Goal: Information Seeking & Learning: Compare options

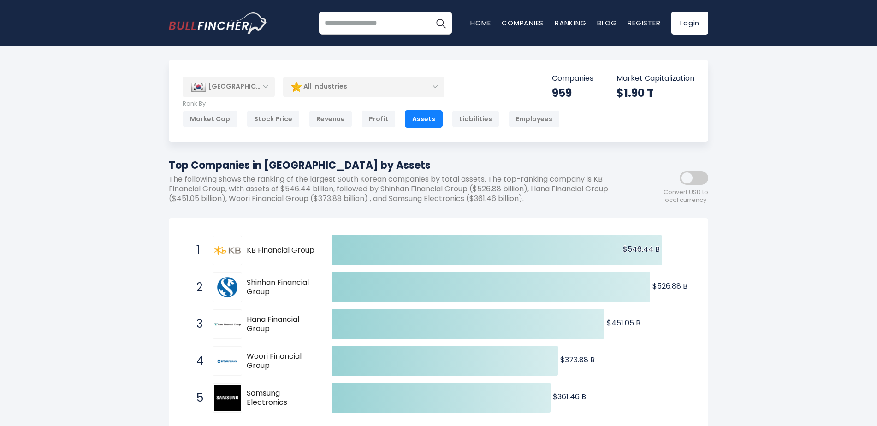
click at [261, 89] on div "[GEOGRAPHIC_DATA]" at bounding box center [229, 87] width 92 height 20
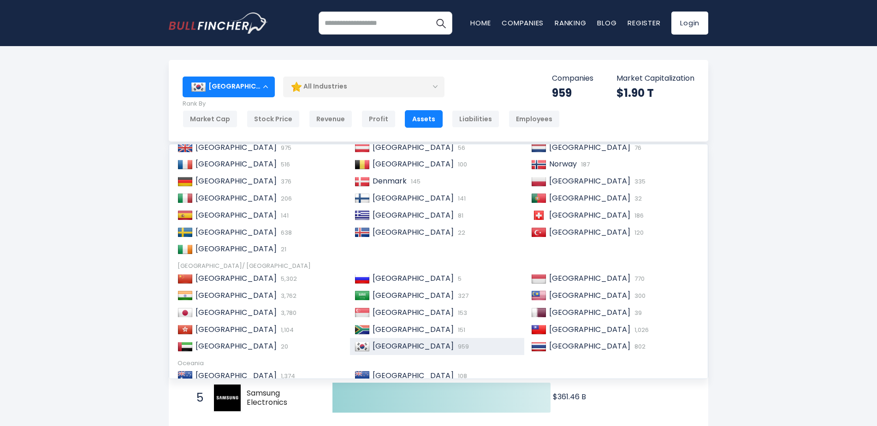
scroll to position [141, 0]
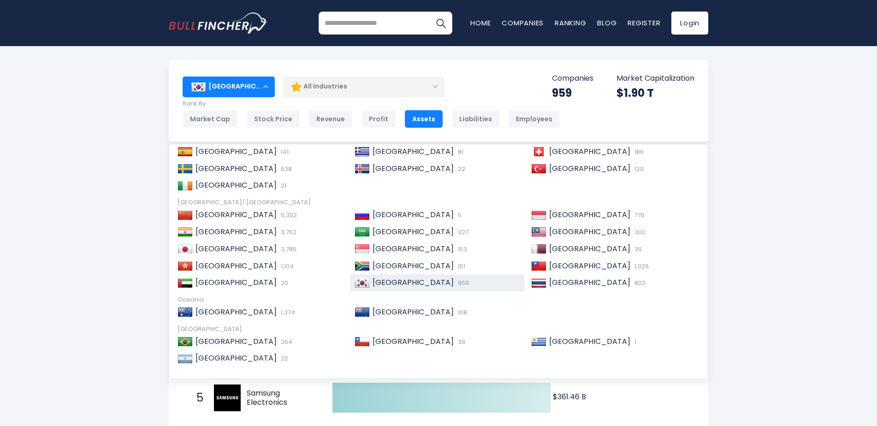
click at [266, 88] on div "[GEOGRAPHIC_DATA]" at bounding box center [229, 87] width 92 height 20
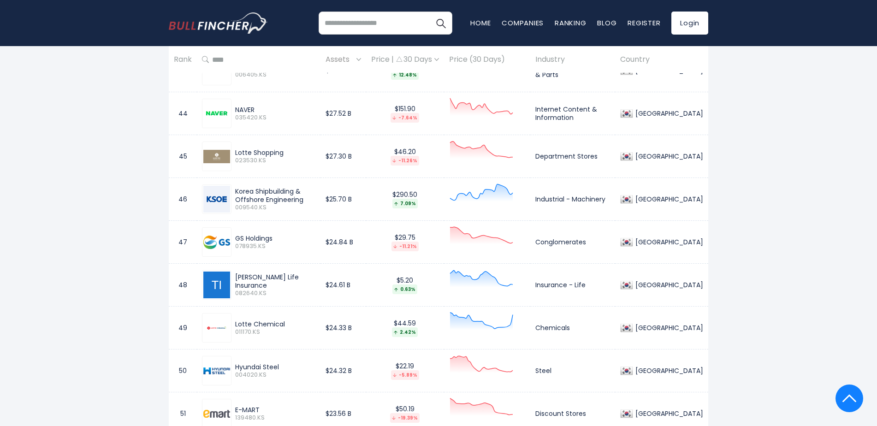
scroll to position [0, 0]
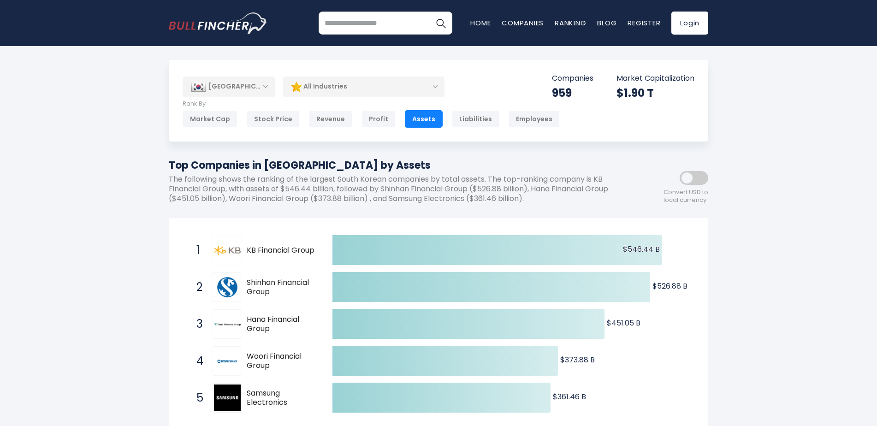
drag, startPoint x: 85, startPoint y: 237, endPoint x: 54, endPoint y: -40, distance: 278.4
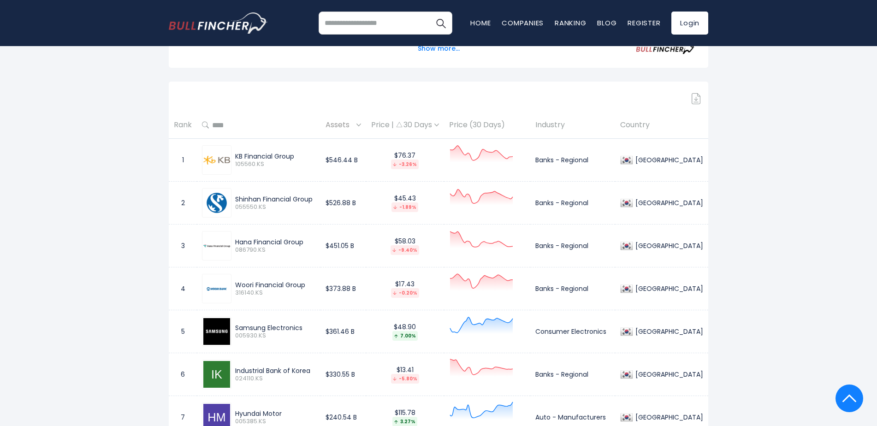
scroll to position [461, 0]
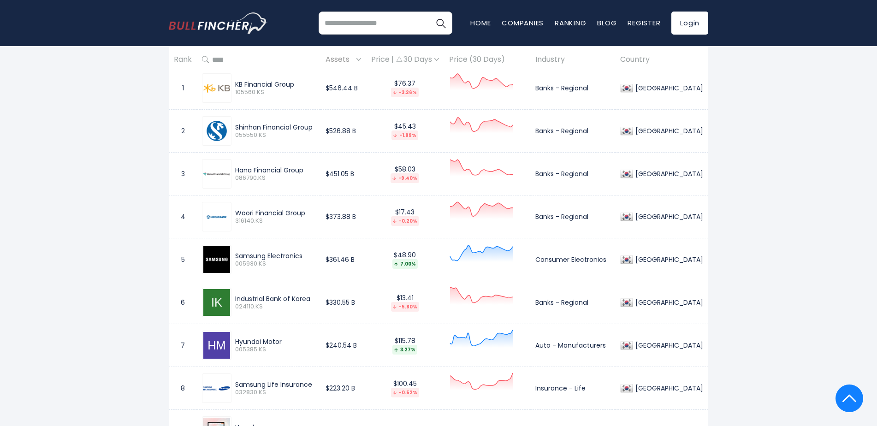
click at [262, 86] on div "KB Financial Group" at bounding box center [275, 84] width 80 height 8
click at [243, 91] on span "105560.KS" at bounding box center [275, 93] width 80 height 8
click at [202, 99] on div at bounding box center [217, 88] width 30 height 30
click at [208, 91] on img at bounding box center [216, 88] width 27 height 9
click at [350, 85] on td "$546.44 B" at bounding box center [344, 88] width 46 height 43
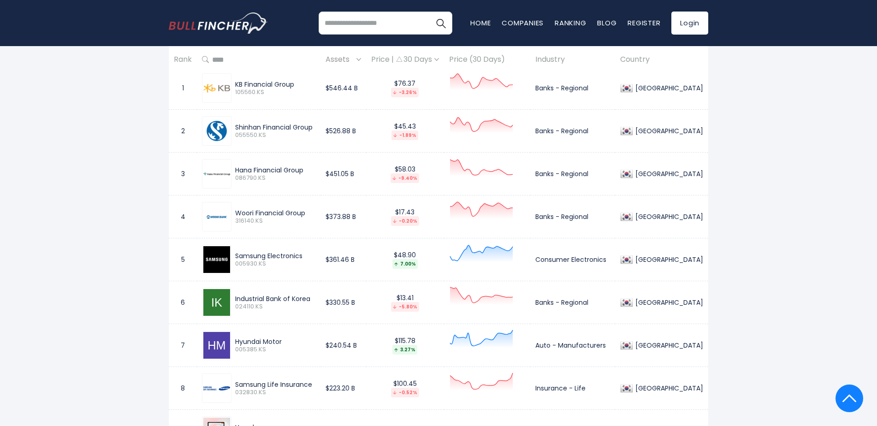
click at [577, 80] on td "Banks - Regional" at bounding box center [572, 88] width 85 height 43
click at [573, 89] on td "Banks - Regional" at bounding box center [572, 88] width 85 height 43
click at [269, 98] on div "KB Financial Group 105560.KS" at bounding box center [258, 88] width 113 height 30
click at [213, 93] on div at bounding box center [217, 88] width 30 height 30
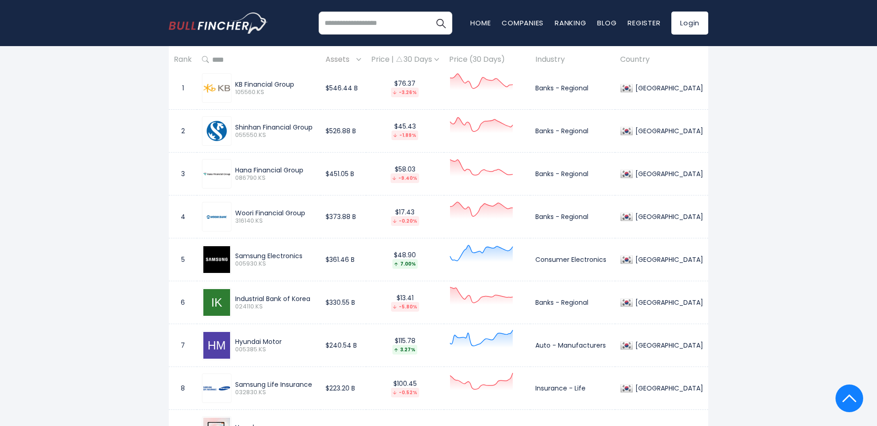
click at [216, 87] on img at bounding box center [216, 88] width 27 height 9
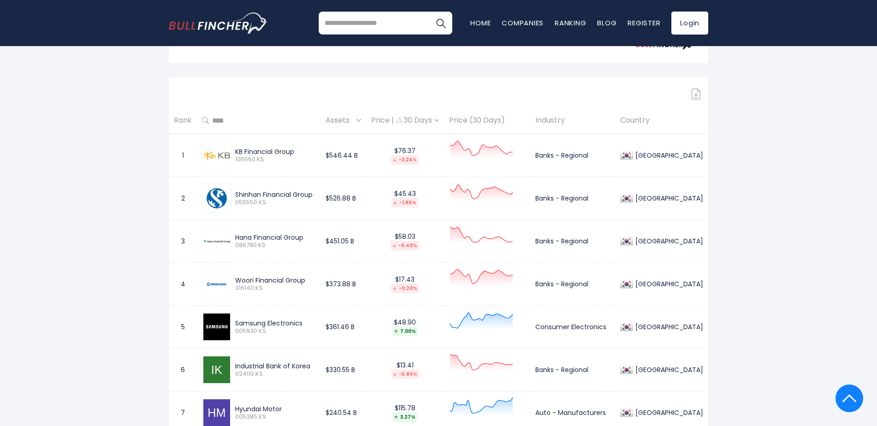
scroll to position [415, 0]
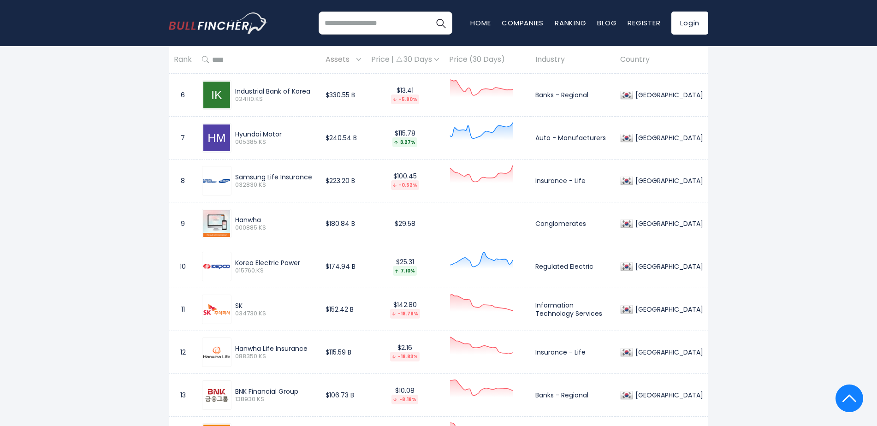
scroll to position [692, 0]
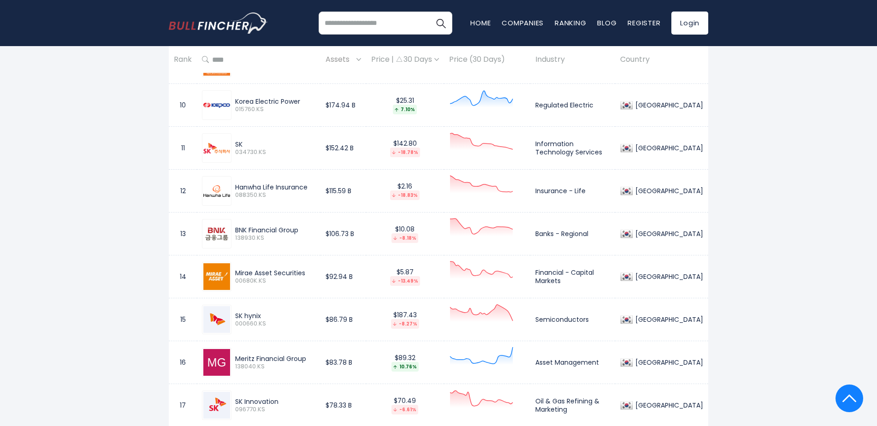
scroll to position [876, 0]
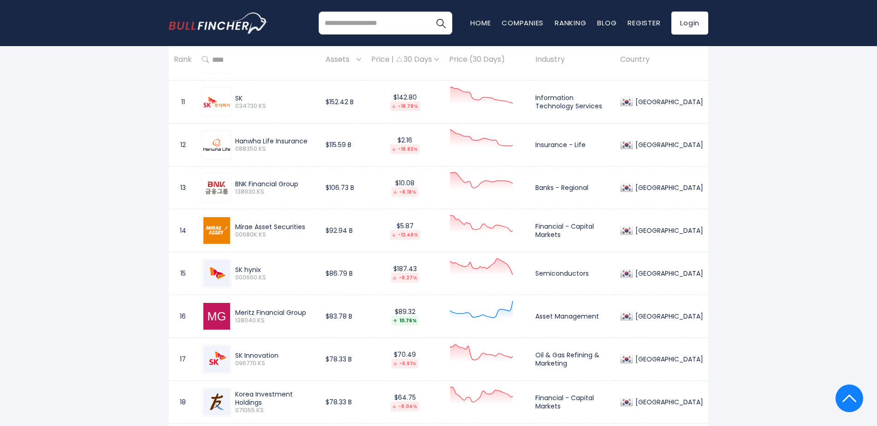
click at [214, 406] on img at bounding box center [216, 402] width 27 height 27
drag, startPoint x: 256, startPoint y: 396, endPoint x: 331, endPoint y: 413, distance: 76.6
click at [321, 413] on td "Korea Investment Holdings 071055.KS" at bounding box center [259, 402] width 124 height 43
drag, startPoint x: 322, startPoint y: 398, endPoint x: 234, endPoint y: 396, distance: 88.1
click at [234, 396] on div "Korea Investment Holdings 071055.KS" at bounding box center [274, 402] width 84 height 24
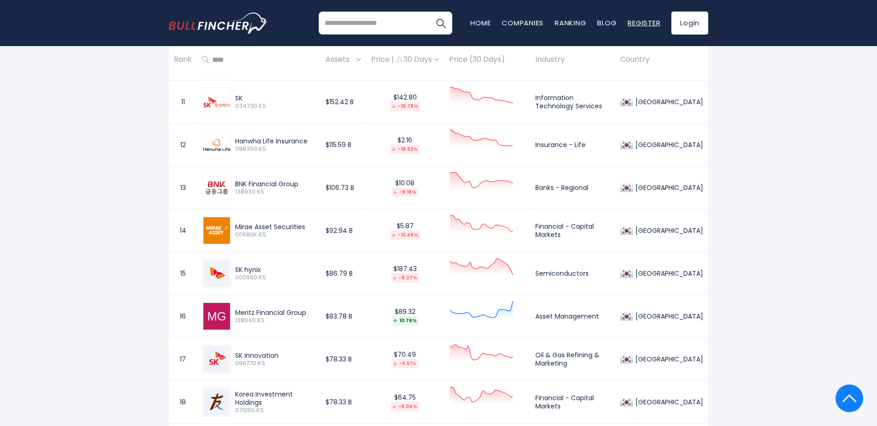
copy div "Korea Investment Holdings"
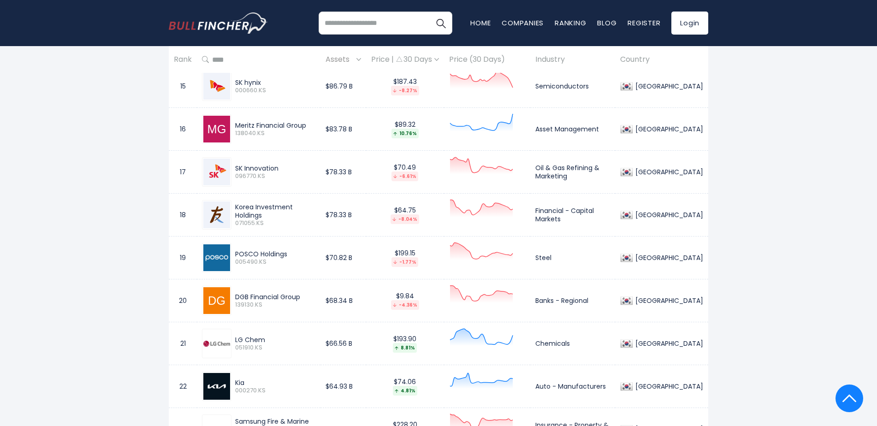
scroll to position [1107, 0]
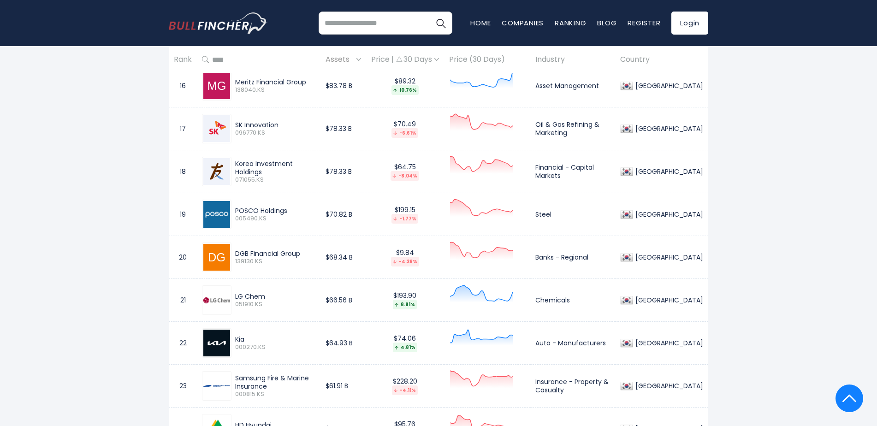
click at [469, 209] on icon at bounding box center [481, 209] width 63 height 18
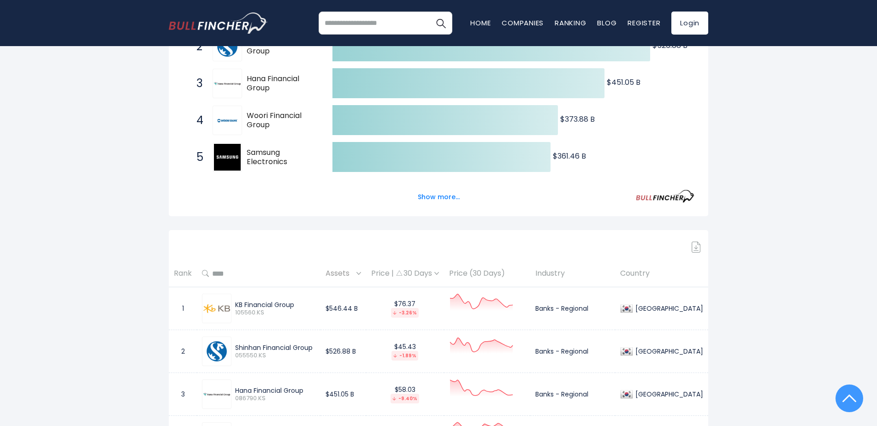
scroll to position [369, 0]
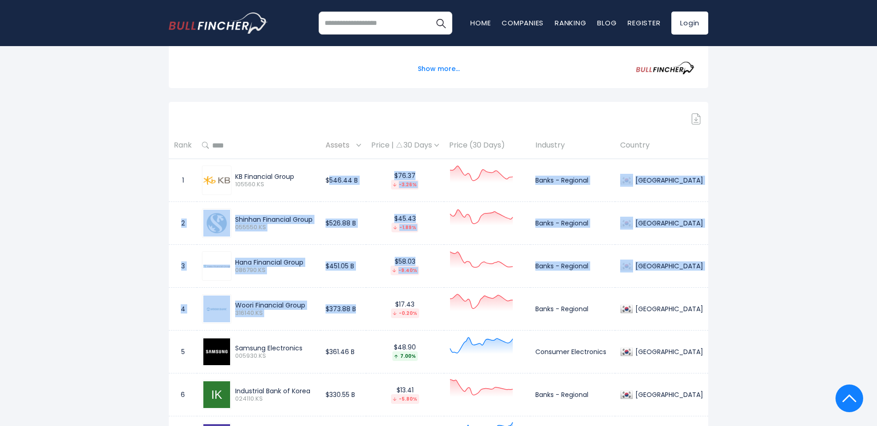
drag, startPoint x: 340, startPoint y: 183, endPoint x: 378, endPoint y: 299, distance: 121.6
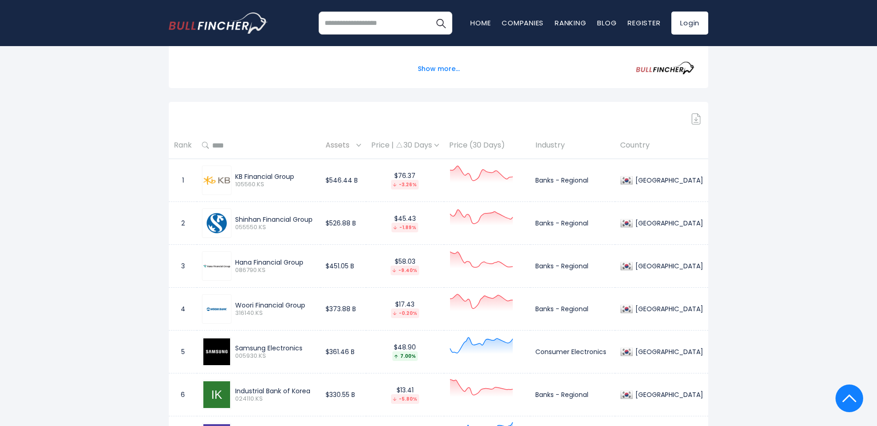
drag, startPoint x: 378, startPoint y: 299, endPoint x: 332, endPoint y: 185, distance: 122.7
click at [321, 185] on td "KB Financial Group 105560.KS" at bounding box center [259, 180] width 124 height 43
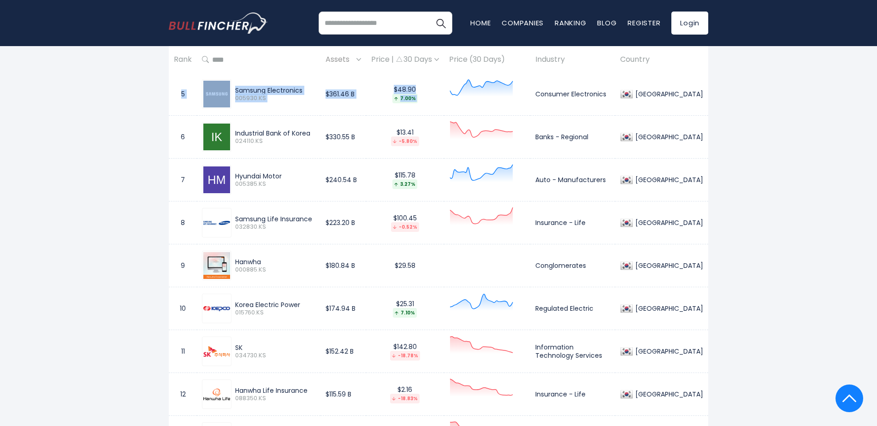
scroll to position [415, 0]
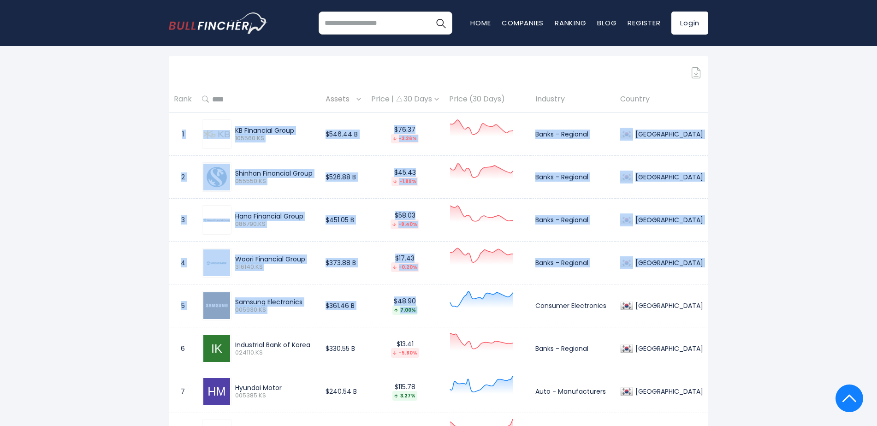
drag, startPoint x: 178, startPoint y: 178, endPoint x: 526, endPoint y: 311, distance: 372.6
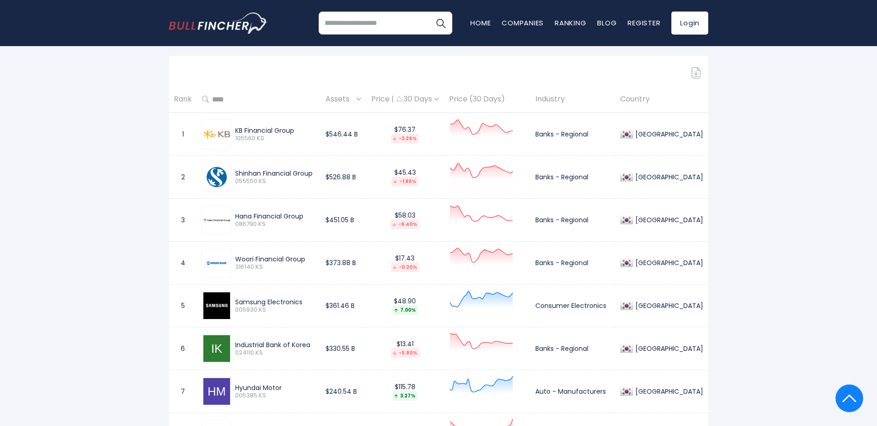
drag, startPoint x: 870, startPoint y: 81, endPoint x: 829, endPoint y: 94, distance: 42.9
click at [698, 75] on img at bounding box center [696, 72] width 9 height 11
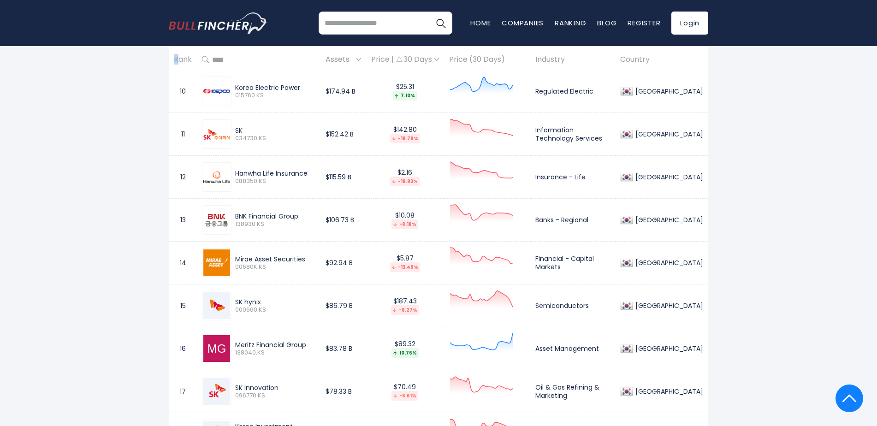
scroll to position [1061, 0]
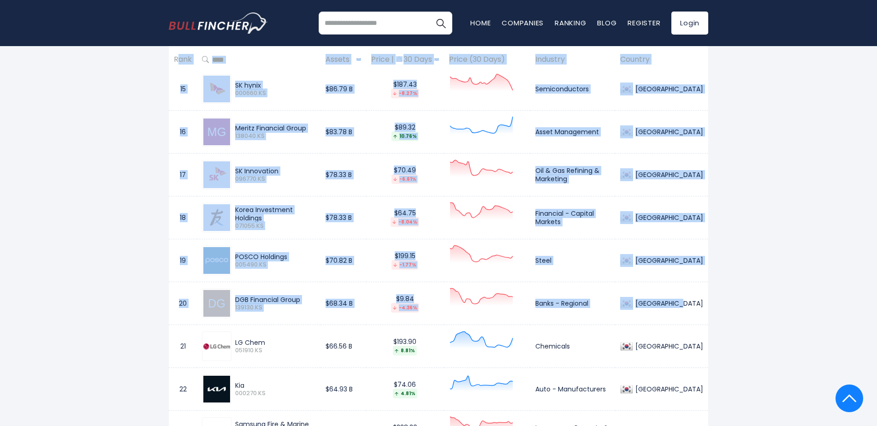
drag, startPoint x: 173, startPoint y: 98, endPoint x: 705, endPoint y: 303, distance: 570.2
copy table "Rank Assets Price | 30 Days Price (30 Days) Industry Country 1 KB Financial Gro…"
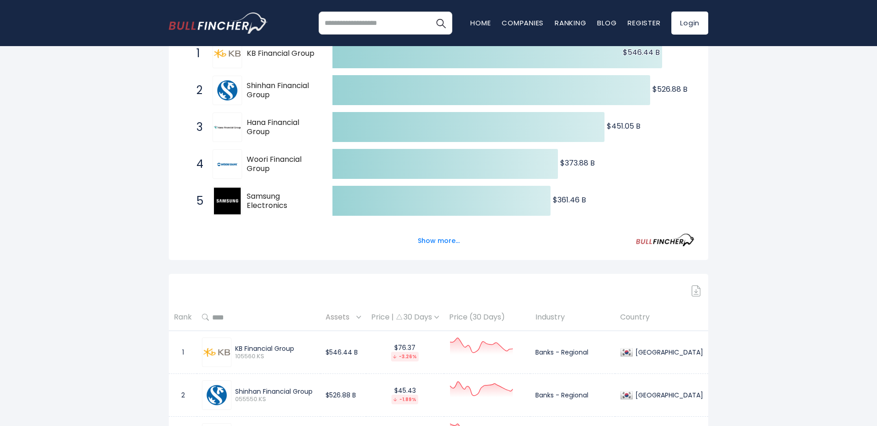
scroll to position [369, 0]
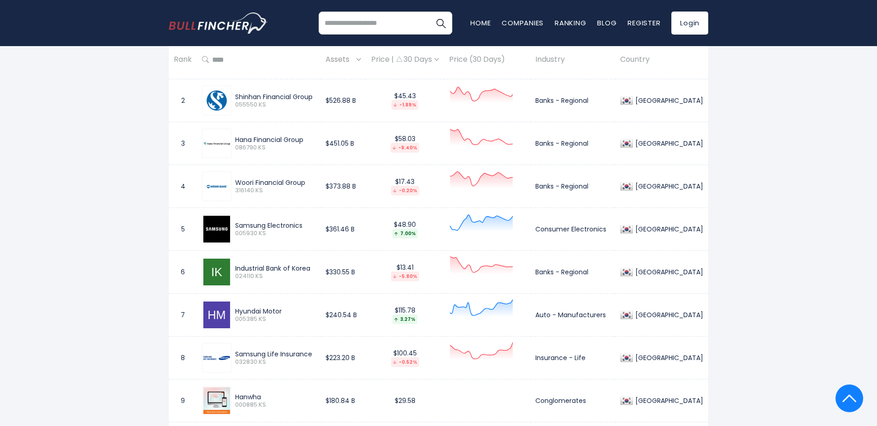
scroll to position [553, 0]
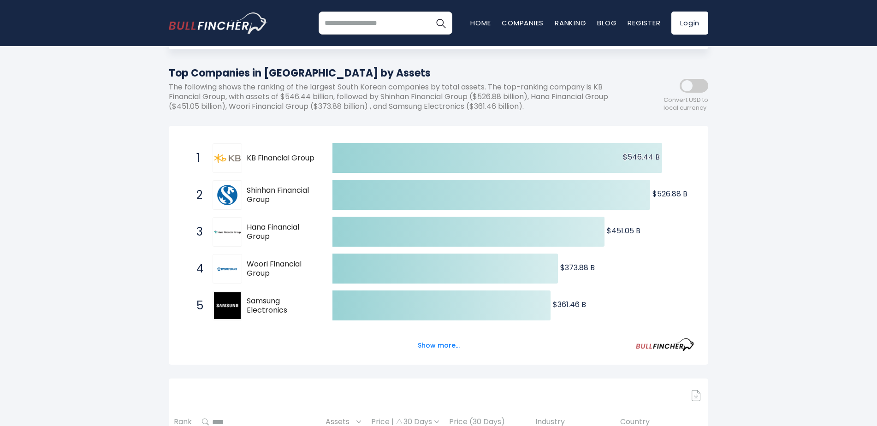
scroll to position [0, 0]
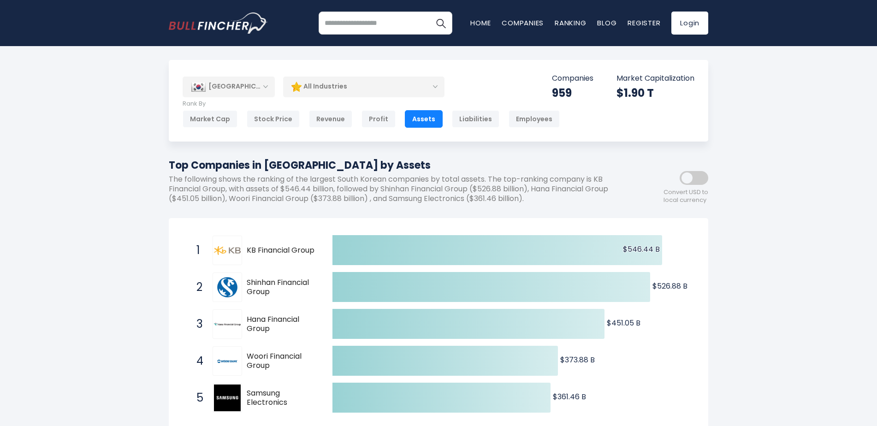
click at [249, 89] on div "[GEOGRAPHIC_DATA]" at bounding box center [229, 87] width 92 height 20
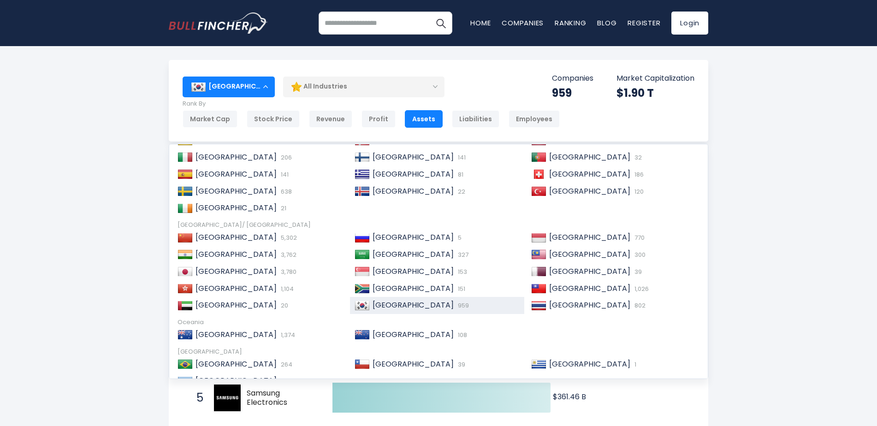
scroll to position [138, 0]
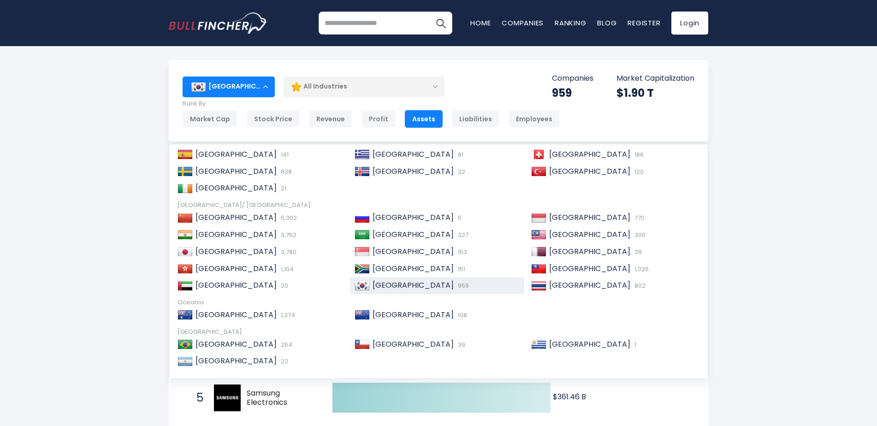
click at [412, 115] on div "Assets" at bounding box center [424, 119] width 38 height 18
click at [220, 121] on div "Market Cap" at bounding box center [210, 119] width 55 height 18
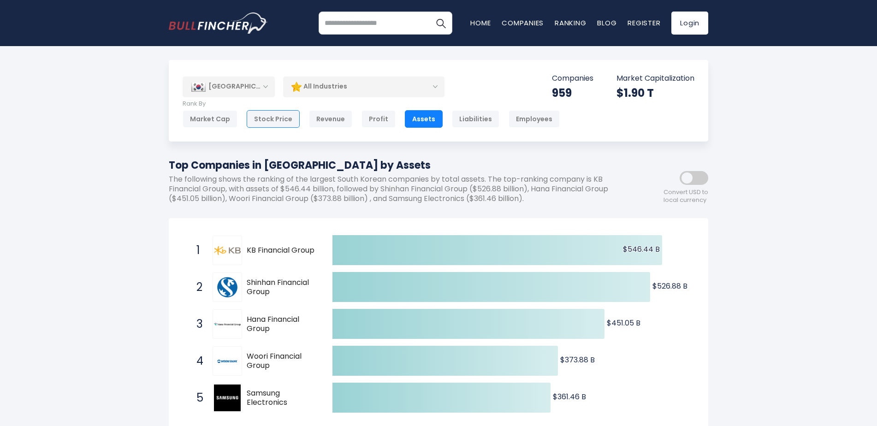
click at [261, 120] on div "Stock Price" at bounding box center [273, 119] width 53 height 18
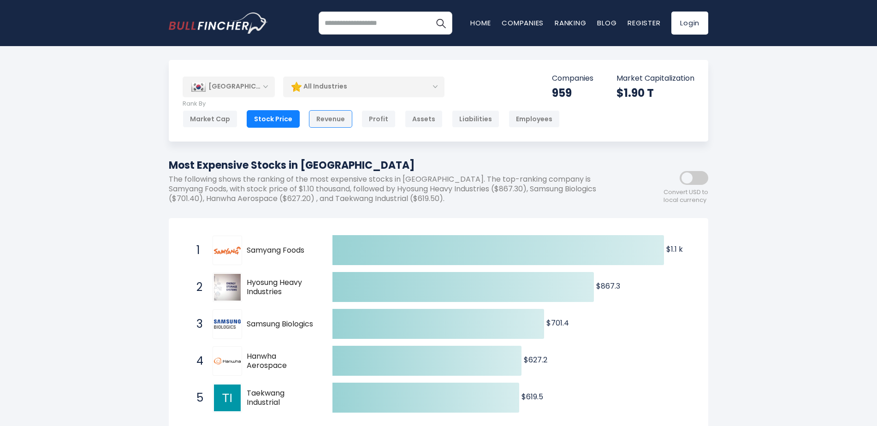
click at [328, 122] on div "Revenue" at bounding box center [330, 119] width 43 height 18
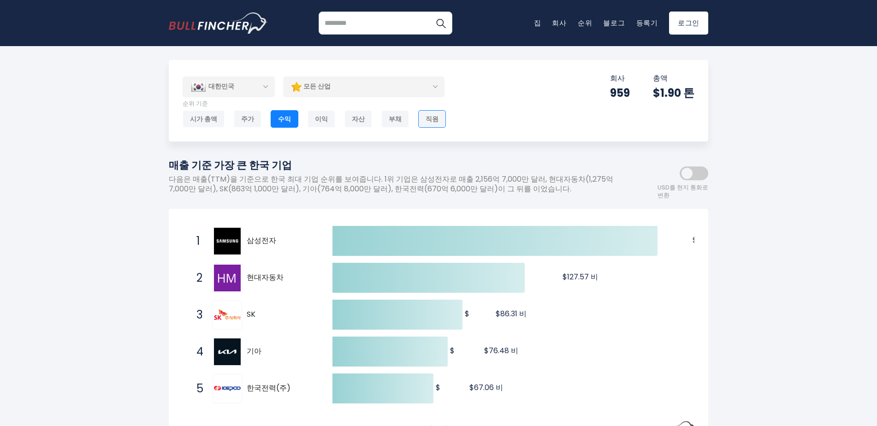
click at [425, 119] on div "직원" at bounding box center [432, 119] width 28 height 18
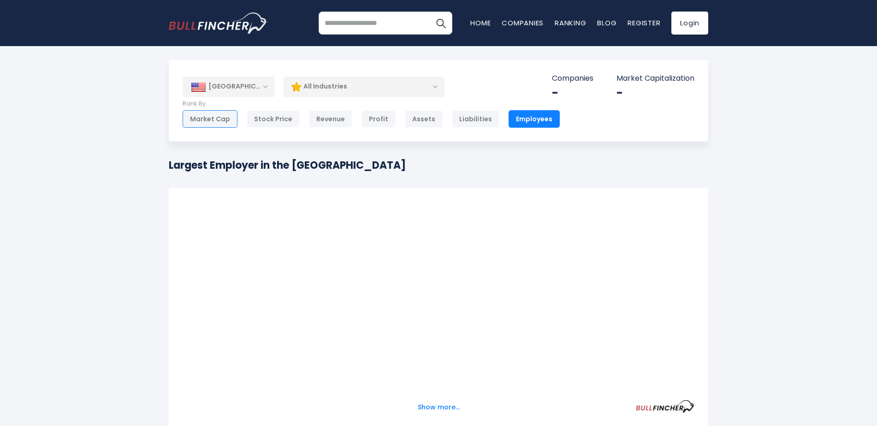
click at [209, 119] on div "Market Cap" at bounding box center [210, 119] width 55 height 18
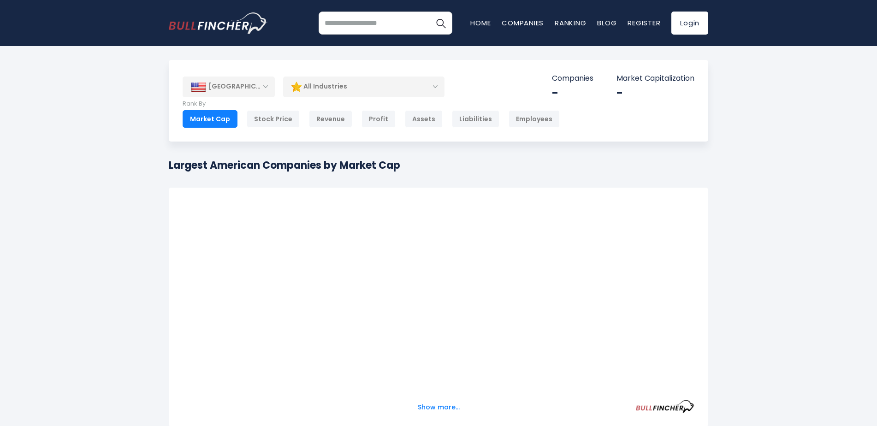
click at [255, 94] on div "[GEOGRAPHIC_DATA]" at bounding box center [229, 87] width 92 height 20
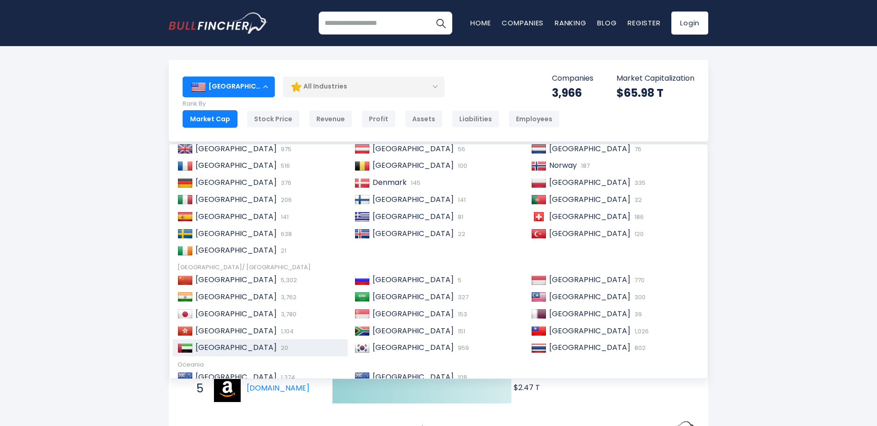
scroll to position [138, 0]
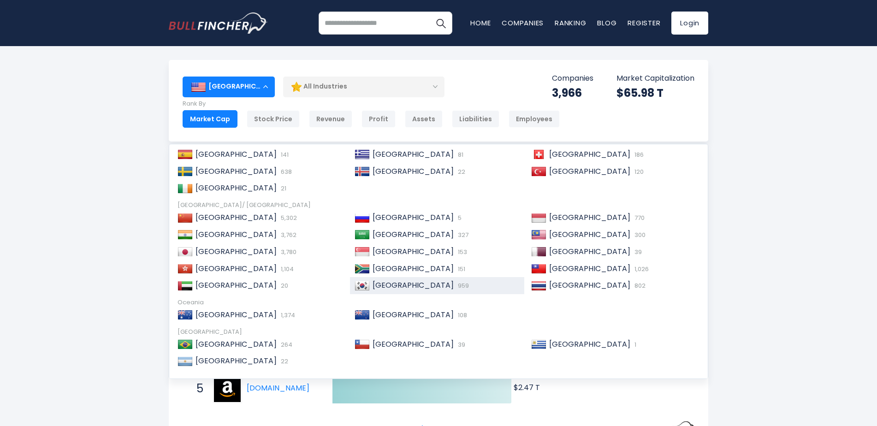
click at [410, 280] on span "[GEOGRAPHIC_DATA]" at bounding box center [413, 285] width 81 height 11
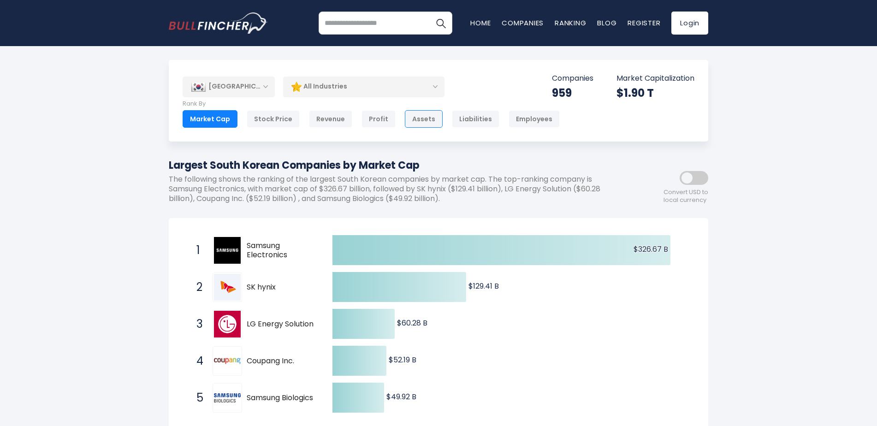
click at [408, 125] on div "Assets" at bounding box center [424, 119] width 38 height 18
click at [410, 121] on div "Assets" at bounding box center [424, 119] width 38 height 18
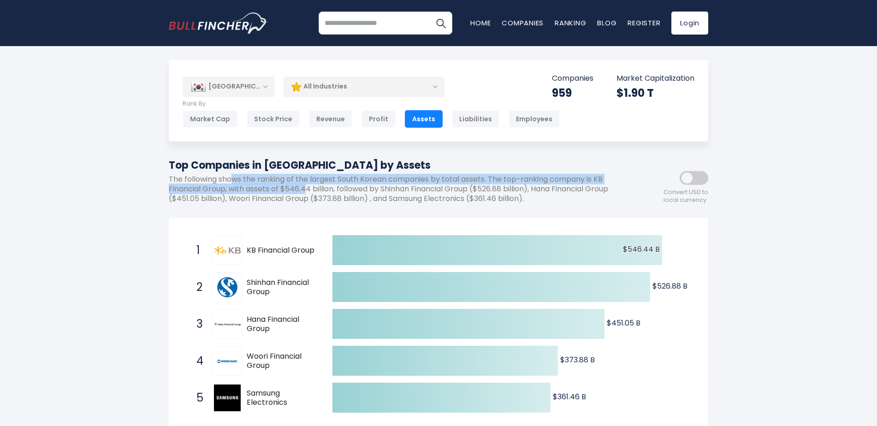
drag, startPoint x: 234, startPoint y: 184, endPoint x: 306, endPoint y: 186, distance: 72.4
click at [306, 186] on p "The following shows the ranking of the largest South Korean companies by total …" at bounding box center [397, 189] width 457 height 29
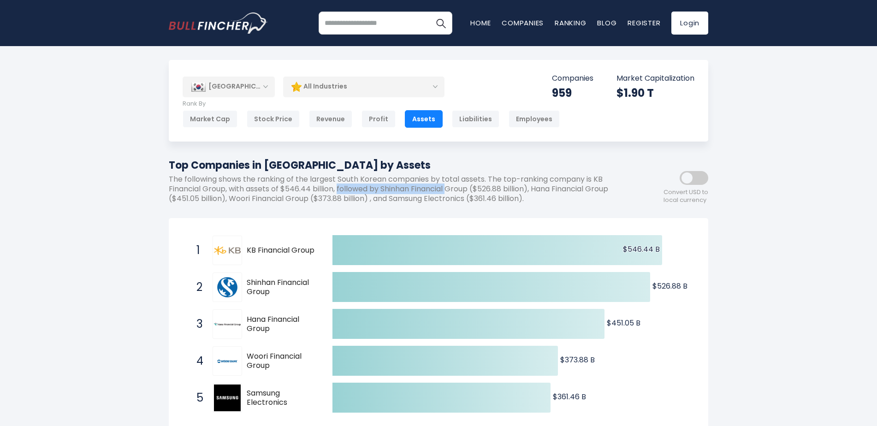
drag, startPoint x: 338, startPoint y: 190, endPoint x: 450, endPoint y: 193, distance: 112.1
click at [450, 193] on p "The following shows the ranking of the largest South Korean companies by total …" at bounding box center [397, 189] width 457 height 29
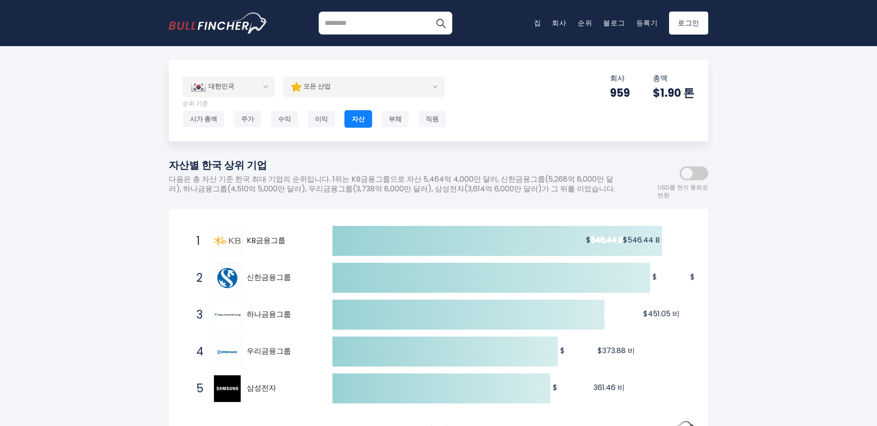
drag, startPoint x: 758, startPoint y: 148, endPoint x: 109, endPoint y: 208, distance: 651.6
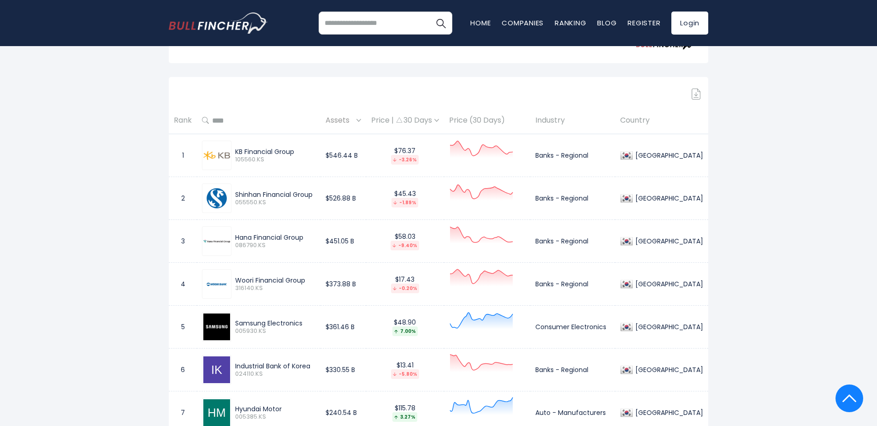
scroll to position [415, 0]
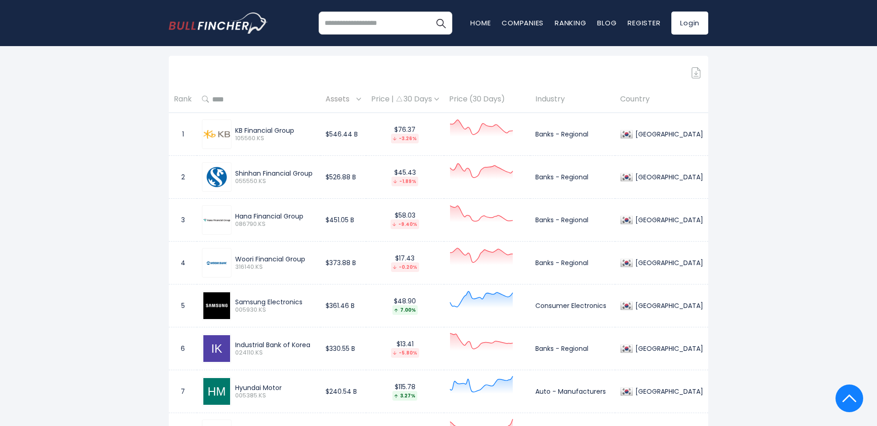
drag, startPoint x: 561, startPoint y: 304, endPoint x: 561, endPoint y: 312, distance: 7.9
click at [561, 312] on td "Consumer Electronics" at bounding box center [572, 306] width 85 height 43
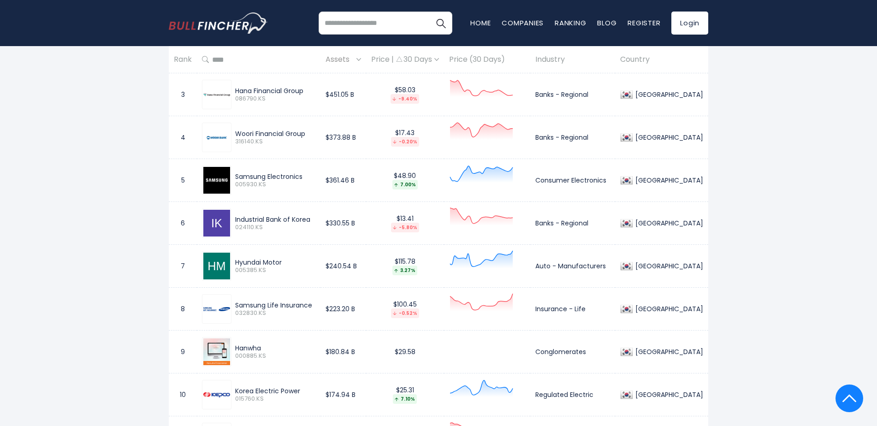
scroll to position [600, 0]
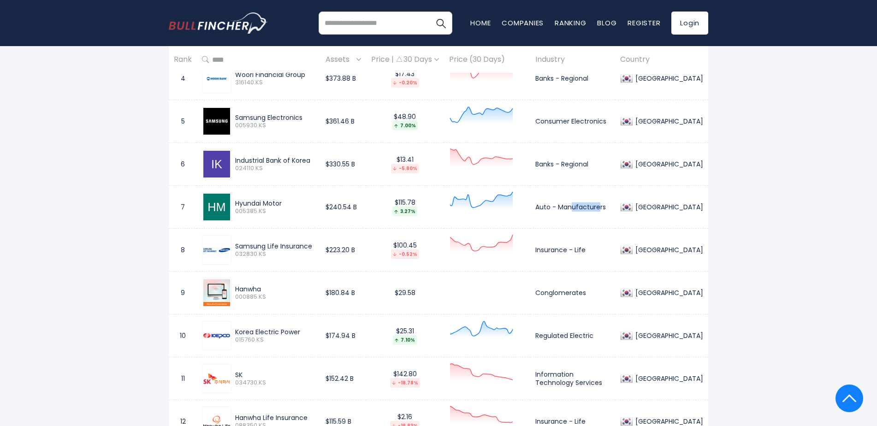
drag, startPoint x: 582, startPoint y: 208, endPoint x: 611, endPoint y: 209, distance: 28.6
click at [611, 209] on td "Auto - Manufacturers" at bounding box center [572, 207] width 85 height 43
drag, startPoint x: 611, startPoint y: 209, endPoint x: 588, endPoint y: 249, distance: 46.0
click at [588, 249] on td "Insurance - Life" at bounding box center [572, 250] width 85 height 43
drag, startPoint x: 553, startPoint y: 293, endPoint x: 595, endPoint y: 291, distance: 42.0
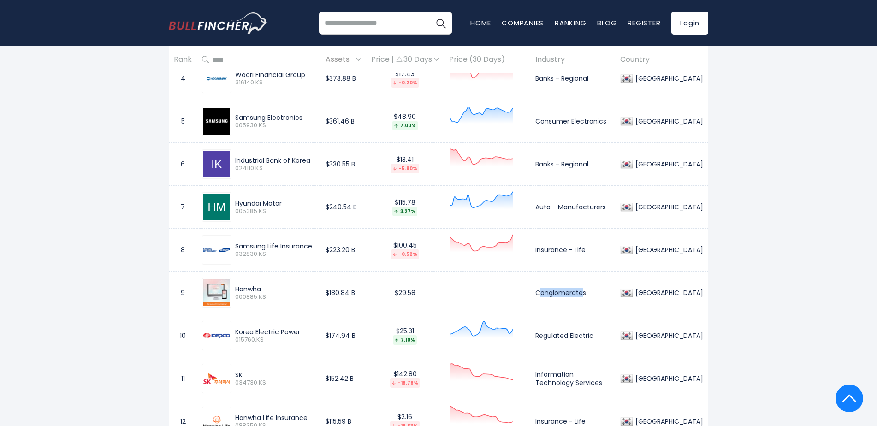
click at [595, 291] on td "Conglomerates" at bounding box center [572, 293] width 85 height 43
drag, startPoint x: 595, startPoint y: 291, endPoint x: 601, endPoint y: 296, distance: 7.2
click at [601, 296] on td "Conglomerates" at bounding box center [572, 293] width 85 height 43
copy td "Conglomerates"
drag, startPoint x: 613, startPoint y: 335, endPoint x: 548, endPoint y: 335, distance: 65.0
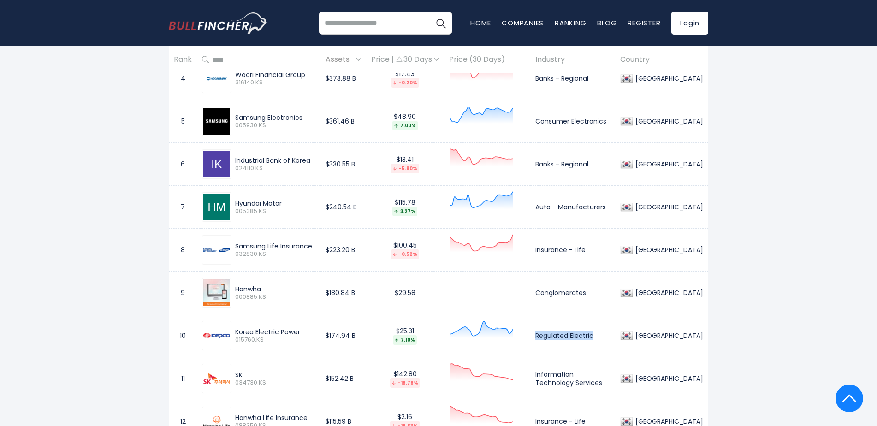
click at [548, 335] on td "Regulated Electric" at bounding box center [572, 336] width 85 height 43
copy td "Regulated Electric"
drag, startPoint x: 580, startPoint y: 381, endPoint x: 553, endPoint y: 376, distance: 27.6
click at [553, 376] on td "Information Technology Services" at bounding box center [572, 378] width 85 height 43
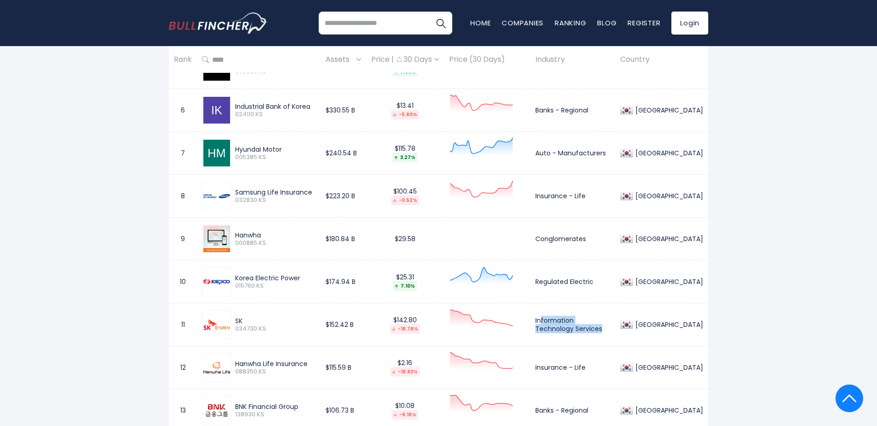
scroll to position [784, 0]
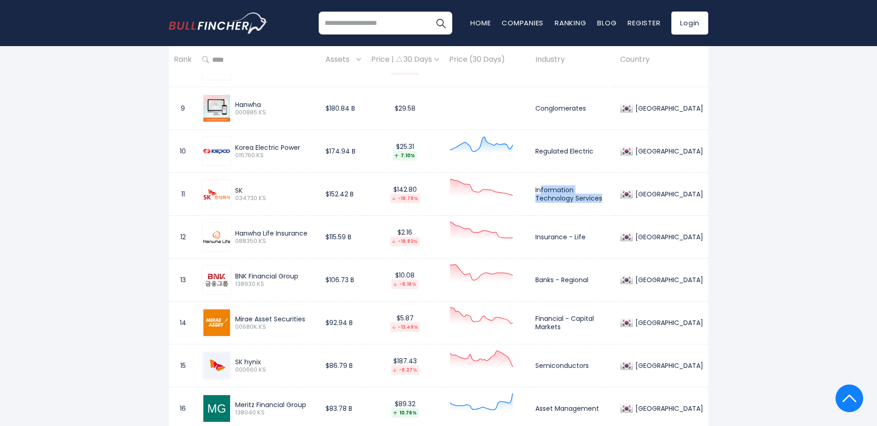
click at [587, 208] on td "Information Technology Services" at bounding box center [572, 194] width 85 height 43
drag, startPoint x: 172, startPoint y: 265, endPoint x: 160, endPoint y: 265, distance: 11.1
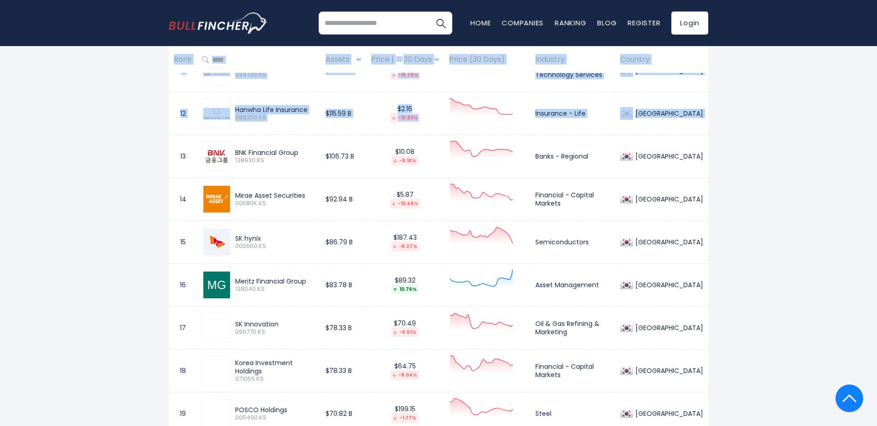
scroll to position [968, 0]
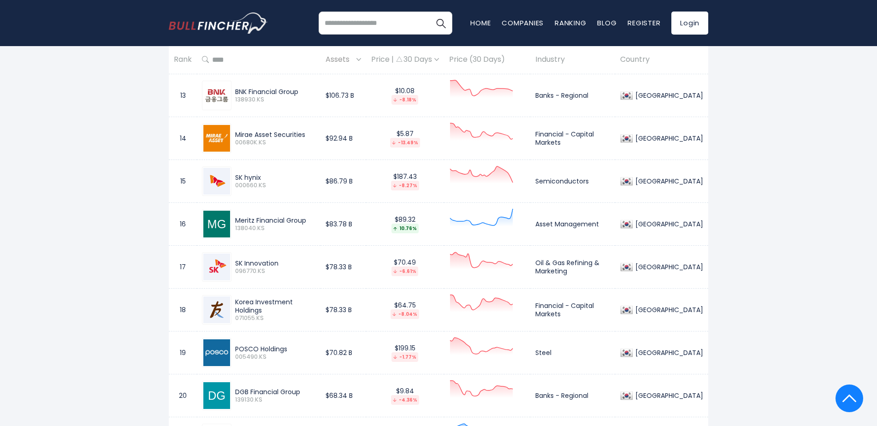
click at [291, 273] on span "096770.KS" at bounding box center [275, 271] width 80 height 8
drag, startPoint x: 567, startPoint y: 267, endPoint x: 611, endPoint y: 267, distance: 43.4
click at [611, 267] on td "Oil & Gas Refining & Marketing" at bounding box center [572, 267] width 85 height 43
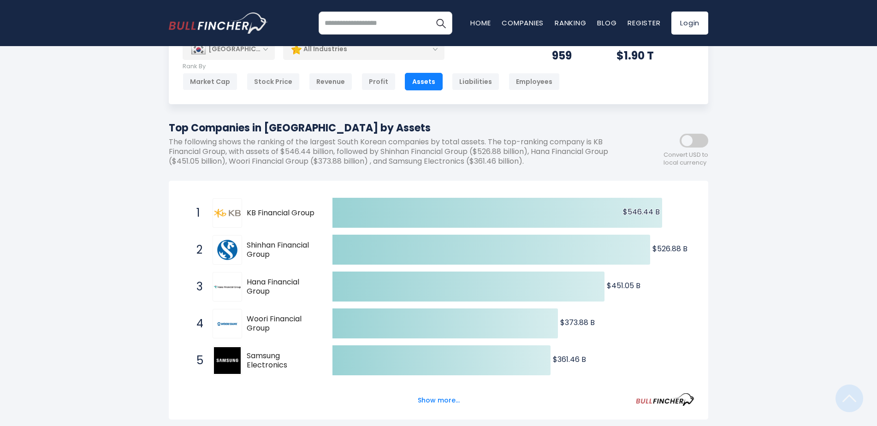
scroll to position [0, 0]
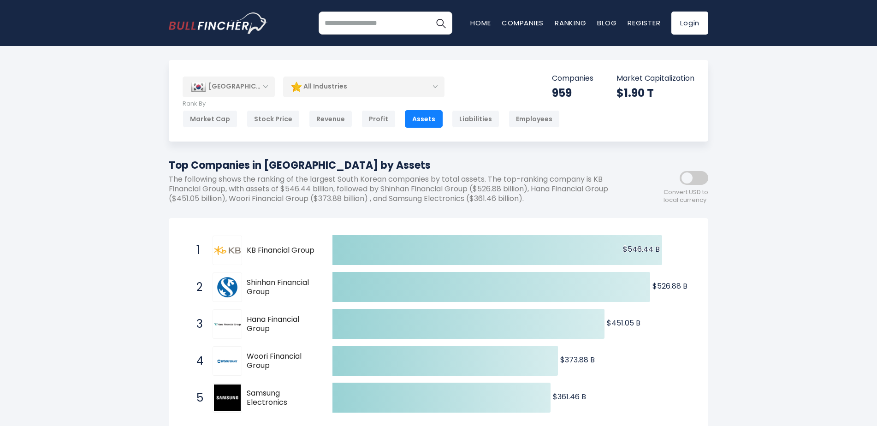
click at [245, 88] on div "[GEOGRAPHIC_DATA]" at bounding box center [229, 87] width 92 height 20
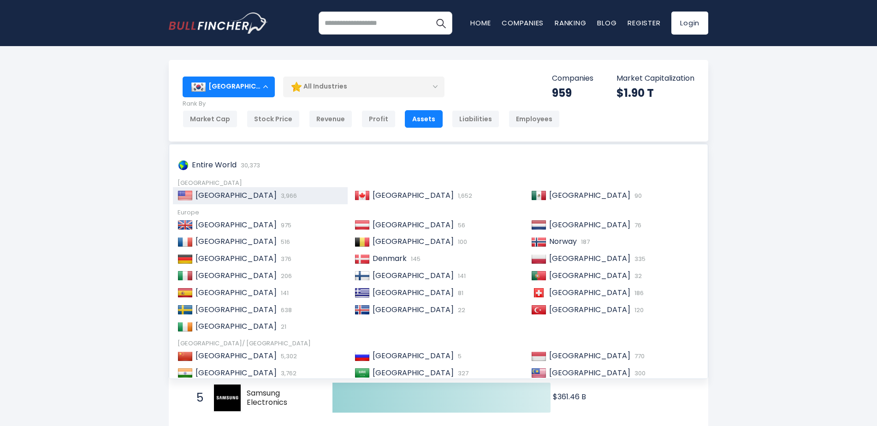
click at [217, 192] on span "[GEOGRAPHIC_DATA]" at bounding box center [236, 195] width 81 height 11
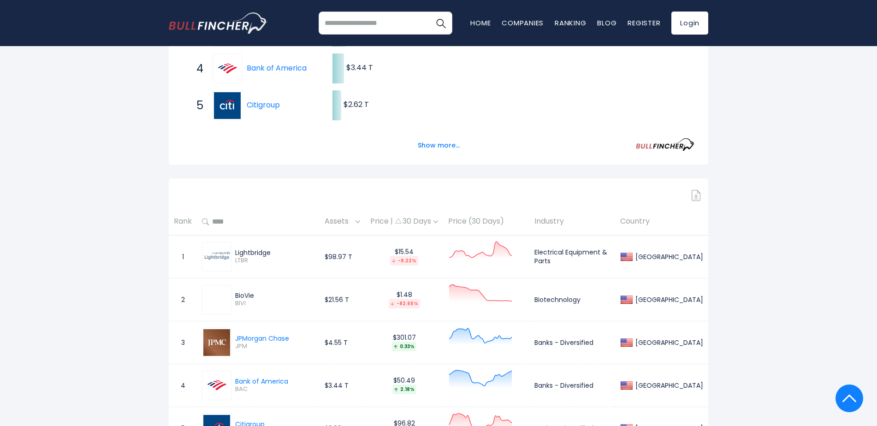
scroll to position [323, 0]
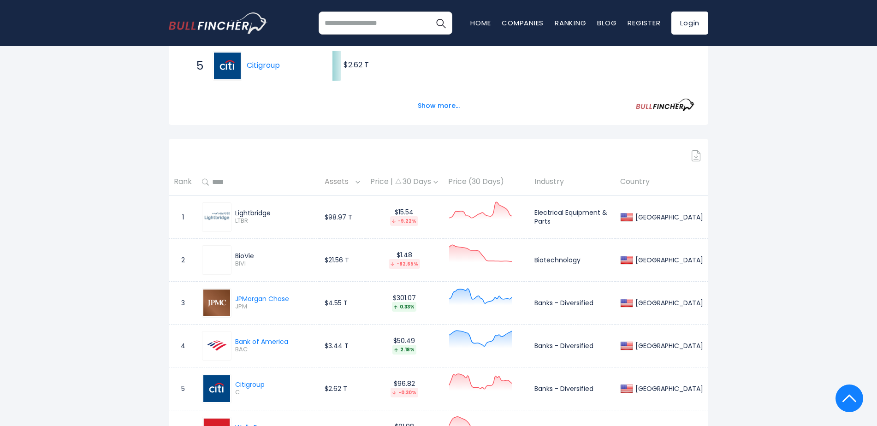
drag, startPoint x: 275, startPoint y: 213, endPoint x: 239, endPoint y: 211, distance: 36.5
click at [239, 211] on div "Lightbridge" at bounding box center [274, 213] width 79 height 8
drag, startPoint x: 239, startPoint y: 211, endPoint x: 217, endPoint y: 214, distance: 22.4
click at [217, 214] on img at bounding box center [216, 217] width 27 height 27
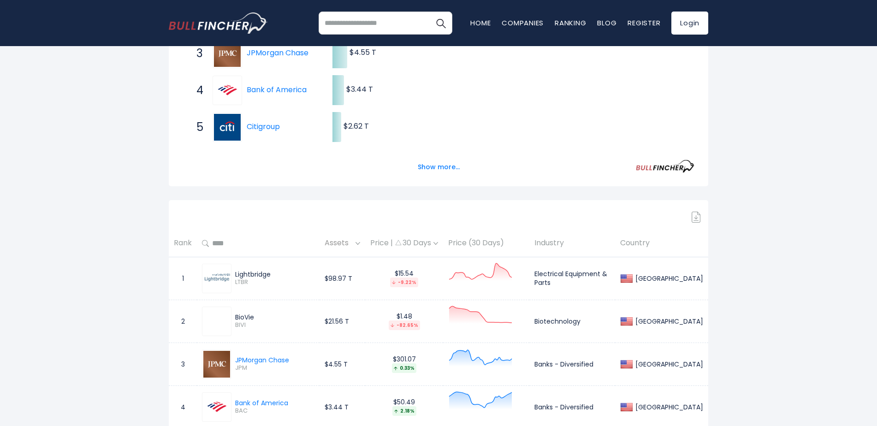
scroll to position [369, 0]
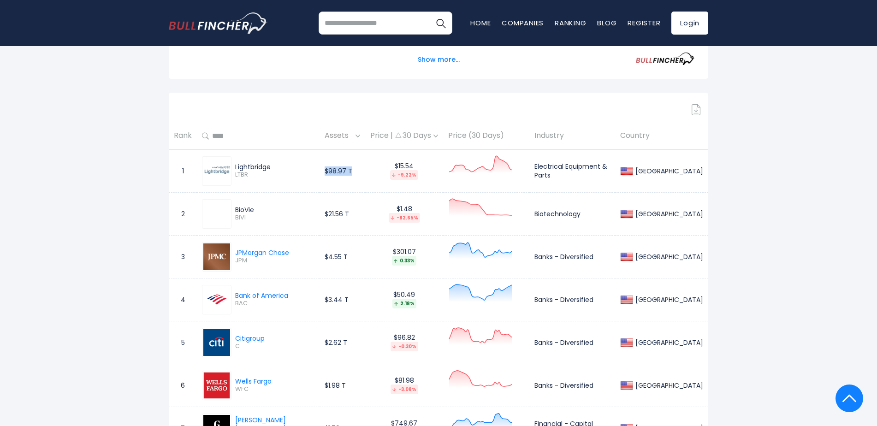
drag, startPoint x: 335, startPoint y: 172, endPoint x: 372, endPoint y: 171, distance: 36.9
click at [365, 171] on td "$98.97 T" at bounding box center [343, 170] width 46 height 43
copy td "$98.97 T"
drag, startPoint x: 338, startPoint y: 212, endPoint x: 370, endPoint y: 213, distance: 31.8
click at [365, 213] on td "$21.56 T" at bounding box center [343, 213] width 46 height 43
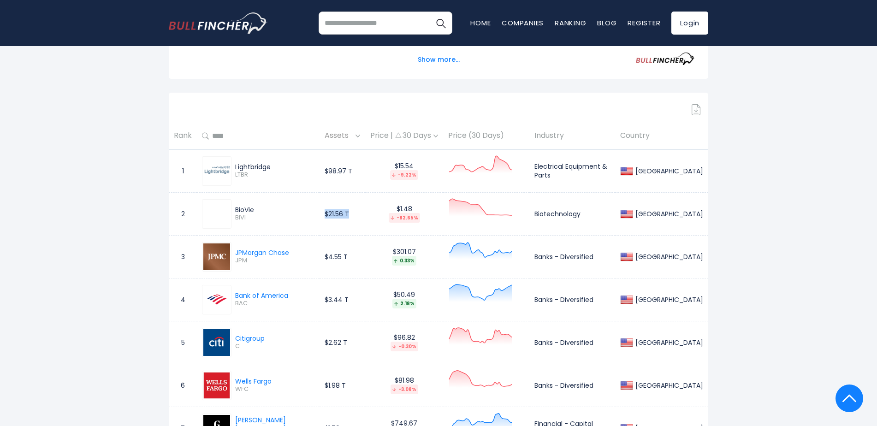
copy td "$21.56 T"
drag, startPoint x: 301, startPoint y: 251, endPoint x: 231, endPoint y: 255, distance: 70.2
click at [231, 255] on div "JPMorgan Chase JPM" at bounding box center [258, 257] width 113 height 30
copy link "JPMorgan Chase"
drag, startPoint x: 297, startPoint y: 294, endPoint x: 235, endPoint y: 297, distance: 61.9
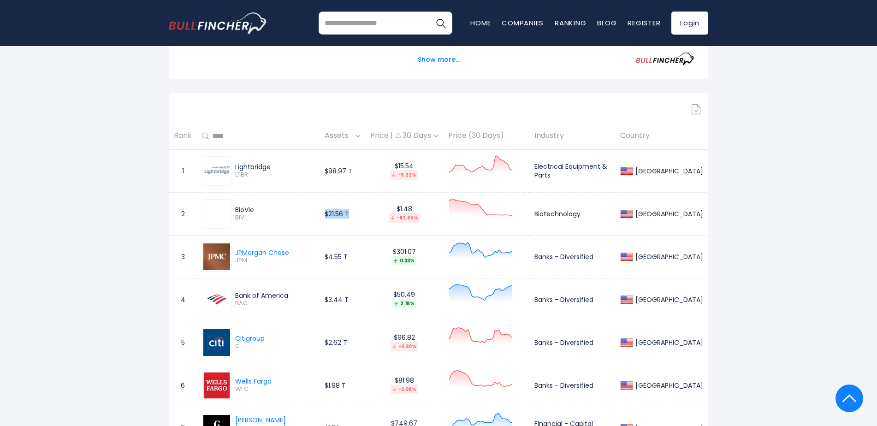
click at [235, 297] on div "Bank of America BAC" at bounding box center [258, 300] width 113 height 30
copy div "Bank of America"
drag, startPoint x: 285, startPoint y: 338, endPoint x: 236, endPoint y: 335, distance: 49.0
click at [236, 335] on div "Citigroup C" at bounding box center [258, 343] width 113 height 30
copy div "Citigroup"
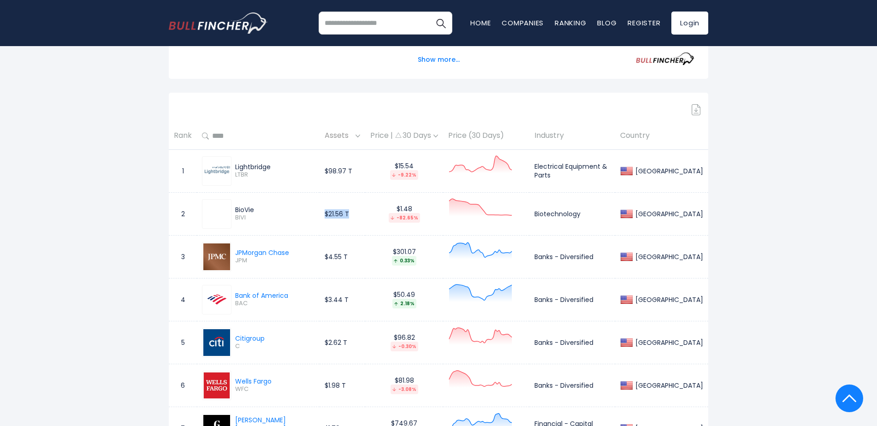
drag, startPoint x: 297, startPoint y: 380, endPoint x: 225, endPoint y: 378, distance: 71.5
click at [225, 378] on div "Wells Fargo WFC" at bounding box center [258, 386] width 113 height 30
copy link "Wells Fargo"
drag, startPoint x: 336, startPoint y: 257, endPoint x: 363, endPoint y: 255, distance: 27.2
click at [363, 255] on td "$4.55 T" at bounding box center [343, 256] width 46 height 43
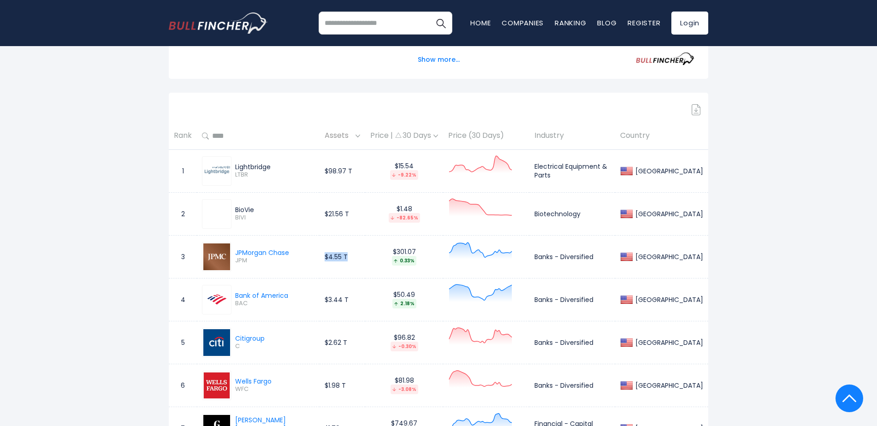
copy td "$4.55 T"
drag, startPoint x: 335, startPoint y: 297, endPoint x: 367, endPoint y: 300, distance: 32.0
click at [365, 300] on td "$3.44 T" at bounding box center [343, 299] width 46 height 43
copy td "$3.44 T"
drag, startPoint x: 331, startPoint y: 345, endPoint x: 363, endPoint y: 342, distance: 32.9
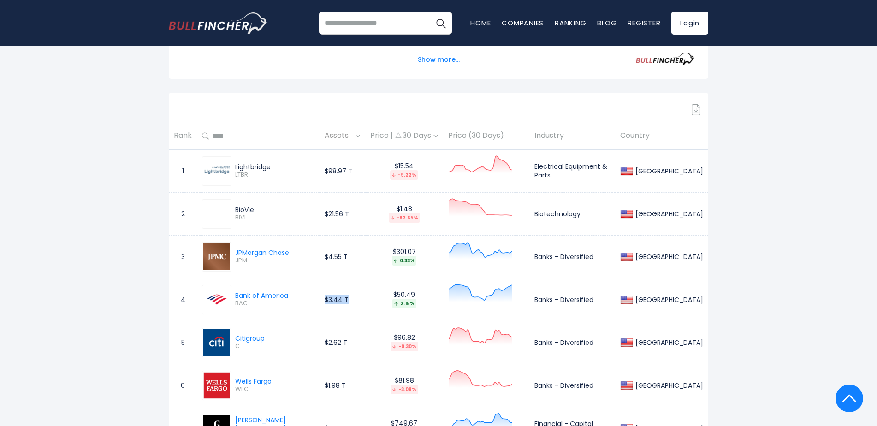
click at [363, 342] on tr "5 Citigroup C $2.62 T $96.82 -0.30% Banks - Diversified United States" at bounding box center [439, 342] width 540 height 43
copy tr "$2.62 T"
drag, startPoint x: 332, startPoint y: 384, endPoint x: 360, endPoint y: 382, distance: 28.2
click at [360, 382] on tr "6 Wells Fargo WFC $1.98 T $81.98 -3.08% Banks - Diversified United States" at bounding box center [439, 385] width 540 height 43
copy tr "WFC $1.98 T"
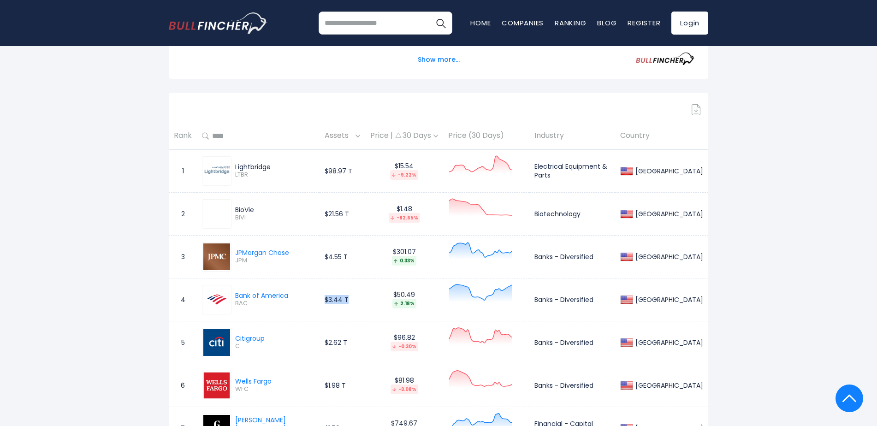
click at [365, 400] on td "$1.98 T" at bounding box center [343, 385] width 46 height 43
click at [345, 383] on td "$1.98 T" at bounding box center [343, 385] width 46 height 43
click at [342, 387] on td "$1.98 T" at bounding box center [343, 385] width 46 height 43
drag, startPoint x: 342, startPoint y: 387, endPoint x: 362, endPoint y: 386, distance: 19.9
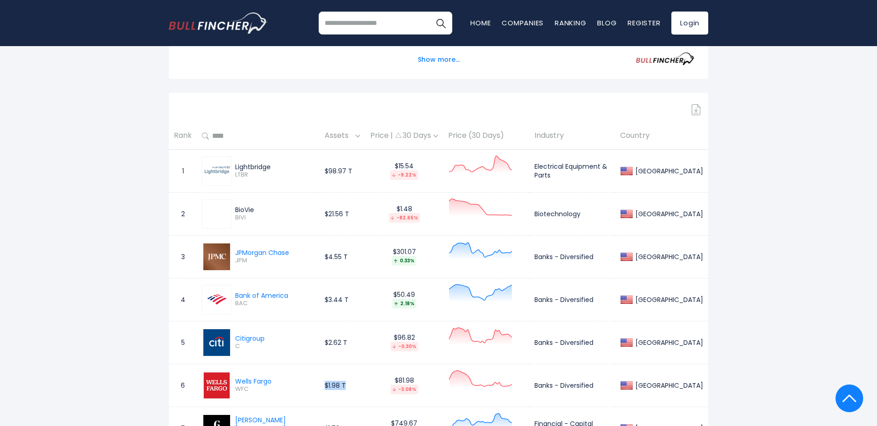
click at [362, 386] on td "$1.98 T" at bounding box center [343, 385] width 46 height 43
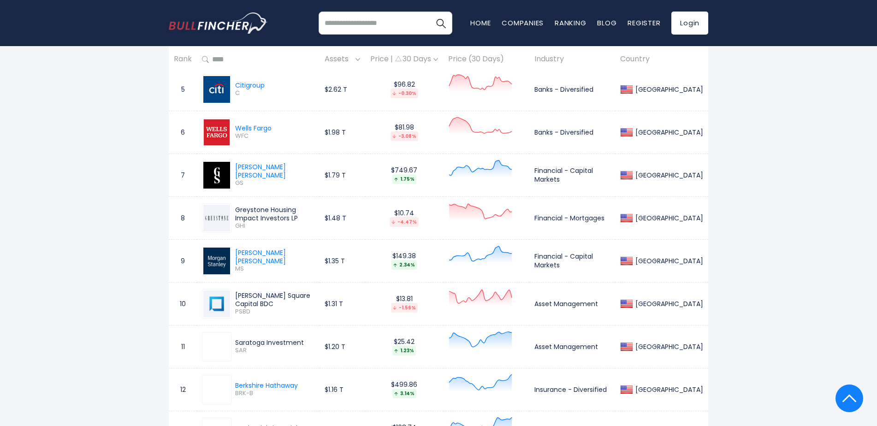
scroll to position [646, 0]
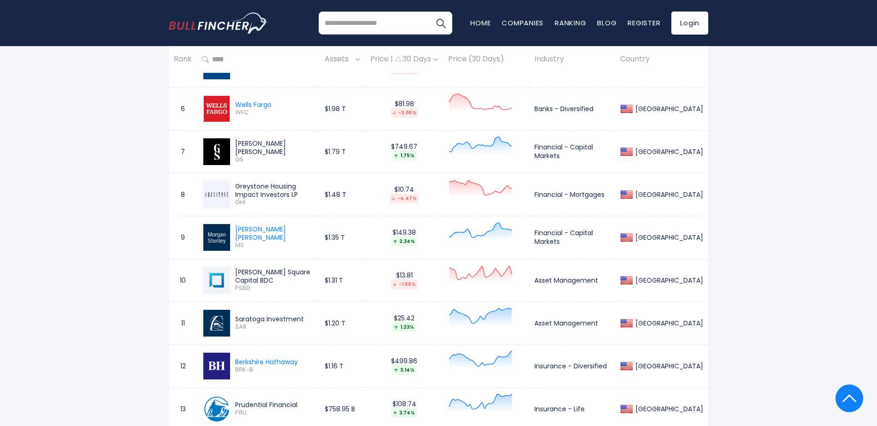
drag, startPoint x: 298, startPoint y: 150, endPoint x: 235, endPoint y: 146, distance: 62.9
click at [235, 146] on div "Goldman Sachs GS" at bounding box center [258, 152] width 113 height 30
drag, startPoint x: 361, startPoint y: 154, endPoint x: 305, endPoint y: 161, distance: 56.8
click at [339, 152] on td "$1.79 T" at bounding box center [343, 151] width 46 height 43
drag, startPoint x: 285, startPoint y: 193, endPoint x: 238, endPoint y: 187, distance: 47.5
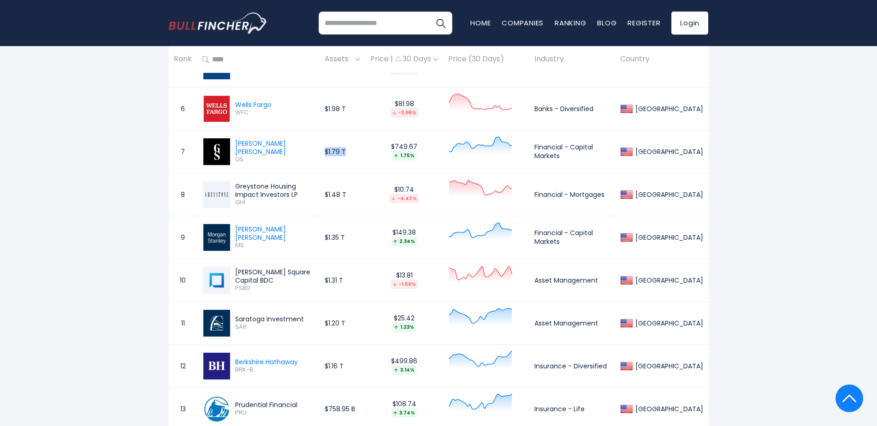
click at [238, 187] on div "Greystone Housing Impact Investors LP" at bounding box center [274, 190] width 79 height 17
drag, startPoint x: 370, startPoint y: 199, endPoint x: 336, endPoint y: 197, distance: 33.7
click at [336, 197] on td "$1.48 T" at bounding box center [343, 194] width 46 height 43
drag, startPoint x: 300, startPoint y: 237, endPoint x: 234, endPoint y: 234, distance: 66.5
click at [234, 234] on div "Morgan Stanley MS" at bounding box center [258, 238] width 113 height 30
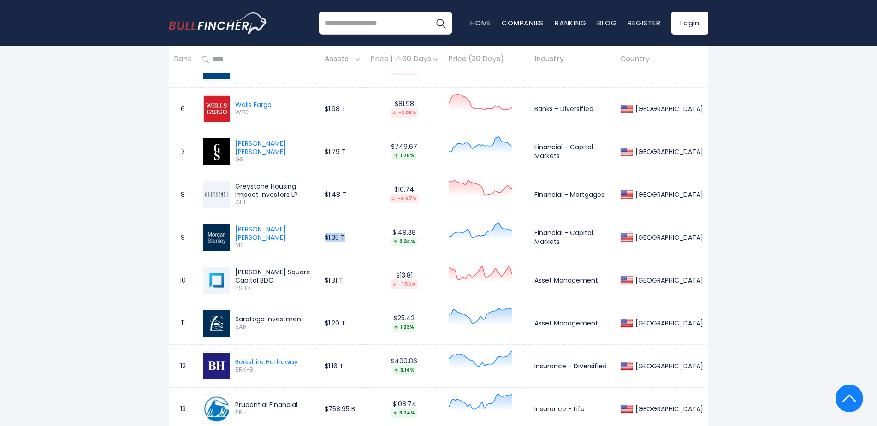
drag, startPoint x: 358, startPoint y: 233, endPoint x: 335, endPoint y: 236, distance: 23.2
click at [335, 236] on td "$1.35 T" at bounding box center [343, 237] width 46 height 43
click at [290, 291] on div "Palmer Square Capital BDC PSBD" at bounding box center [258, 281] width 113 height 30
drag, startPoint x: 234, startPoint y: 277, endPoint x: 324, endPoint y: 278, distance: 89.5
click at [315, 278] on div "Palmer Square Capital BDC PSBD" at bounding box center [273, 280] width 83 height 24
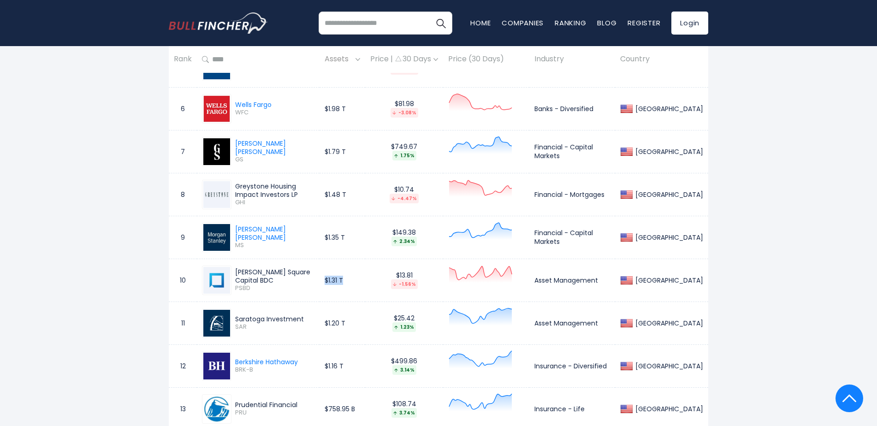
drag, startPoint x: 361, startPoint y: 277, endPoint x: 335, endPoint y: 279, distance: 26.4
click at [335, 279] on td "$1.31 T" at bounding box center [343, 280] width 46 height 43
drag, startPoint x: 314, startPoint y: 318, endPoint x: 236, endPoint y: 317, distance: 77.5
click at [236, 317] on div "Saratoga Investment" at bounding box center [274, 319] width 79 height 8
drag, startPoint x: 362, startPoint y: 323, endPoint x: 336, endPoint y: 324, distance: 26.8
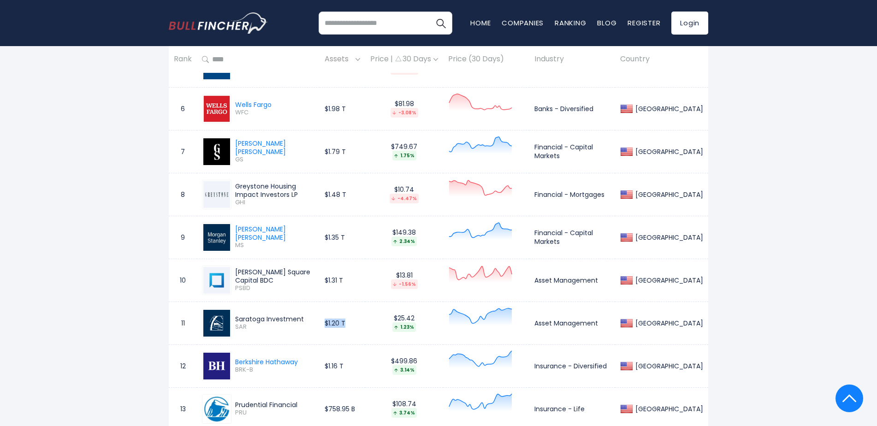
click at [336, 324] on td "$1.20 T" at bounding box center [343, 323] width 46 height 43
drag, startPoint x: 311, startPoint y: 360, endPoint x: 236, endPoint y: 361, distance: 75.6
click at [236, 361] on div "Berkshire Hathaway BRK-B" at bounding box center [258, 366] width 113 height 30
drag, startPoint x: 362, startPoint y: 366, endPoint x: 334, endPoint y: 365, distance: 27.7
click at [334, 365] on td "$1.16 T" at bounding box center [343, 365] width 46 height 43
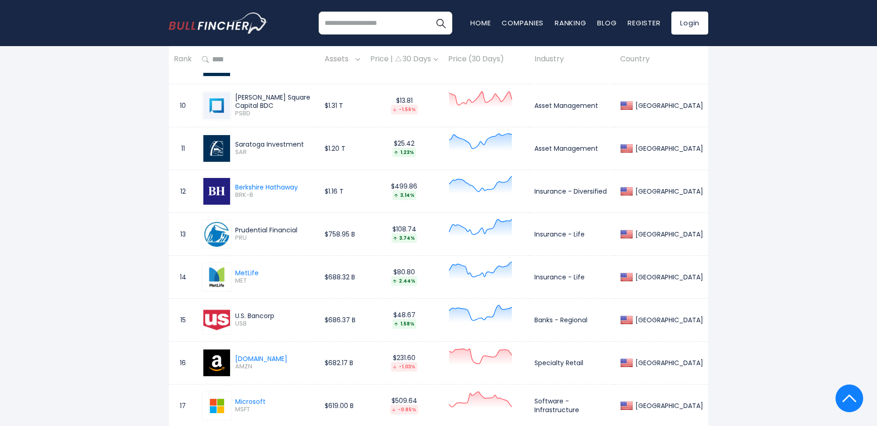
scroll to position [830, 0]
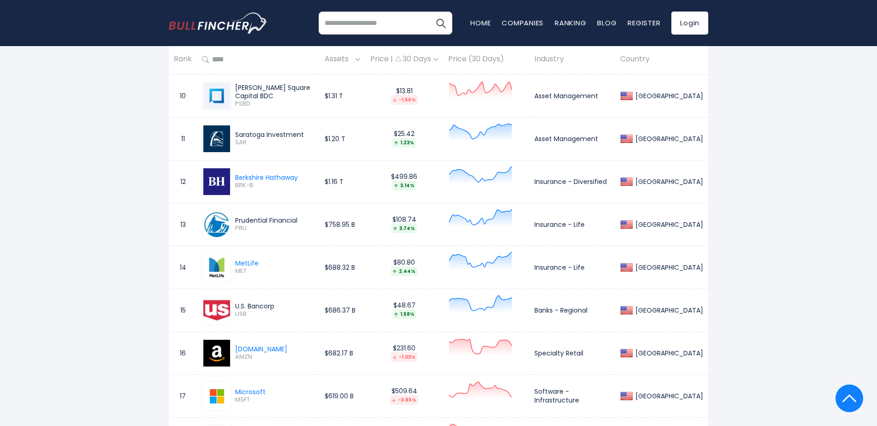
drag, startPoint x: 304, startPoint y: 222, endPoint x: 230, endPoint y: 221, distance: 73.8
click at [230, 221] on div "Prudential Financial PRU" at bounding box center [258, 225] width 113 height 30
drag, startPoint x: 374, startPoint y: 220, endPoint x: 321, endPoint y: 226, distance: 52.4
click at [321, 226] on tr "13 Prudential Financial PRU $758.95 B $108.74 3.74% Insurance - Life United Sta…" at bounding box center [439, 224] width 540 height 43
drag, startPoint x: 299, startPoint y: 305, endPoint x: 234, endPoint y: 305, distance: 65.5
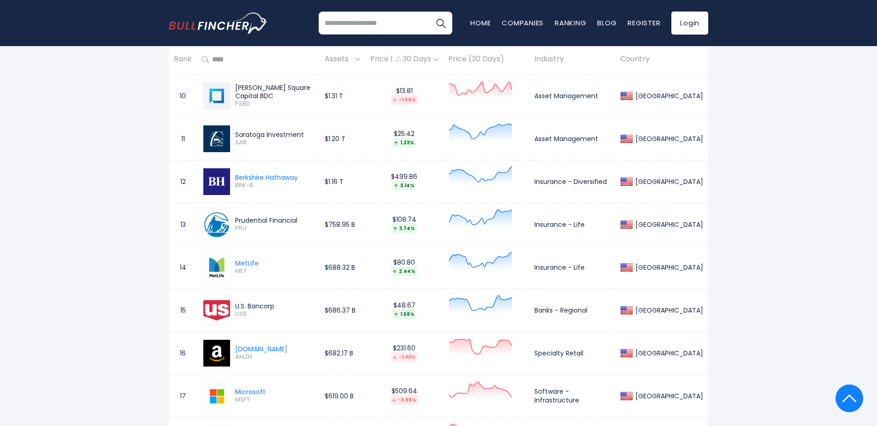
click at [234, 305] on div "U.S. Bancorp USB" at bounding box center [273, 310] width 83 height 16
drag, startPoint x: 276, startPoint y: 264, endPoint x: 220, endPoint y: 262, distance: 56.3
click at [220, 262] on div "MetLife MET" at bounding box center [258, 268] width 113 height 30
click at [267, 265] on div "MetLife MET" at bounding box center [258, 268] width 113 height 30
drag, startPoint x: 268, startPoint y: 263, endPoint x: 237, endPoint y: 261, distance: 31.4
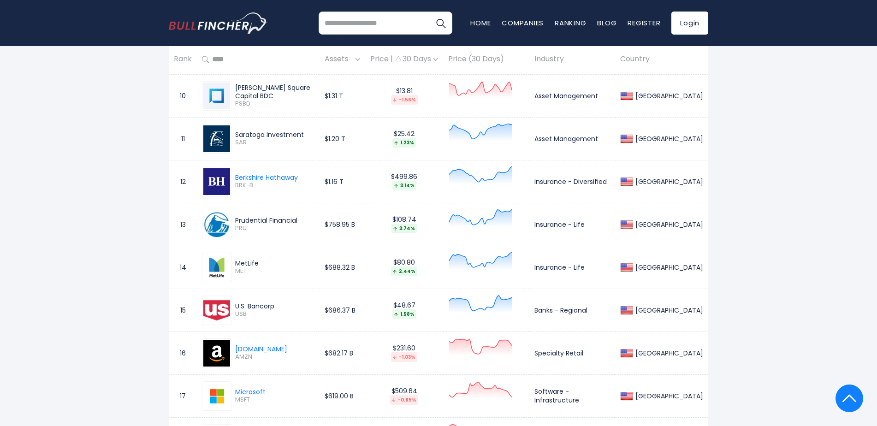
click at [237, 261] on div "MetLife MET" at bounding box center [258, 268] width 113 height 30
drag, startPoint x: 283, startPoint y: 349, endPoint x: 237, endPoint y: 349, distance: 45.7
click at [237, 349] on div "[DOMAIN_NAME] AMZN" at bounding box center [258, 353] width 113 height 30
click at [176, 387] on td "17" at bounding box center [183, 395] width 28 height 43
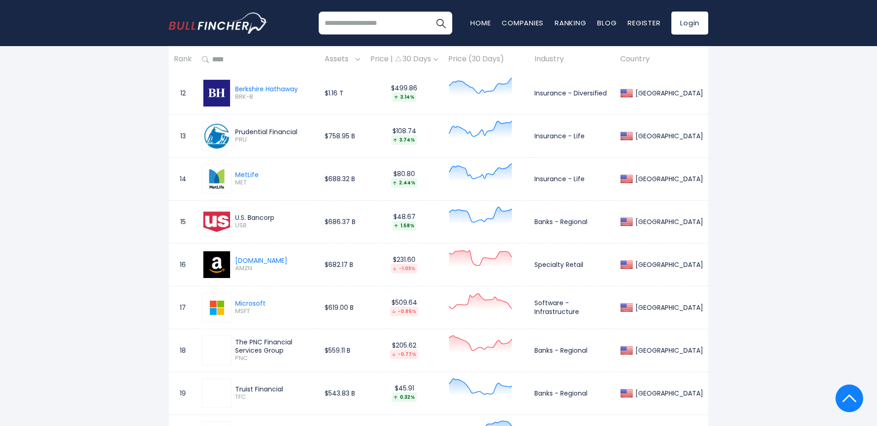
scroll to position [922, 0]
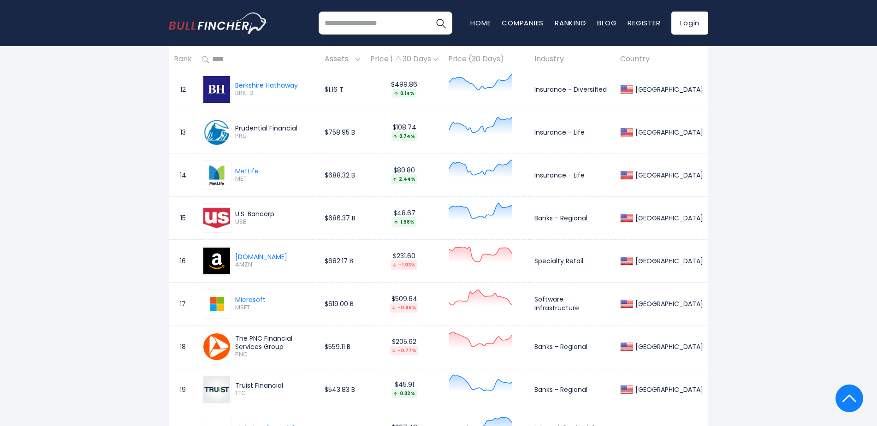
drag, startPoint x: 277, startPoint y: 301, endPoint x: 229, endPoint y: 301, distance: 48.4
click at [232, 300] on div "Microsoft MSFT" at bounding box center [258, 304] width 113 height 30
drag, startPoint x: 285, startPoint y: 350, endPoint x: 235, endPoint y: 340, distance: 50.7
click at [235, 340] on div "The PNC Financial Services Group" at bounding box center [274, 342] width 79 height 17
drag, startPoint x: 298, startPoint y: 382, endPoint x: 228, endPoint y: 380, distance: 69.6
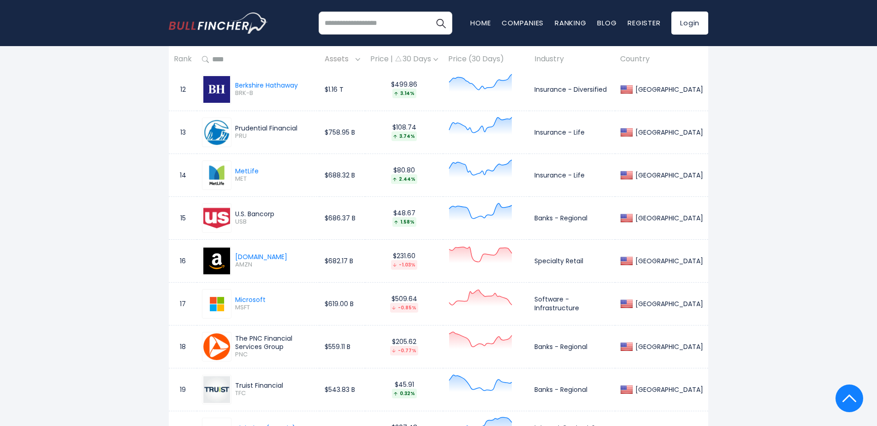
click at [228, 380] on div "Truist Financial TFC" at bounding box center [258, 390] width 113 height 30
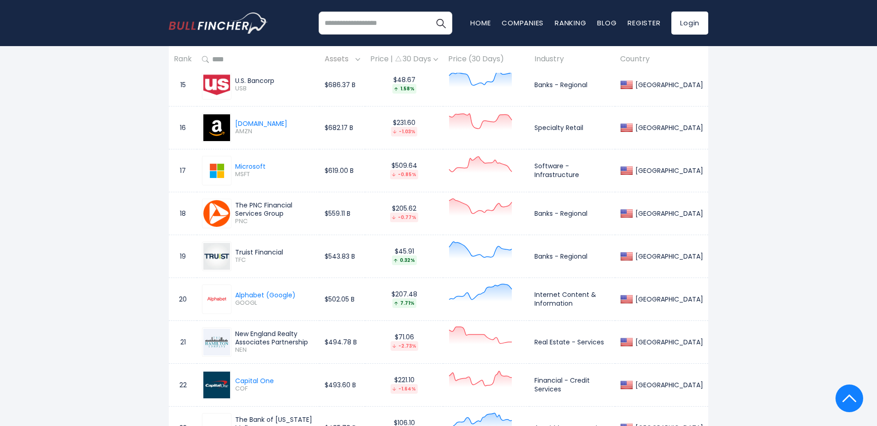
scroll to position [1061, 0]
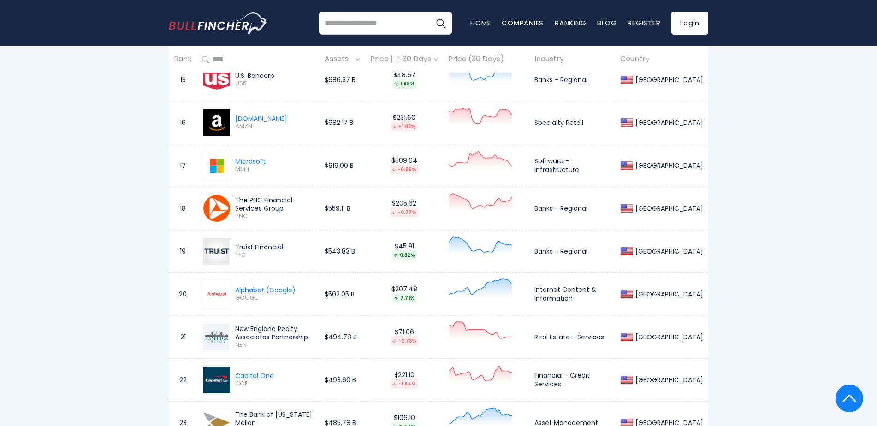
drag, startPoint x: 307, startPoint y: 291, endPoint x: 235, endPoint y: 288, distance: 72.5
click at [235, 288] on div "Alphabet (Google) GOOGL" at bounding box center [258, 294] width 113 height 30
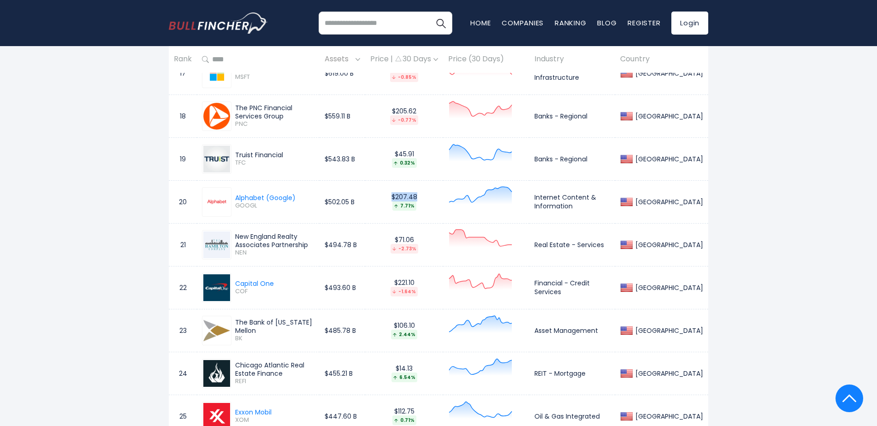
drag, startPoint x: 439, startPoint y: 196, endPoint x: 401, endPoint y: 197, distance: 38.7
click at [401, 197] on div "$207.48 7.71%" at bounding box center [404, 202] width 68 height 18
drag, startPoint x: 435, startPoint y: 154, endPoint x: 404, endPoint y: 153, distance: 30.4
click at [404, 153] on div "$45.91 0.32%" at bounding box center [404, 159] width 68 height 18
drag, startPoint x: 404, startPoint y: 153, endPoint x: 289, endPoint y: 217, distance: 132.1
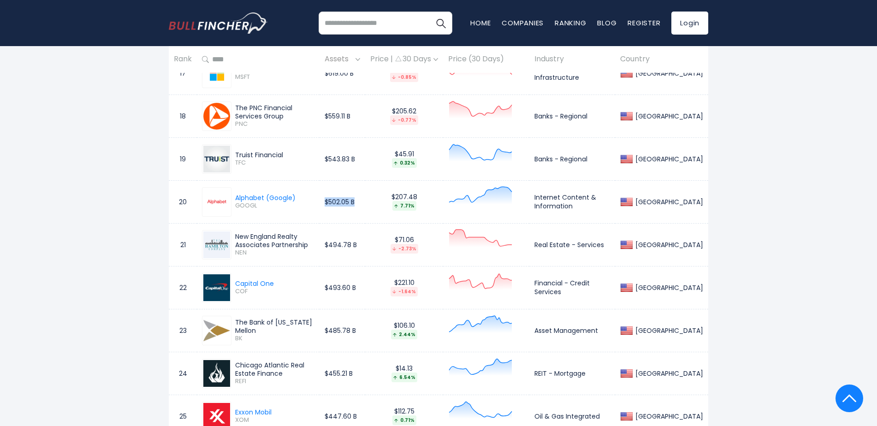
click at [335, 203] on td "$502.05 B" at bounding box center [343, 201] width 46 height 43
drag, startPoint x: 372, startPoint y: 158, endPoint x: 333, endPoint y: 162, distance: 39.0
click at [333, 162] on td "$543.83 B" at bounding box center [343, 158] width 46 height 43
drag, startPoint x: 364, startPoint y: 116, endPoint x: 337, endPoint y: 119, distance: 26.9
click at [337, 119] on td "$559.11 B" at bounding box center [343, 116] width 46 height 43
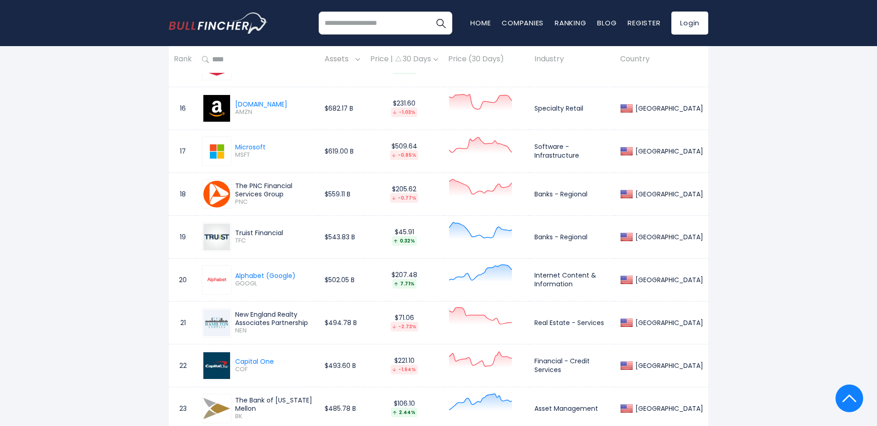
scroll to position [1061, 0]
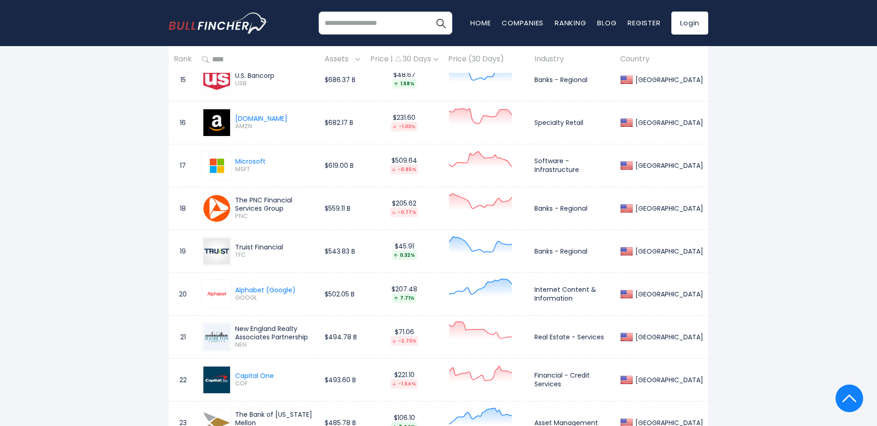
drag, startPoint x: 374, startPoint y: 167, endPoint x: 317, endPoint y: 171, distance: 57.3
click at [317, 171] on tr "17 Microsoft MSFT $619.00 B $509.64 -0.85% Software - Infrastructure United Sta…" at bounding box center [439, 165] width 540 height 43
drag, startPoint x: 372, startPoint y: 123, endPoint x: 324, endPoint y: 123, distance: 48.4
click at [324, 123] on tr "16 Amazon.com AMZN $682.17 B $231.60 -1.03% Specialty Retail United States" at bounding box center [439, 122] width 540 height 43
drag, startPoint x: 369, startPoint y: 80, endPoint x: 311, endPoint y: 81, distance: 57.6
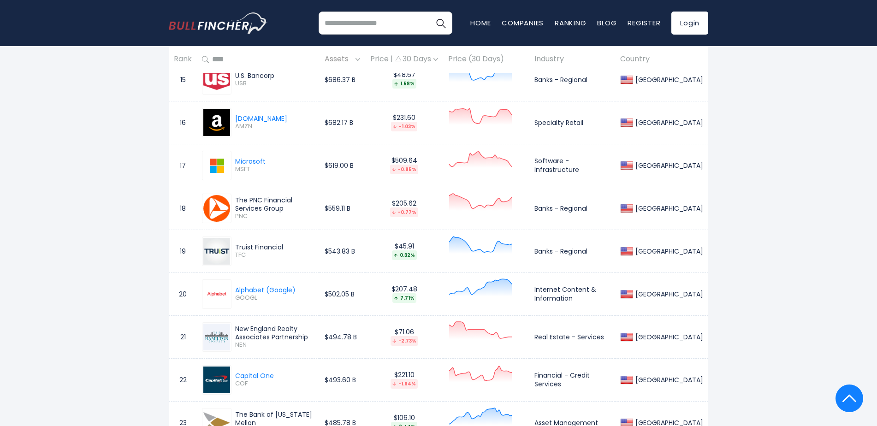
click at [311, 81] on tr "15 U.S. Bancorp USB $686.37 B $48.67 1.58% Banks - Regional United States" at bounding box center [439, 79] width 540 height 43
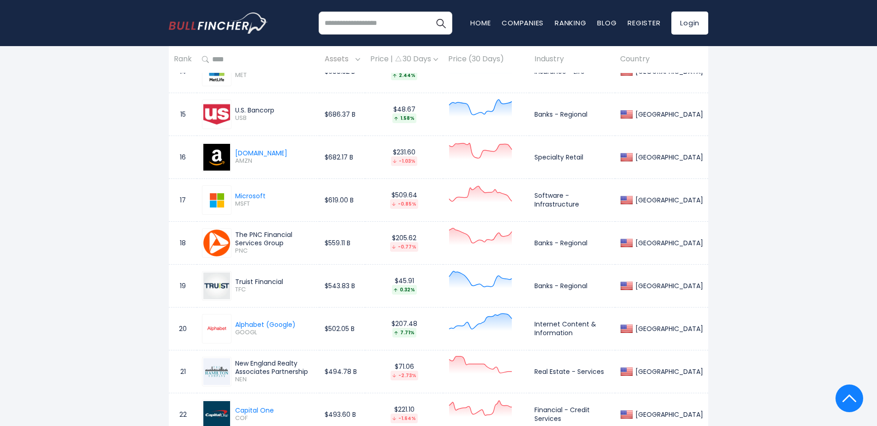
scroll to position [968, 0]
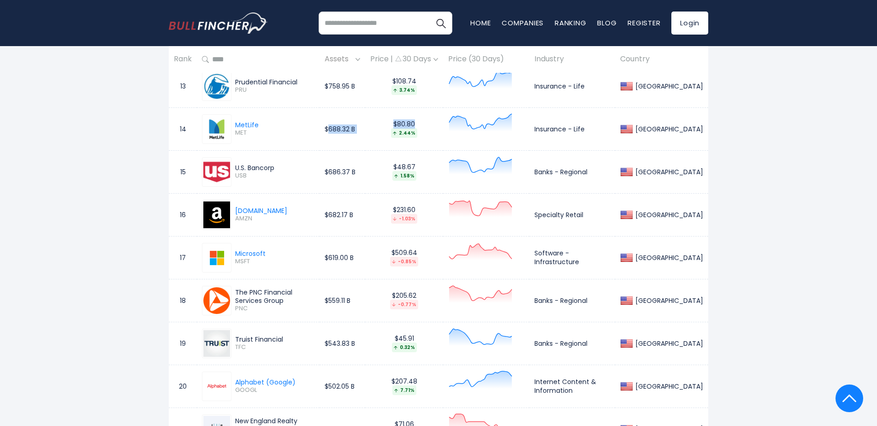
drag, startPoint x: 382, startPoint y: 132, endPoint x: 341, endPoint y: 133, distance: 40.6
click at [341, 133] on tr "14 MetLife MET $688.32 B $80.80 2.44% Insurance - Life United States" at bounding box center [439, 128] width 540 height 43
drag, startPoint x: 341, startPoint y: 133, endPoint x: 374, endPoint y: 131, distance: 32.4
click at [365, 131] on td "$688.32 B" at bounding box center [343, 128] width 46 height 43
drag, startPoint x: 371, startPoint y: 131, endPoint x: 337, endPoint y: 132, distance: 34.6
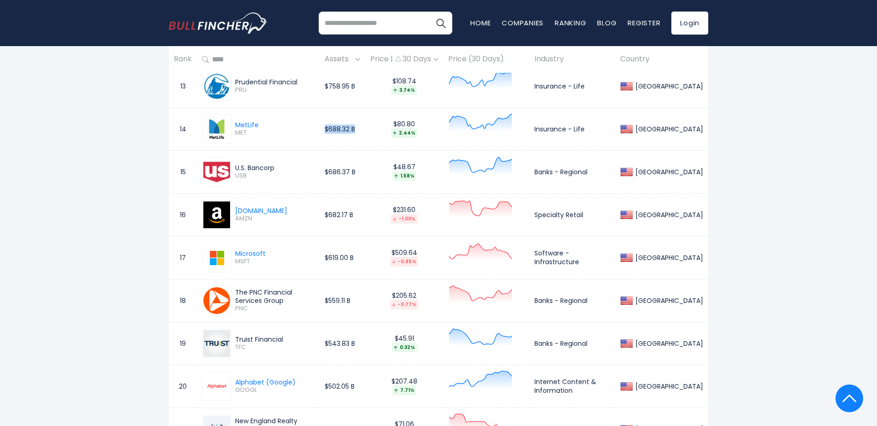
click at [337, 132] on td "$688.32 B" at bounding box center [343, 128] width 46 height 43
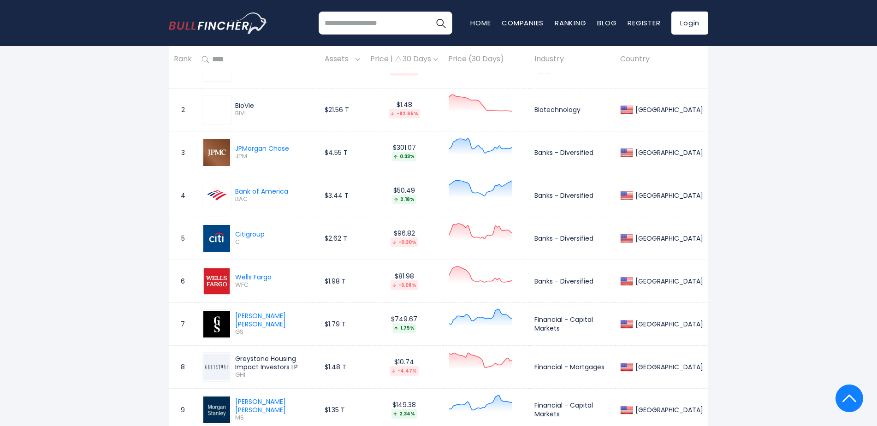
scroll to position [369, 0]
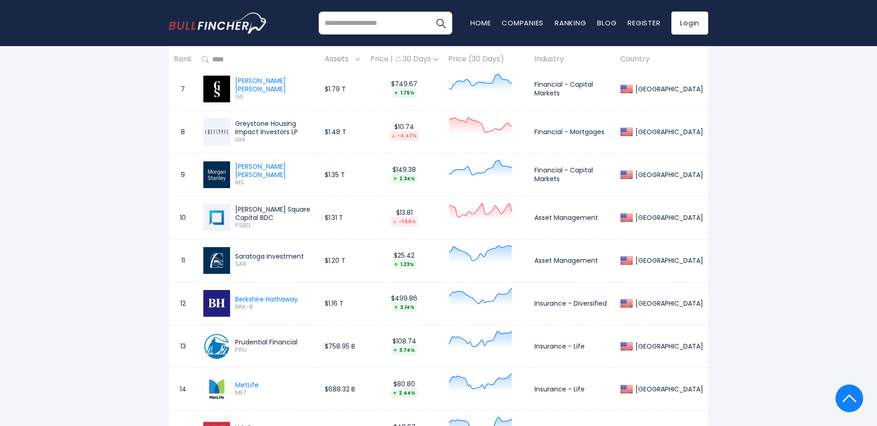
scroll to position [692, 0]
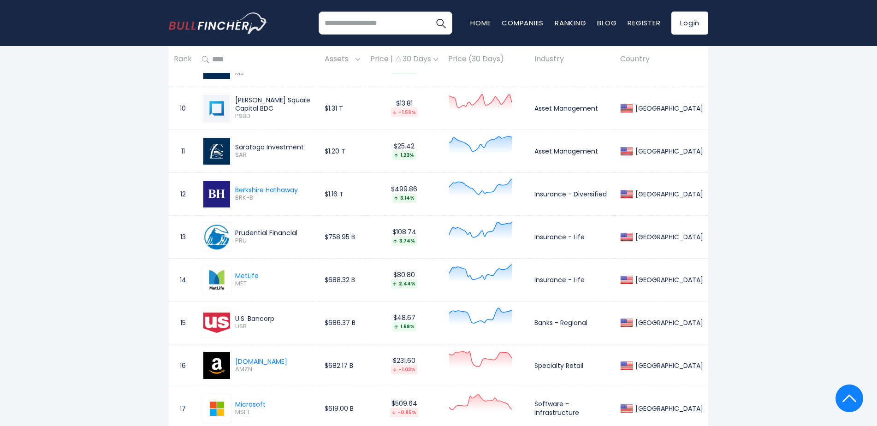
scroll to position [876, 0]
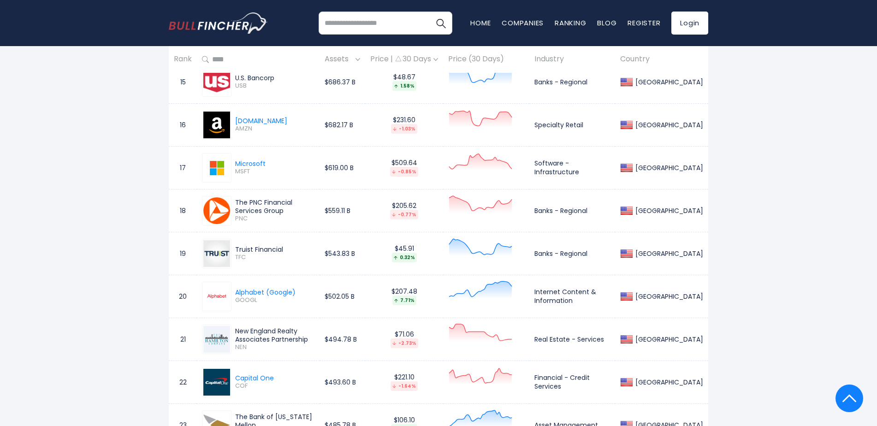
scroll to position [1061, 0]
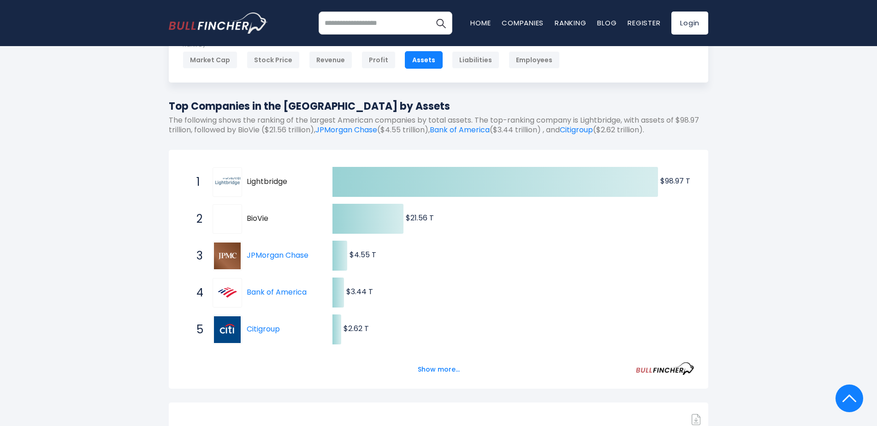
scroll to position [0, 0]
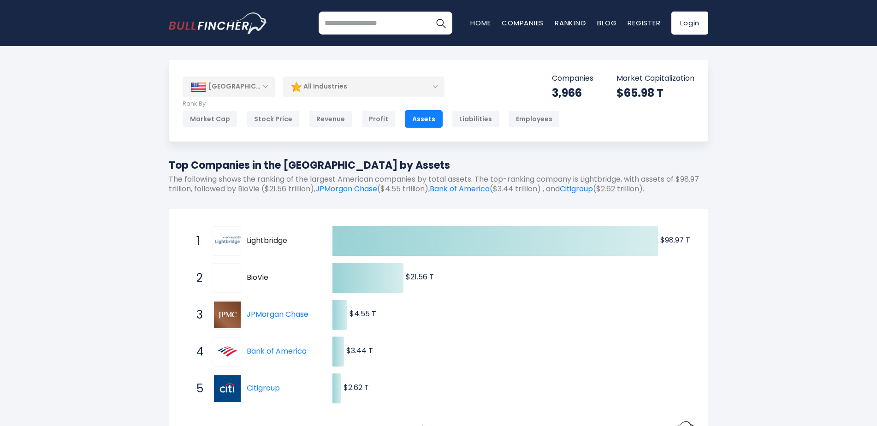
click at [244, 90] on div "[GEOGRAPHIC_DATA]" at bounding box center [229, 87] width 92 height 20
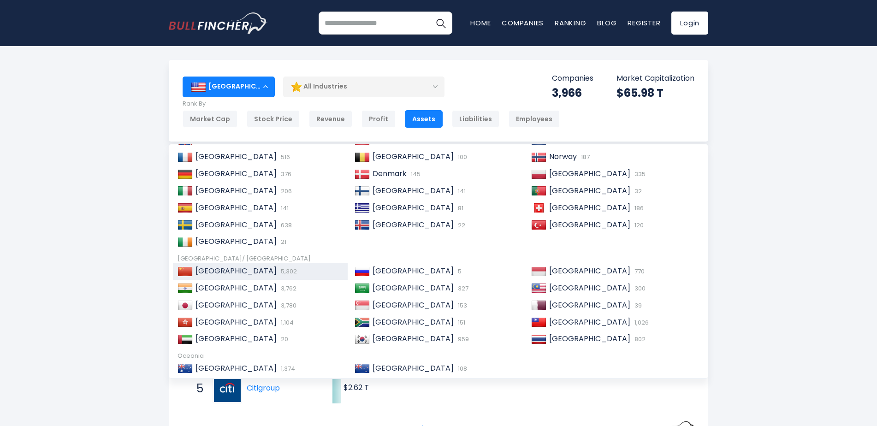
scroll to position [92, 0]
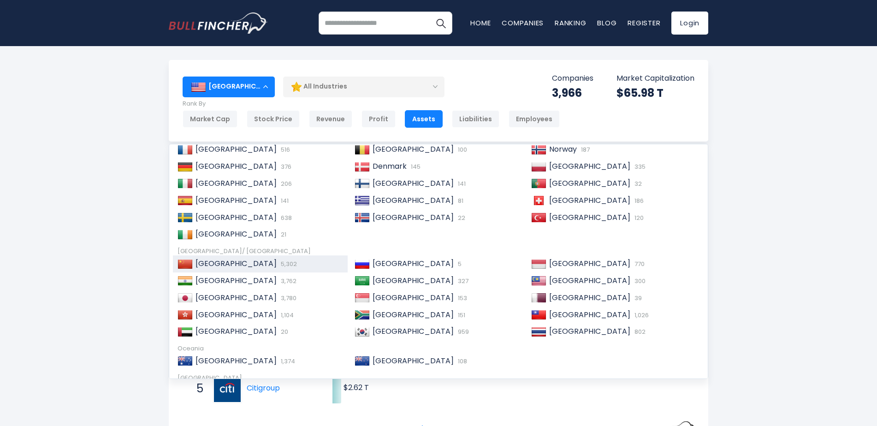
click at [251, 261] on div "China 5,302" at bounding box center [268, 264] width 150 height 10
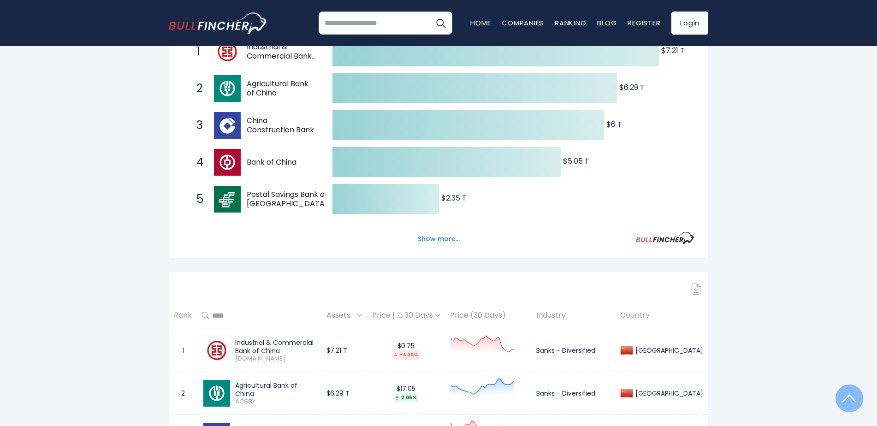
scroll to position [323, 0]
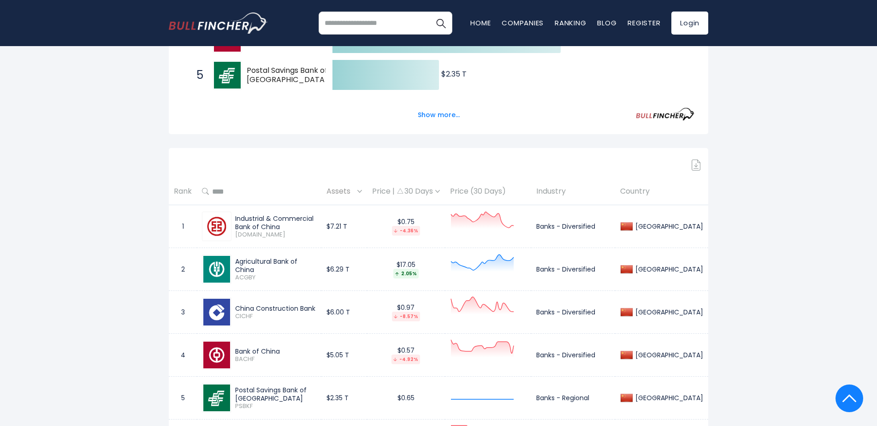
drag, startPoint x: 235, startPoint y: 220, endPoint x: 265, endPoint y: 226, distance: 30.7
click at [265, 226] on div "Industrial & Commercial Bank of China [DOMAIN_NAME]" at bounding box center [274, 226] width 85 height 24
copy div "Industrial & Commercial Bank of China"
drag, startPoint x: 237, startPoint y: 267, endPoint x: 328, endPoint y: 266, distance: 91.3
click at [316, 266] on div "Agricultural Bank of China" at bounding box center [275, 265] width 81 height 17
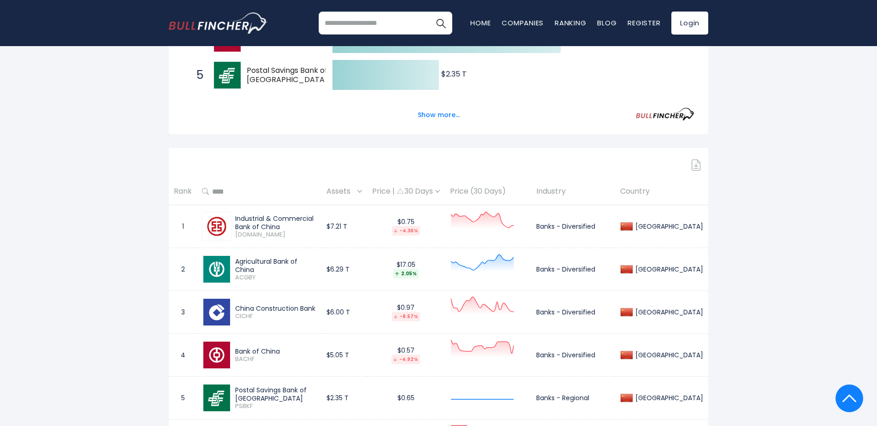
copy div "Agricultural Bank of China"
drag, startPoint x: 235, startPoint y: 307, endPoint x: 325, endPoint y: 306, distance: 90.4
click at [316, 306] on div "China Construction Bank CICHF" at bounding box center [274, 312] width 85 height 16
copy div "China Construction Bank"
drag, startPoint x: 236, startPoint y: 350, endPoint x: 294, endPoint y: 351, distance: 58.6
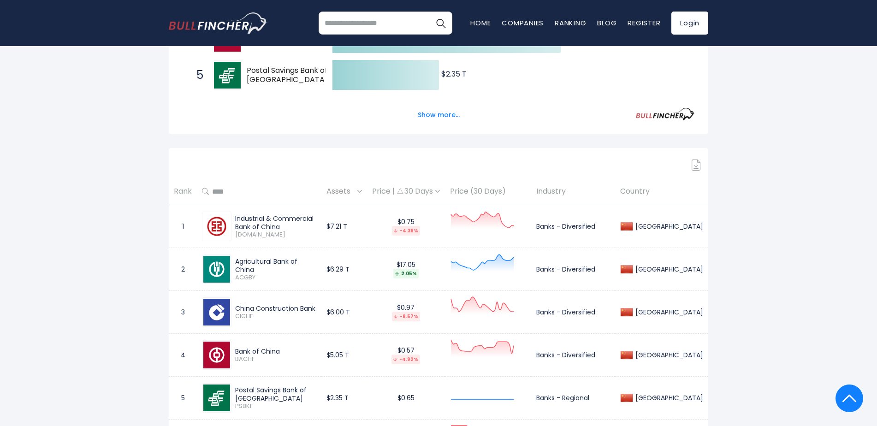
click at [294, 351] on div "Bank of China" at bounding box center [275, 351] width 81 height 8
copy div "Bank of China"
drag, startPoint x: 236, startPoint y: 395, endPoint x: 338, endPoint y: 392, distance: 101.5
click at [316, 392] on div "Postal Savings Bank of [GEOGRAPHIC_DATA]" at bounding box center [275, 394] width 81 height 17
copy div "Postal Savings Bank of [GEOGRAPHIC_DATA]"
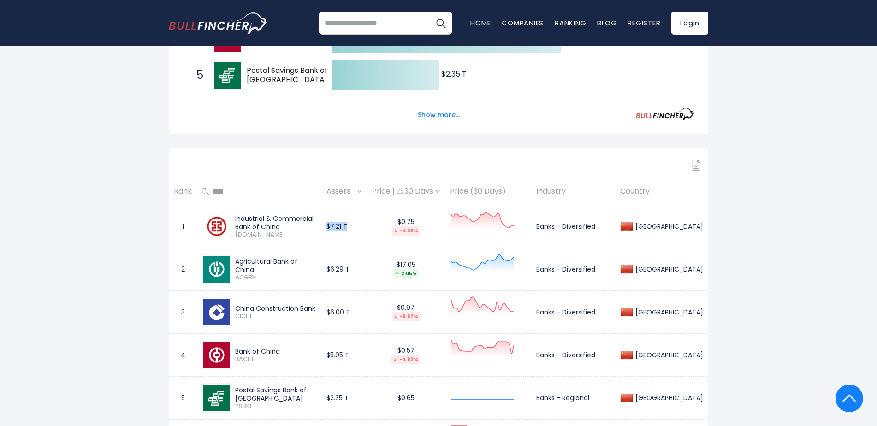
drag, startPoint x: 356, startPoint y: 225, endPoint x: 375, endPoint y: 226, distance: 19.9
click at [367, 226] on td "$7.21 T" at bounding box center [344, 226] width 46 height 43
copy td "$7.21 T"
drag, startPoint x: 356, startPoint y: 268, endPoint x: 398, endPoint y: 269, distance: 42.0
click at [398, 269] on tr "2 Agricultural Bank of China [GEOGRAPHIC_DATA] $6.29 T $17.05 2.05% Banks - Div…" at bounding box center [439, 269] width 540 height 43
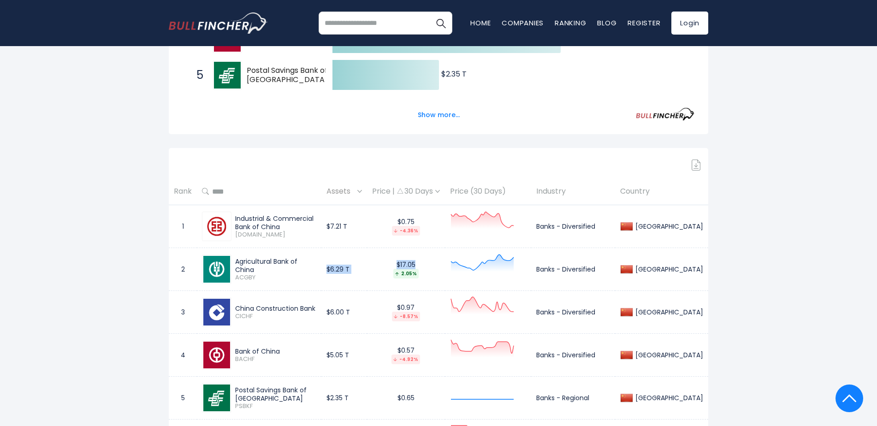
copy tr "$6.29 T $17.05"
click at [365, 274] on td "$6.29 T" at bounding box center [344, 269] width 46 height 43
click at [355, 271] on td "$6.29 T" at bounding box center [344, 269] width 46 height 43
click at [367, 269] on td "$6.29 T" at bounding box center [344, 269] width 46 height 43
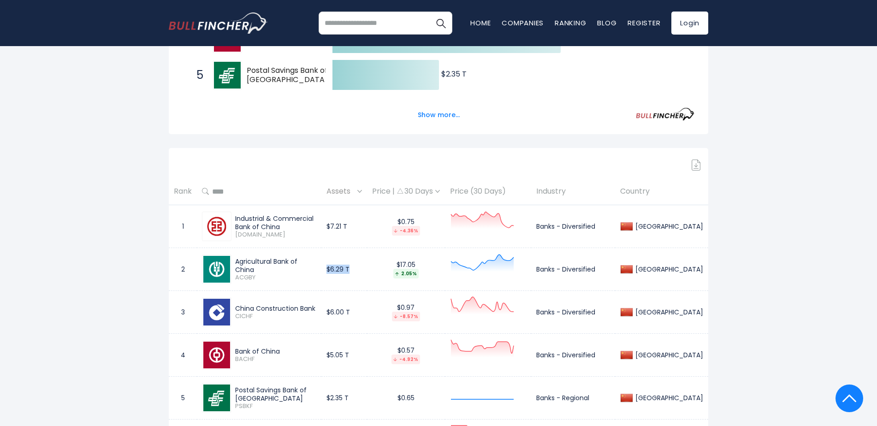
click at [367, 269] on td "$6.29 T" at bounding box center [344, 269] width 46 height 43
copy td "$6.29 T"
drag, startPoint x: 356, startPoint y: 311, endPoint x: 383, endPoint y: 314, distance: 26.9
click at [367, 314] on td "$6.00 T" at bounding box center [344, 312] width 46 height 43
copy td "$6.00 T"
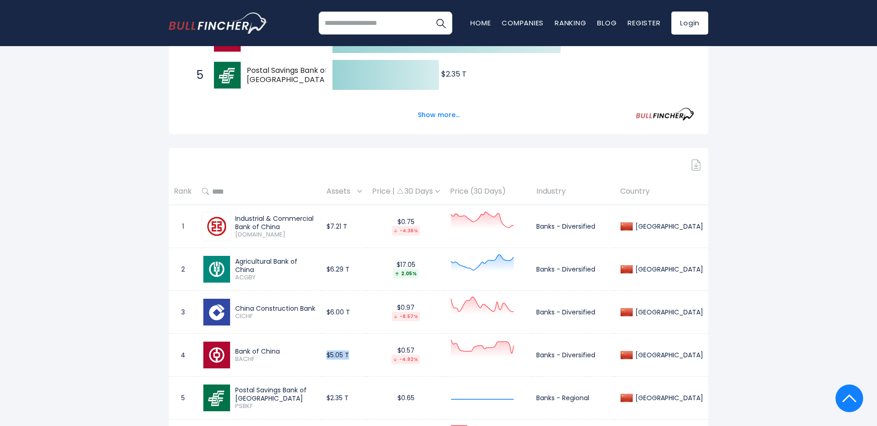
drag, startPoint x: 358, startPoint y: 355, endPoint x: 378, endPoint y: 356, distance: 20.4
click at [367, 356] on td "$5.05 T" at bounding box center [344, 355] width 46 height 43
copy td "$5.05 T"
drag, startPoint x: 356, startPoint y: 399, endPoint x: 382, endPoint y: 398, distance: 25.8
click at [367, 398] on td "$2.35 T" at bounding box center [344, 398] width 46 height 43
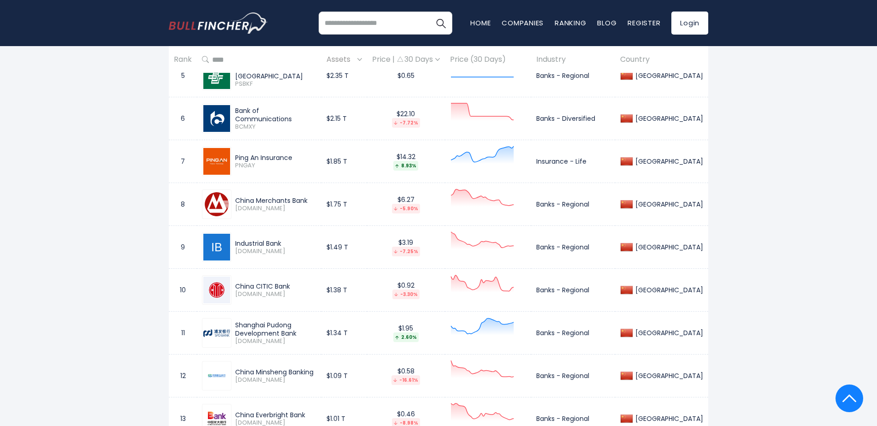
scroll to position [646, 0]
drag, startPoint x: 236, startPoint y: 115, endPoint x: 318, endPoint y: 109, distance: 82.3
click at [316, 109] on div "Bank of Communications BCMXY" at bounding box center [259, 118] width 114 height 30
click at [239, 155] on div "Ping An Insurance" at bounding box center [275, 157] width 81 height 8
drag, startPoint x: 232, startPoint y: 156, endPoint x: 296, endPoint y: 160, distance: 63.7
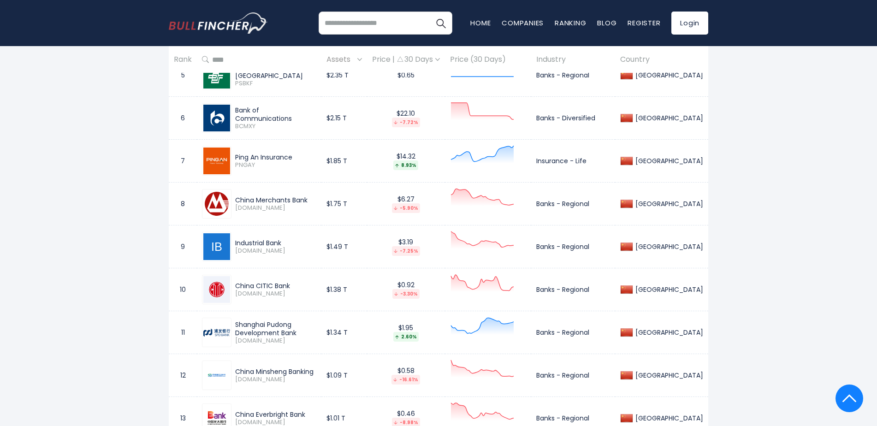
click at [296, 160] on div "Ping An Insurance PNGAY" at bounding box center [274, 161] width 85 height 16
drag, startPoint x: 232, startPoint y: 200, endPoint x: 316, endPoint y: 200, distance: 83.9
click at [316, 200] on div "China Merchants Bank 3968.HK" at bounding box center [274, 204] width 85 height 16
drag, startPoint x: 237, startPoint y: 244, endPoint x: 293, endPoint y: 244, distance: 55.8
click at [293, 244] on div "Industrial Bank" at bounding box center [275, 243] width 81 height 8
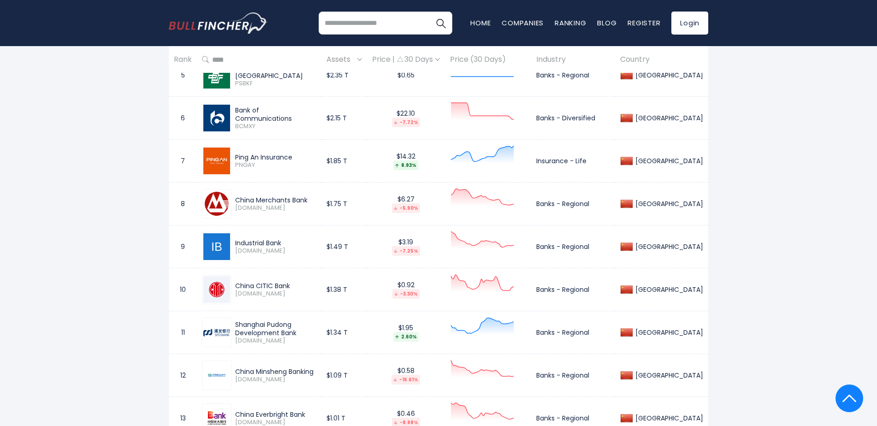
drag, startPoint x: 293, startPoint y: 244, endPoint x: 286, endPoint y: 241, distance: 7.6
click at [286, 241] on div "Industrial Bank 601166.SS" at bounding box center [274, 247] width 85 height 16
drag, startPoint x: 236, startPoint y: 286, endPoint x: 297, endPoint y: 282, distance: 61.9
click at [297, 282] on div "China CITIC Bank" at bounding box center [275, 286] width 81 height 8
drag, startPoint x: 235, startPoint y: 325, endPoint x: 257, endPoint y: 334, distance: 24.0
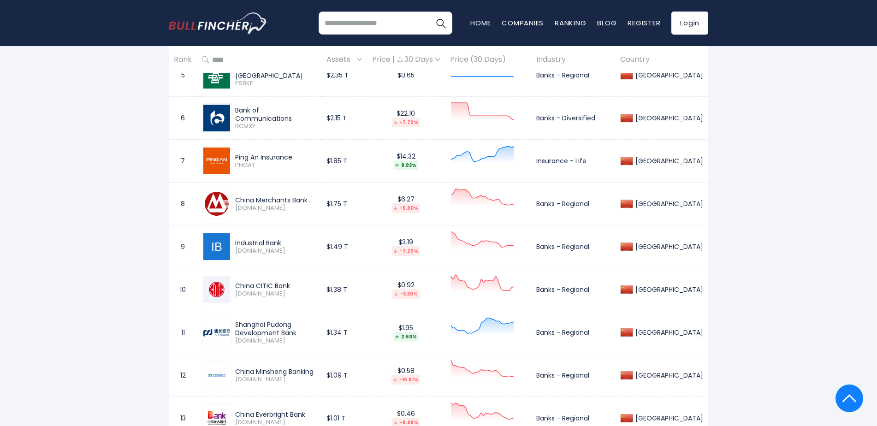
click at [257, 334] on div "Shanghai Pudong Development Bank" at bounding box center [275, 329] width 81 height 17
click at [280, 362] on div "China Minsheng Banking 1988.HK" at bounding box center [259, 376] width 114 height 30
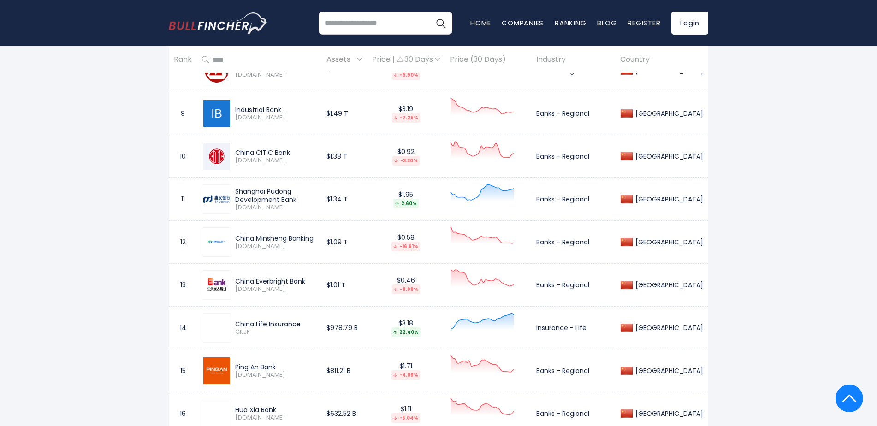
scroll to position [784, 0]
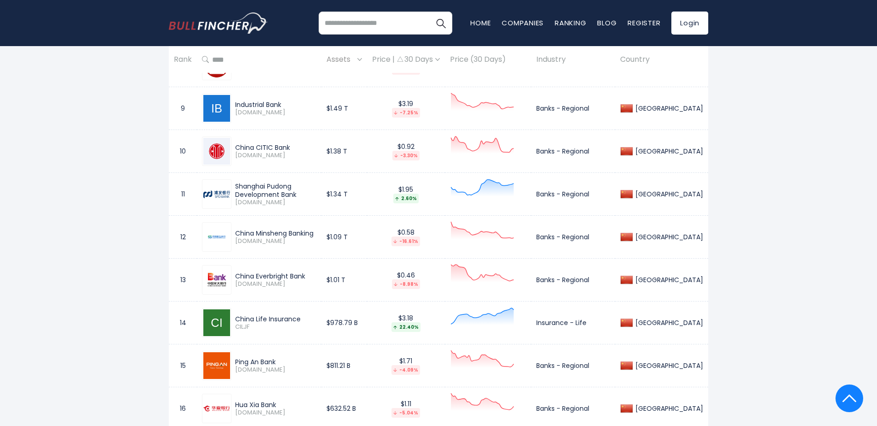
drag, startPoint x: 235, startPoint y: 232, endPoint x: 318, endPoint y: 233, distance: 83.0
click at [316, 233] on div "China Minsheng Banking" at bounding box center [275, 233] width 81 height 8
drag, startPoint x: 237, startPoint y: 275, endPoint x: 314, endPoint y: 275, distance: 76.6
click at [314, 275] on div "China Everbright Bank" at bounding box center [275, 276] width 81 height 8
drag, startPoint x: 234, startPoint y: 317, endPoint x: 308, endPoint y: 319, distance: 74.3
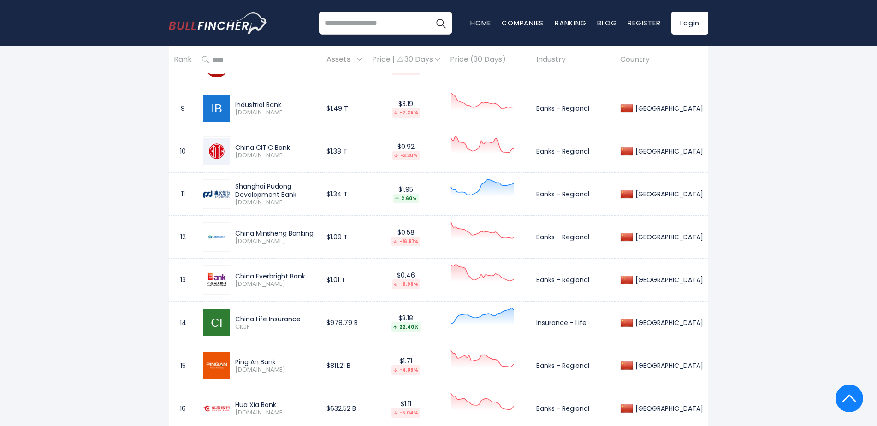
click at [308, 319] on div "China Life Insurance CILJF" at bounding box center [274, 323] width 85 height 16
drag, startPoint x: 231, startPoint y: 361, endPoint x: 282, endPoint y: 361, distance: 51.2
click at [282, 361] on div "Ping An Bank 000001.SZ" at bounding box center [259, 366] width 114 height 30
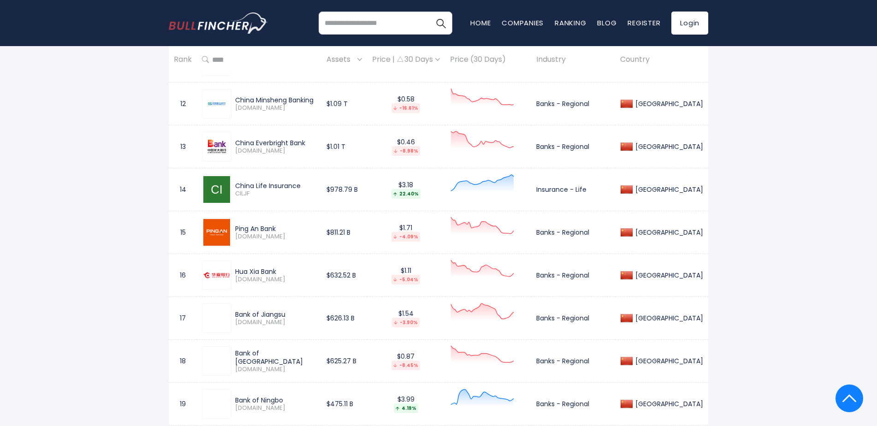
scroll to position [922, 0]
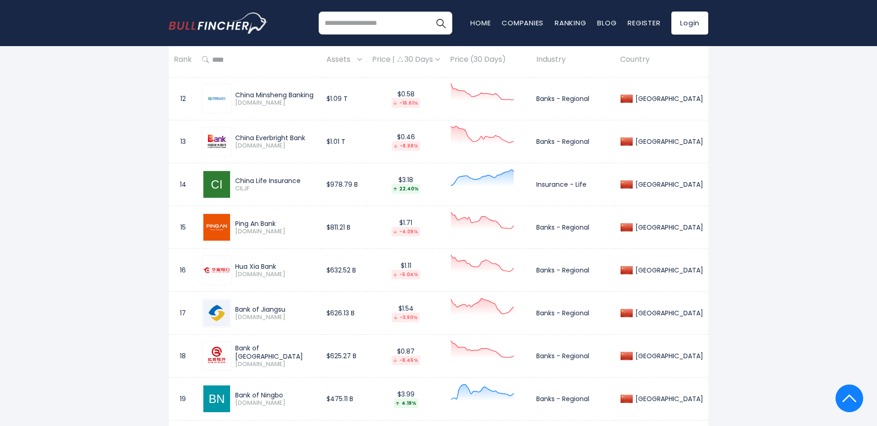
drag, startPoint x: 234, startPoint y: 266, endPoint x: 288, endPoint y: 267, distance: 53.5
click at [288, 267] on div "Hua Xia Bank 600015.SS" at bounding box center [274, 270] width 85 height 16
drag, startPoint x: 236, startPoint y: 309, endPoint x: 290, endPoint y: 309, distance: 54.4
click at [290, 309] on div "Bank of Jiangsu" at bounding box center [275, 309] width 81 height 8
drag, startPoint x: 237, startPoint y: 353, endPoint x: 291, endPoint y: 351, distance: 54.0
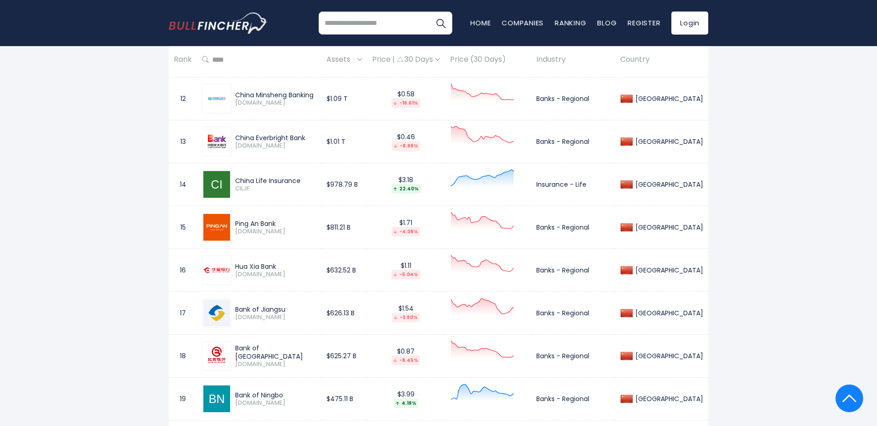
click at [291, 351] on div "Bank of Beijing" at bounding box center [275, 352] width 81 height 17
drag, startPoint x: 233, startPoint y: 395, endPoint x: 284, endPoint y: 395, distance: 50.3
click at [284, 395] on div "Bank of Ningbo 002142.SZ" at bounding box center [274, 399] width 85 height 16
click at [293, 375] on td "Bank of Beijing 601169.SS" at bounding box center [259, 356] width 125 height 43
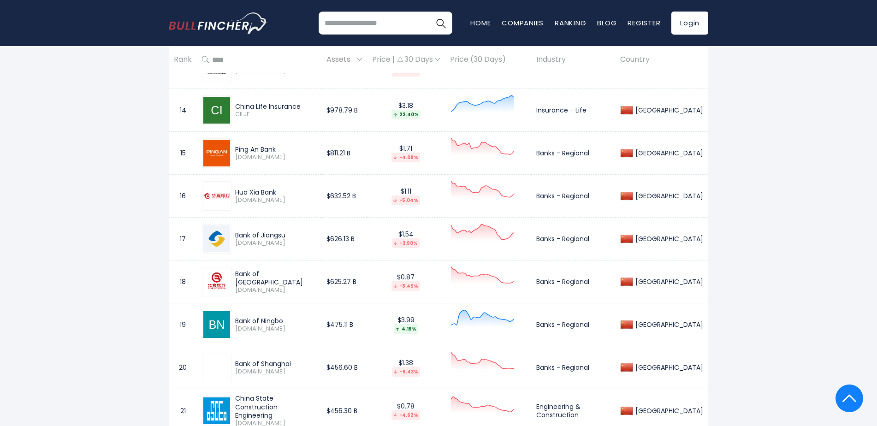
scroll to position [1015, 0]
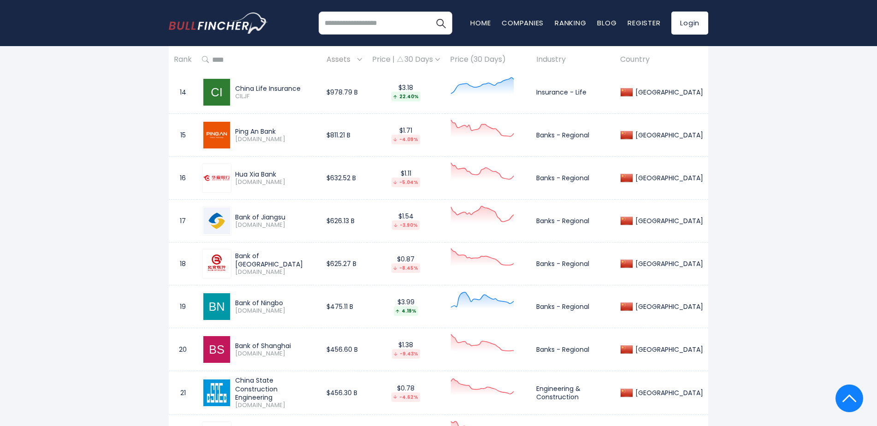
drag, startPoint x: 234, startPoint y: 344, endPoint x: 300, endPoint y: 343, distance: 65.5
click at [300, 343] on div "Bank of Shanghai 601229.SS" at bounding box center [274, 350] width 85 height 16
drag, startPoint x: 355, startPoint y: 350, endPoint x: 388, endPoint y: 350, distance: 33.2
click at [367, 350] on td "$456.60 B" at bounding box center [344, 349] width 46 height 43
drag, startPoint x: 354, startPoint y: 305, endPoint x: 386, endPoint y: 303, distance: 32.8
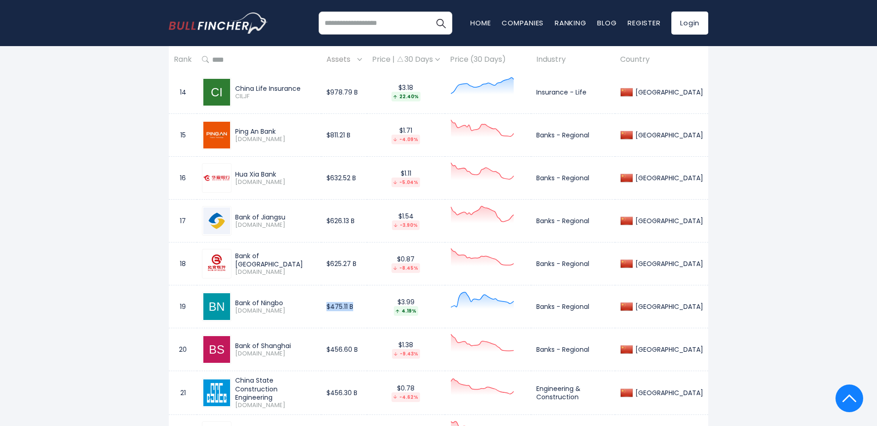
click at [367, 303] on td "$475.11 B" at bounding box center [344, 306] width 46 height 43
drag, startPoint x: 355, startPoint y: 264, endPoint x: 387, endPoint y: 264, distance: 31.8
click at [367, 264] on td "$625.27 B" at bounding box center [344, 264] width 46 height 43
drag, startPoint x: 355, startPoint y: 220, endPoint x: 390, endPoint y: 220, distance: 35.1
click at [367, 220] on td "$626.13 B" at bounding box center [344, 221] width 46 height 43
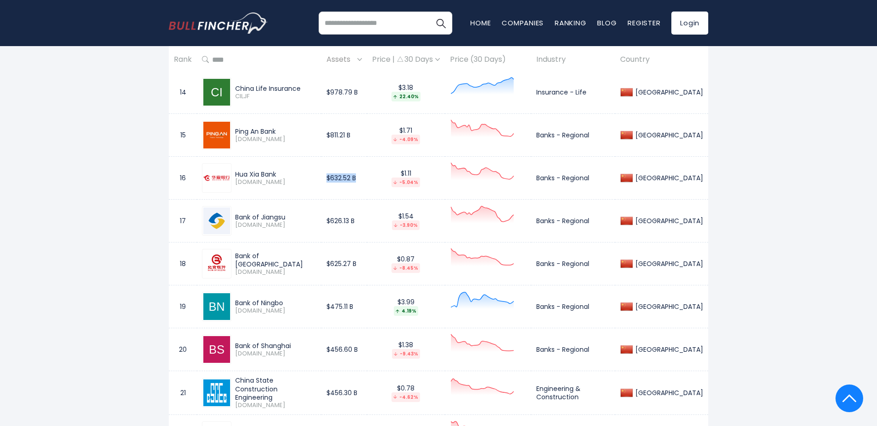
drag, startPoint x: 356, startPoint y: 177, endPoint x: 387, endPoint y: 178, distance: 30.5
click at [367, 178] on td "$632.52 B" at bounding box center [344, 178] width 46 height 43
drag, startPoint x: 356, startPoint y: 133, endPoint x: 391, endPoint y: 137, distance: 34.8
click at [367, 137] on td "$811.21 B" at bounding box center [344, 135] width 46 height 43
drag, startPoint x: 356, startPoint y: 90, endPoint x: 388, endPoint y: 91, distance: 32.3
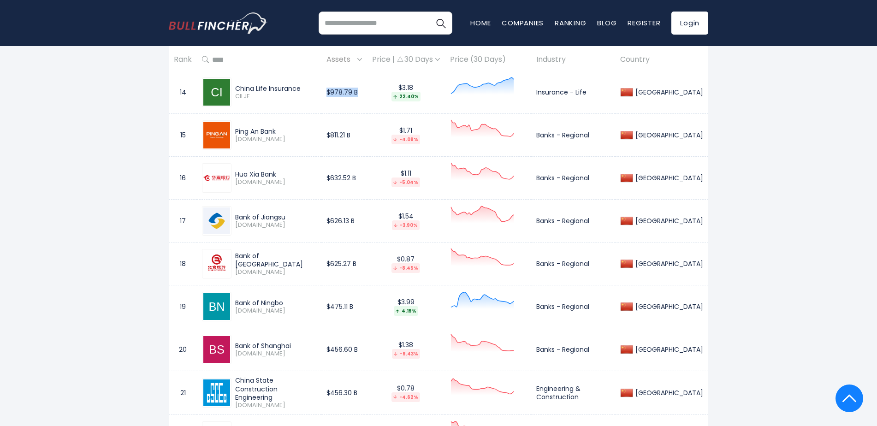
click at [367, 91] on td "$978.79 B" at bounding box center [344, 92] width 46 height 43
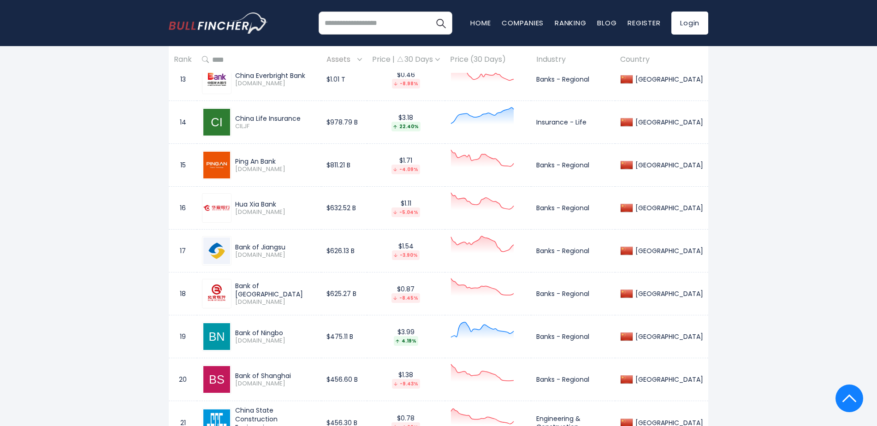
scroll to position [968, 0]
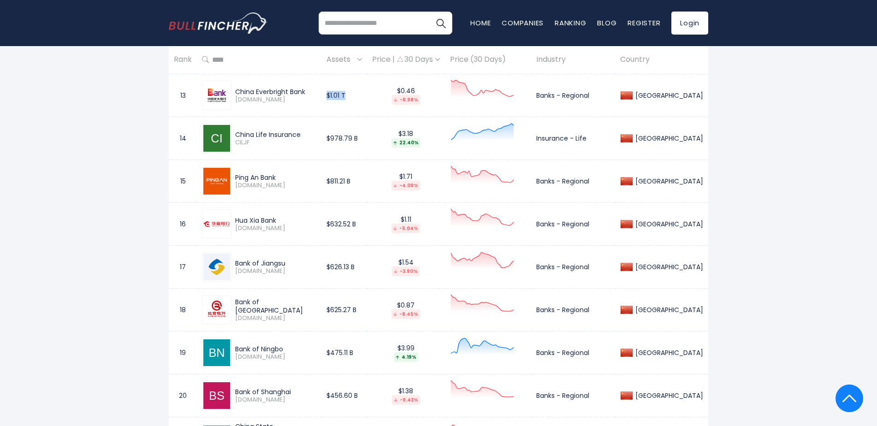
drag, startPoint x: 376, startPoint y: 96, endPoint x: 387, endPoint y: 96, distance: 11.5
click at [367, 96] on td "$1.01 T" at bounding box center [344, 95] width 46 height 43
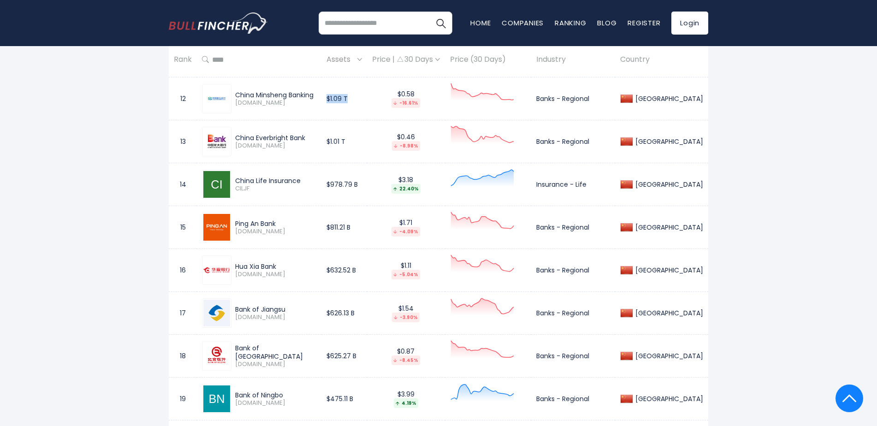
drag, startPoint x: 353, startPoint y: 99, endPoint x: 380, endPoint y: 97, distance: 27.2
click at [367, 97] on td "$1.09 T" at bounding box center [344, 98] width 46 height 43
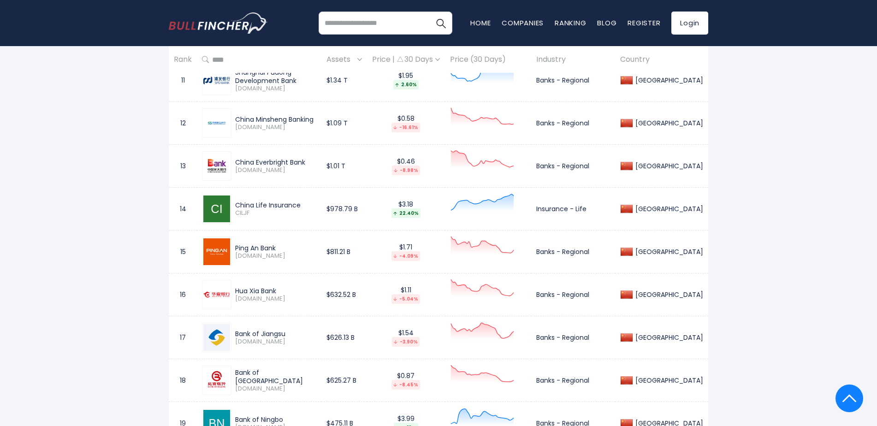
scroll to position [876, 0]
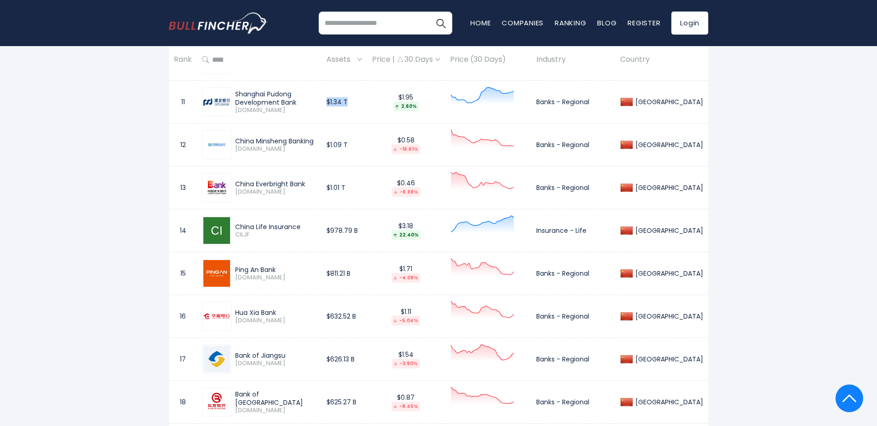
drag, startPoint x: 356, startPoint y: 101, endPoint x: 380, endPoint y: 101, distance: 23.1
click at [367, 101] on td "$1.34 T" at bounding box center [344, 102] width 46 height 43
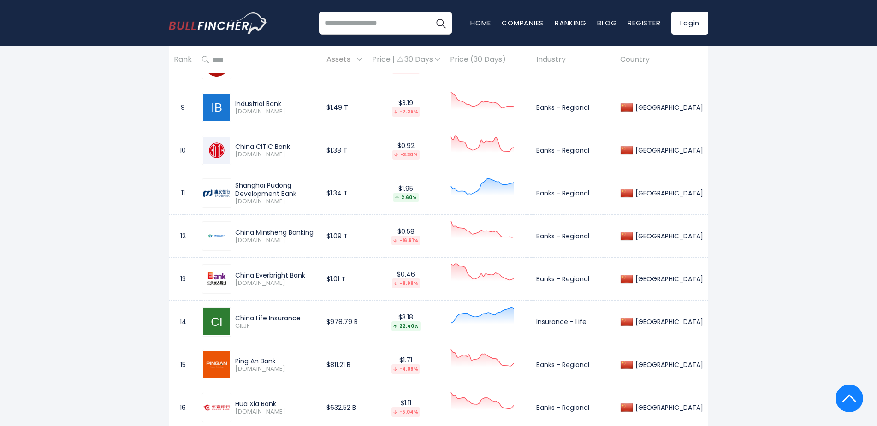
scroll to position [784, 0]
drag, startPoint x: 350, startPoint y: 150, endPoint x: 376, endPoint y: 150, distance: 25.4
click at [367, 150] on td "$1.38 T" at bounding box center [344, 151] width 46 height 43
drag, startPoint x: 354, startPoint y: 109, endPoint x: 388, endPoint y: 108, distance: 34.1
click at [367, 108] on td "$1.49 T" at bounding box center [344, 108] width 46 height 43
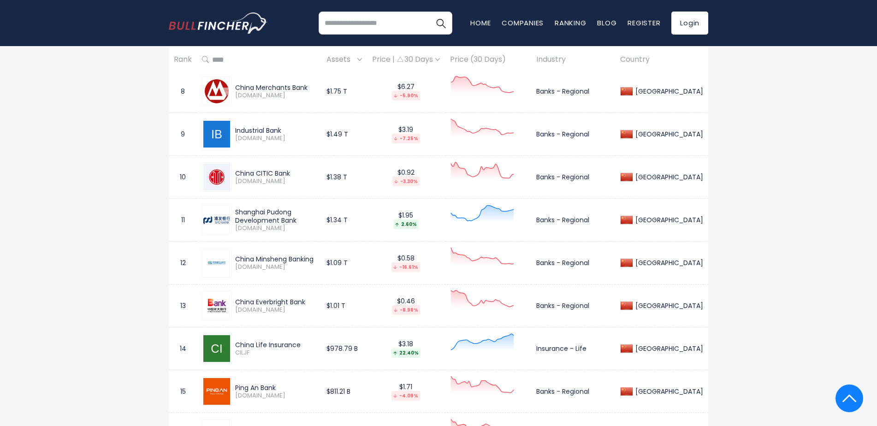
scroll to position [738, 0]
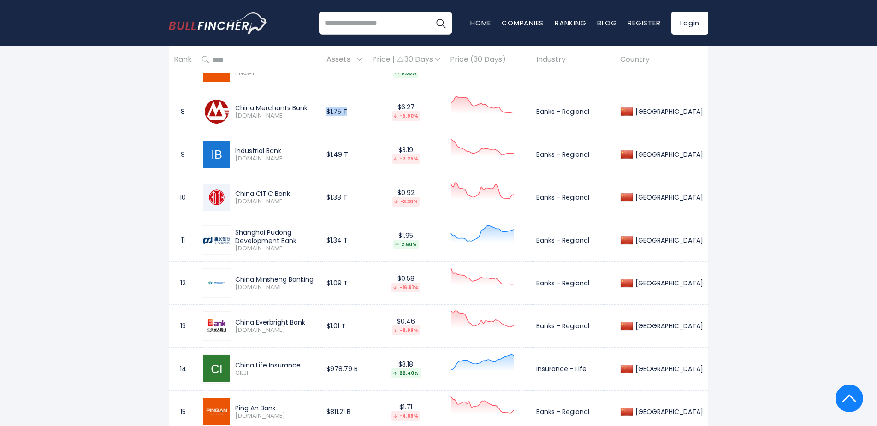
drag, startPoint x: 355, startPoint y: 113, endPoint x: 382, endPoint y: 114, distance: 27.7
click at [367, 114] on td "$1.75 T" at bounding box center [344, 111] width 46 height 43
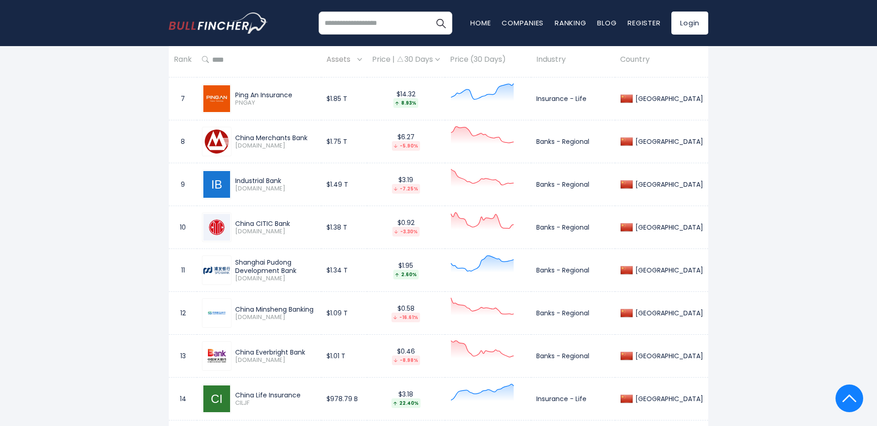
scroll to position [692, 0]
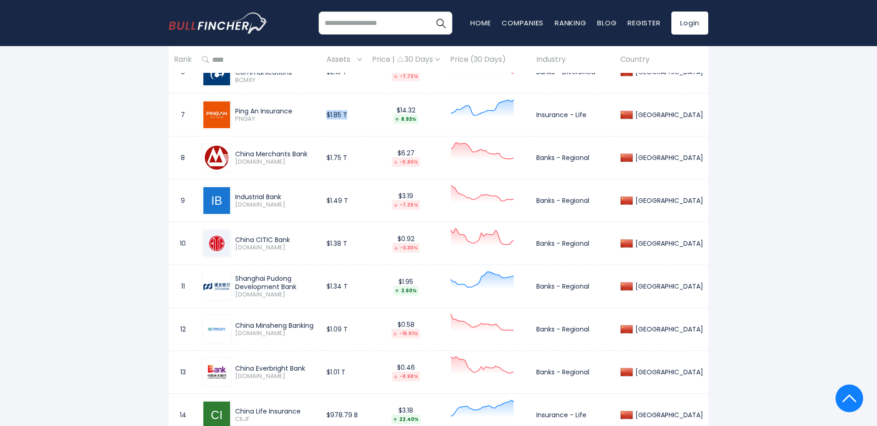
drag, startPoint x: 357, startPoint y: 115, endPoint x: 376, endPoint y: 115, distance: 19.4
click at [367, 115] on td "$1.85 T" at bounding box center [344, 115] width 46 height 43
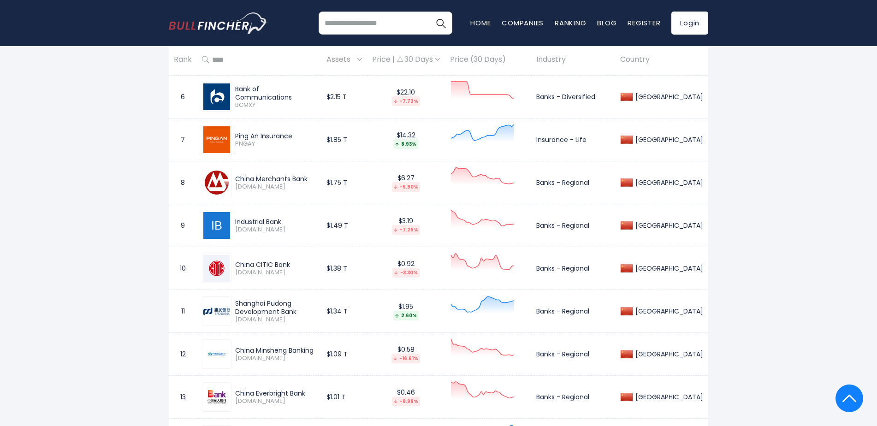
scroll to position [646, 0]
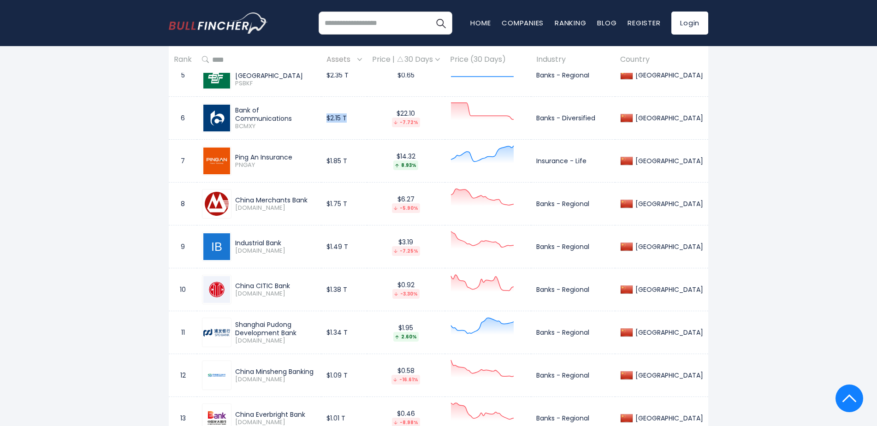
drag, startPoint x: 356, startPoint y: 118, endPoint x: 376, endPoint y: 119, distance: 19.9
click at [367, 119] on td "$2.15 T" at bounding box center [344, 118] width 46 height 43
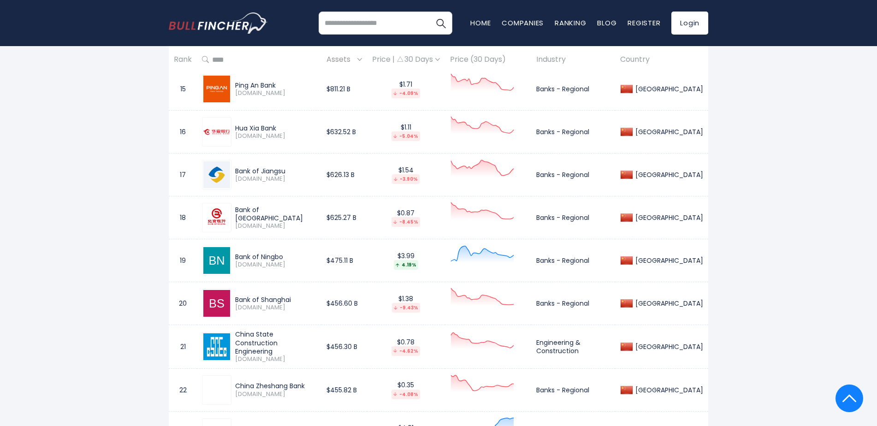
scroll to position [1107, 0]
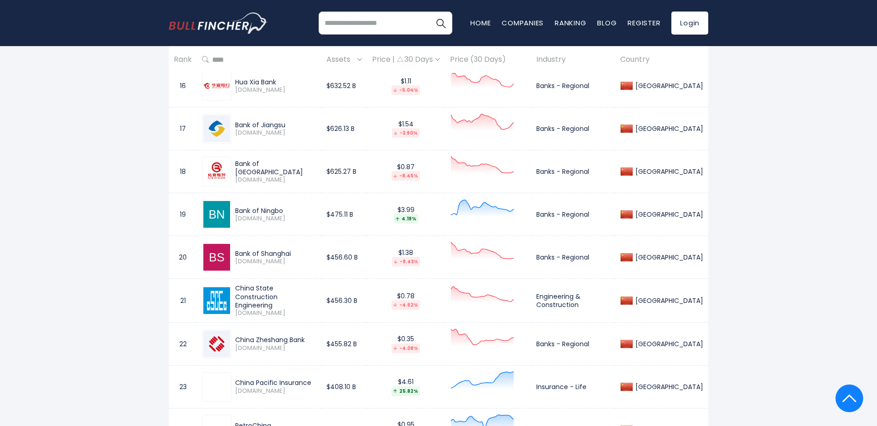
click at [239, 292] on div "China State Construction Engineering" at bounding box center [275, 296] width 81 height 25
drag, startPoint x: 239, startPoint y: 292, endPoint x: 251, endPoint y: 292, distance: 12.0
click at [251, 292] on div "China State Construction Engineering" at bounding box center [275, 296] width 81 height 25
drag, startPoint x: 290, startPoint y: 303, endPoint x: 236, endPoint y: 294, distance: 54.7
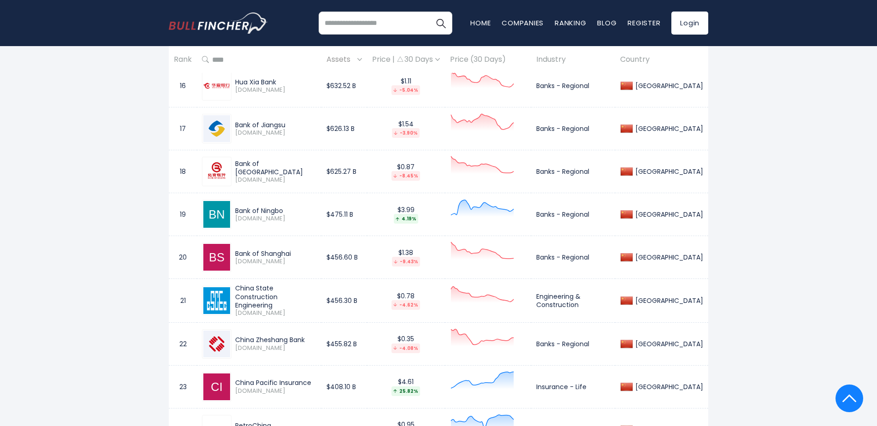
click at [236, 294] on div "China State Construction Engineering" at bounding box center [275, 296] width 81 height 25
drag, startPoint x: 392, startPoint y: 301, endPoint x: 352, endPoint y: 298, distance: 40.6
click at [352, 298] on td "$456.30 B" at bounding box center [344, 300] width 46 height 43
click at [175, 333] on td "22" at bounding box center [183, 343] width 28 height 43
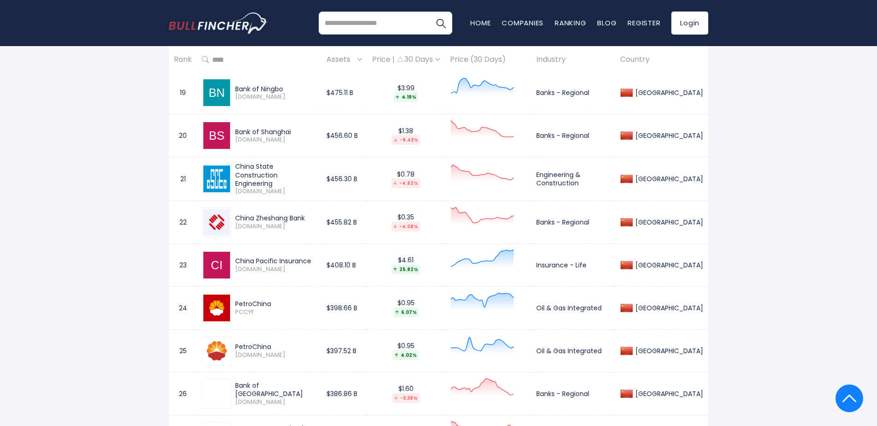
scroll to position [1245, 0]
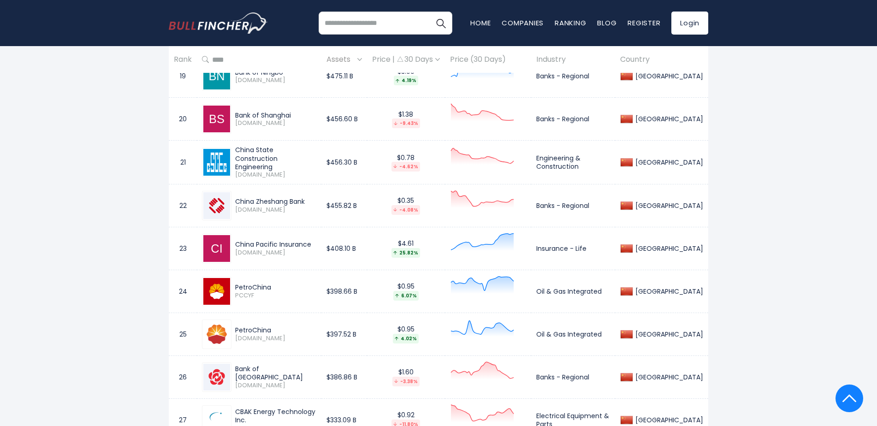
drag, startPoint x: 237, startPoint y: 285, endPoint x: 285, endPoint y: 289, distance: 48.2
click at [285, 289] on div "PetroChina" at bounding box center [275, 287] width 81 height 8
click at [367, 293] on td "$398.66 B" at bounding box center [344, 291] width 46 height 43
drag, startPoint x: 354, startPoint y: 291, endPoint x: 392, endPoint y: 290, distance: 37.8
click at [367, 290] on td "$398.66 B" at bounding box center [344, 291] width 46 height 43
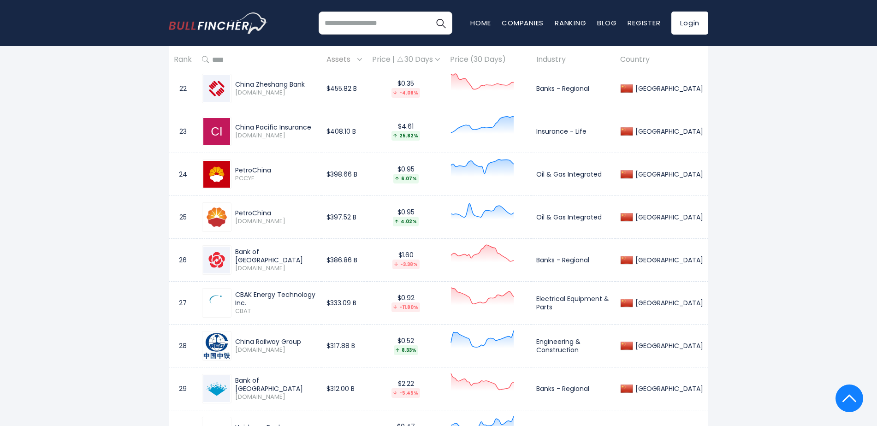
scroll to position [1383, 0]
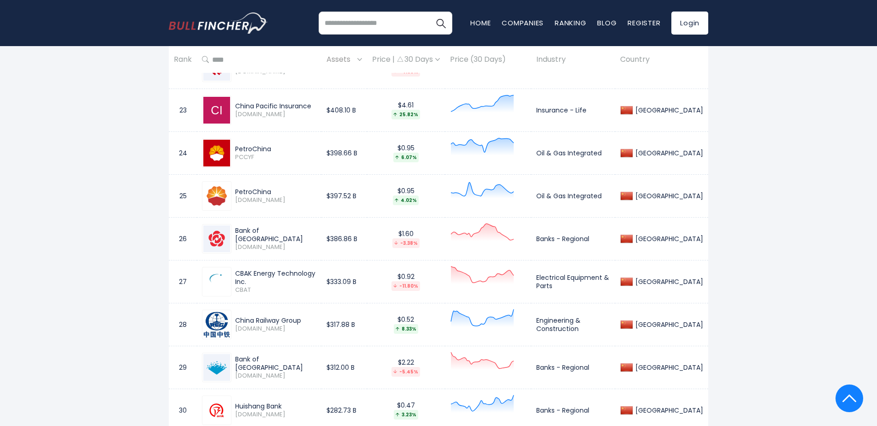
drag, startPoint x: 238, startPoint y: 276, endPoint x: 327, endPoint y: 275, distance: 89.9
click at [316, 275] on div "CBAK Energy Technology Inc." at bounding box center [275, 277] width 81 height 17
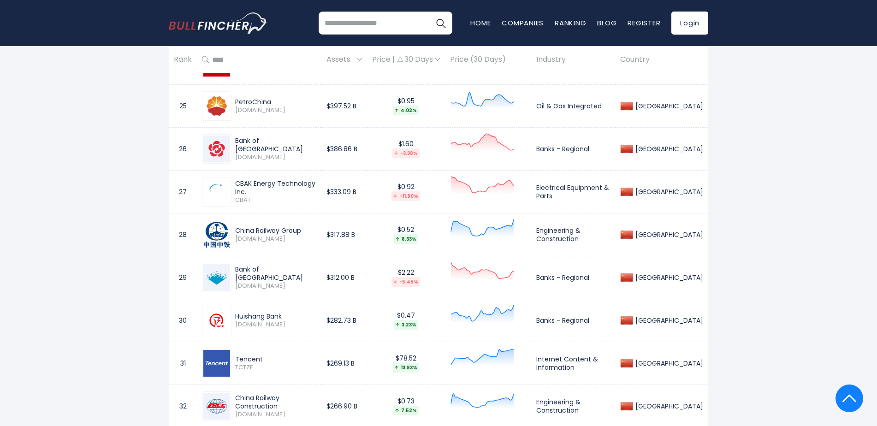
scroll to position [1476, 0]
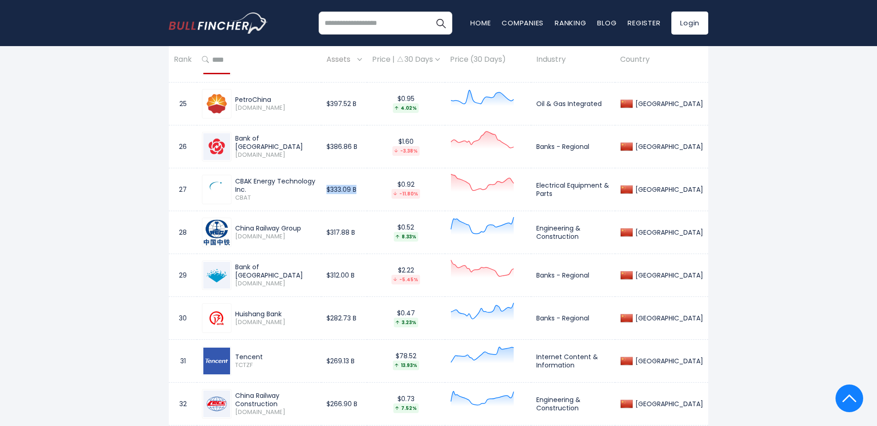
drag, startPoint x: 391, startPoint y: 189, endPoint x: 352, endPoint y: 191, distance: 38.3
click at [352, 191] on td "$333.09 B" at bounding box center [344, 189] width 46 height 43
click at [303, 234] on span "0390.HK" at bounding box center [275, 237] width 81 height 8
drag, startPoint x: 311, startPoint y: 226, endPoint x: 232, endPoint y: 220, distance: 78.6
click at [232, 220] on div "China Railway Group 0390.HK" at bounding box center [259, 233] width 114 height 30
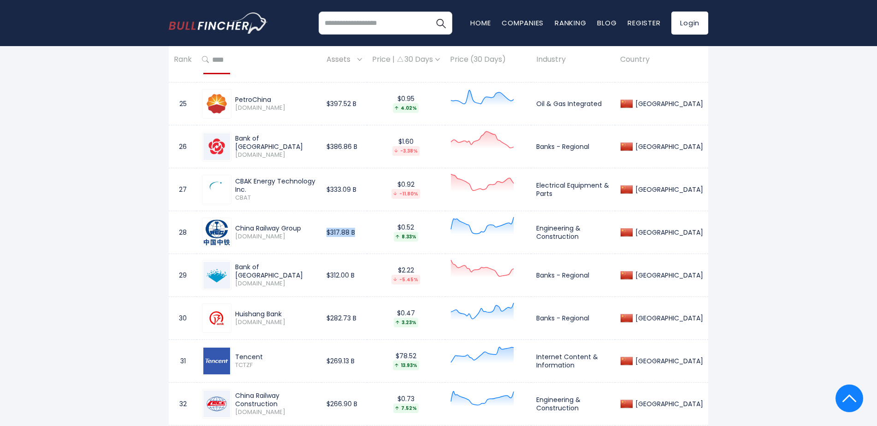
drag, startPoint x: 357, startPoint y: 235, endPoint x: 387, endPoint y: 231, distance: 30.7
click at [367, 231] on td "$317.88 B" at bounding box center [344, 232] width 46 height 43
drag, startPoint x: 234, startPoint y: 358, endPoint x: 264, endPoint y: 354, distance: 30.7
click at [264, 354] on div "Tencent TCTZF" at bounding box center [274, 361] width 85 height 16
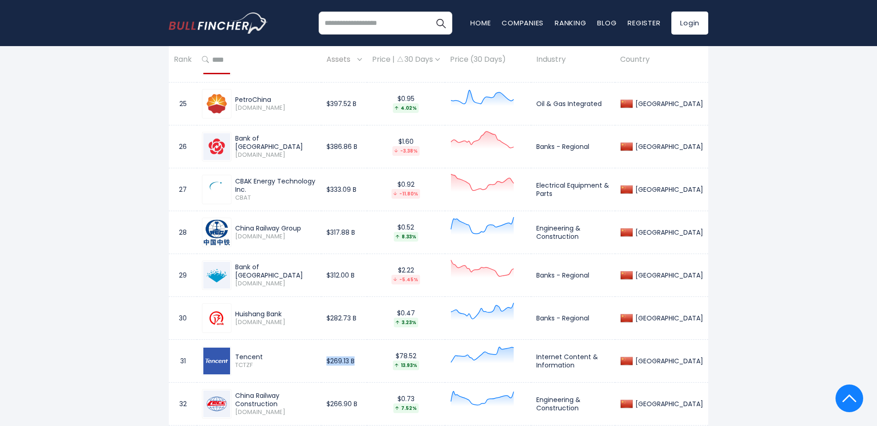
drag, startPoint x: 356, startPoint y: 360, endPoint x: 392, endPoint y: 362, distance: 36.0
click at [367, 362] on td "$269.13 B" at bounding box center [344, 360] width 46 height 43
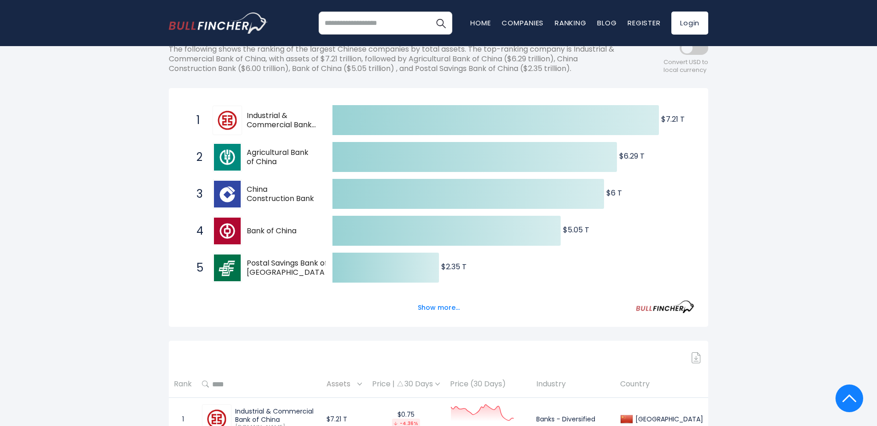
scroll to position [0, 0]
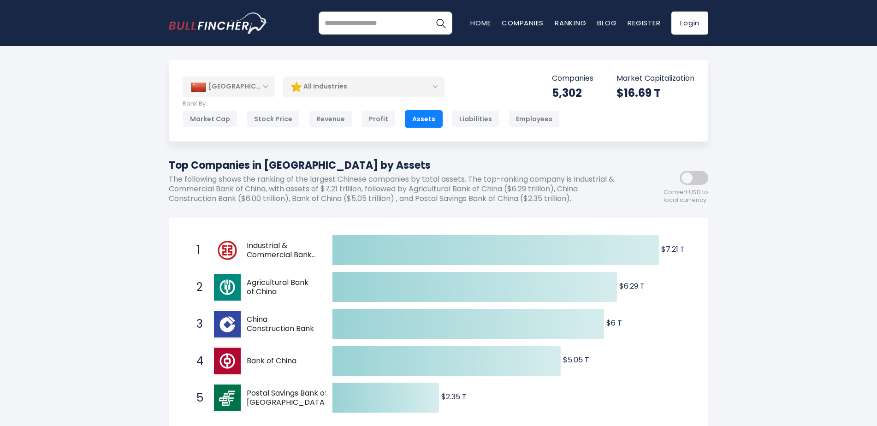
click at [208, 89] on div "[GEOGRAPHIC_DATA]" at bounding box center [229, 87] width 92 height 20
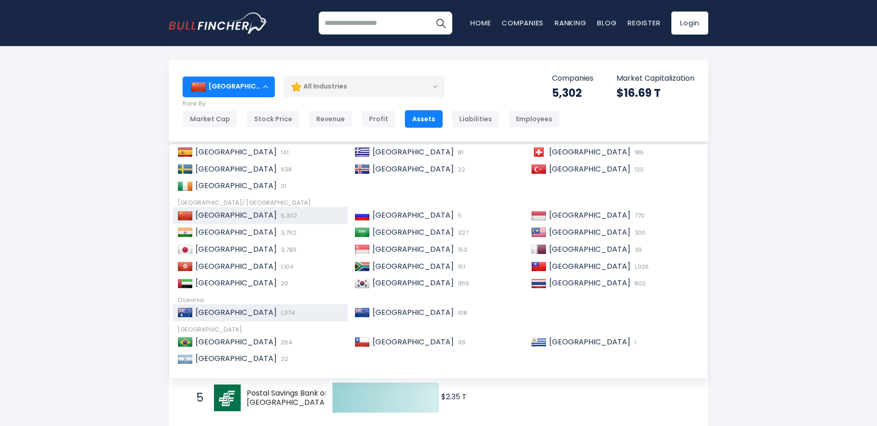
scroll to position [141, 0]
click at [244, 246] on div "Japan 3,780" at bounding box center [268, 249] width 150 height 10
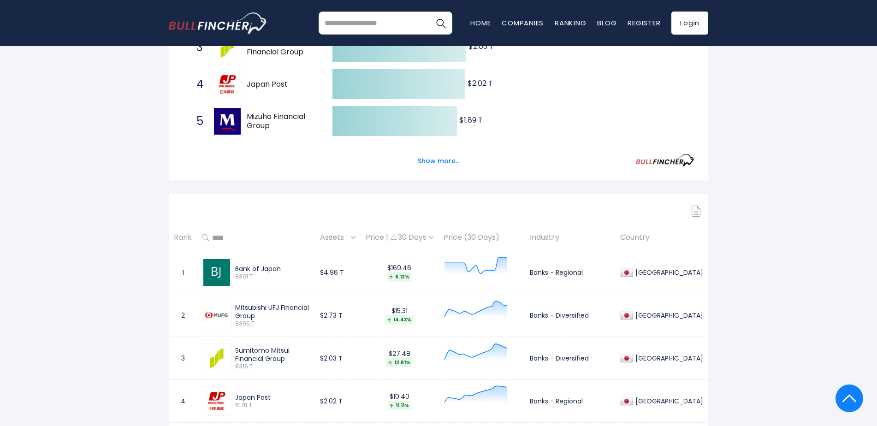
scroll to position [323, 0]
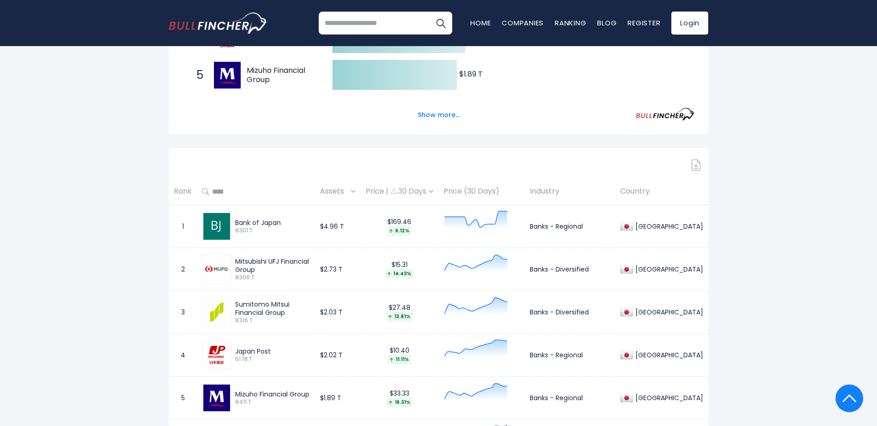
drag, startPoint x: 234, startPoint y: 222, endPoint x: 289, endPoint y: 221, distance: 54.9
click at [289, 221] on div "Bank of Japan 8301.T" at bounding box center [271, 227] width 78 height 16
copy div "Bank of Japan"
drag, startPoint x: 237, startPoint y: 263, endPoint x: 268, endPoint y: 273, distance: 33.4
click at [268, 273] on div "Mitsubishi UFJ Financial Group" at bounding box center [272, 265] width 75 height 17
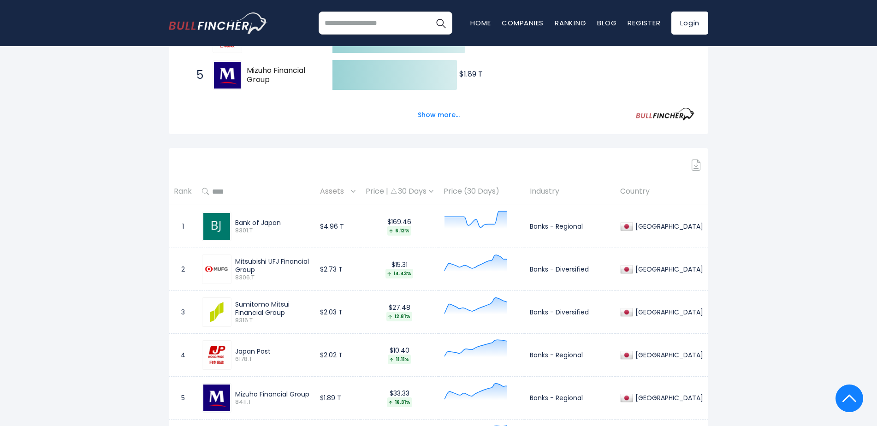
copy div "Mitsubishi UFJ Financial Group"
drag, startPoint x: 235, startPoint y: 303, endPoint x: 264, endPoint y: 311, distance: 30.5
click at [264, 311] on div "Sumitomo Mitsui Financial Group 8316.T" at bounding box center [271, 312] width 78 height 24
copy div "Sumitomo Mitsui Financial Group"
drag, startPoint x: 234, startPoint y: 350, endPoint x: 279, endPoint y: 352, distance: 45.7
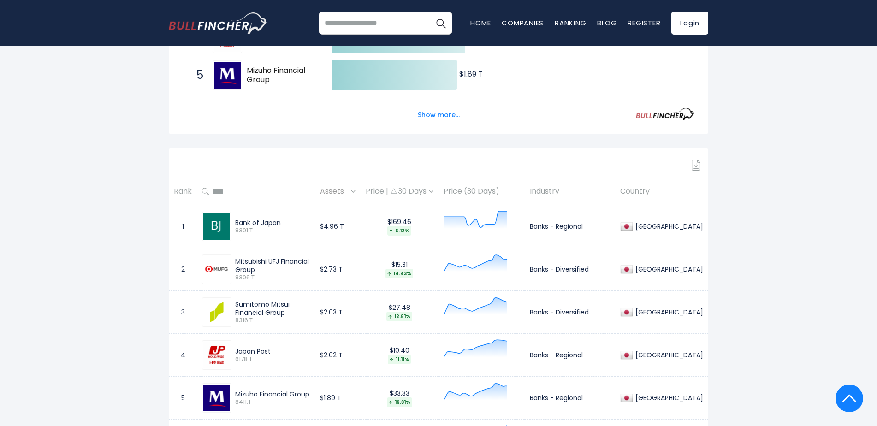
click at [279, 352] on div "Japan Post 6178.T" at bounding box center [271, 355] width 78 height 16
copy div "Japan Post"
drag, startPoint x: 236, startPoint y: 393, endPoint x: 314, endPoint y: 393, distance: 78.4
click at [310, 393] on div "Mizuho Financial Group" at bounding box center [272, 394] width 75 height 8
copy div "Mizuho Financial Group"
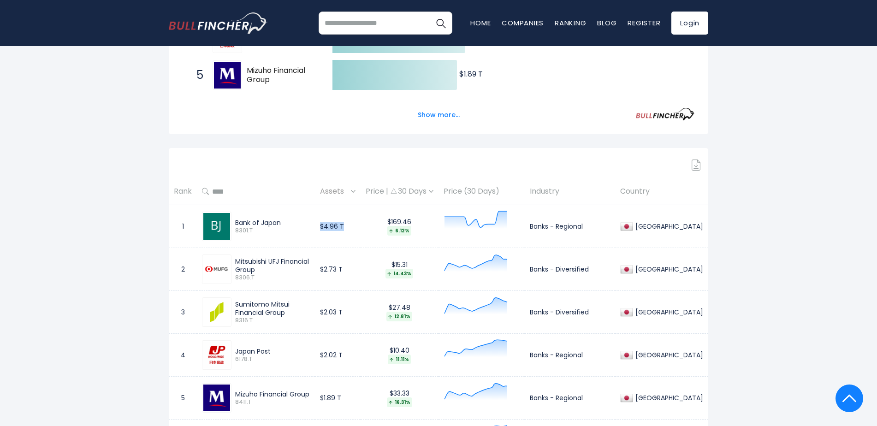
drag, startPoint x: 334, startPoint y: 226, endPoint x: 360, endPoint y: 226, distance: 25.4
click at [360, 226] on td "$4.96 T" at bounding box center [338, 226] width 46 height 43
copy td "$4.96 T"
drag, startPoint x: 333, startPoint y: 268, endPoint x: 360, endPoint y: 266, distance: 27.3
click at [360, 266] on td "$2.73 T" at bounding box center [338, 269] width 46 height 43
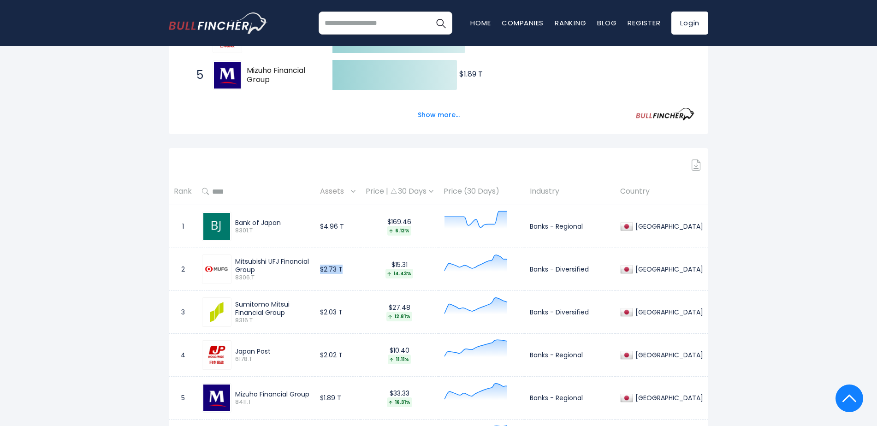
copy td "$2.73 T"
drag, startPoint x: 333, startPoint y: 309, endPoint x: 356, endPoint y: 312, distance: 22.8
click at [356, 312] on td "$2.03 T" at bounding box center [338, 312] width 46 height 43
copy td "$2.03 T"
drag, startPoint x: 335, startPoint y: 354, endPoint x: 367, endPoint y: 351, distance: 31.9
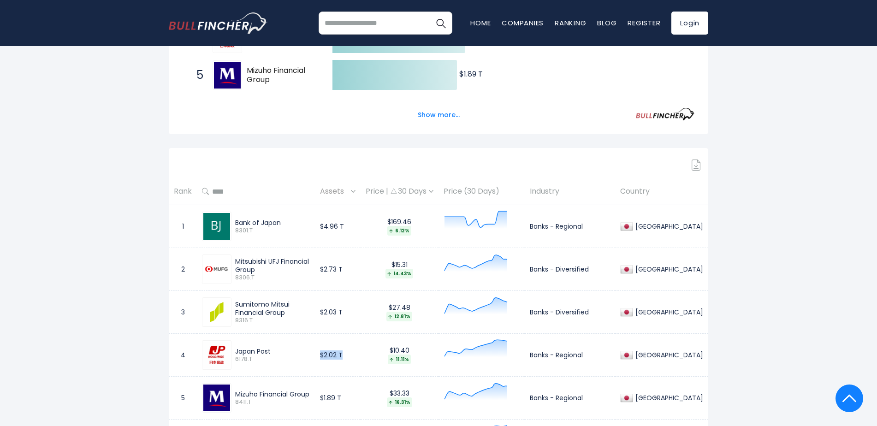
click at [361, 351] on td "$2.02 T" at bounding box center [338, 355] width 46 height 43
copy td "$2.02 T"
drag, startPoint x: 333, startPoint y: 396, endPoint x: 364, endPoint y: 398, distance: 30.9
click at [361, 398] on td "$1.89 T" at bounding box center [338, 398] width 46 height 43
copy td "$1.89 T"
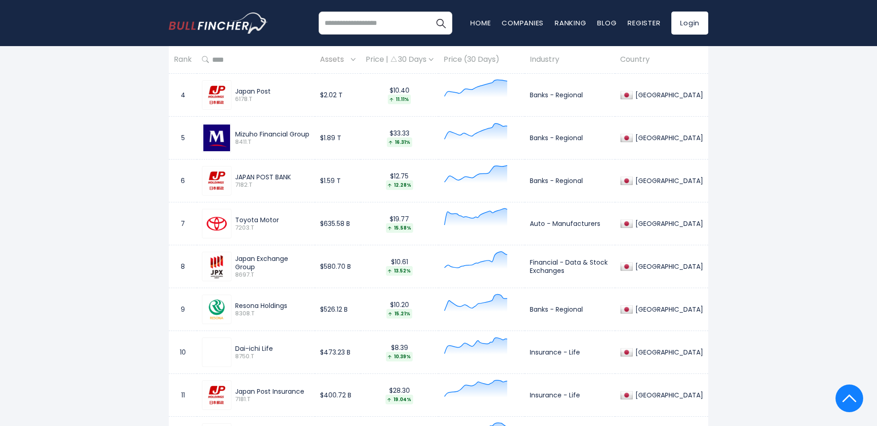
scroll to position [600, 0]
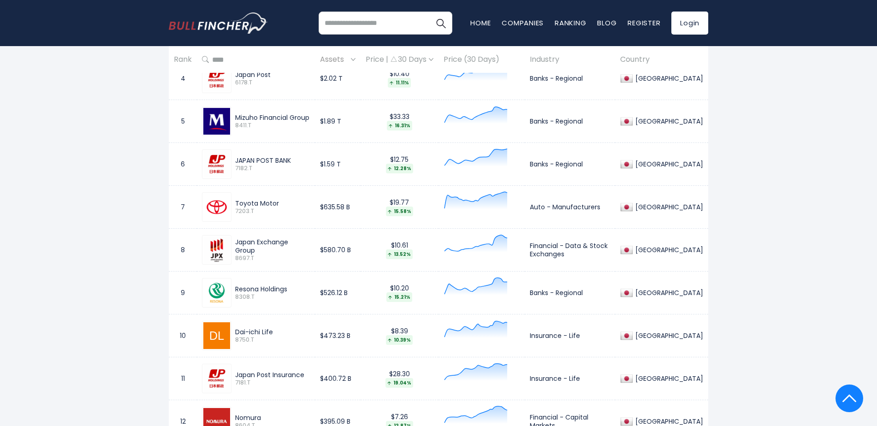
drag, startPoint x: 239, startPoint y: 160, endPoint x: 301, endPoint y: 160, distance: 61.8
click at [301, 160] on div "JAPAN POST BANK" at bounding box center [272, 160] width 75 height 8
drag, startPoint x: 301, startPoint y: 160, endPoint x: 291, endPoint y: 157, distance: 11.1
click at [291, 157] on div "JAPAN POST BANK" at bounding box center [272, 160] width 75 height 8
drag, startPoint x: 236, startPoint y: 202, endPoint x: 316, endPoint y: 202, distance: 79.8
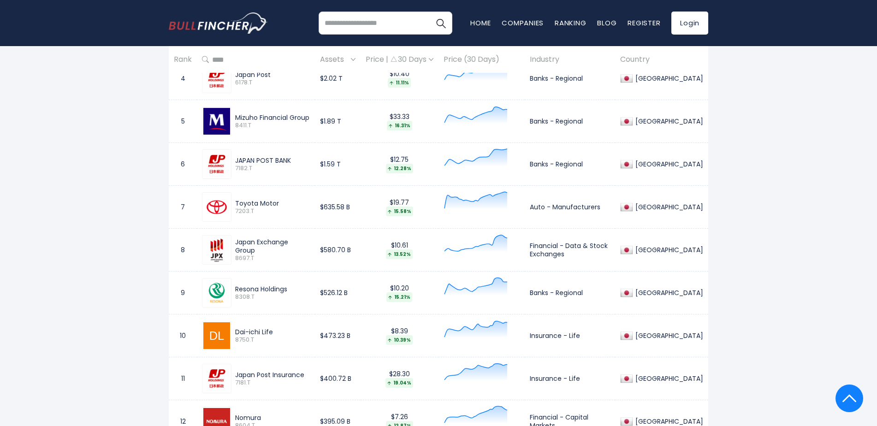
click at [310, 202] on div "Toyota Motor" at bounding box center [272, 203] width 75 height 8
drag, startPoint x: 233, startPoint y: 244, endPoint x: 311, endPoint y: 246, distance: 77.5
click at [310, 246] on div "Japan Exchange Group 8697.T" at bounding box center [271, 250] width 78 height 24
drag, startPoint x: 235, startPoint y: 289, endPoint x: 292, endPoint y: 288, distance: 56.7
click at [292, 288] on div "Resona Holdings" at bounding box center [272, 289] width 75 height 8
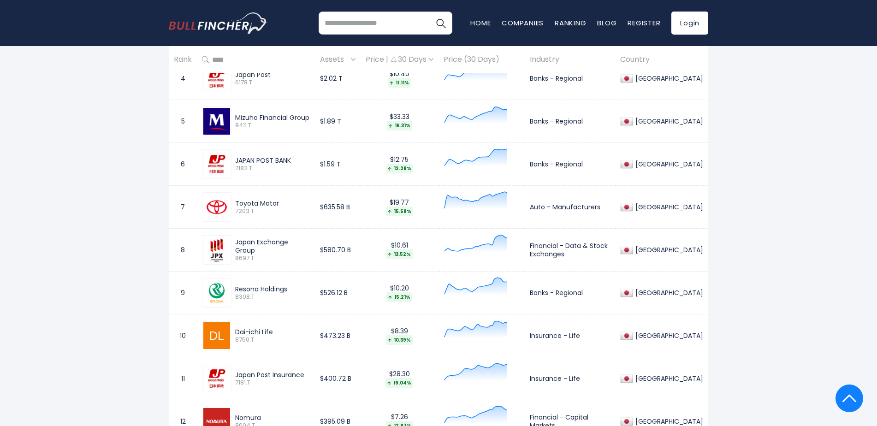
drag, startPoint x: 236, startPoint y: 334, endPoint x: 298, endPoint y: 338, distance: 62.8
click at [298, 338] on div "Dai-ichi Life 8750.T" at bounding box center [271, 336] width 78 height 16
click at [277, 335] on div "Dai-ichi Life" at bounding box center [272, 332] width 75 height 8
click at [277, 334] on div "Dai-ichi Life" at bounding box center [272, 332] width 75 height 8
drag, startPoint x: 277, startPoint y: 334, endPoint x: 92, endPoint y: 320, distance: 185.5
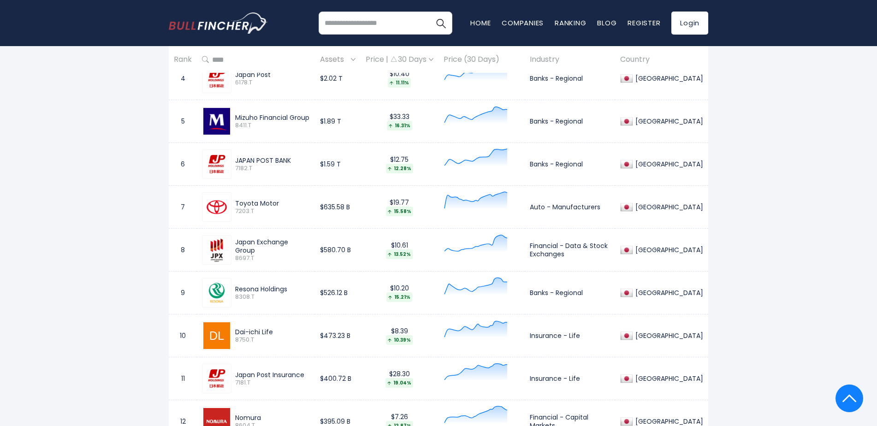
drag, startPoint x: 235, startPoint y: 333, endPoint x: 281, endPoint y: 333, distance: 46.1
click at [281, 333] on div "Dai-ichi Life 8750.T" at bounding box center [271, 336] width 78 height 16
drag, startPoint x: 236, startPoint y: 376, endPoint x: 317, endPoint y: 374, distance: 81.7
click at [310, 374] on div "Japan Post Insurance" at bounding box center [272, 375] width 75 height 8
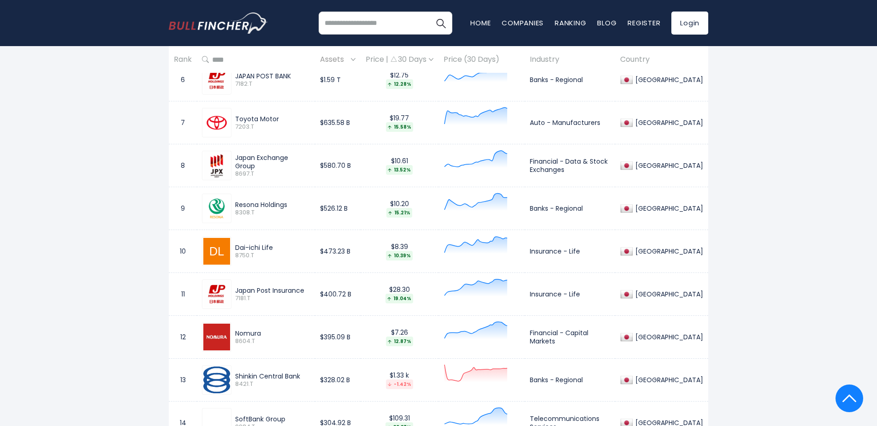
scroll to position [692, 0]
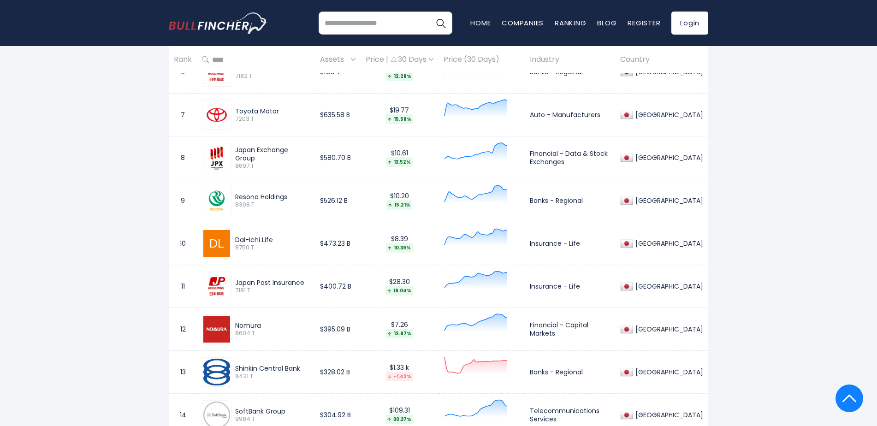
drag, startPoint x: 235, startPoint y: 325, endPoint x: 262, endPoint y: 327, distance: 27.3
click at [262, 327] on div "Nomura" at bounding box center [272, 325] width 75 height 8
drag, startPoint x: 238, startPoint y: 368, endPoint x: 297, endPoint y: 368, distance: 59.0
click at [297, 368] on div "Shinkin Central Bank" at bounding box center [272, 368] width 75 height 8
click at [235, 366] on div "Shinkin Central Bank" at bounding box center [272, 368] width 75 height 8
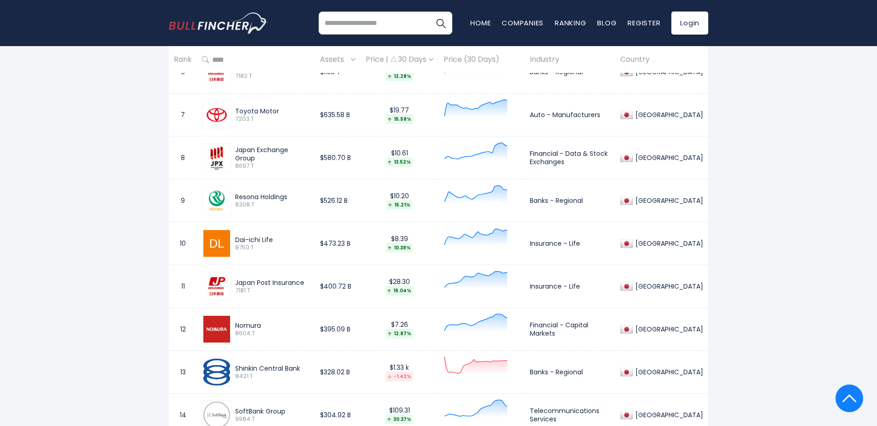
drag, startPoint x: 233, startPoint y: 368, endPoint x: 299, endPoint y: 368, distance: 65.9
click at [299, 368] on div "Shinkin Central Bank 8421.T" at bounding box center [271, 372] width 78 height 16
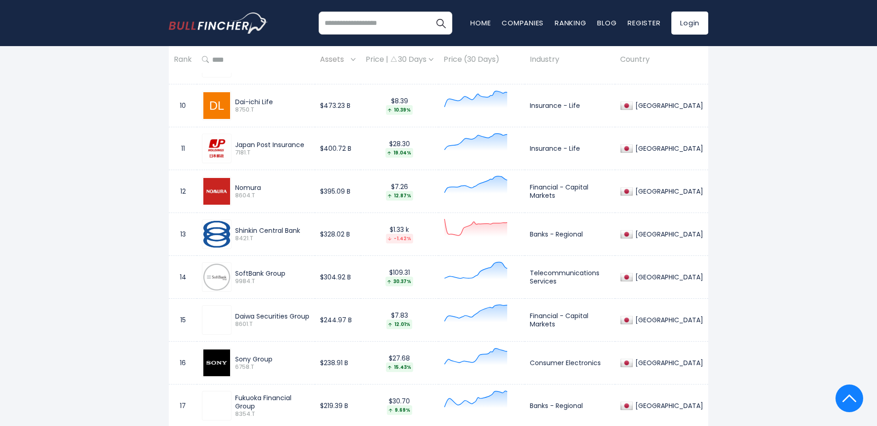
scroll to position [830, 0]
drag, startPoint x: 236, startPoint y: 274, endPoint x: 291, endPoint y: 276, distance: 54.9
click at [291, 276] on div "SoftBank Group" at bounding box center [272, 273] width 75 height 8
drag, startPoint x: 235, startPoint y: 316, endPoint x: 323, endPoint y: 317, distance: 87.6
click at [310, 317] on div "Daiwa Securities Group" at bounding box center [272, 316] width 75 height 8
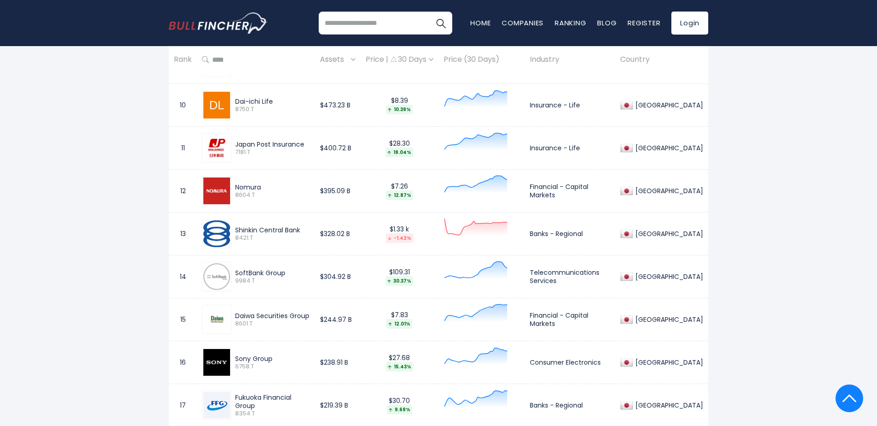
drag, startPoint x: 238, startPoint y: 358, endPoint x: 288, endPoint y: 359, distance: 50.7
click at [288, 359] on div "Sony Group" at bounding box center [272, 359] width 75 height 8
drag, startPoint x: 234, startPoint y: 358, endPoint x: 272, endPoint y: 358, distance: 37.8
click at [272, 358] on div "Sony Group 6758.T" at bounding box center [271, 363] width 78 height 16
drag, startPoint x: 234, startPoint y: 399, endPoint x: 314, endPoint y: 396, distance: 79.8
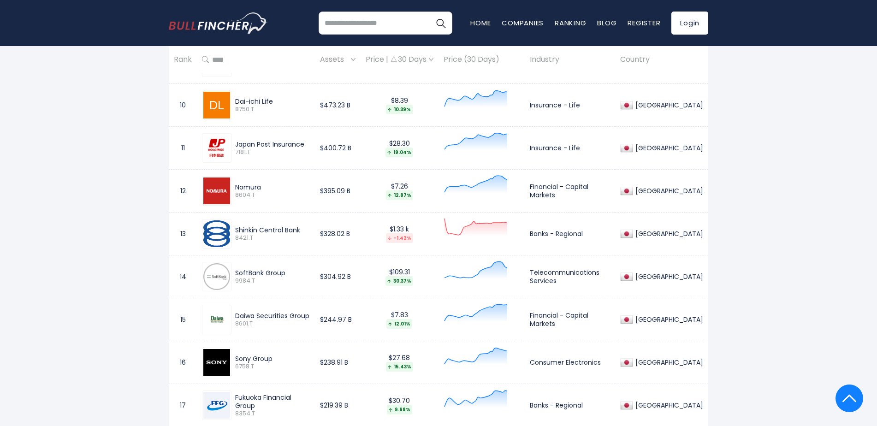
click at [310, 396] on div "Fukuoka Financial Group 8354.T" at bounding box center [256, 406] width 108 height 30
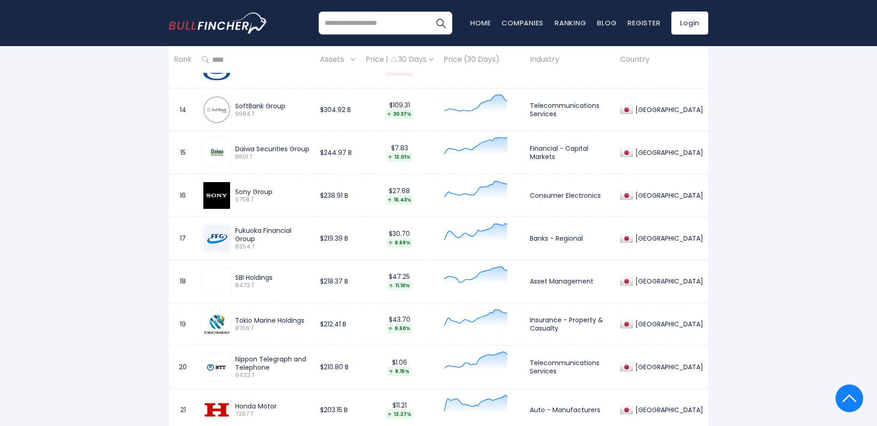
scroll to position [1015, 0]
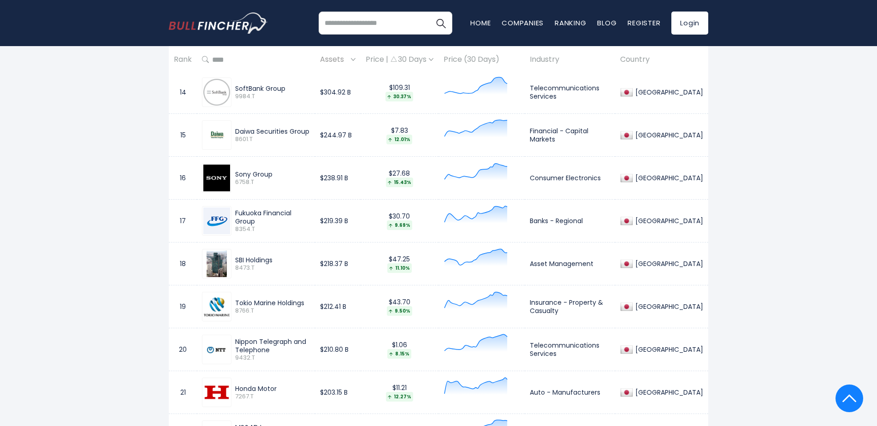
drag, startPoint x: 235, startPoint y: 260, endPoint x: 281, endPoint y: 260, distance: 46.1
click at [281, 260] on div "SBI Holdings" at bounding box center [272, 260] width 75 height 8
drag, startPoint x: 237, startPoint y: 305, endPoint x: 307, endPoint y: 304, distance: 69.6
click at [307, 304] on div "Tokio Marine Holdings" at bounding box center [272, 303] width 75 height 8
drag, startPoint x: 307, startPoint y: 304, endPoint x: 316, endPoint y: 305, distance: 9.3
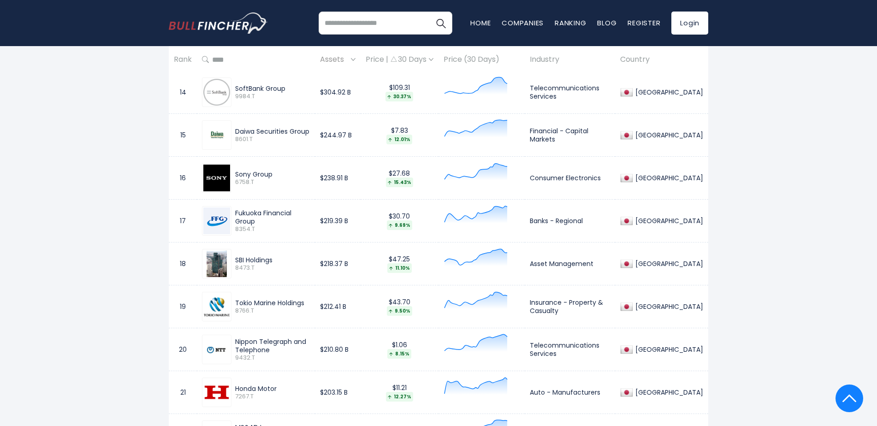
click at [310, 305] on div "Tokio Marine Holdings 8766.T" at bounding box center [271, 307] width 78 height 16
drag, startPoint x: 235, startPoint y: 339, endPoint x: 285, endPoint y: 350, distance: 50.8
click at [285, 350] on div "Nippon Telegraph and Telephone" at bounding box center [272, 346] width 75 height 17
drag, startPoint x: 333, startPoint y: 348, endPoint x: 371, endPoint y: 347, distance: 38.3
click at [361, 347] on td "$210.80 B" at bounding box center [338, 349] width 46 height 43
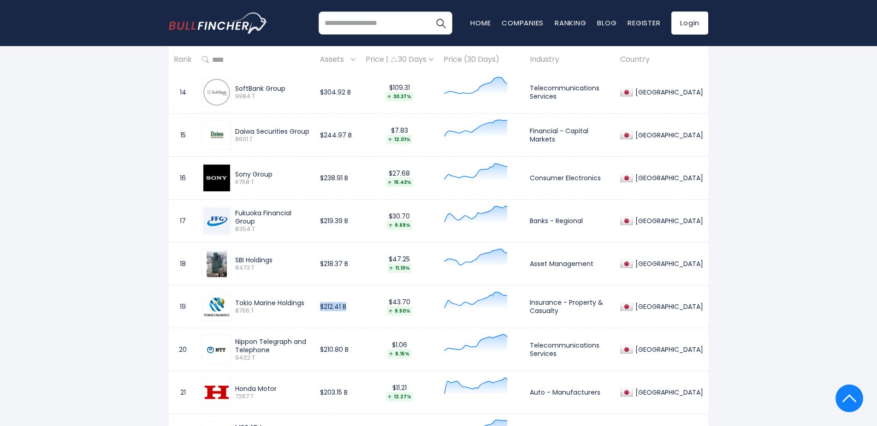
drag, startPoint x: 334, startPoint y: 303, endPoint x: 371, endPoint y: 304, distance: 36.9
click at [361, 304] on td "$212.41 B" at bounding box center [338, 306] width 46 height 43
drag, startPoint x: 338, startPoint y: 266, endPoint x: 375, endPoint y: 264, distance: 37.4
click at [361, 264] on td "$218.37 B" at bounding box center [338, 264] width 46 height 43
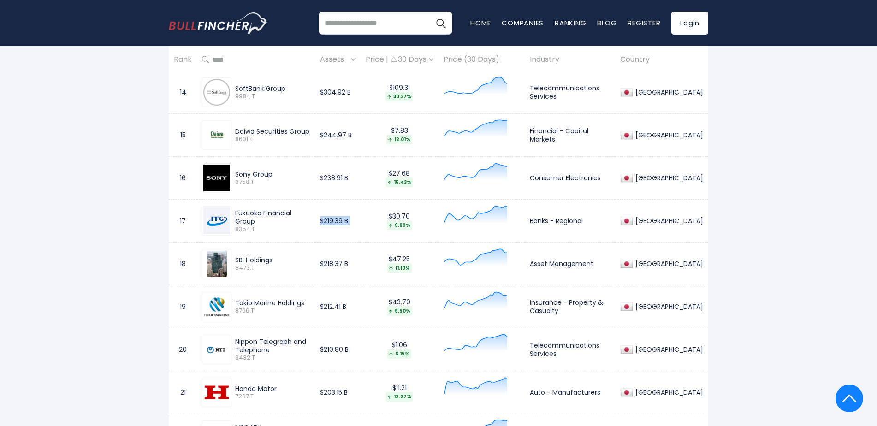
drag, startPoint x: 333, startPoint y: 219, endPoint x: 376, endPoint y: 220, distance: 43.8
click at [376, 220] on tr "17 Fukuoka Financial Group 8354.T $219.39 B $30.70 9.69% Banks - Regional Japan" at bounding box center [439, 221] width 540 height 43
drag, startPoint x: 335, startPoint y: 180, endPoint x: 371, endPoint y: 180, distance: 36.4
click at [361, 180] on td "$238.91 B" at bounding box center [338, 178] width 46 height 43
drag, startPoint x: 332, startPoint y: 138, endPoint x: 373, endPoint y: 134, distance: 41.3
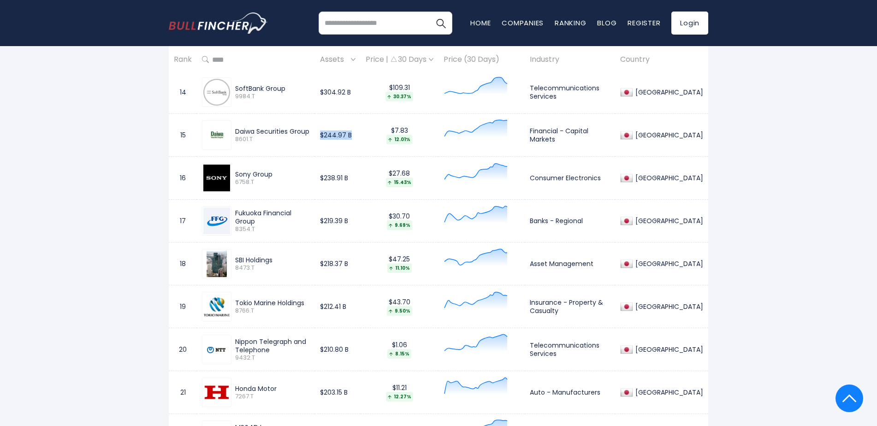
click at [361, 134] on td "$244.97 B" at bounding box center [338, 135] width 46 height 43
drag, startPoint x: 336, startPoint y: 92, endPoint x: 363, endPoint y: 93, distance: 27.2
click at [361, 93] on td "$304.92 B" at bounding box center [338, 92] width 46 height 43
drag, startPoint x: 363, startPoint y: 93, endPoint x: 334, endPoint y: 95, distance: 29.1
click at [334, 95] on td "$304.92 B" at bounding box center [338, 92] width 46 height 43
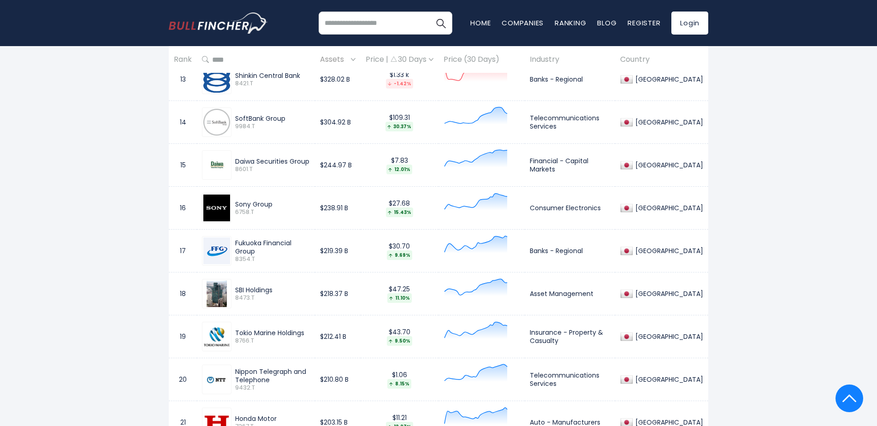
scroll to position [968, 0]
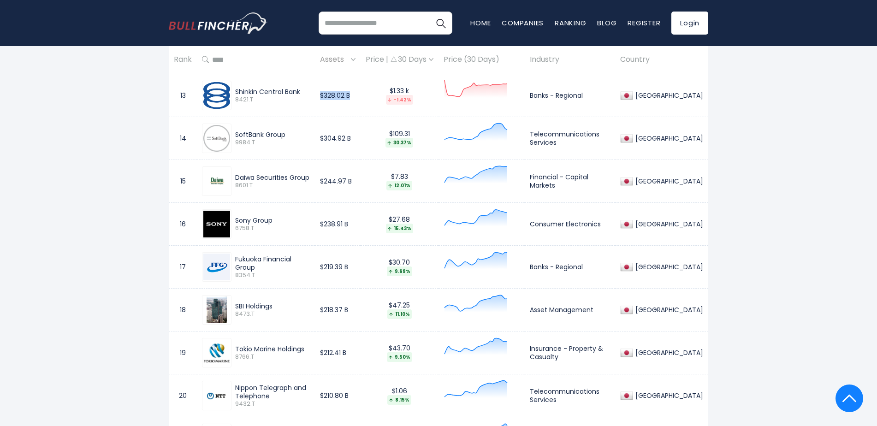
drag, startPoint x: 334, startPoint y: 95, endPoint x: 368, endPoint y: 95, distance: 33.7
click at [361, 95] on td "$328.02 B" at bounding box center [338, 95] width 46 height 43
click at [354, 107] on td "$328.02 B" at bounding box center [338, 95] width 46 height 43
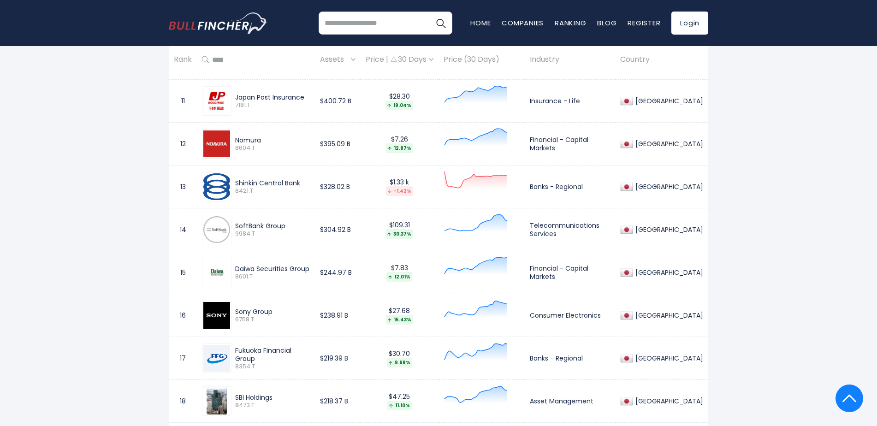
scroll to position [876, 0]
drag, startPoint x: 334, startPoint y: 148, endPoint x: 294, endPoint y: 172, distance: 46.1
click at [361, 144] on td "$395.09 B" at bounding box center [338, 145] width 46 height 43
drag, startPoint x: 333, startPoint y: 101, endPoint x: 372, endPoint y: 101, distance: 38.3
click at [361, 101] on td "$400.72 B" at bounding box center [338, 102] width 46 height 43
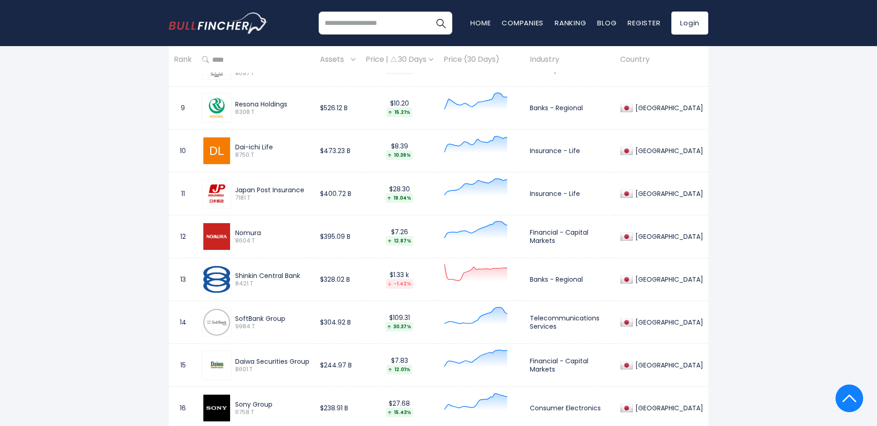
scroll to position [784, 0]
drag, startPoint x: 334, startPoint y: 151, endPoint x: 378, endPoint y: 153, distance: 43.4
click at [378, 153] on tr "10 Dai-ichi Life 8750.T $473.23 B $8.39 10.39% Insurance - Life Japan" at bounding box center [439, 151] width 540 height 43
click at [361, 159] on td "$473.23 B" at bounding box center [338, 151] width 46 height 43
click at [340, 154] on td "$473.23 B" at bounding box center [338, 151] width 46 height 43
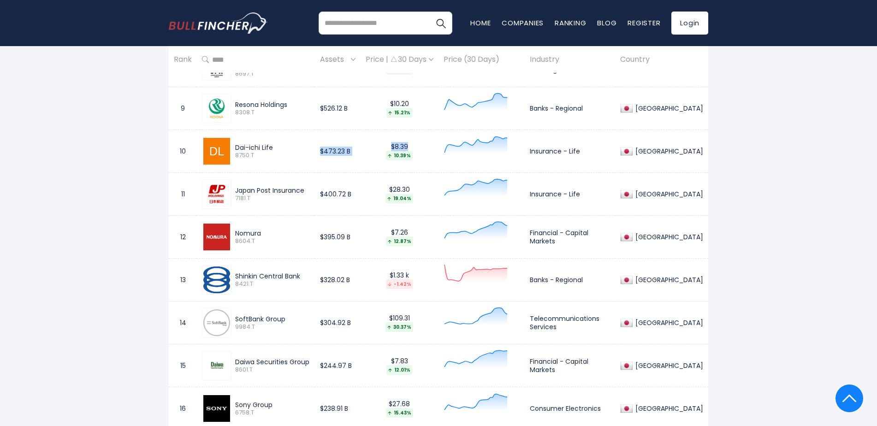
click at [337, 154] on td "$473.23 B" at bounding box center [338, 151] width 46 height 43
click at [335, 154] on td "$473.23 B" at bounding box center [338, 151] width 46 height 43
drag, startPoint x: 335, startPoint y: 151, endPoint x: 364, endPoint y: 149, distance: 28.7
click at [361, 149] on td "$473.23 B" at bounding box center [338, 151] width 46 height 43
drag, startPoint x: 333, startPoint y: 109, endPoint x: 364, endPoint y: 111, distance: 31.9
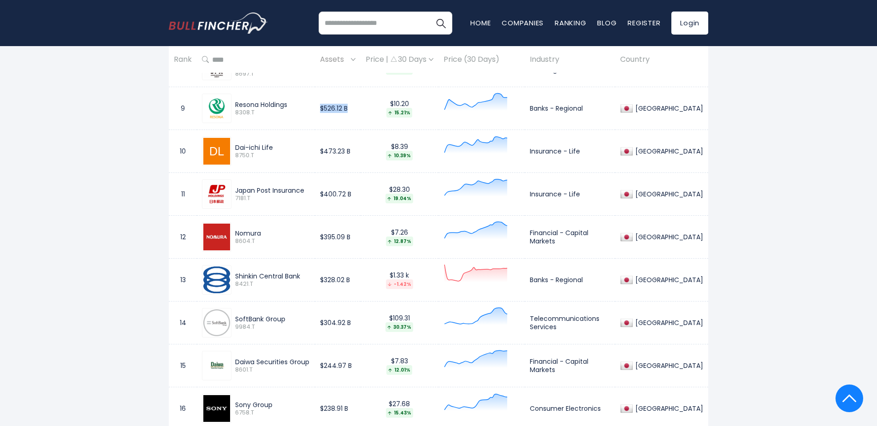
click at [361, 111] on td "$526.12 B" at bounding box center [338, 108] width 46 height 43
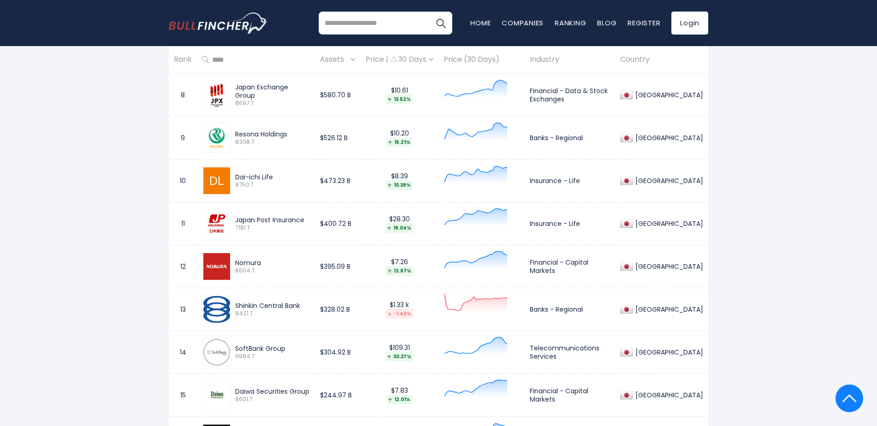
scroll to position [738, 0]
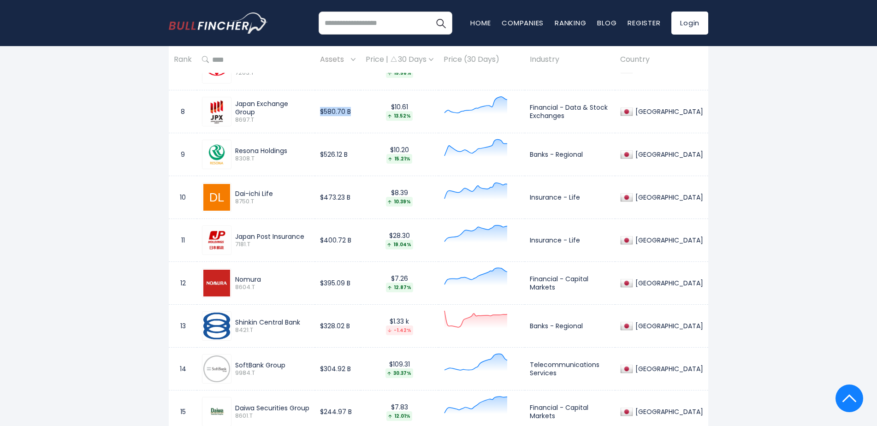
drag, startPoint x: 333, startPoint y: 111, endPoint x: 367, endPoint y: 111, distance: 34.1
click at [361, 111] on td "$580.70 B" at bounding box center [338, 111] width 46 height 43
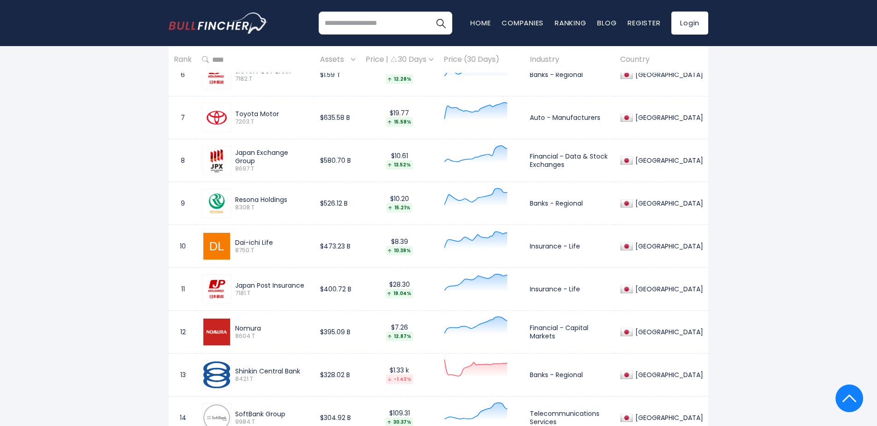
scroll to position [646, 0]
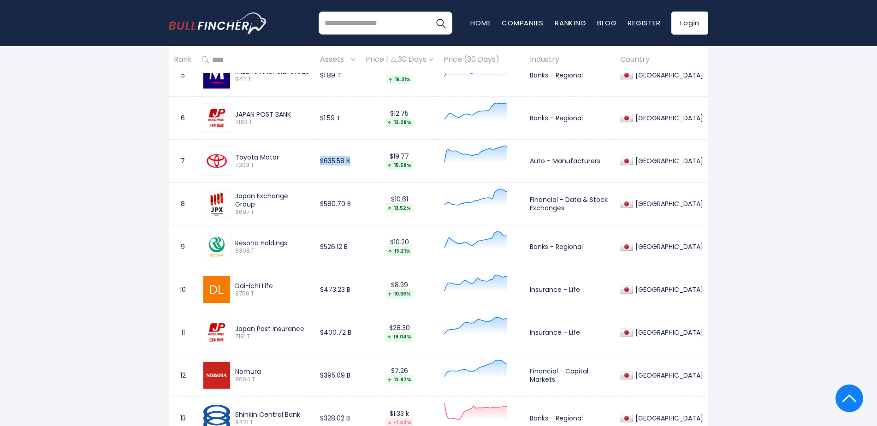
drag, startPoint x: 334, startPoint y: 161, endPoint x: 366, endPoint y: 162, distance: 31.4
click at [361, 162] on td "$635.58 B" at bounding box center [338, 161] width 46 height 43
drag, startPoint x: 335, startPoint y: 118, endPoint x: 360, endPoint y: 120, distance: 24.6
click at [360, 120] on td "$1.59 T" at bounding box center [338, 118] width 46 height 43
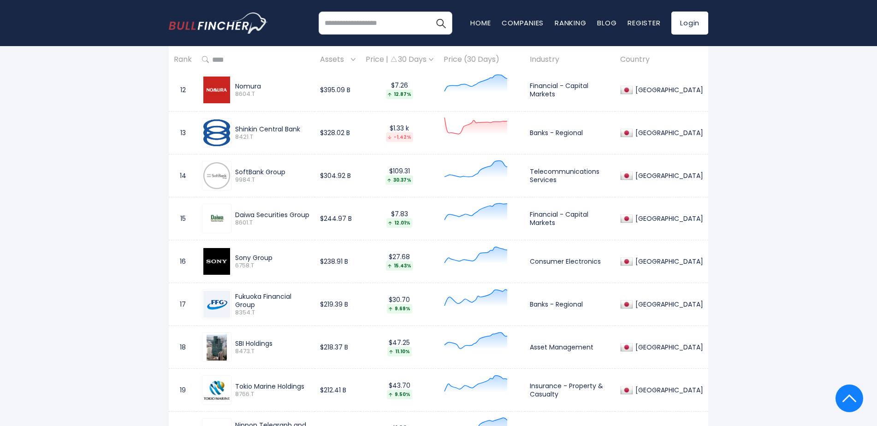
scroll to position [968, 0]
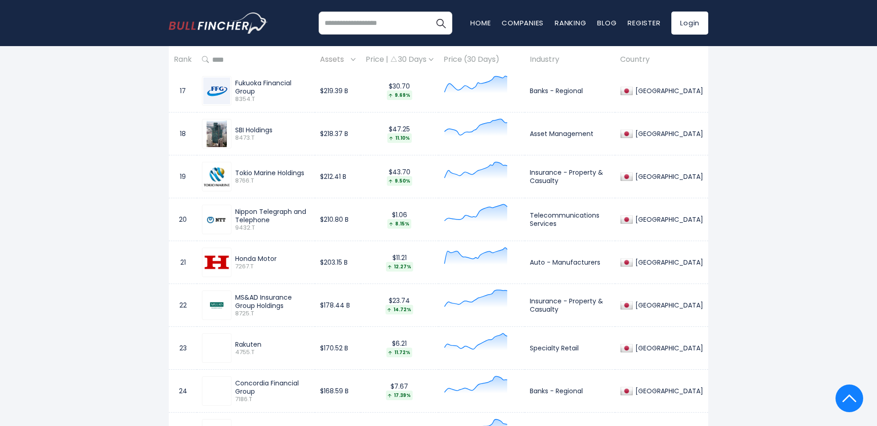
scroll to position [1153, 0]
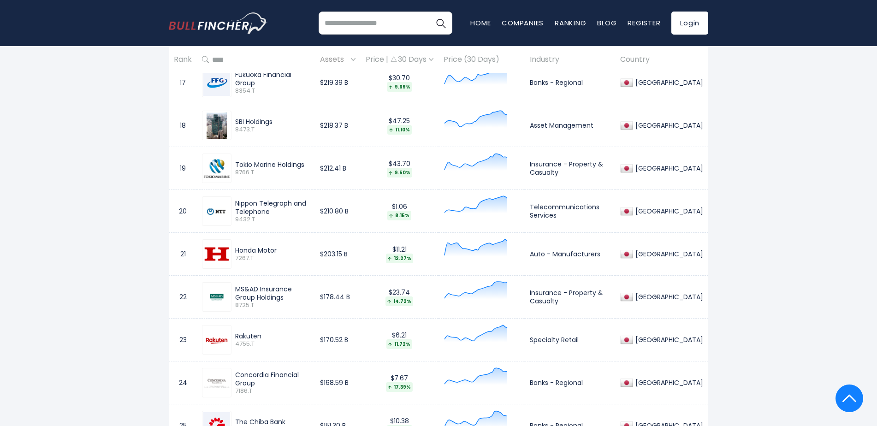
drag, startPoint x: 235, startPoint y: 250, endPoint x: 287, endPoint y: 248, distance: 51.7
click at [287, 248] on div "Honda Motor" at bounding box center [272, 250] width 75 height 8
drag, startPoint x: 335, startPoint y: 255, endPoint x: 377, endPoint y: 254, distance: 42.0
click at [377, 254] on tr "21 Honda Motor 7267.T $203.15 B $11.21 12.27% Auto - Manufacturers Japan" at bounding box center [439, 254] width 540 height 43
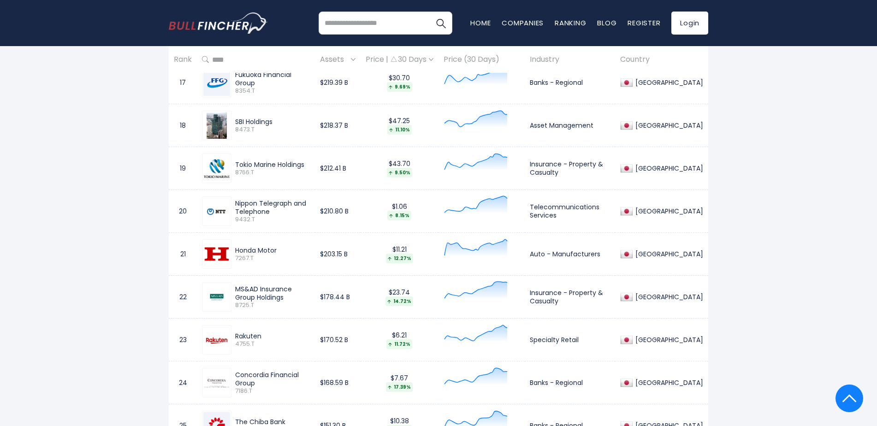
scroll to position [876, 0]
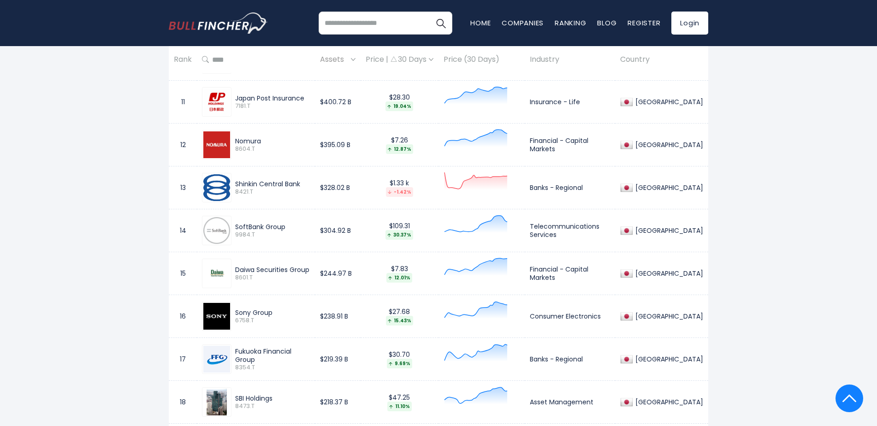
drag, startPoint x: 749, startPoint y: 223, endPoint x: 751, endPoint y: 217, distance: 6.6
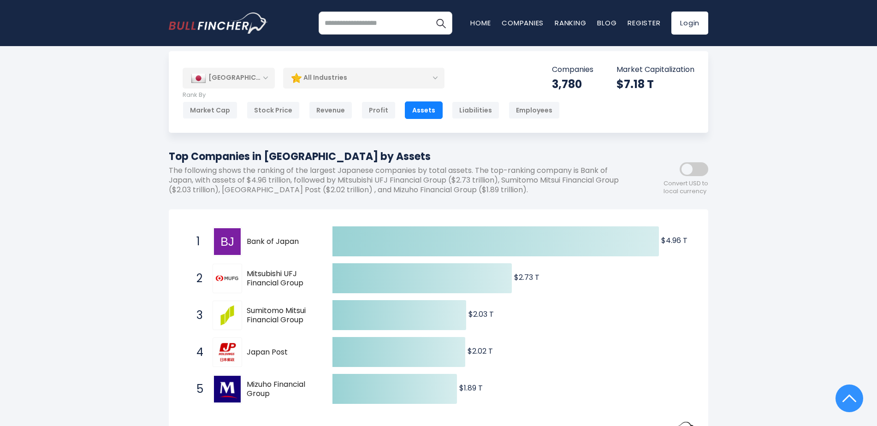
scroll to position [0, 0]
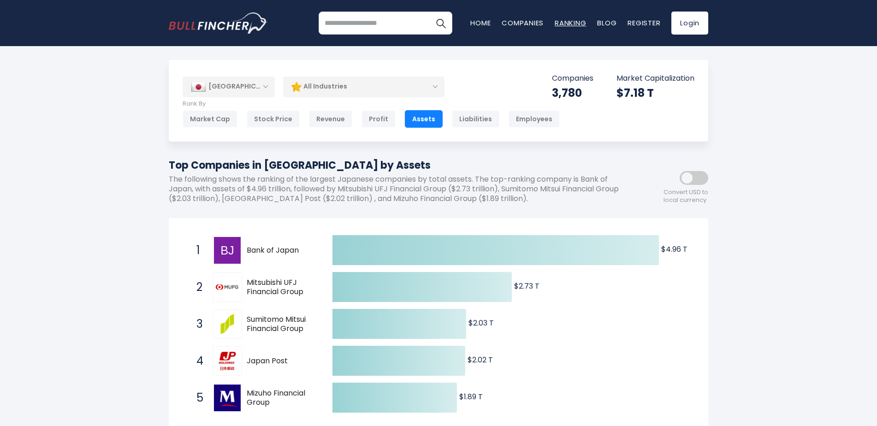
click at [563, 23] on link "Ranking" at bounding box center [570, 23] width 31 height 10
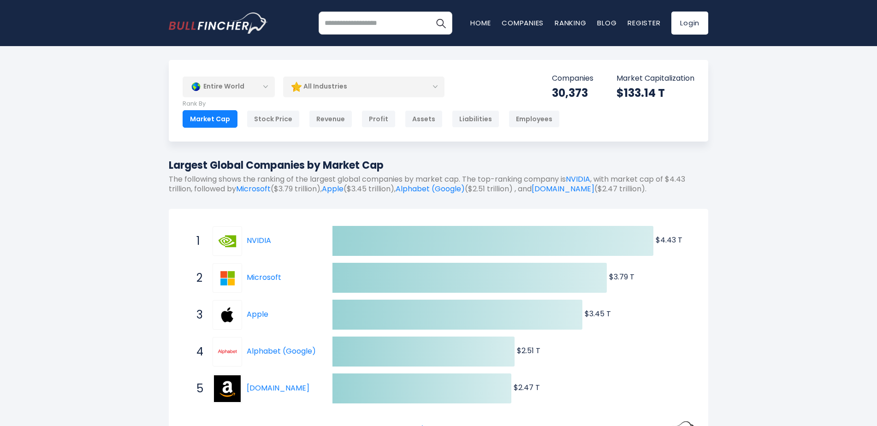
click at [259, 87] on div "Entire World" at bounding box center [229, 86] width 92 height 21
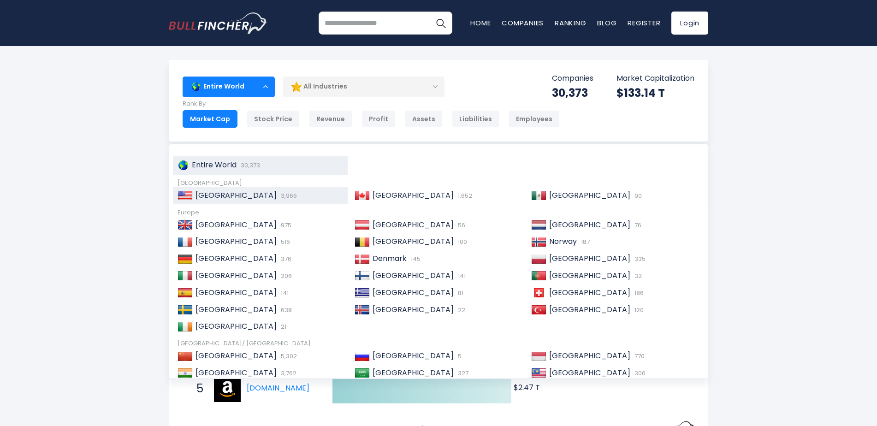
click at [221, 191] on span "[GEOGRAPHIC_DATA]" at bounding box center [236, 195] width 81 height 11
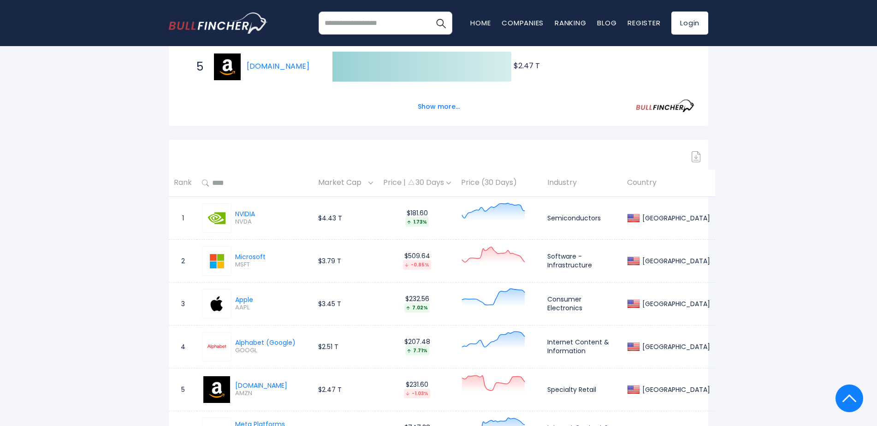
scroll to position [323, 0]
drag, startPoint x: 263, startPoint y: 213, endPoint x: 231, endPoint y: 210, distance: 31.9
click at [231, 210] on div "NVIDIA [GEOGRAPHIC_DATA]" at bounding box center [255, 217] width 106 height 30
copy link "NVIDIA"
drag, startPoint x: 315, startPoint y: 218, endPoint x: 350, endPoint y: 216, distance: 35.1
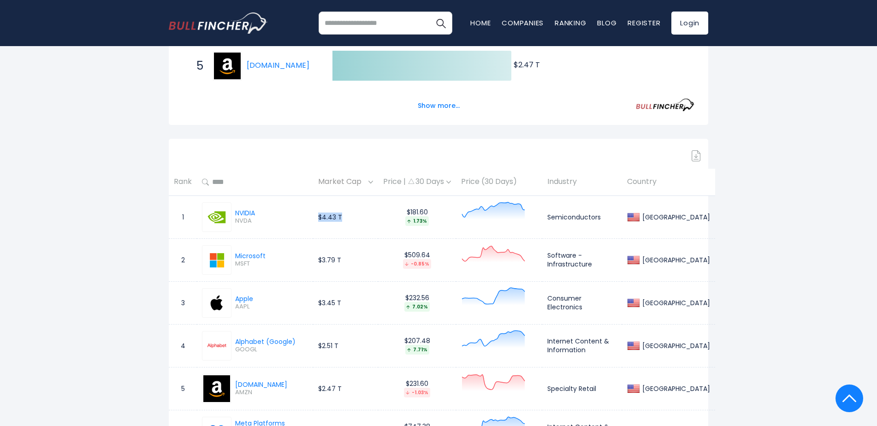
click at [350, 216] on td "$4.43 T" at bounding box center [345, 217] width 65 height 43
copy td "$4.43 T"
drag, startPoint x: 274, startPoint y: 253, endPoint x: 238, endPoint y: 254, distance: 36.9
click at [238, 254] on div "Microsoft MSFT" at bounding box center [255, 260] width 106 height 30
copy div "Microsoft"
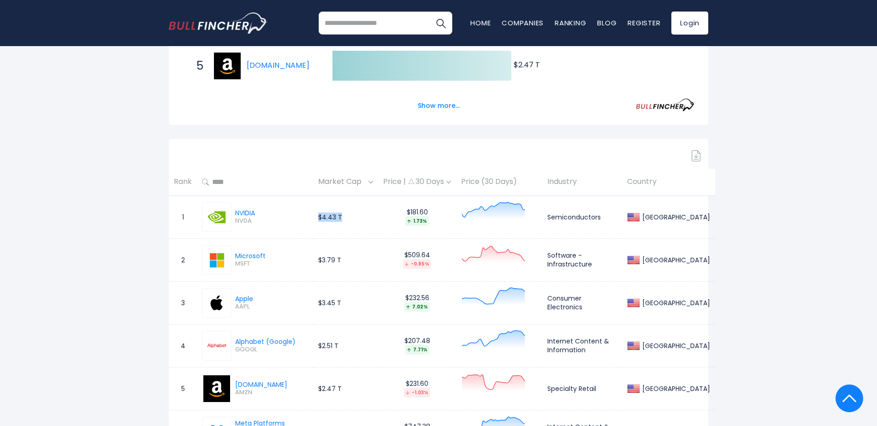
drag, startPoint x: 344, startPoint y: 261, endPoint x: 295, endPoint y: 263, distance: 49.8
click at [295, 263] on tr "2 Microsoft MSFT $3.79 T $509.64 -0.85% Software - Infrastructure [GEOGRAPHIC_D…" at bounding box center [442, 259] width 546 height 43
copy tr "$3.79 T"
drag, startPoint x: 271, startPoint y: 300, endPoint x: 236, endPoint y: 299, distance: 35.1
click at [236, 299] on div "Apple AAPL" at bounding box center [255, 303] width 106 height 30
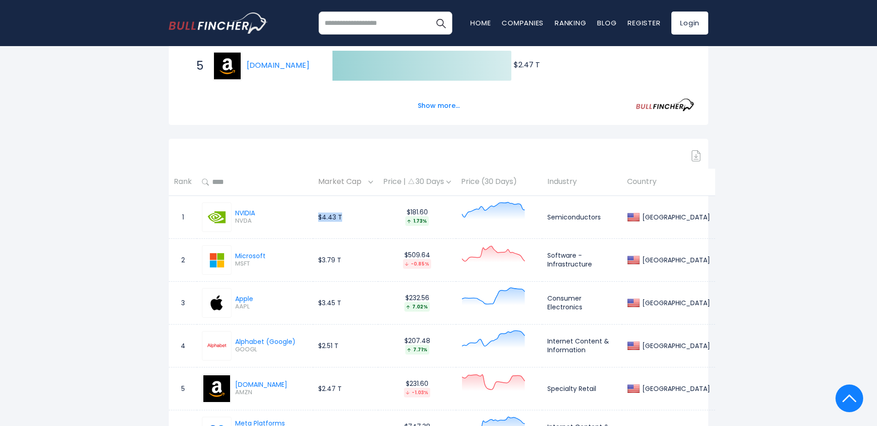
copy div "Apple"
drag, startPoint x: 315, startPoint y: 303, endPoint x: 343, endPoint y: 303, distance: 27.7
click at [343, 303] on td "$3.45 T" at bounding box center [345, 302] width 65 height 43
copy td "$3.45 T"
drag, startPoint x: 300, startPoint y: 339, endPoint x: 237, endPoint y: 339, distance: 62.7
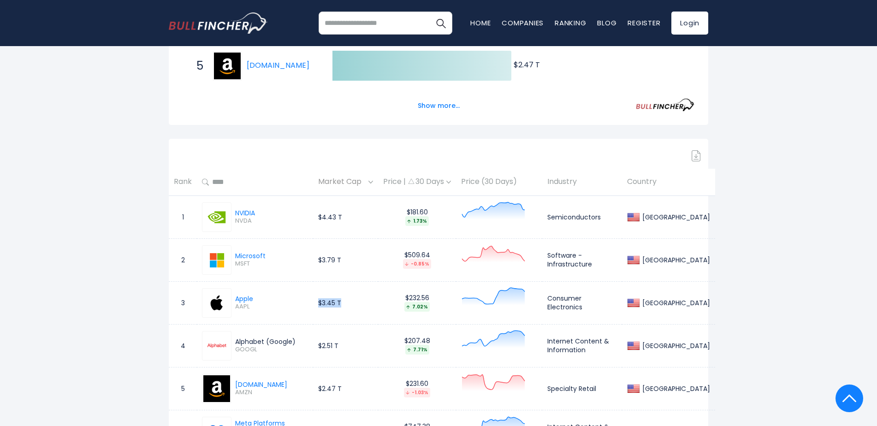
click at [237, 339] on div "Alphabet (Google) GOOGL" at bounding box center [255, 346] width 106 height 30
copy div "Alphabet (Google)"
drag, startPoint x: 346, startPoint y: 345, endPoint x: 319, endPoint y: 343, distance: 26.8
click at [319, 343] on td "$2.51 T" at bounding box center [345, 345] width 65 height 43
copy td "$2.51 T"
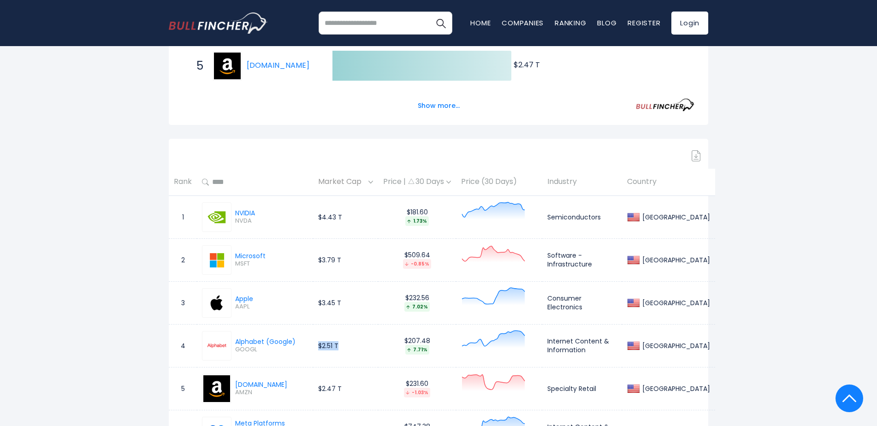
drag, startPoint x: 291, startPoint y: 382, endPoint x: 233, endPoint y: 382, distance: 58.6
click at [233, 382] on div "[DOMAIN_NAME] AMZN" at bounding box center [255, 389] width 106 height 30
copy div "[DOMAIN_NAME]"
drag, startPoint x: 350, startPoint y: 385, endPoint x: 314, endPoint y: 386, distance: 36.0
click at [314, 386] on td "$2.47 T" at bounding box center [345, 388] width 65 height 43
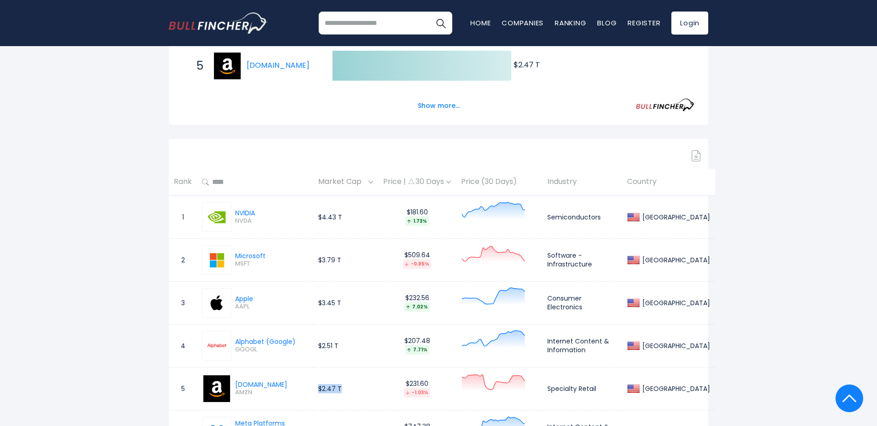
copy td "$2.47 T"
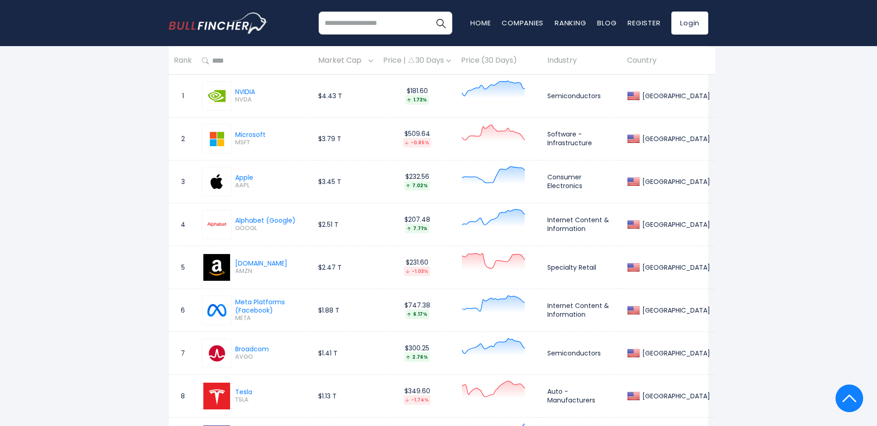
scroll to position [461, 0]
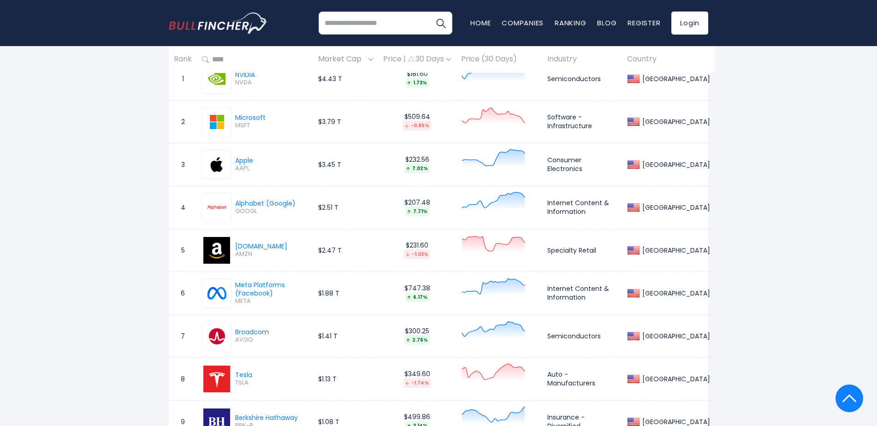
drag, startPoint x: 289, startPoint y: 248, endPoint x: 237, endPoint y: 249, distance: 51.7
click at [237, 249] on div "[DOMAIN_NAME] AMZN" at bounding box center [255, 251] width 106 height 30
drag, startPoint x: 239, startPoint y: 275, endPoint x: 290, endPoint y: 292, distance: 53.2
click at [290, 292] on td "Meta Platforms (Facebook) META" at bounding box center [255, 293] width 116 height 43
drag, startPoint x: 290, startPoint y: 292, endPoint x: 278, endPoint y: 288, distance: 12.8
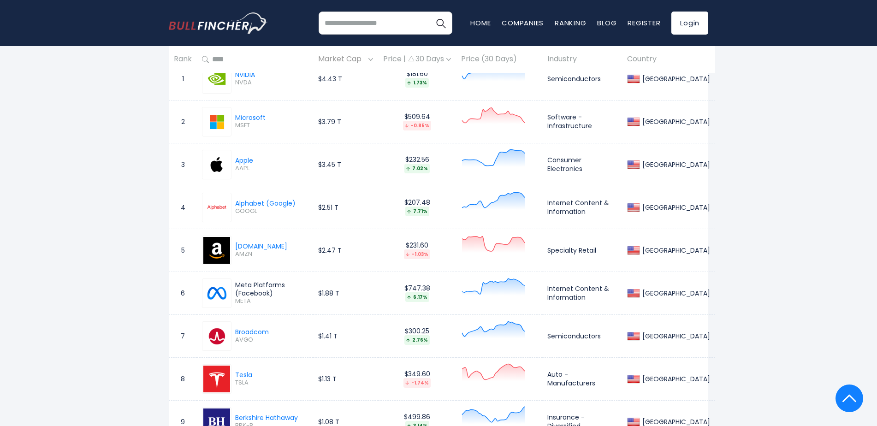
click at [278, 288] on td "Meta Platforms (Facebook) META" at bounding box center [255, 293] width 116 height 43
drag, startPoint x: 364, startPoint y: 291, endPoint x: 315, endPoint y: 294, distance: 49.9
click at [315, 294] on td "$1.88 T" at bounding box center [345, 293] width 65 height 43
drag, startPoint x: 288, startPoint y: 331, endPoint x: 237, endPoint y: 330, distance: 51.2
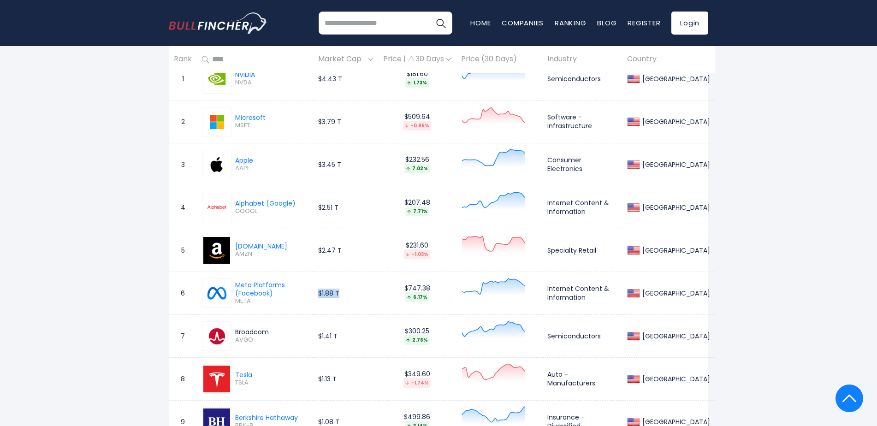
click at [237, 330] on div "Broadcom [GEOGRAPHIC_DATA]" at bounding box center [255, 336] width 106 height 30
drag, startPoint x: 346, startPoint y: 341, endPoint x: 318, endPoint y: 336, distance: 28.1
click at [318, 336] on td "$1.41 T" at bounding box center [345, 336] width 65 height 43
drag, startPoint x: 276, startPoint y: 375, endPoint x: 233, endPoint y: 373, distance: 43.4
click at [233, 373] on div "Tesla [GEOGRAPHIC_DATA]" at bounding box center [255, 379] width 106 height 30
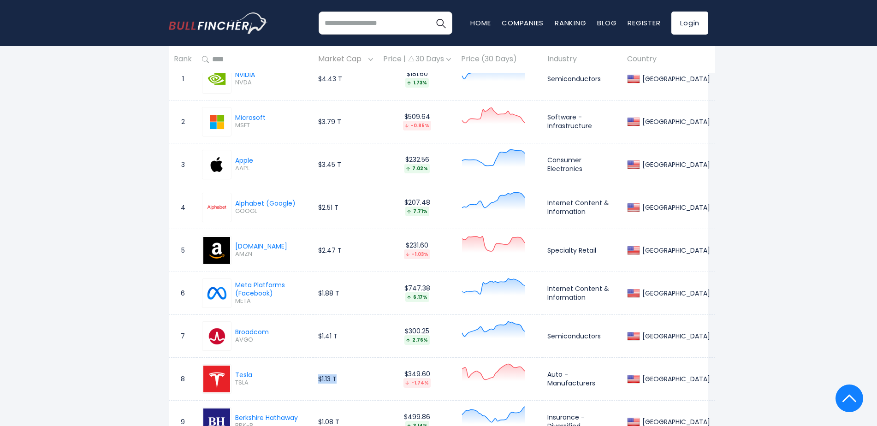
drag, startPoint x: 354, startPoint y: 379, endPoint x: 314, endPoint y: 376, distance: 40.3
click at [314, 376] on td "$1.13 T" at bounding box center [345, 378] width 65 height 43
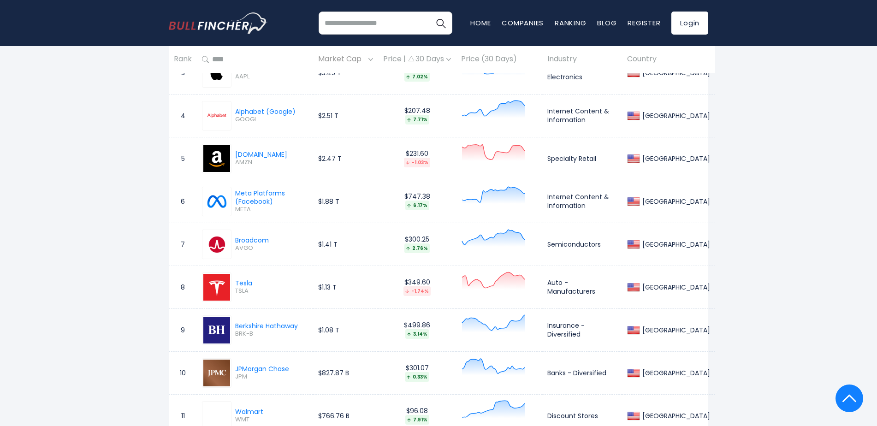
scroll to position [553, 0]
drag, startPoint x: 308, startPoint y: 327, endPoint x: 235, endPoint y: 327, distance: 73.3
click at [235, 327] on td "Berkshire Hathaway BRK-B" at bounding box center [255, 329] width 116 height 43
drag, startPoint x: 364, startPoint y: 331, endPoint x: 324, endPoint y: 330, distance: 39.7
click at [324, 330] on td "$1.08 T" at bounding box center [345, 329] width 65 height 43
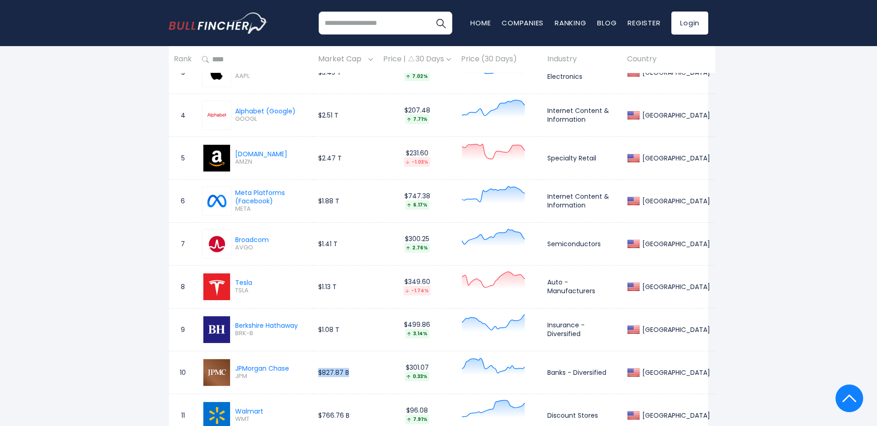
drag, startPoint x: 324, startPoint y: 330, endPoint x: 318, endPoint y: 374, distance: 43.8
click at [318, 374] on td "$827.87 B" at bounding box center [345, 372] width 65 height 43
drag, startPoint x: 348, startPoint y: 330, endPoint x: 314, endPoint y: 330, distance: 34.6
click at [314, 330] on td "$1.08 T" at bounding box center [345, 329] width 65 height 43
drag, startPoint x: 298, startPoint y: 368, endPoint x: 236, endPoint y: 364, distance: 61.9
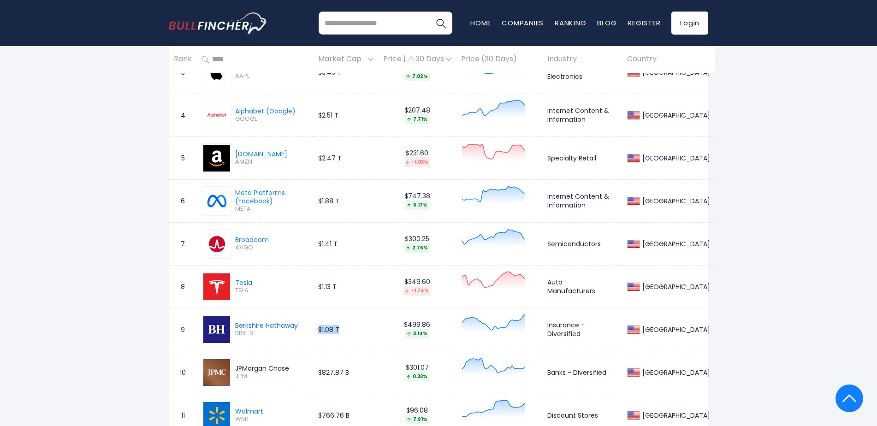
click at [236, 364] on div "JPMorgan Chase JPM" at bounding box center [255, 373] width 106 height 30
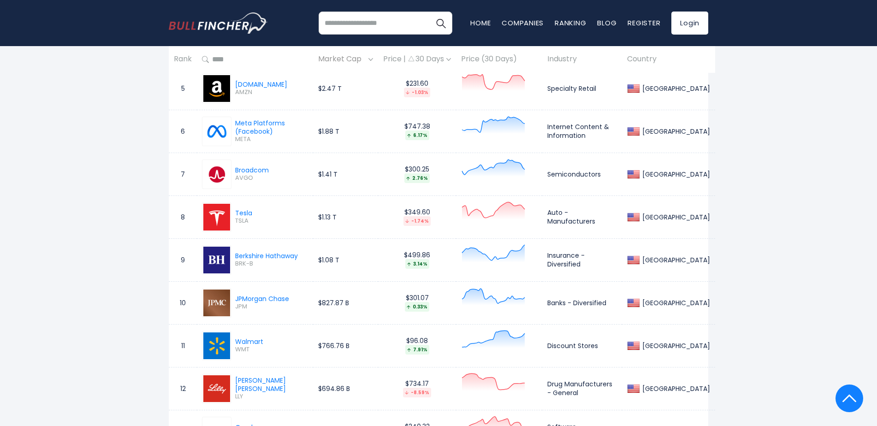
scroll to position [646, 0]
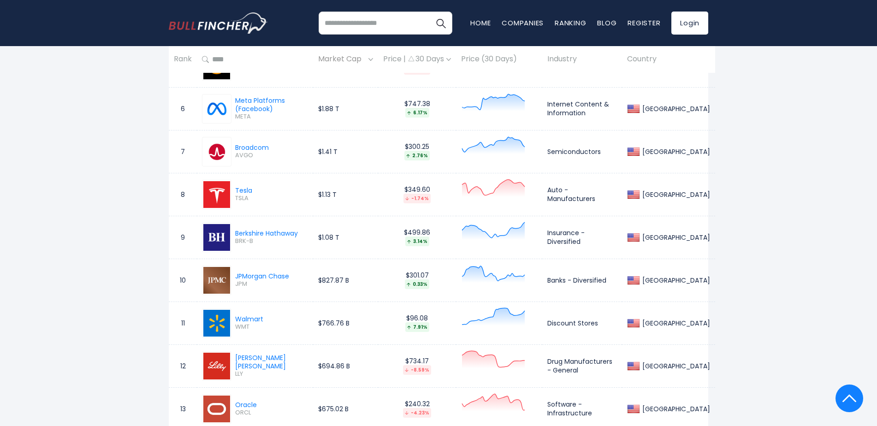
drag, startPoint x: 279, startPoint y: 321, endPoint x: 217, endPoint y: 317, distance: 61.9
click at [217, 317] on div "Walmart WMT" at bounding box center [255, 324] width 106 height 30
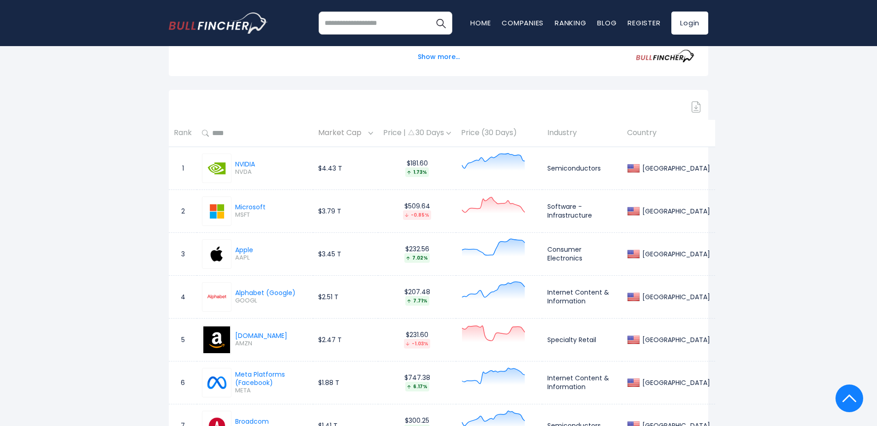
scroll to position [415, 0]
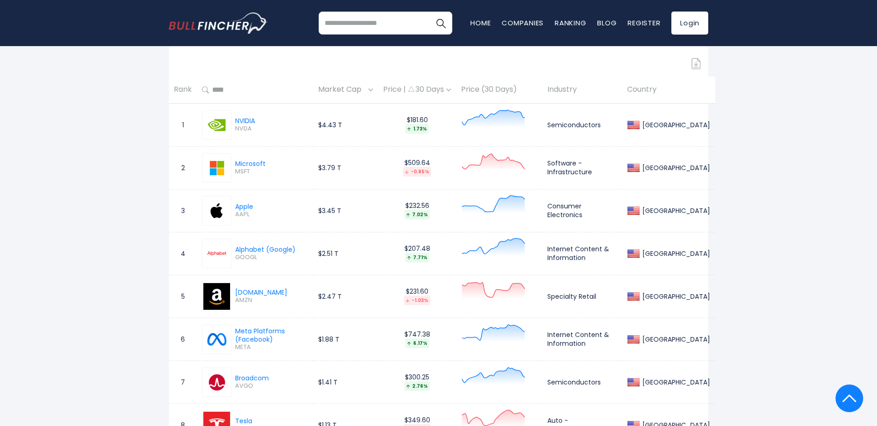
click at [200, 139] on td "NVIDIA [GEOGRAPHIC_DATA]" at bounding box center [255, 124] width 116 height 43
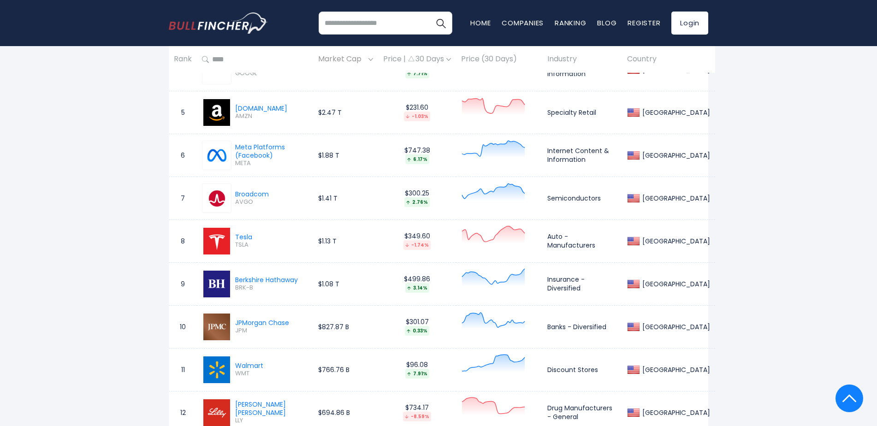
scroll to position [600, 0]
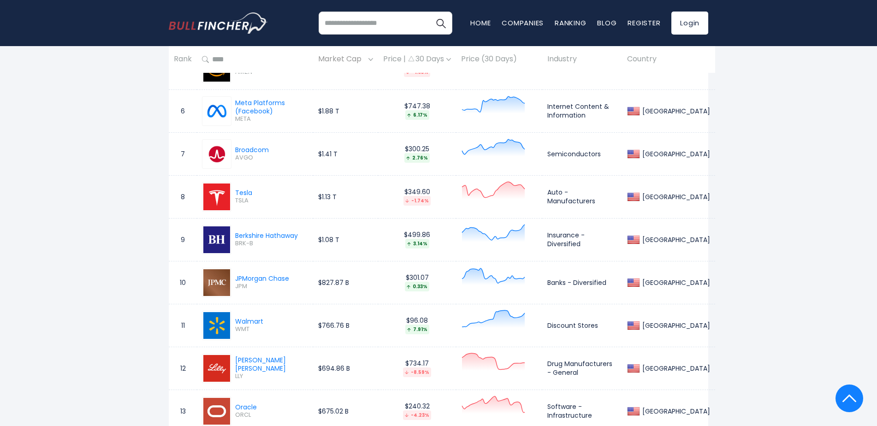
scroll to position [692, 0]
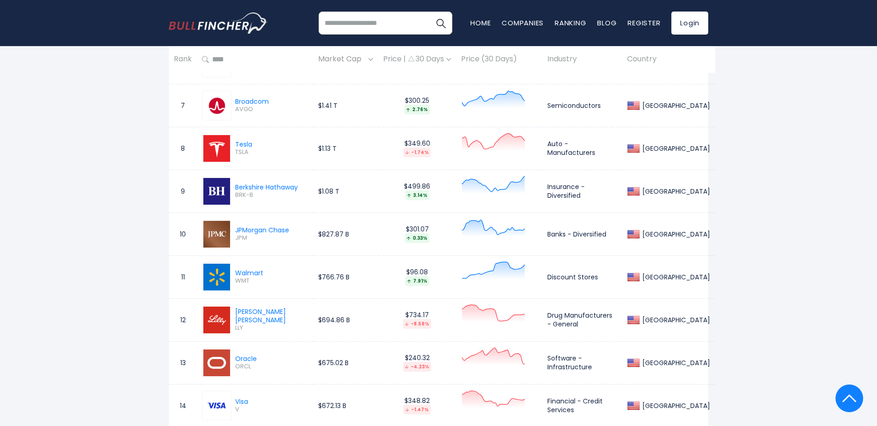
drag, startPoint x: 275, startPoint y: 273, endPoint x: 232, endPoint y: 274, distance: 43.4
click at [232, 274] on div "Walmart WMT" at bounding box center [255, 277] width 106 height 30
drag, startPoint x: 370, startPoint y: 279, endPoint x: 319, endPoint y: 277, distance: 51.7
click at [319, 277] on td "$766.76 B" at bounding box center [345, 276] width 65 height 43
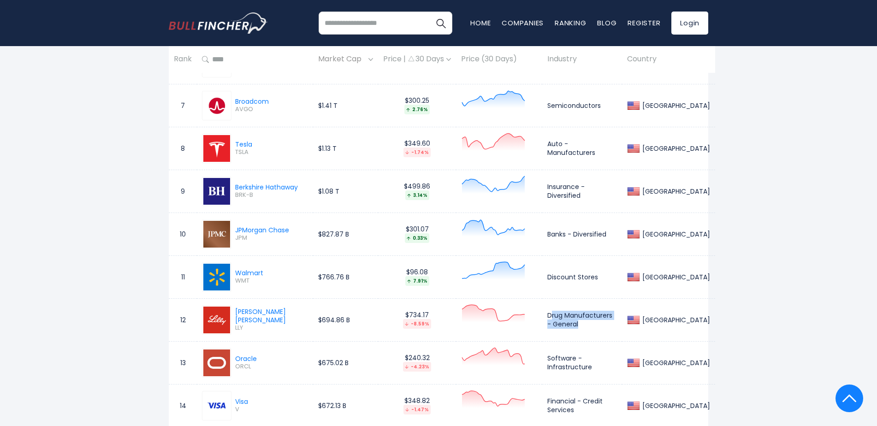
drag, startPoint x: 584, startPoint y: 323, endPoint x: 552, endPoint y: 312, distance: 34.7
click at [552, 312] on td "Drug Manufacturers - General" at bounding box center [582, 319] width 80 height 43
drag, startPoint x: 552, startPoint y: 312, endPoint x: 594, endPoint y: 325, distance: 44.5
click at [594, 325] on td "Drug Manufacturers - General" at bounding box center [582, 319] width 80 height 43
drag, startPoint x: 262, startPoint y: 315, endPoint x: 234, endPoint y: 314, distance: 28.1
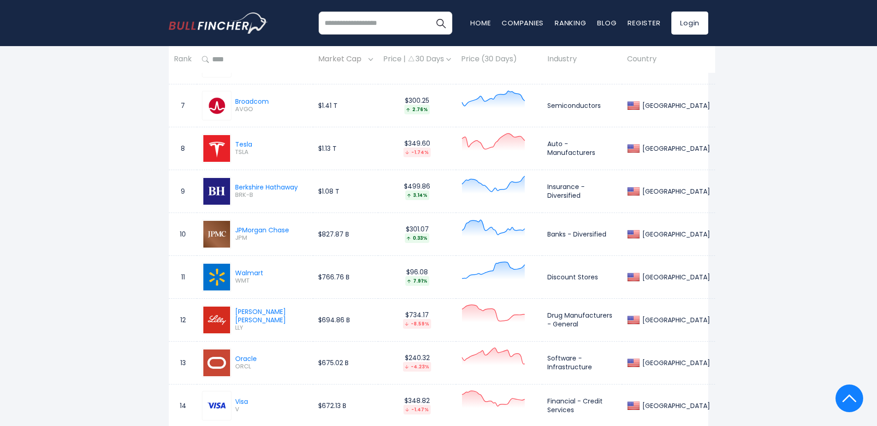
click at [234, 314] on div "Eli Lilly LLY" at bounding box center [255, 320] width 106 height 30
drag, startPoint x: 356, startPoint y: 321, endPoint x: 312, endPoint y: 321, distance: 44.3
click at [312, 321] on tr "12 Eli Lilly LLY $694.86 B $734.17 -8.59% Drug Manufacturers - General United S…" at bounding box center [442, 319] width 546 height 43
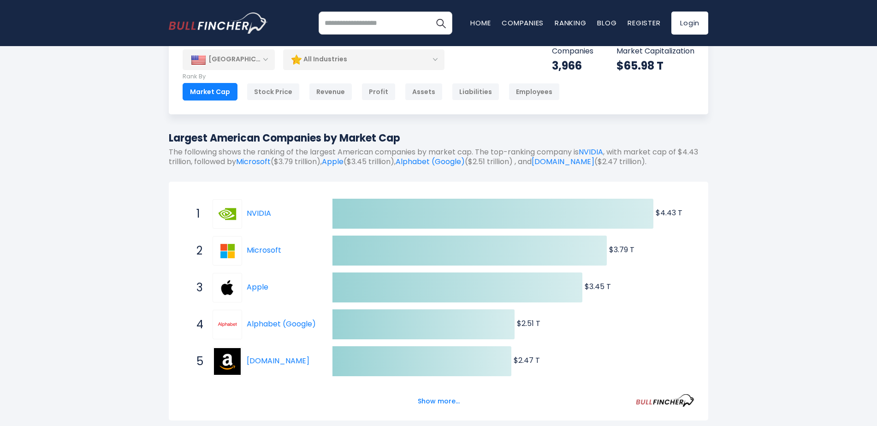
scroll to position [0, 0]
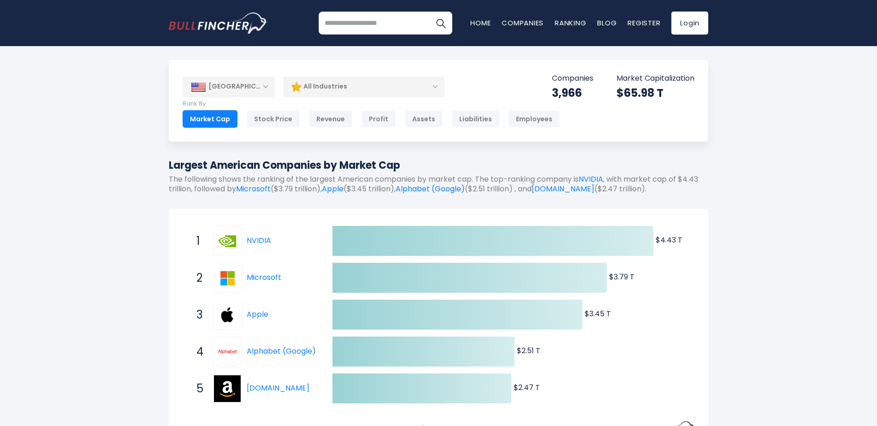
click at [240, 90] on div "[GEOGRAPHIC_DATA]" at bounding box center [229, 87] width 92 height 20
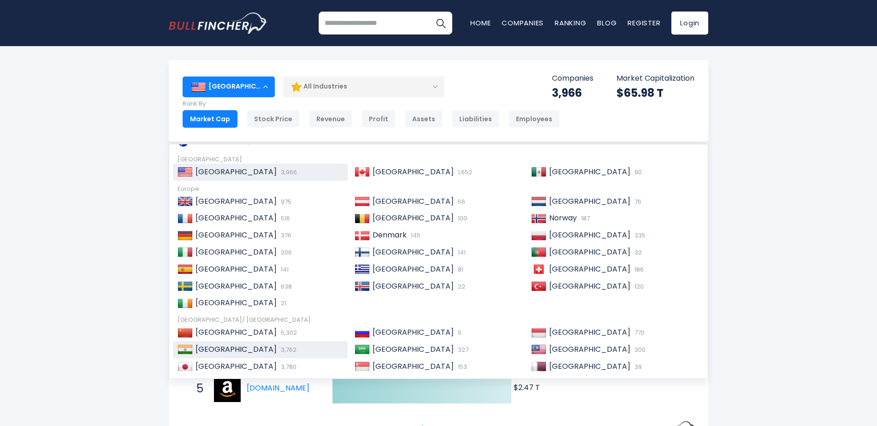
scroll to position [46, 0]
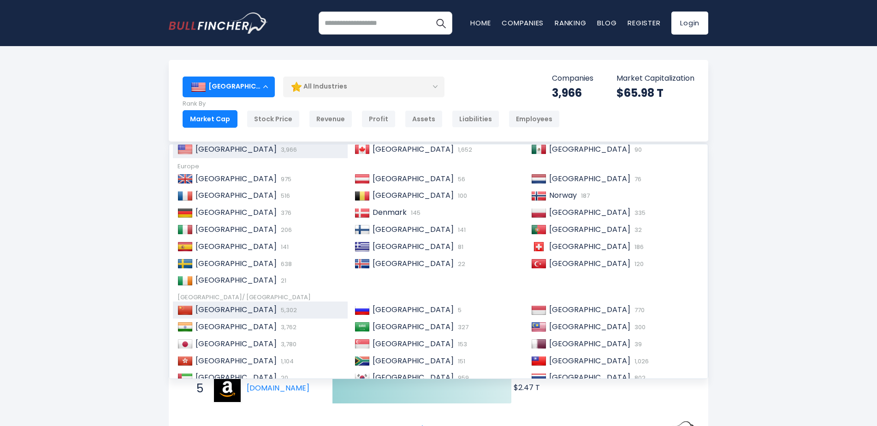
click at [246, 313] on div "China 5,302" at bounding box center [268, 310] width 150 height 10
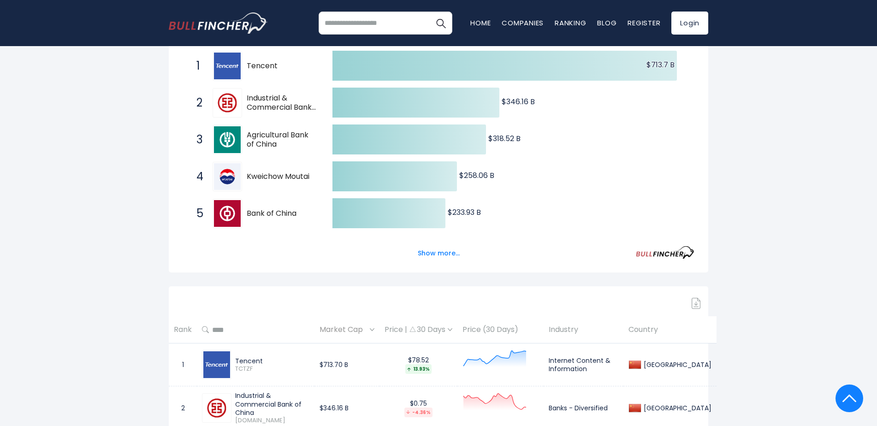
scroll to position [323, 0]
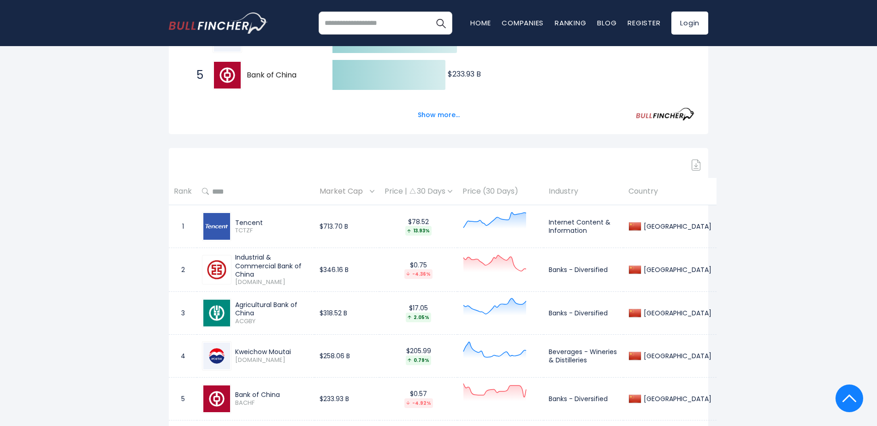
drag, startPoint x: 273, startPoint y: 221, endPoint x: 216, endPoint y: 225, distance: 56.4
click at [236, 217] on div "Tencent TCTZF" at bounding box center [255, 227] width 107 height 30
copy div "Tencent"
drag, startPoint x: 371, startPoint y: 228, endPoint x: 279, endPoint y: 227, distance: 92.2
click at [279, 227] on tr "1 Tencent TCTZF $713.70 B $78.52 13.93% Internet Content & Information [GEOGRAP…" at bounding box center [443, 226] width 548 height 43
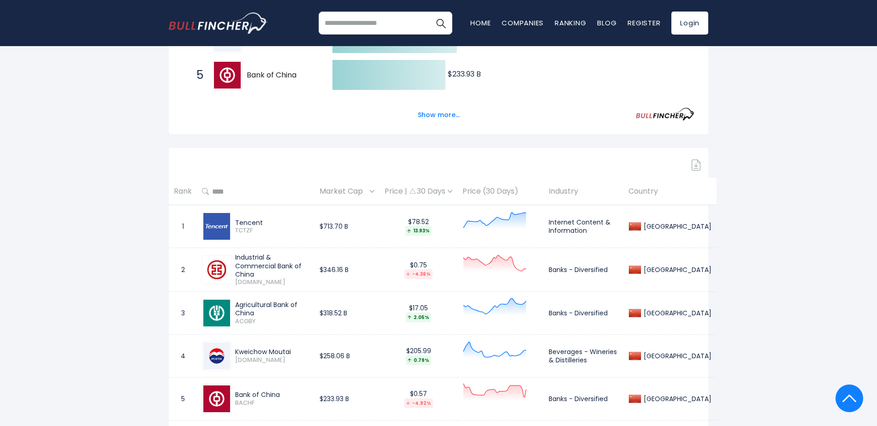
copy tr "$713.70 B"
drag, startPoint x: 286, startPoint y: 267, endPoint x: 227, endPoint y: 261, distance: 59.3
click at [227, 261] on div "Industrial & Commercial Bank of China 1398.HK" at bounding box center [255, 269] width 107 height 33
copy div "Industrial & Commercial Bank of China"
drag, startPoint x: 336, startPoint y: 268, endPoint x: 370, endPoint y: 269, distance: 34.2
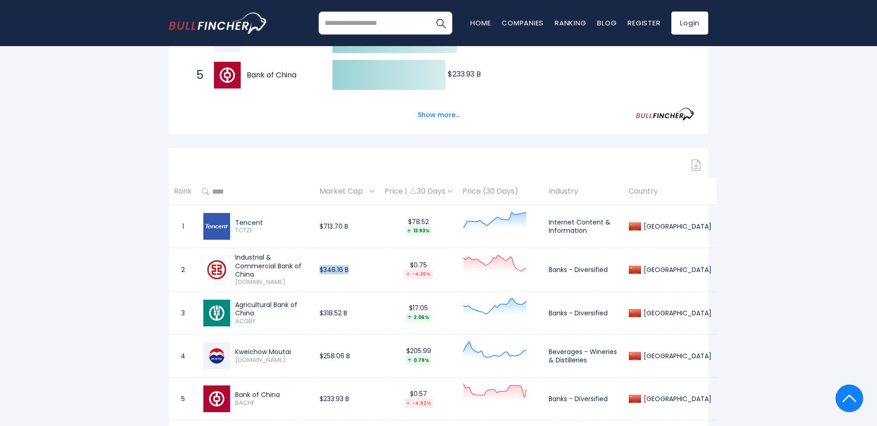
click at [370, 269] on td "$346.16 B" at bounding box center [347, 269] width 65 height 43
copy td "$346.16 B"
drag, startPoint x: 295, startPoint y: 351, endPoint x: 233, endPoint y: 353, distance: 61.8
click at [233, 353] on div "Kweichow Moutai 600519.SS" at bounding box center [271, 356] width 78 height 16
copy div "Kweichow Moutai"
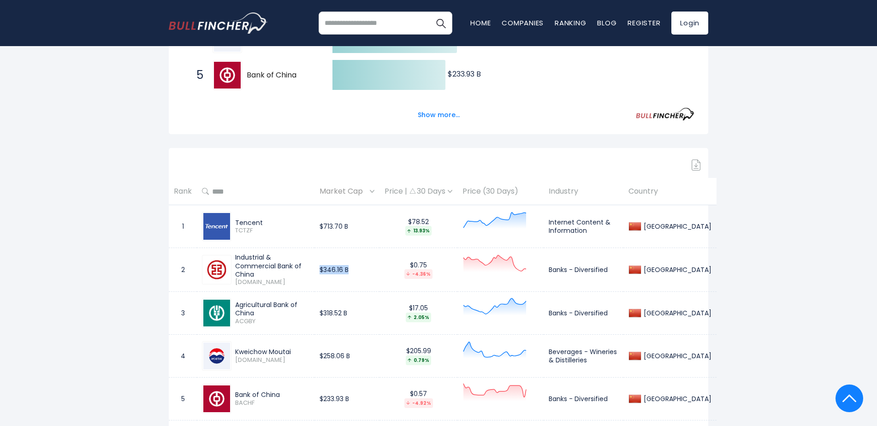
drag, startPoint x: 319, startPoint y: 306, endPoint x: 236, endPoint y: 307, distance: 82.6
click at [236, 307] on div "Agricultural Bank of China" at bounding box center [272, 309] width 74 height 17
copy div "Agricultural Bank of China"
drag, startPoint x: 378, startPoint y: 314, endPoint x: 335, endPoint y: 309, distance: 43.1
click at [335, 309] on td "$318.52 B" at bounding box center [347, 312] width 65 height 43
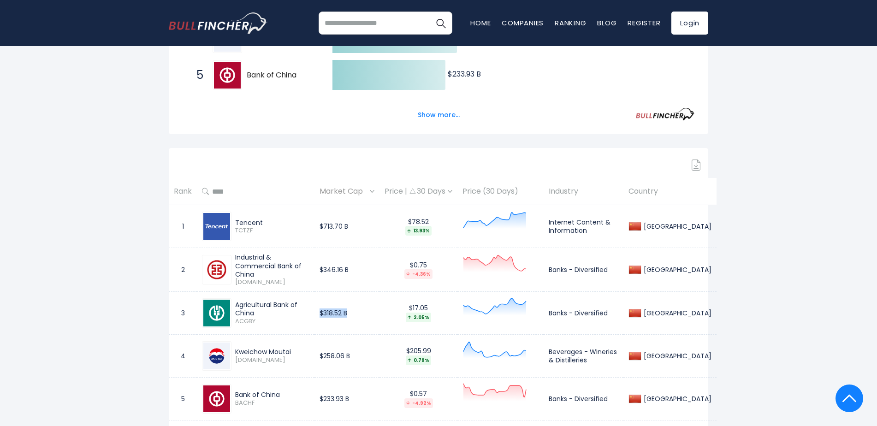
copy td "$318.52 B"
drag, startPoint x: 376, startPoint y: 354, endPoint x: 321, endPoint y: 348, distance: 54.7
click at [321, 348] on tr "4 Kweichow Moutai 600519.SS $258.06 B $205.99 0.79% Beverages - Wineries & Dist…" at bounding box center [443, 355] width 548 height 43
click at [309, 348] on div "Kweichow Moutai" at bounding box center [272, 352] width 74 height 8
drag, startPoint x: 375, startPoint y: 354, endPoint x: 337, endPoint y: 353, distance: 38.7
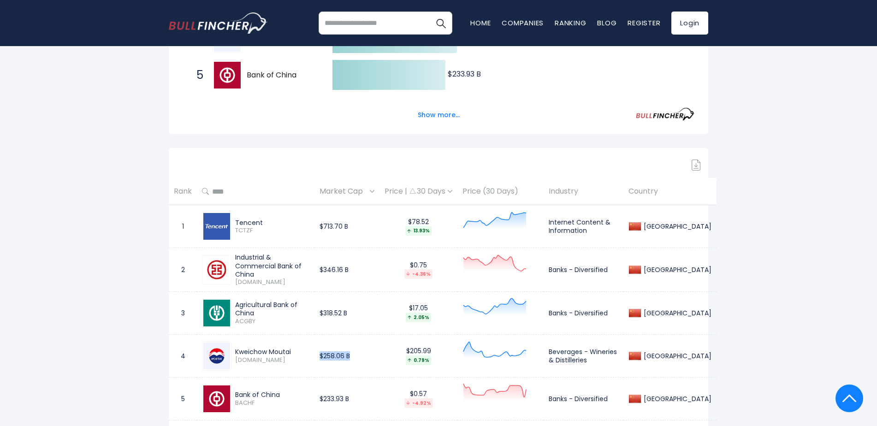
click at [337, 353] on td "$258.06 B" at bounding box center [347, 355] width 65 height 43
copy td "$258.06 B"
drag, startPoint x: 371, startPoint y: 310, endPoint x: 335, endPoint y: 311, distance: 36.0
click at [335, 311] on td "$318.52 B" at bounding box center [347, 312] width 65 height 43
copy td "$318.52 B"
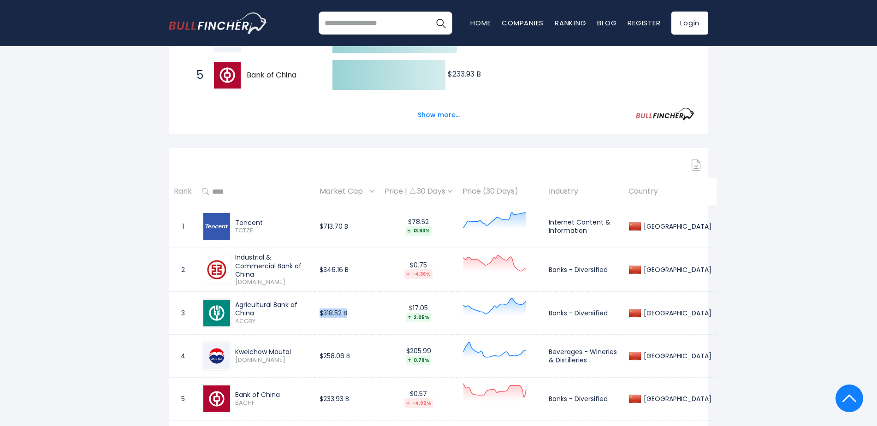
drag, startPoint x: 237, startPoint y: 352, endPoint x: 292, endPoint y: 349, distance: 55.9
click at [292, 349] on div "Kweichow Moutai" at bounding box center [272, 352] width 74 height 8
copy div "Kweichow Moutai"
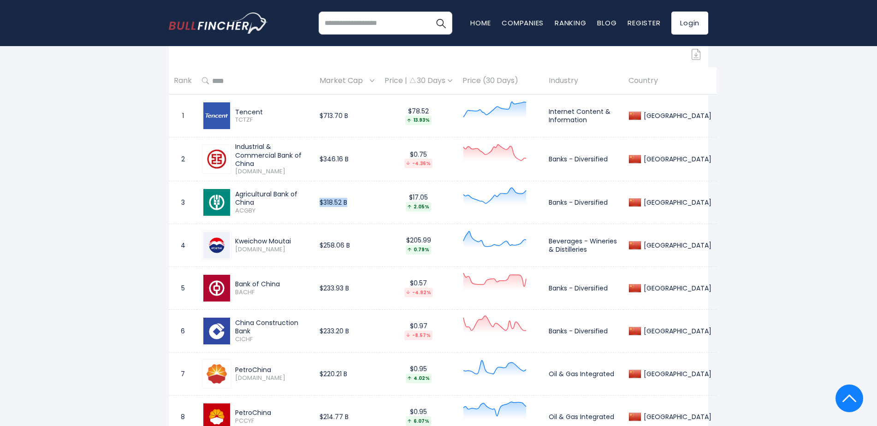
scroll to position [461, 0]
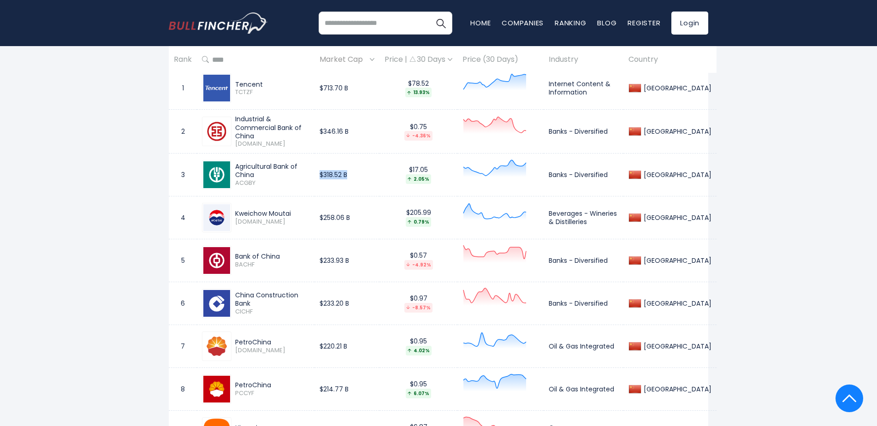
drag, startPoint x: 235, startPoint y: 255, endPoint x: 281, endPoint y: 254, distance: 46.6
click at [281, 254] on div "Bank of China BACHF" at bounding box center [271, 260] width 78 height 16
drag, startPoint x: 234, startPoint y: 301, endPoint x: 323, endPoint y: 300, distance: 89.0
click at [309, 300] on div "China Construction Bank CICHF" at bounding box center [271, 303] width 78 height 24
drag, startPoint x: 234, startPoint y: 342, endPoint x: 286, endPoint y: 342, distance: 52.6
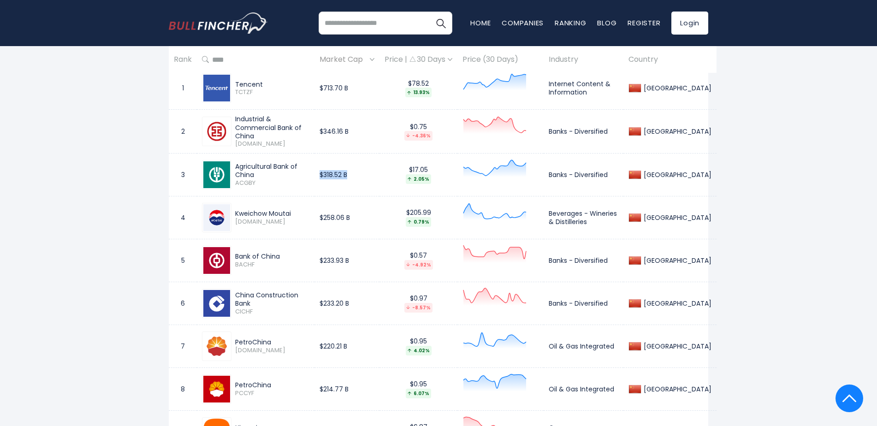
click at [286, 342] on div "PetroChina 0857.HK" at bounding box center [271, 346] width 78 height 16
click at [245, 382] on div "PetroChina" at bounding box center [272, 385] width 74 height 8
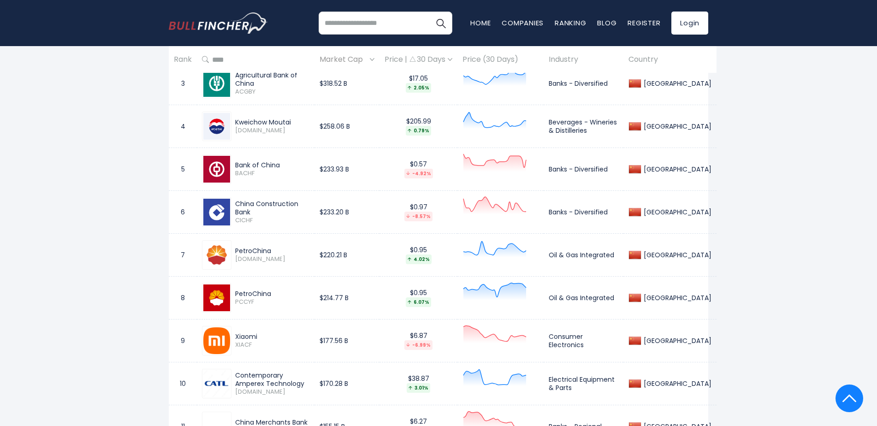
scroll to position [553, 0]
drag, startPoint x: 235, startPoint y: 336, endPoint x: 260, endPoint y: 336, distance: 24.9
click at [260, 336] on div "Xiaomi" at bounding box center [272, 336] width 74 height 8
drag, startPoint x: 234, startPoint y: 374, endPoint x: 294, endPoint y: 384, distance: 60.3
click at [294, 384] on div "Contemporary Amperex Technology 300750.SZ" at bounding box center [271, 382] width 78 height 24
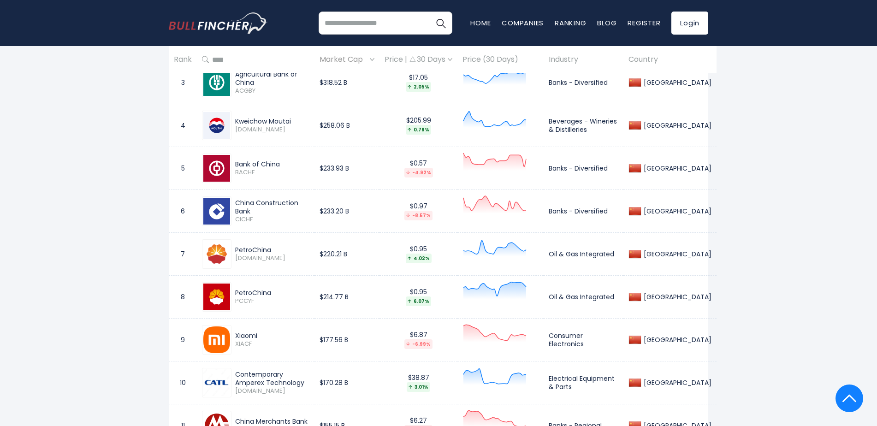
drag, startPoint x: 51, startPoint y: 366, endPoint x: 30, endPoint y: 360, distance: 21.5
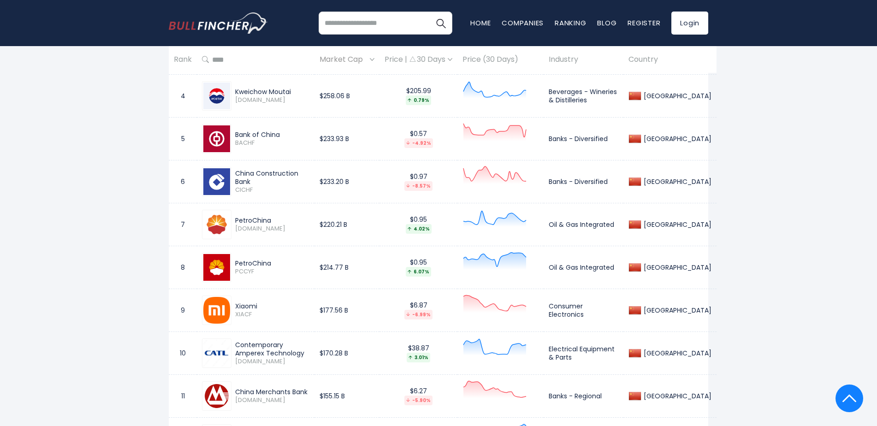
scroll to position [600, 0]
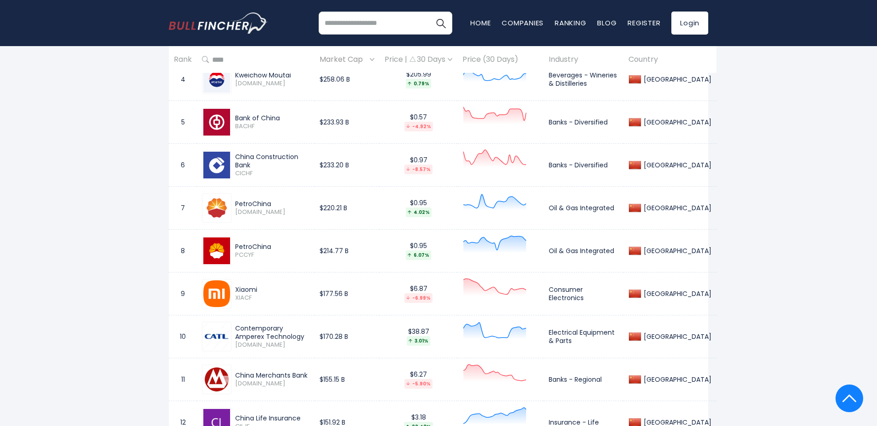
drag, startPoint x: 310, startPoint y: 373, endPoint x: 225, endPoint y: 376, distance: 85.8
click at [225, 376] on div "China Merchants Bank 3968.HK" at bounding box center [255, 380] width 107 height 30
drag, startPoint x: 331, startPoint y: 379, endPoint x: 368, endPoint y: 378, distance: 36.4
click at [368, 378] on td "$155.15 B" at bounding box center [347, 379] width 65 height 43
drag, startPoint x: 365, startPoint y: 338, endPoint x: 331, endPoint y: 338, distance: 34.6
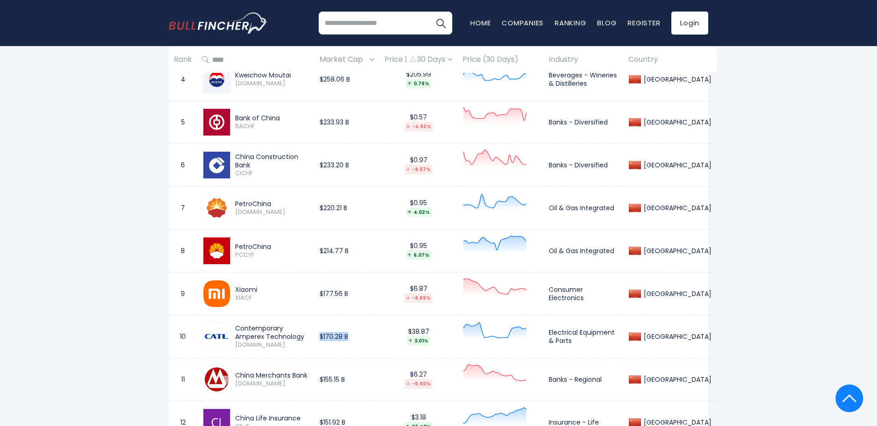
click at [332, 338] on td "$170.28 B" at bounding box center [347, 336] width 65 height 43
click at [363, 295] on td "$177.56 B" at bounding box center [347, 293] width 65 height 43
drag, startPoint x: 367, startPoint y: 292, endPoint x: 335, endPoint y: 293, distance: 31.8
click at [335, 293] on td "$177.56 B" at bounding box center [347, 293] width 65 height 43
drag, startPoint x: 375, startPoint y: 249, endPoint x: 321, endPoint y: 253, distance: 55.1
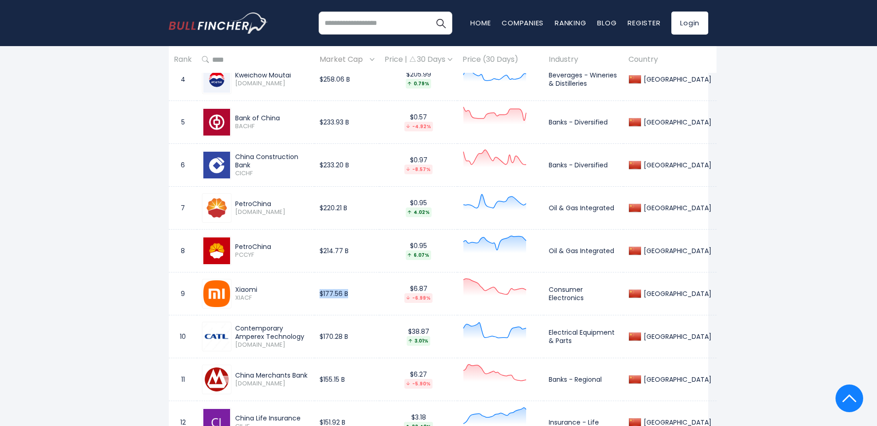
click at [321, 253] on tr "8 PetroChina PCCYF $214.77 B $0.95 6.07% Oil & Gas Integrated China" at bounding box center [443, 250] width 548 height 43
drag, startPoint x: 321, startPoint y: 253, endPoint x: 288, endPoint y: 214, distance: 51.1
click at [288, 214] on span "0857.HK" at bounding box center [272, 212] width 74 height 8
drag, startPoint x: 367, startPoint y: 205, endPoint x: 317, endPoint y: 208, distance: 49.9
click at [317, 208] on tr "7 PetroChina 0857.HK $220.21 B $0.95 4.02% Oil & Gas Integrated China" at bounding box center [443, 207] width 548 height 43
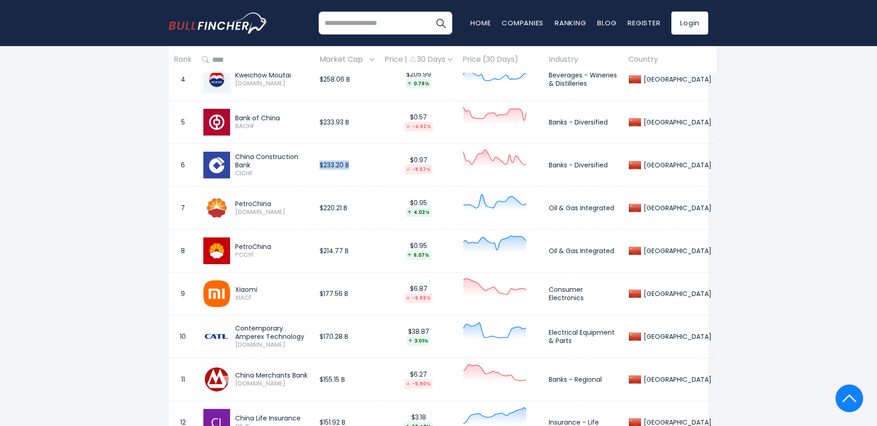
drag, startPoint x: 375, startPoint y: 162, endPoint x: 303, endPoint y: 204, distance: 84.3
click at [333, 160] on td "$233.20 B" at bounding box center [347, 164] width 65 height 43
drag, startPoint x: 375, startPoint y: 121, endPoint x: 332, endPoint y: 121, distance: 43.4
click at [332, 121] on td "$233.93 B" at bounding box center [347, 122] width 65 height 43
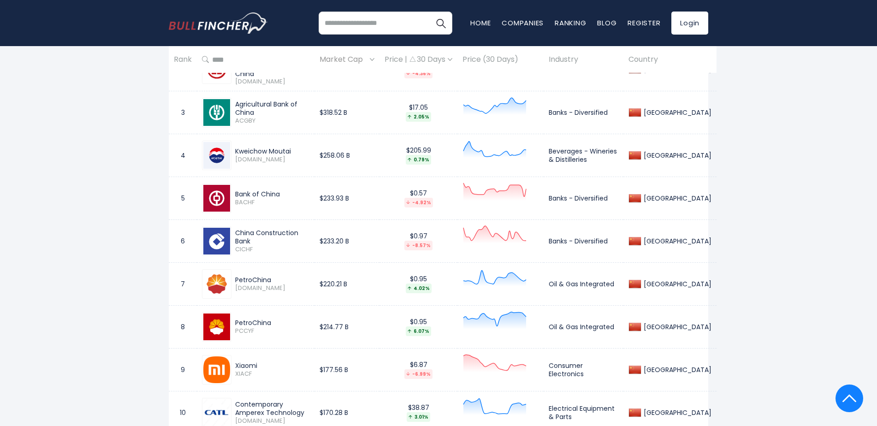
scroll to position [507, 0]
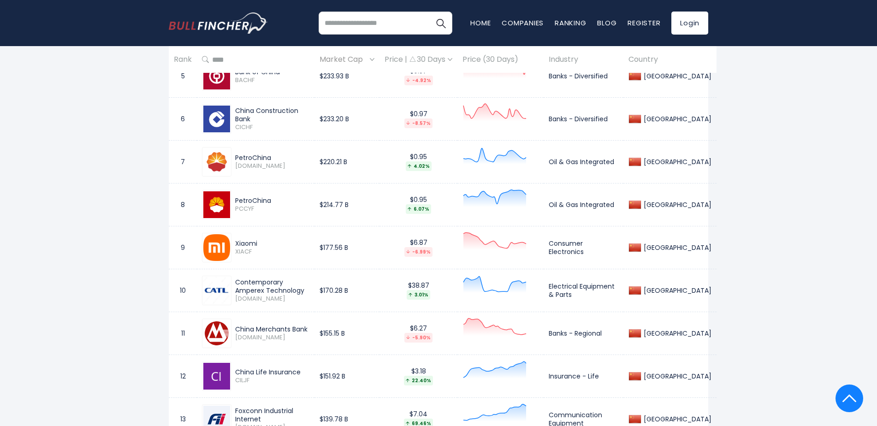
scroll to position [692, 0]
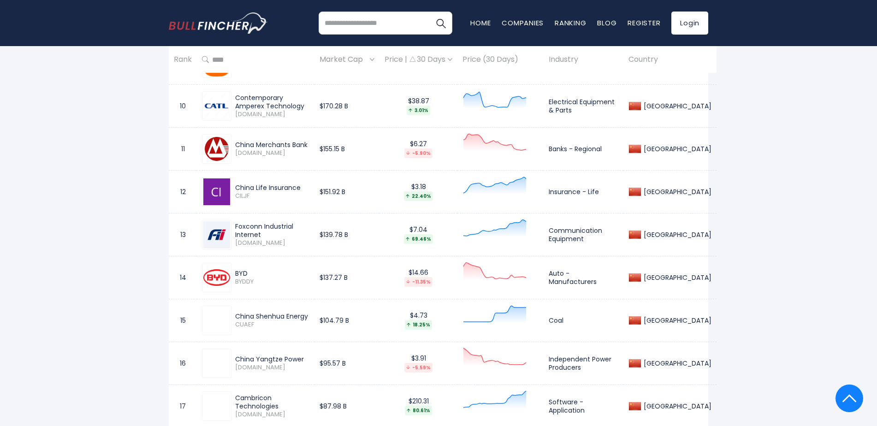
scroll to position [784, 0]
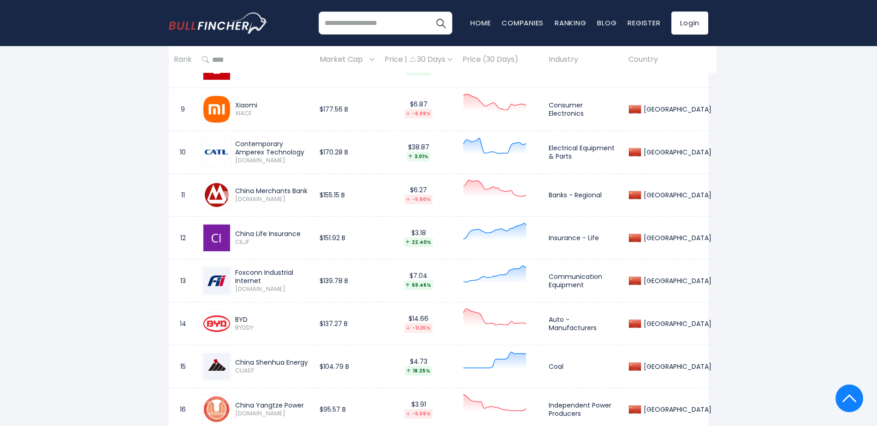
drag, startPoint x: 236, startPoint y: 277, endPoint x: 321, endPoint y: 278, distance: 85.8
click at [309, 278] on div "Foxconn Industrial Internet" at bounding box center [272, 276] width 74 height 17
drag, startPoint x: 337, startPoint y: 279, endPoint x: 366, endPoint y: 279, distance: 29.1
click at [366, 279] on td "$139.78 B" at bounding box center [347, 280] width 65 height 43
drag, startPoint x: 234, startPoint y: 320, endPoint x: 250, endPoint y: 318, distance: 16.3
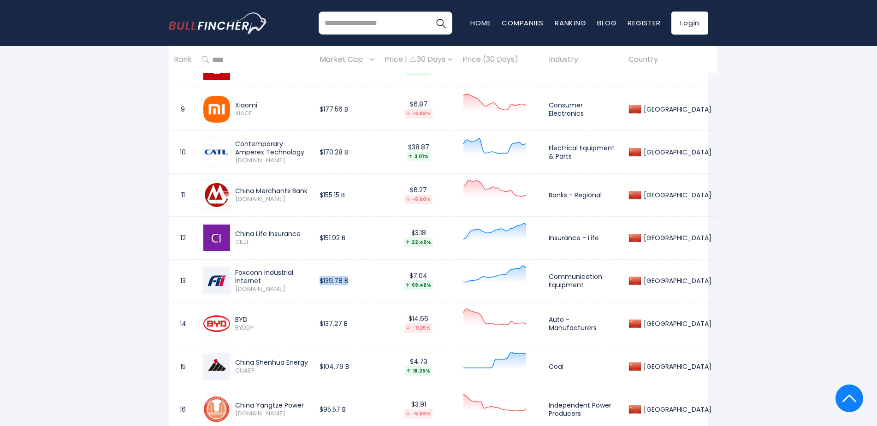
click at [250, 318] on div "BYD BYDDY" at bounding box center [271, 323] width 78 height 16
drag, startPoint x: 339, startPoint y: 324, endPoint x: 368, endPoint y: 322, distance: 29.1
click at [368, 322] on td "$137.27 B" at bounding box center [347, 323] width 65 height 43
click at [368, 321] on td "$137.27 B" at bounding box center [347, 323] width 65 height 43
drag, startPoint x: 235, startPoint y: 362, endPoint x: 321, endPoint y: 362, distance: 85.3
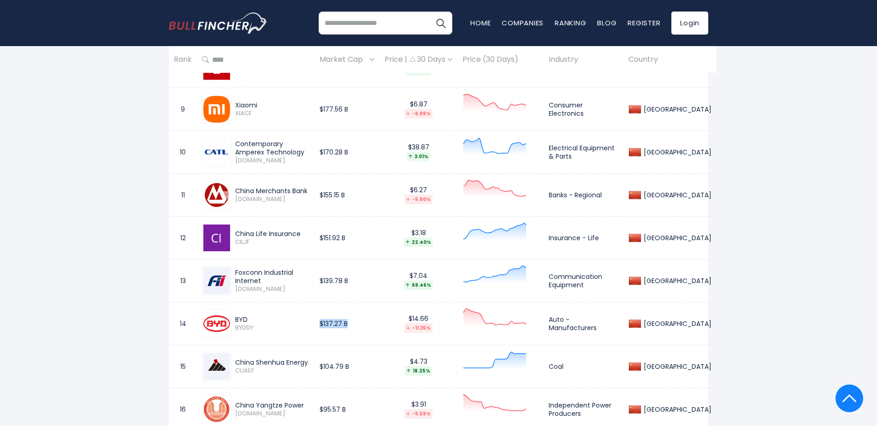
click at [309, 362] on div "China Shenhua Energy" at bounding box center [272, 362] width 74 height 8
drag, startPoint x: 331, startPoint y: 365, endPoint x: 367, endPoint y: 365, distance: 35.5
click at [367, 365] on td "$104.79 B" at bounding box center [347, 366] width 65 height 43
drag, startPoint x: 235, startPoint y: 277, endPoint x: 330, endPoint y: 272, distance: 94.7
click at [315, 272] on td "Foxconn Industrial Internet 601138.SS" at bounding box center [256, 280] width 118 height 43
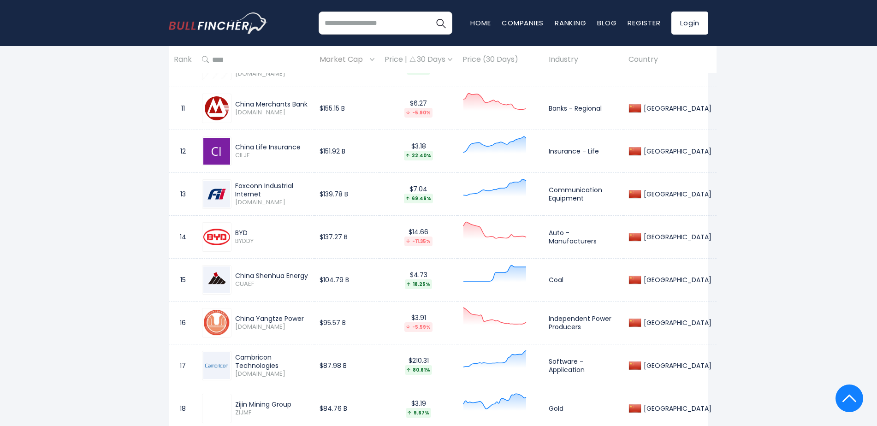
scroll to position [876, 0]
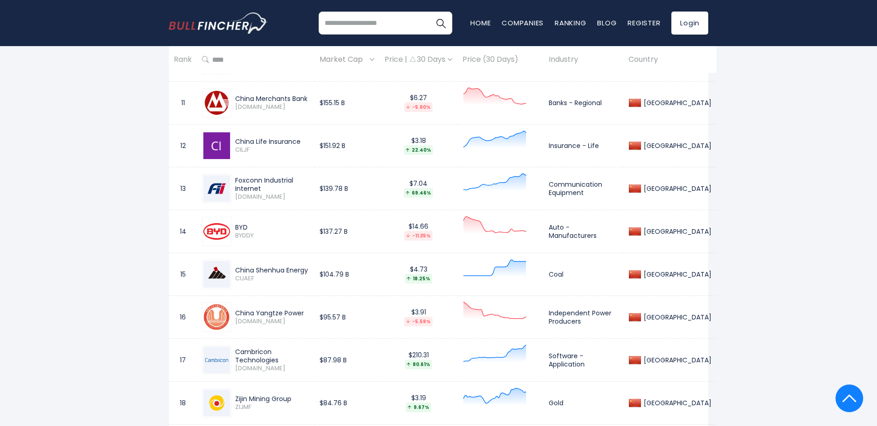
drag, startPoint x: 236, startPoint y: 313, endPoint x: 309, endPoint y: 312, distance: 72.9
click at [309, 312] on div "China Yangtze Power" at bounding box center [272, 313] width 74 height 8
drag, startPoint x: 336, startPoint y: 315, endPoint x: 372, endPoint y: 316, distance: 35.5
click at [372, 316] on td "$95.57 B" at bounding box center [347, 317] width 65 height 43
drag, startPoint x: 235, startPoint y: 356, endPoint x: 321, endPoint y: 354, distance: 86.7
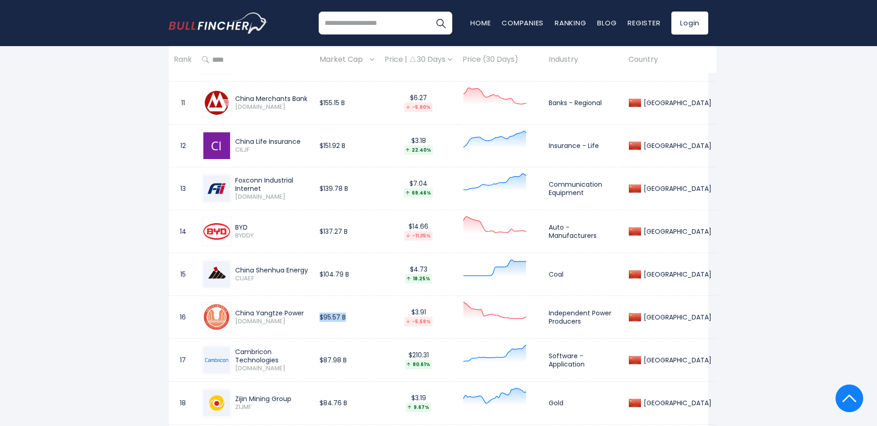
click at [309, 354] on div "Cambricon Technologies 688256.SS" at bounding box center [271, 360] width 78 height 24
drag, startPoint x: 337, startPoint y: 360, endPoint x: 380, endPoint y: 356, distance: 43.5
click at [380, 356] on td "$87.98 B" at bounding box center [347, 359] width 65 height 43
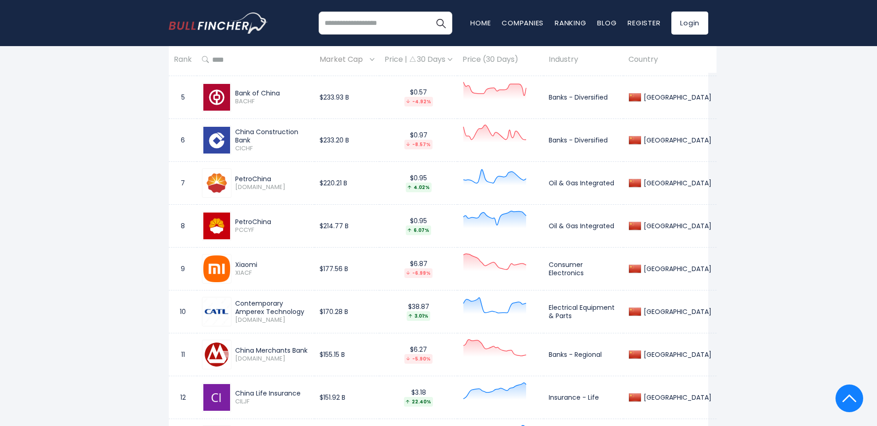
scroll to position [0, 0]
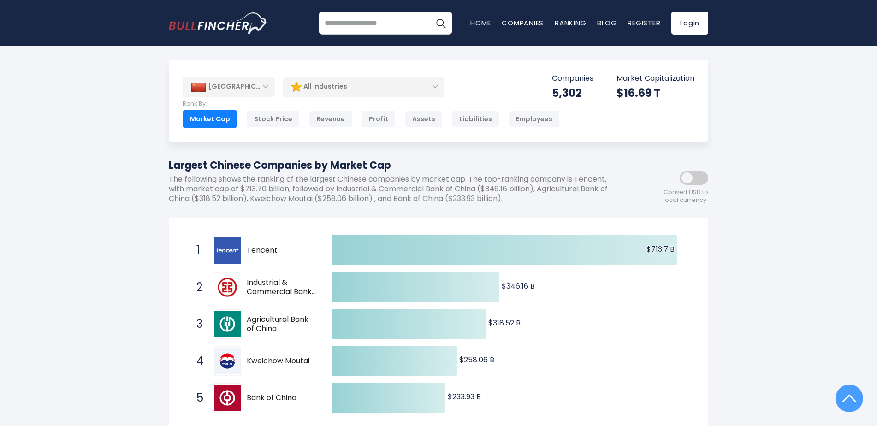
drag, startPoint x: 116, startPoint y: 207, endPoint x: 113, endPoint y: -24, distance: 230.6
click at [248, 84] on div "[GEOGRAPHIC_DATA]" at bounding box center [229, 87] width 92 height 20
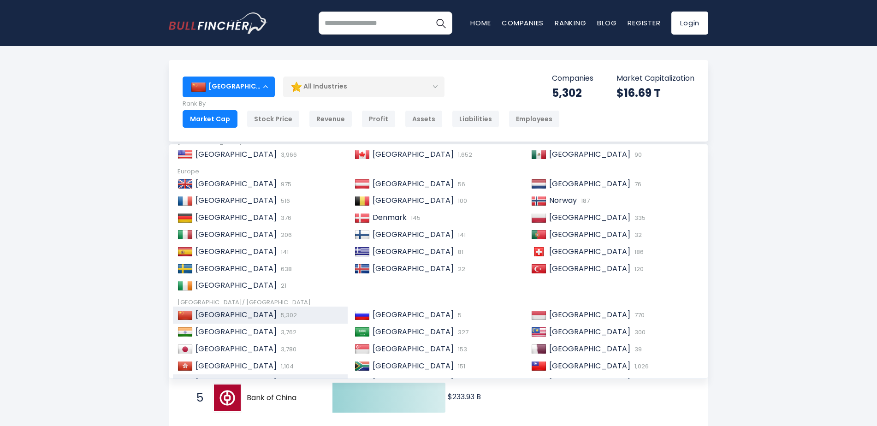
scroll to position [92, 0]
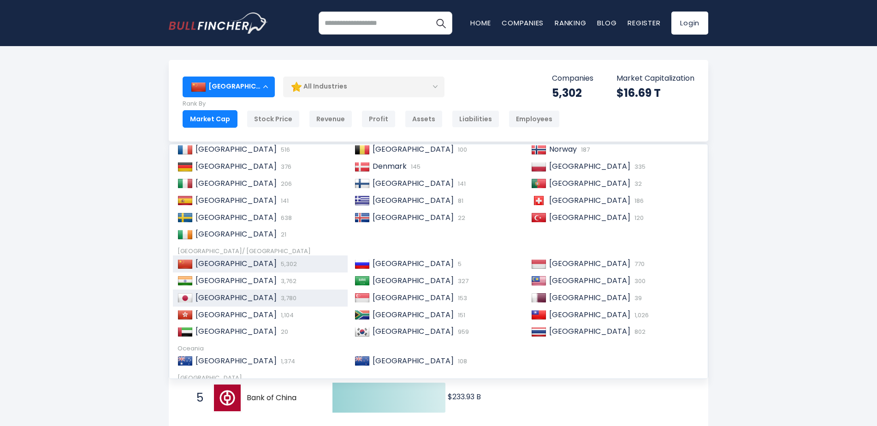
click at [265, 304] on div "Japan 3,780" at bounding box center [260, 298] width 175 height 17
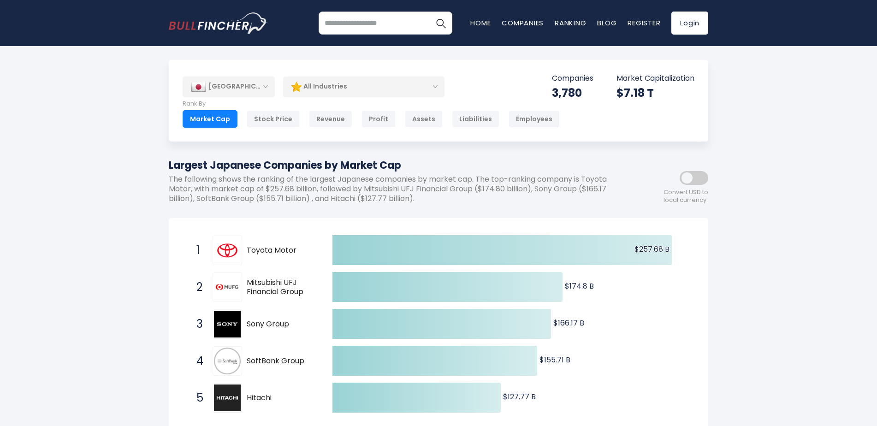
drag, startPoint x: 247, startPoint y: 251, endPoint x: 308, endPoint y: 248, distance: 61.0
click at [308, 248] on span "Toyota Motor" at bounding box center [282, 251] width 70 height 10
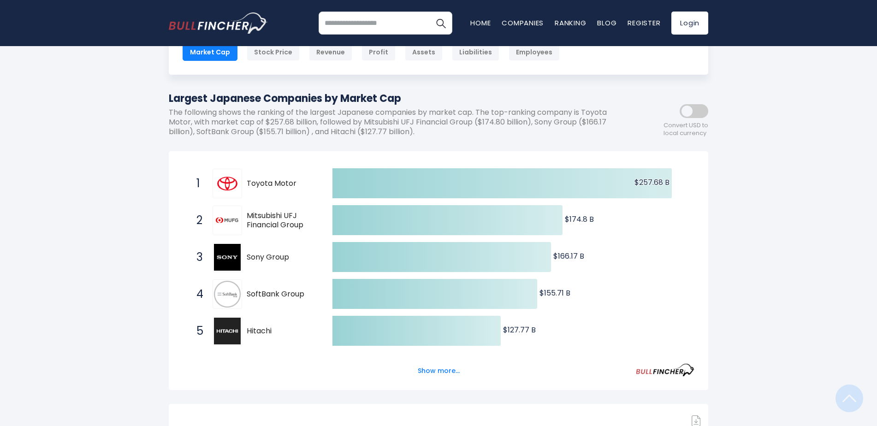
scroll to position [231, 0]
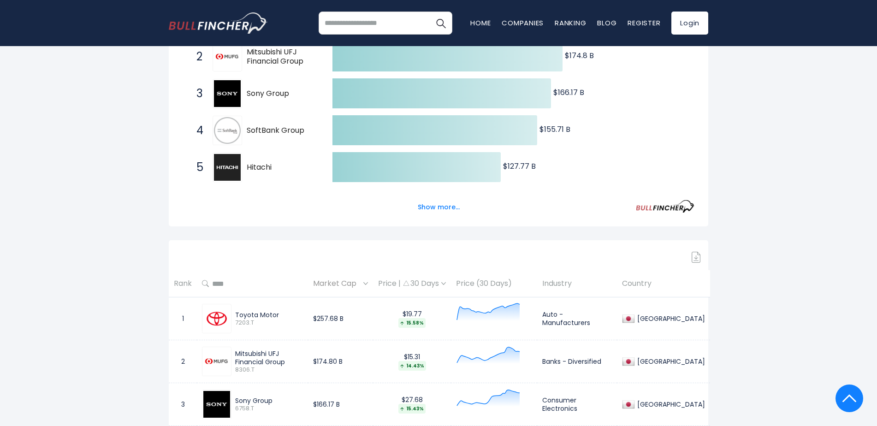
drag, startPoint x: 238, startPoint y: 315, endPoint x: 280, endPoint y: 315, distance: 42.9
click at [280, 315] on div "Toyota Motor" at bounding box center [269, 315] width 68 height 8
click at [280, 312] on div "Toyota Motor" at bounding box center [269, 315] width 68 height 8
copy div "Toyota Motor"
drag, startPoint x: 236, startPoint y: 353, endPoint x: 271, endPoint y: 362, distance: 36.4
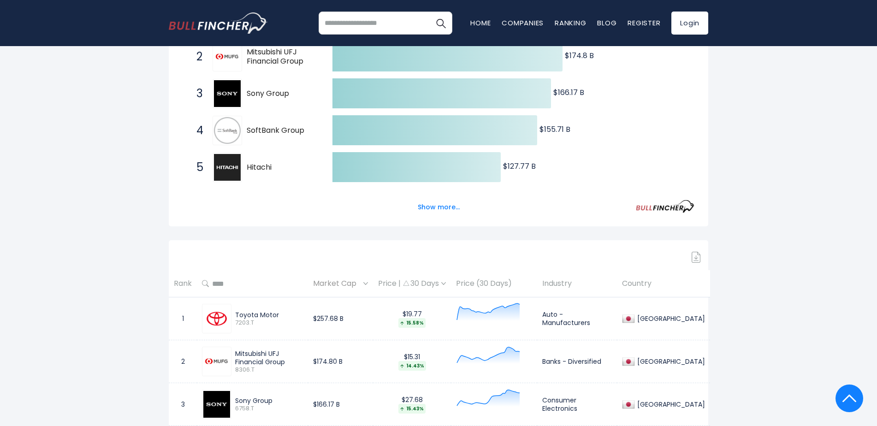
click at [271, 362] on div "Mitsubishi UFJ Financial Group" at bounding box center [269, 358] width 68 height 17
copy div "Mitsubishi UFJ Financial Group"
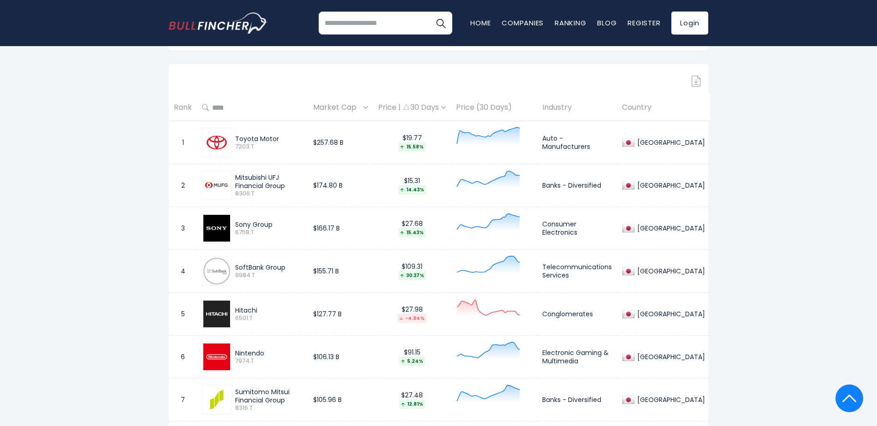
scroll to position [415, 0]
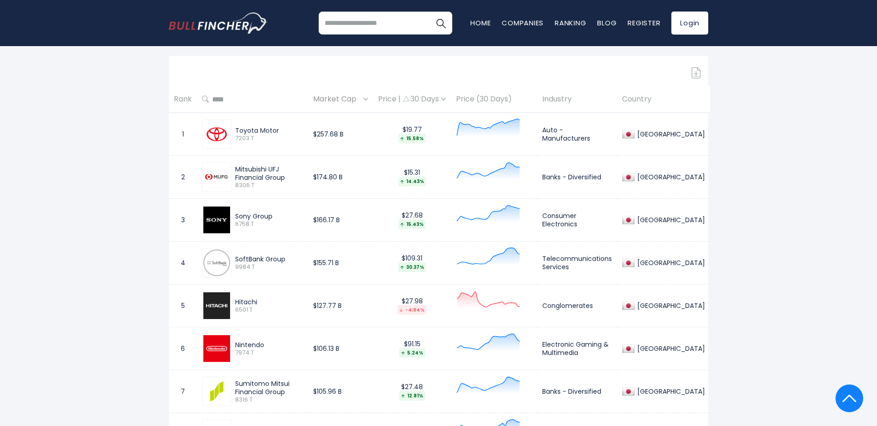
drag, startPoint x: 236, startPoint y: 215, endPoint x: 275, endPoint y: 214, distance: 38.7
click at [275, 214] on div "Sony Group" at bounding box center [269, 216] width 68 height 8
copy div "Sony Group"
drag, startPoint x: 237, startPoint y: 257, endPoint x: 286, endPoint y: 255, distance: 49.8
click at [286, 255] on div "SoftBank Group" at bounding box center [269, 259] width 68 height 8
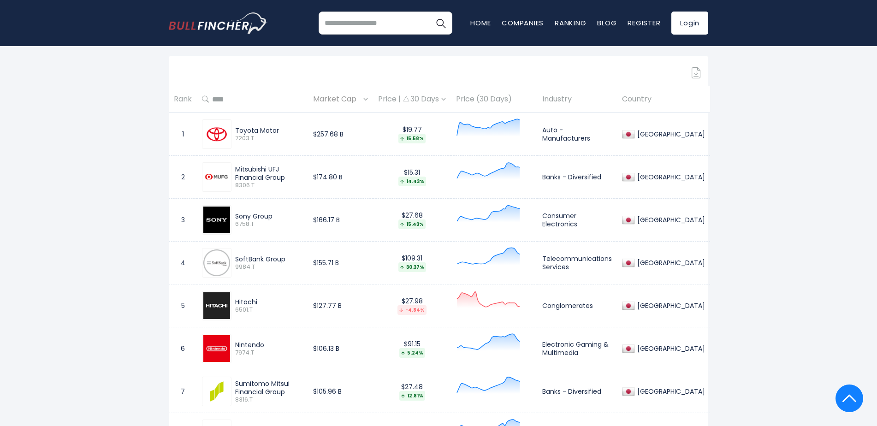
copy div "SoftBank Group"
drag, startPoint x: 236, startPoint y: 299, endPoint x: 261, endPoint y: 299, distance: 25.8
click at [261, 299] on div "Hitachi" at bounding box center [269, 302] width 68 height 8
copy div "Hitachi"
drag, startPoint x: 237, startPoint y: 344, endPoint x: 279, endPoint y: 338, distance: 42.9
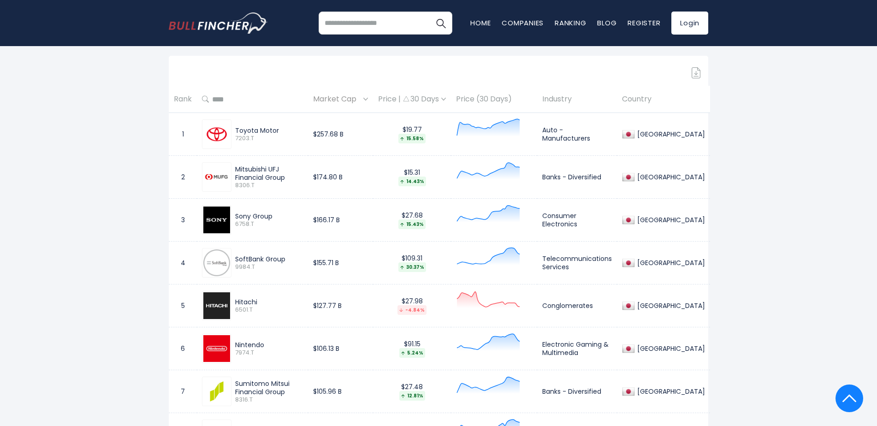
click at [279, 338] on div "Nintendo 7974.T" at bounding box center [252, 349] width 101 height 30
copy div "Nintendo"
drag, startPoint x: 231, startPoint y: 384, endPoint x: 297, endPoint y: 390, distance: 65.8
click at [297, 390] on div "Sumitomo Mitsui Financial Group 8316.T" at bounding box center [252, 392] width 101 height 30
copy div "Sumitomo Mitsui Financial Group"
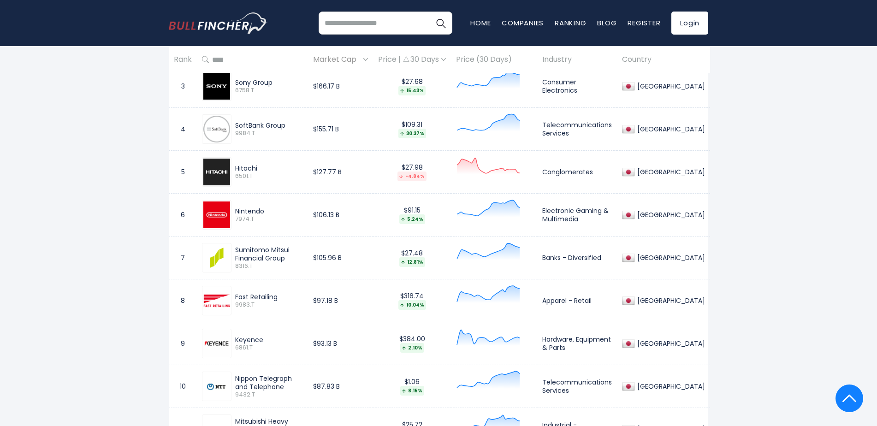
scroll to position [553, 0]
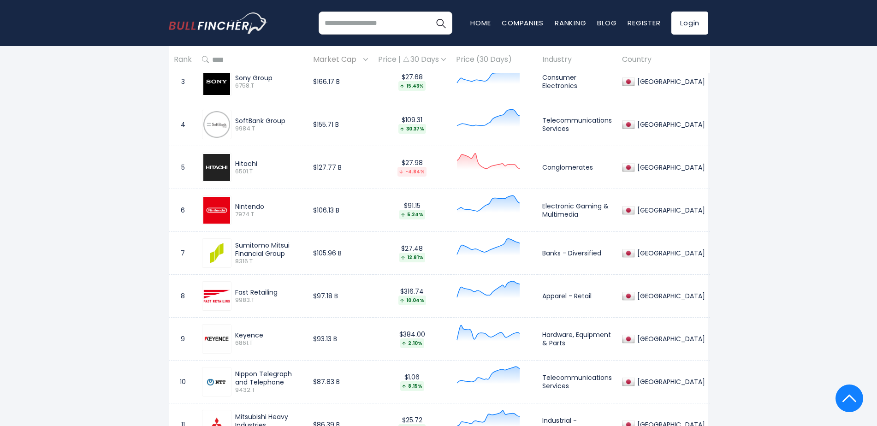
drag, startPoint x: 238, startPoint y: 291, endPoint x: 280, endPoint y: 293, distance: 42.0
click at [280, 293] on div "Fast Retailing" at bounding box center [269, 292] width 68 height 8
drag, startPoint x: 280, startPoint y: 293, endPoint x: 291, endPoint y: 292, distance: 10.6
click at [291, 292] on div "Fast Retailing 9983.T" at bounding box center [267, 296] width 71 height 16
copy div "Fast Retailing"
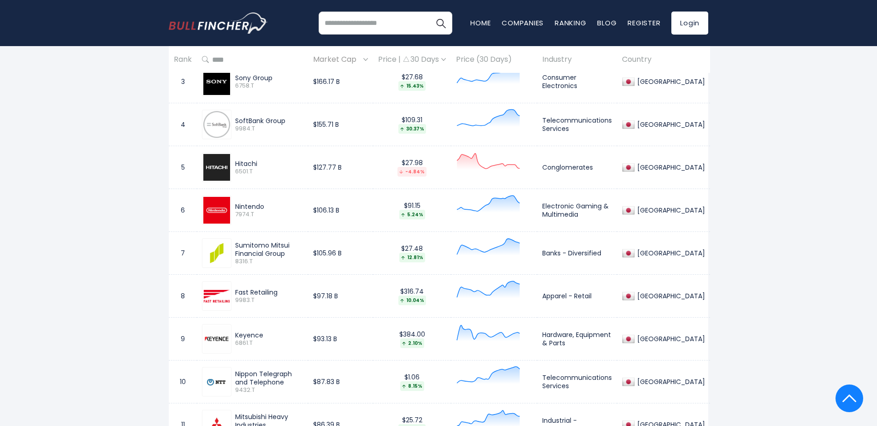
drag, startPoint x: 237, startPoint y: 332, endPoint x: 296, endPoint y: 332, distance: 59.0
click at [296, 332] on div "Keyence" at bounding box center [269, 335] width 68 height 8
copy div "Keyence"
drag, startPoint x: 235, startPoint y: 373, endPoint x: 284, endPoint y: 382, distance: 49.3
click at [284, 382] on div "Nippon Telegraph and Telephone" at bounding box center [269, 378] width 68 height 17
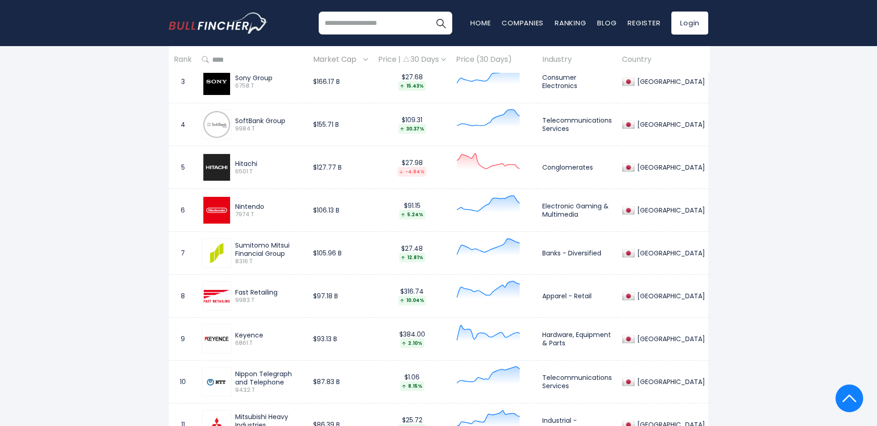
copy div "Nippon Telegraph and Telephone"
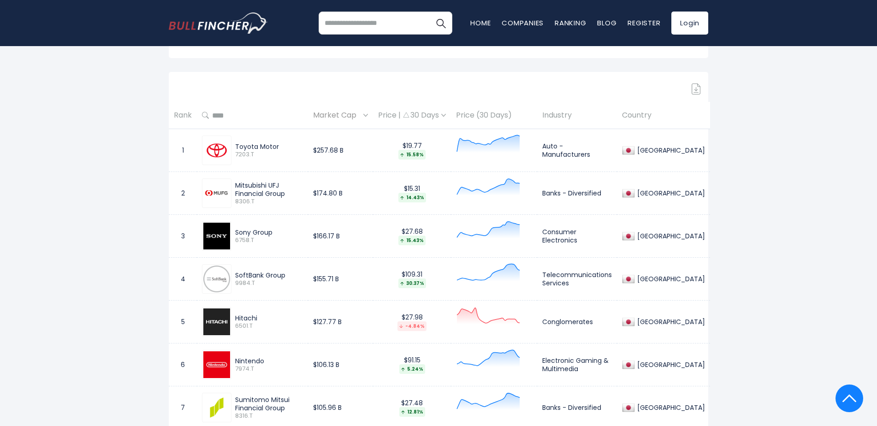
scroll to position [415, 0]
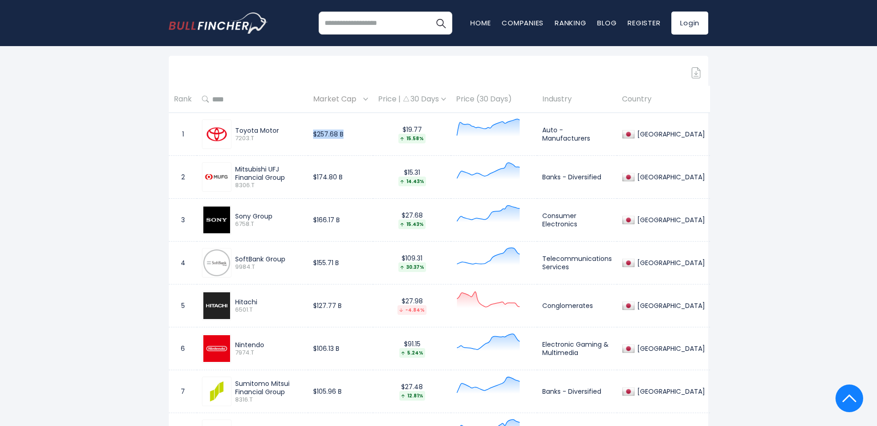
drag, startPoint x: 326, startPoint y: 134, endPoint x: 369, endPoint y: 134, distance: 43.3
click at [369, 134] on td "$257.68 B" at bounding box center [340, 134] width 65 height 43
drag, startPoint x: 329, startPoint y: 177, endPoint x: 364, endPoint y: 173, distance: 35.7
click at [364, 173] on td "$174.80 B" at bounding box center [340, 177] width 65 height 43
drag, startPoint x: 329, startPoint y: 218, endPoint x: 367, endPoint y: 217, distance: 37.8
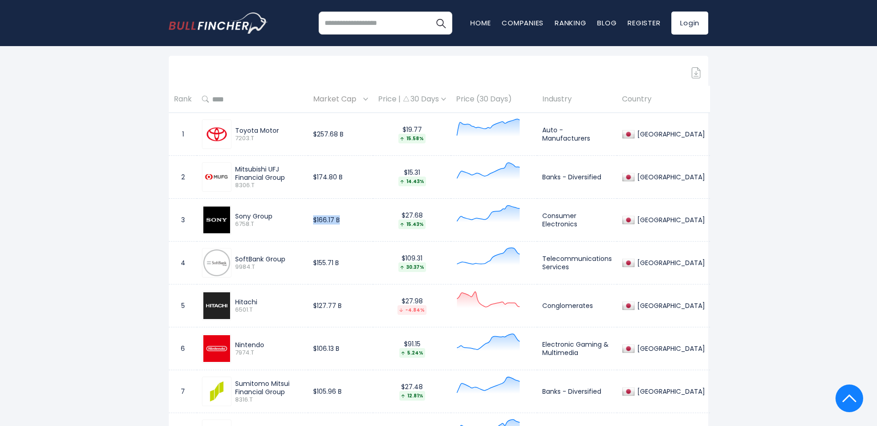
click at [367, 217] on td "$166.17 B" at bounding box center [340, 220] width 65 height 43
drag, startPoint x: 327, startPoint y: 262, endPoint x: 362, endPoint y: 263, distance: 35.1
click at [362, 263] on td "$155.71 B" at bounding box center [340, 263] width 65 height 43
drag, startPoint x: 329, startPoint y: 304, endPoint x: 358, endPoint y: 303, distance: 29.5
click at [358, 303] on td "$127.77 B" at bounding box center [340, 306] width 65 height 43
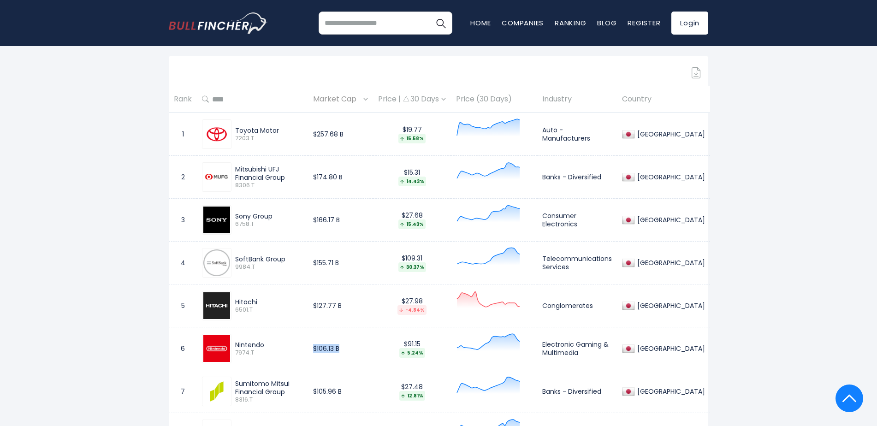
drag, startPoint x: 327, startPoint y: 349, endPoint x: 375, endPoint y: 344, distance: 48.3
click at [373, 344] on td "$106.13 B" at bounding box center [340, 348] width 65 height 43
drag, startPoint x: 327, startPoint y: 389, endPoint x: 368, endPoint y: 394, distance: 40.9
click at [368, 394] on td "$105.96 B" at bounding box center [340, 391] width 65 height 43
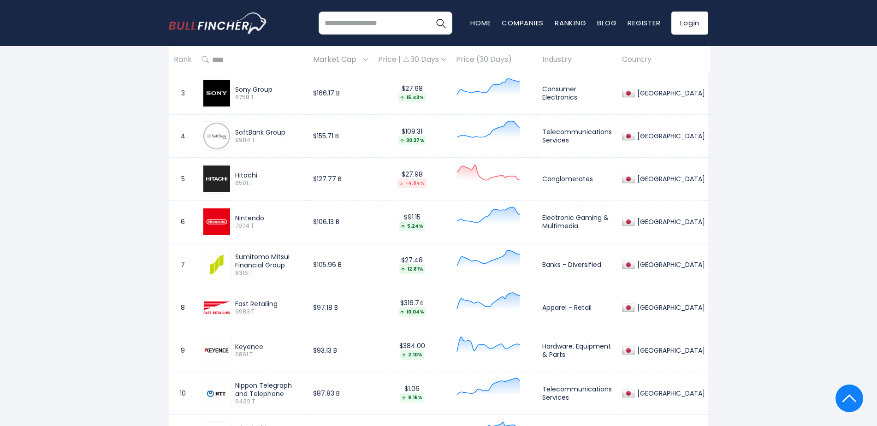
scroll to position [553, 0]
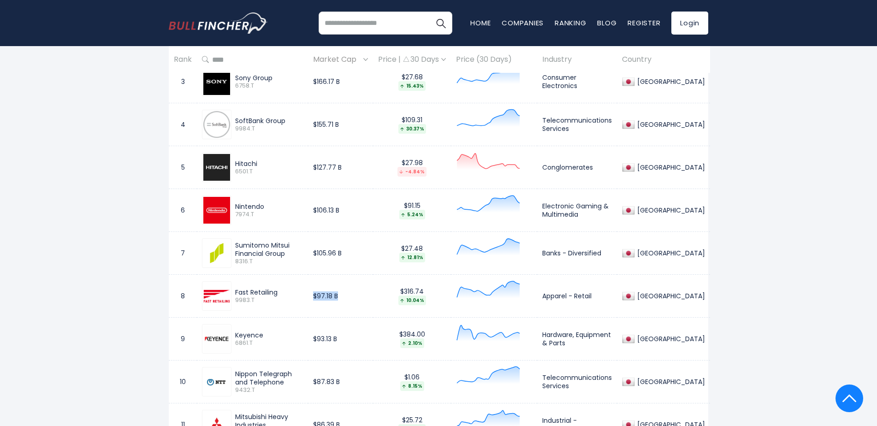
drag, startPoint x: 347, startPoint y: 292, endPoint x: 370, endPoint y: 292, distance: 23.5
click at [370, 292] on td "$97.18 B" at bounding box center [340, 296] width 65 height 43
drag, startPoint x: 327, startPoint y: 339, endPoint x: 385, endPoint y: 341, distance: 57.2
click at [373, 341] on td "$93.13 B" at bounding box center [340, 339] width 65 height 43
drag, startPoint x: 327, startPoint y: 383, endPoint x: 363, endPoint y: 378, distance: 37.2
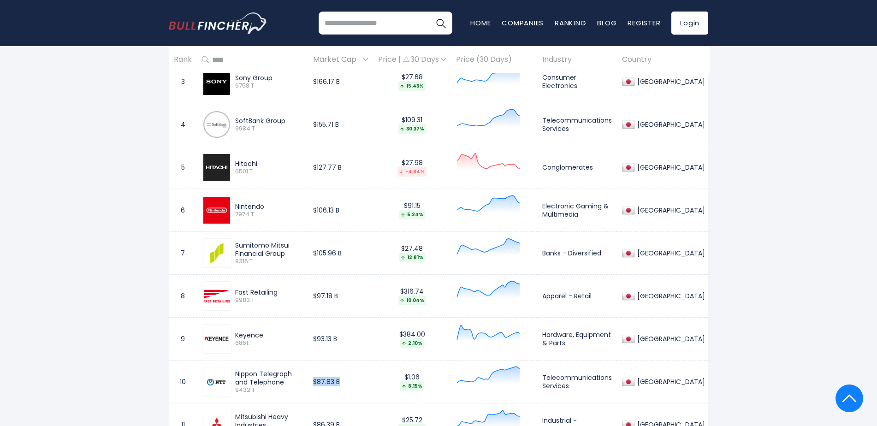
click at [363, 378] on td "$87.83 B" at bounding box center [340, 382] width 65 height 43
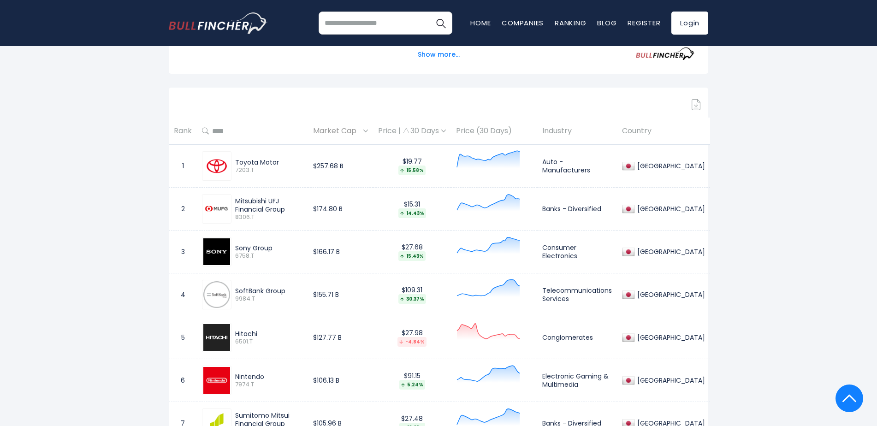
scroll to position [369, 0]
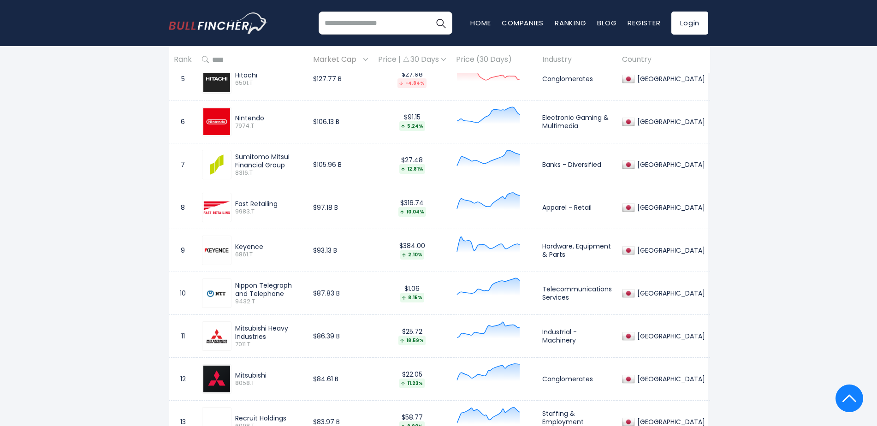
scroll to position [646, 0]
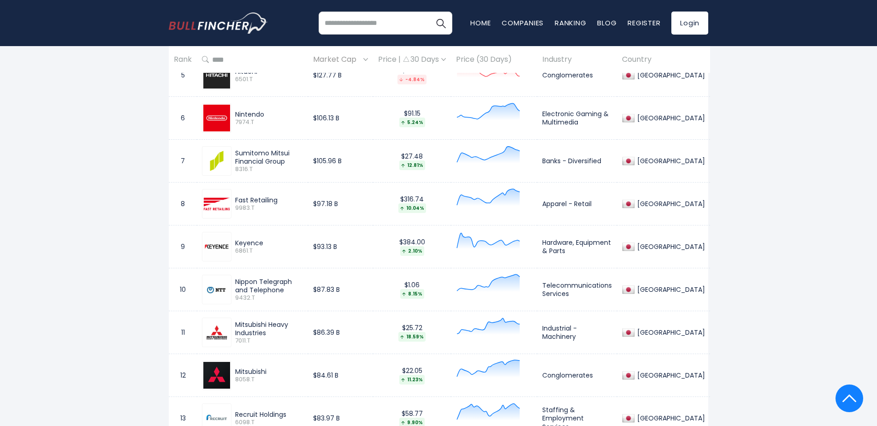
drag, startPoint x: 231, startPoint y: 200, endPoint x: 287, endPoint y: 206, distance: 57.1
click at [287, 206] on div "Fast Retailing 9983.T" at bounding box center [252, 204] width 101 height 30
click at [285, 202] on div "Fast Retailing" at bounding box center [269, 200] width 68 height 8
drag, startPoint x: 286, startPoint y: 199, endPoint x: 233, endPoint y: 199, distance: 52.6
click at [234, 201] on div "Fast Retailing 9983.T" at bounding box center [267, 204] width 71 height 16
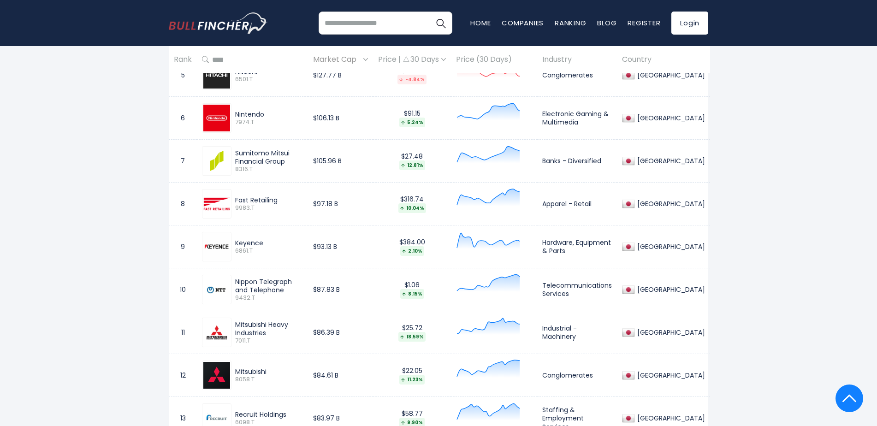
click at [172, 303] on td "10" at bounding box center [183, 289] width 28 height 43
drag, startPoint x: 279, startPoint y: 244, endPoint x: 236, endPoint y: 243, distance: 42.9
click at [236, 243] on div "Keyence" at bounding box center [269, 243] width 68 height 8
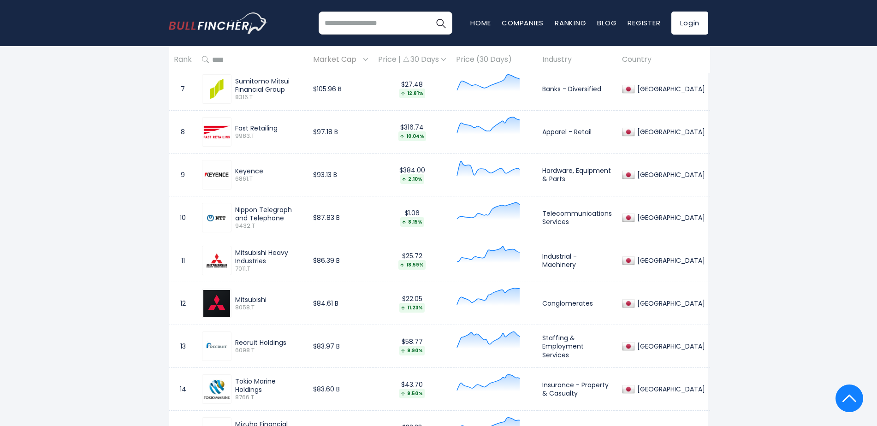
scroll to position [738, 0]
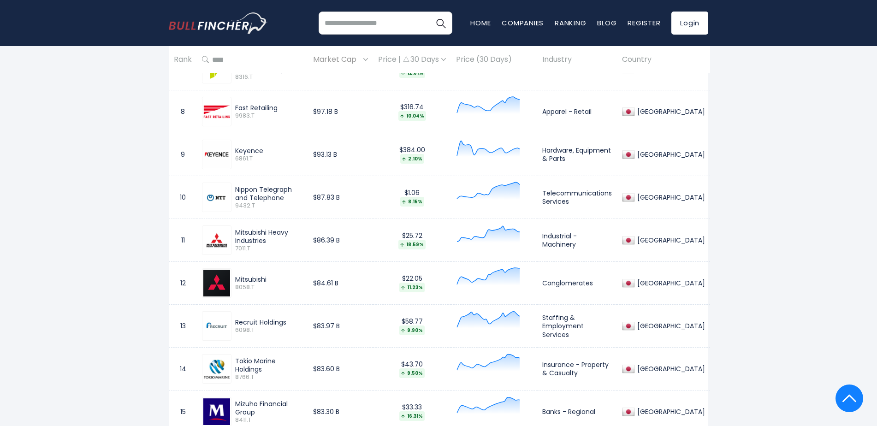
drag, startPoint x: 238, startPoint y: 234, endPoint x: 272, endPoint y: 246, distance: 35.7
click at [272, 246] on div "Mitsubishi Heavy Industries 7011.T" at bounding box center [267, 240] width 71 height 24
click at [272, 246] on span "7011.T" at bounding box center [269, 249] width 68 height 8
drag, startPoint x: 270, startPoint y: 241, endPoint x: 33, endPoint y: 253, distance: 237.8
click at [237, 233] on div "Mitsubishi Heavy Industries" at bounding box center [269, 236] width 68 height 17
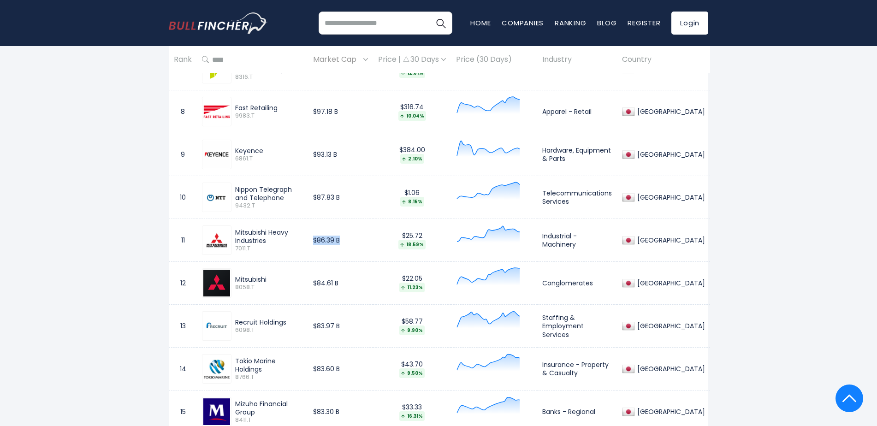
drag, startPoint x: 331, startPoint y: 240, endPoint x: 366, endPoint y: 240, distance: 35.1
click at [366, 240] on td "$86.39 B" at bounding box center [340, 240] width 65 height 43
drag, startPoint x: 236, startPoint y: 279, endPoint x: 279, endPoint y: 279, distance: 42.9
click at [279, 279] on div "Mitsubishi" at bounding box center [269, 279] width 68 height 8
click at [337, 281] on td "$84.61 B" at bounding box center [340, 283] width 65 height 43
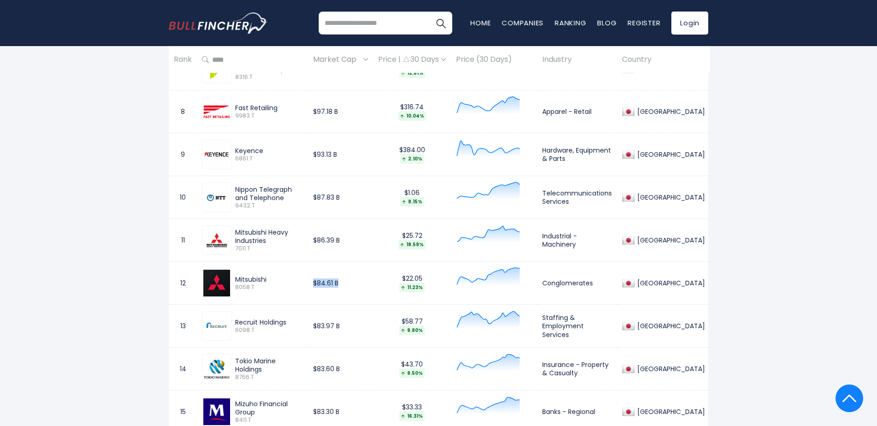
drag, startPoint x: 333, startPoint y: 282, endPoint x: 360, endPoint y: 282, distance: 27.2
click at [360, 282] on td "$84.61 B" at bounding box center [340, 283] width 65 height 43
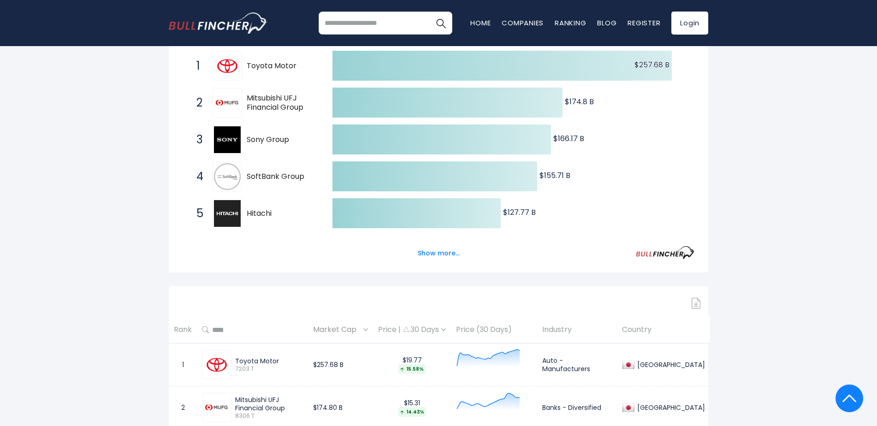
scroll to position [0, 0]
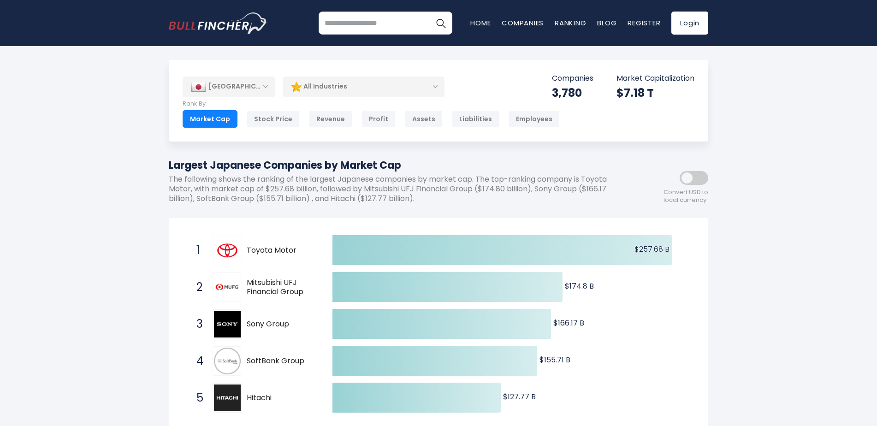
click at [242, 88] on div "[GEOGRAPHIC_DATA]" at bounding box center [229, 87] width 92 height 20
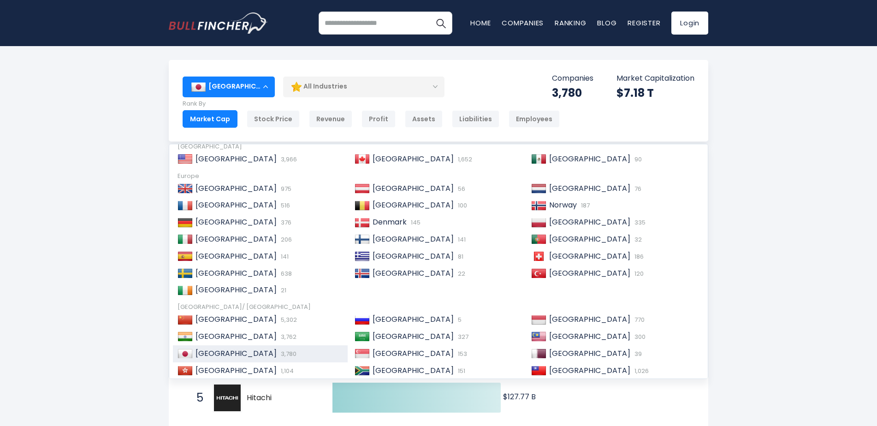
scroll to position [92, 0]
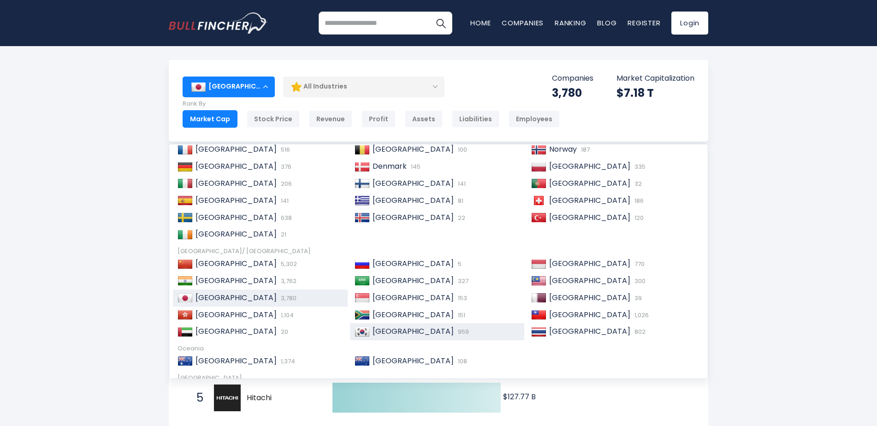
click at [437, 325] on div "South Korea 959" at bounding box center [437, 331] width 175 height 17
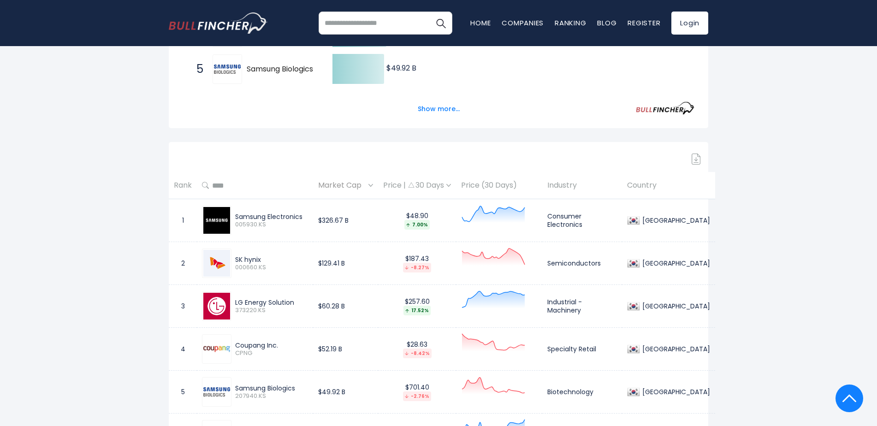
scroll to position [323, 0]
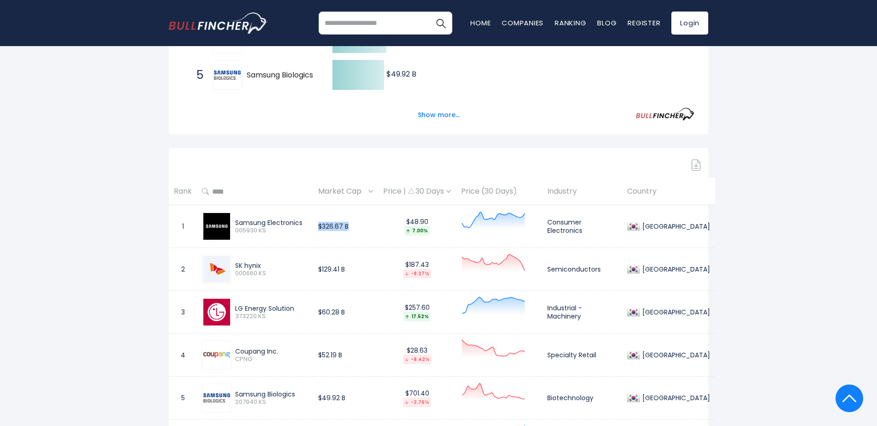
drag, startPoint x: 327, startPoint y: 225, endPoint x: 356, endPoint y: 226, distance: 28.6
click at [356, 226] on td "$326.67 B" at bounding box center [345, 226] width 65 height 43
copy td "$326.67 B"
drag, startPoint x: 327, startPoint y: 271, endPoint x: 364, endPoint y: 269, distance: 36.5
click at [364, 269] on td "$129.41 B" at bounding box center [345, 269] width 65 height 43
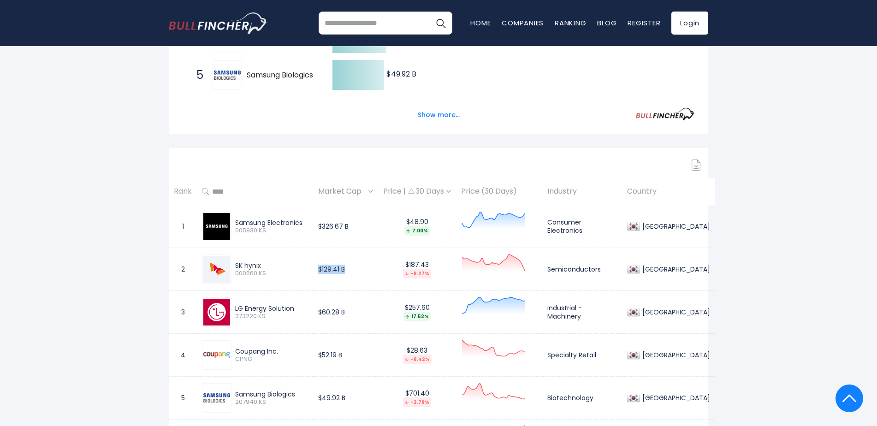
copy td "$129.41 B"
drag, startPoint x: 326, startPoint y: 312, endPoint x: 379, endPoint y: 303, distance: 53.3
click at [378, 303] on td "$60.28 B" at bounding box center [345, 312] width 65 height 43
copy td "$60.28 B"
drag, startPoint x: 326, startPoint y: 354, endPoint x: 368, endPoint y: 353, distance: 42.4
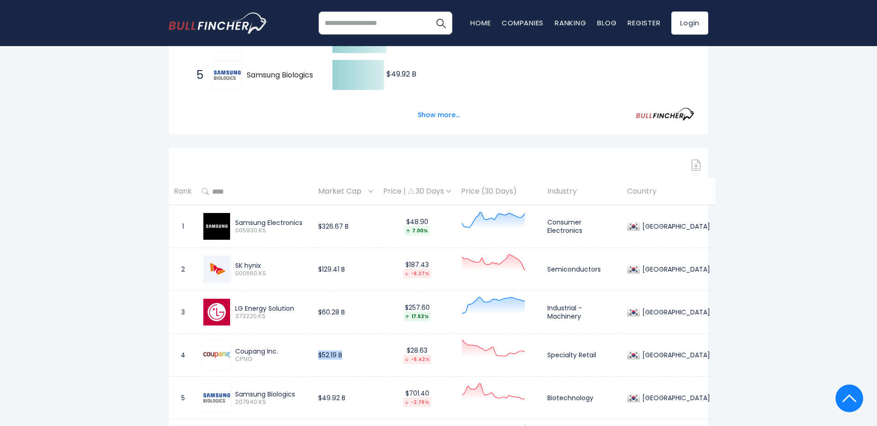
click at [368, 353] on td "$52.19 B" at bounding box center [345, 355] width 65 height 43
copy td "$52.19 B"
drag, startPoint x: 326, startPoint y: 396, endPoint x: 354, endPoint y: 398, distance: 28.2
click at [354, 398] on td "$49.92 B" at bounding box center [345, 398] width 65 height 43
copy td "$49.92 B"
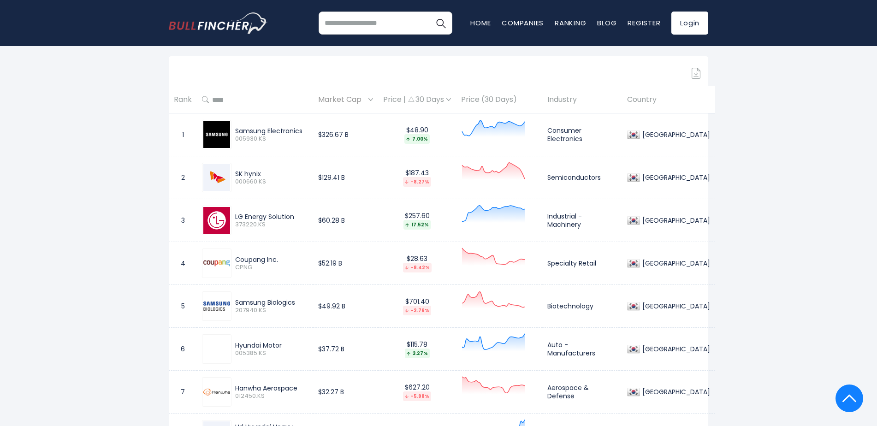
scroll to position [415, 0]
drag, startPoint x: 328, startPoint y: 348, endPoint x: 359, endPoint y: 346, distance: 31.4
click at [359, 346] on td "$37.72 B" at bounding box center [345, 348] width 65 height 43
copy td "$37.72 B"
drag, startPoint x: 325, startPoint y: 391, endPoint x: 359, endPoint y: 389, distance: 34.2
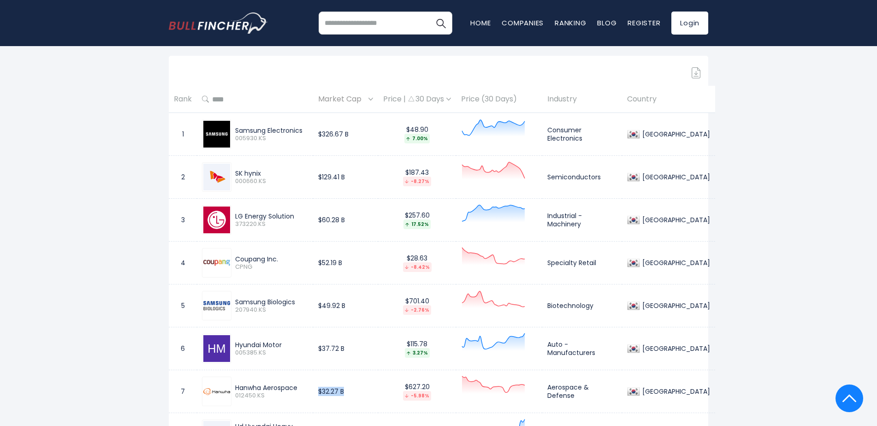
click at [359, 389] on td "$32.27 B" at bounding box center [345, 391] width 65 height 43
copy td "$32.27 B"
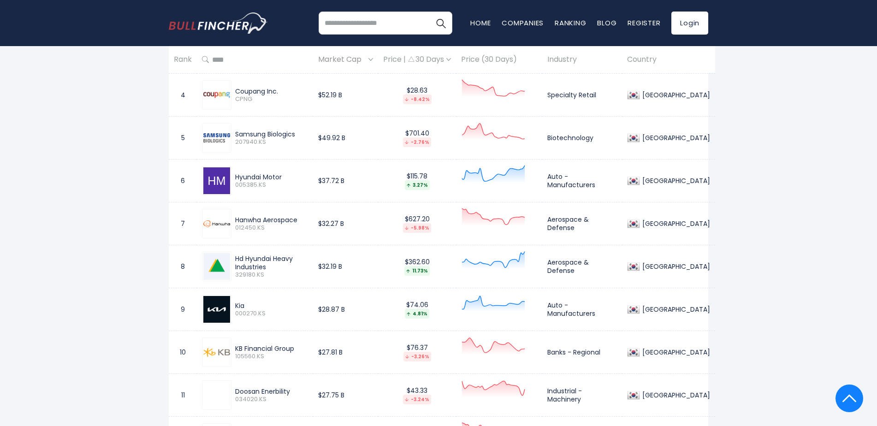
scroll to position [600, 0]
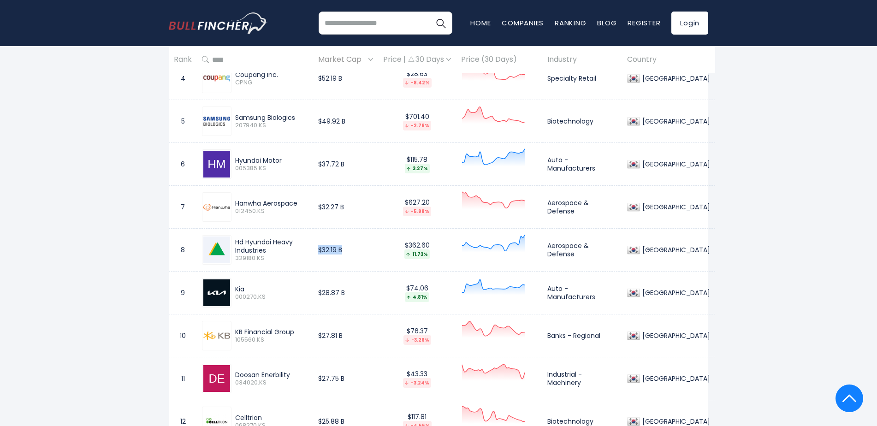
drag, startPoint x: 327, startPoint y: 249, endPoint x: 353, endPoint y: 247, distance: 26.4
click at [353, 247] on td "$32.19 B" at bounding box center [345, 250] width 65 height 43
copy td "$32.19 B"
drag, startPoint x: 324, startPoint y: 292, endPoint x: 357, endPoint y: 292, distance: 33.7
click at [357, 292] on td "$28.87 B" at bounding box center [345, 293] width 65 height 43
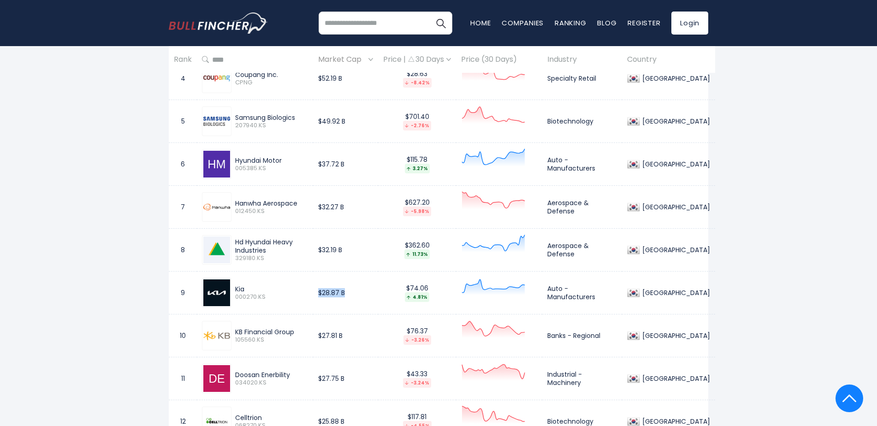
copy td "$28.87 B"
drag, startPoint x: 233, startPoint y: 332, endPoint x: 300, endPoint y: 332, distance: 66.9
click at [300, 332] on div "KB Financial Group 105560.KS" at bounding box center [270, 336] width 77 height 16
copy div "KB Financial Group"
drag, startPoint x: 331, startPoint y: 335, endPoint x: 366, endPoint y: 334, distance: 35.5
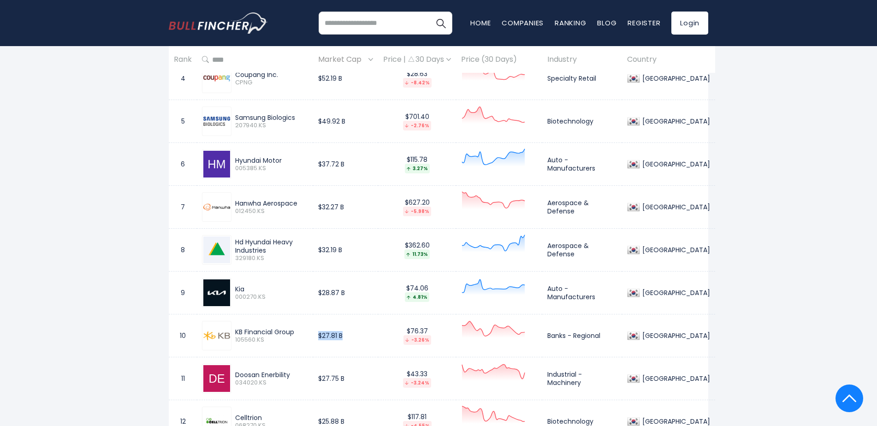
click at [366, 334] on td "$27.81 B" at bounding box center [345, 336] width 65 height 43
click at [324, 353] on td "$27.81 B" at bounding box center [345, 336] width 65 height 43
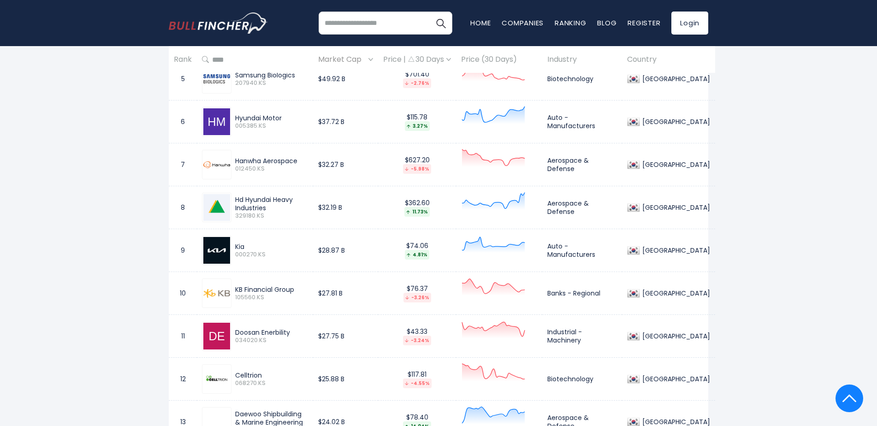
scroll to position [692, 0]
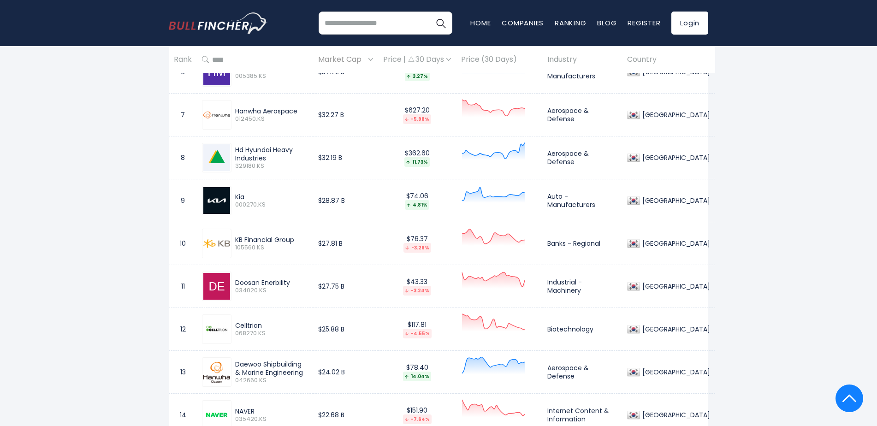
drag, startPoint x: 234, startPoint y: 283, endPoint x: 298, endPoint y: 281, distance: 64.1
click at [298, 281] on div "Doosan Enerbility 034020.KS" at bounding box center [270, 287] width 77 height 16
drag, startPoint x: 325, startPoint y: 285, endPoint x: 352, endPoint y: 285, distance: 27.2
click at [352, 285] on td "$27.75 B" at bounding box center [345, 286] width 65 height 43
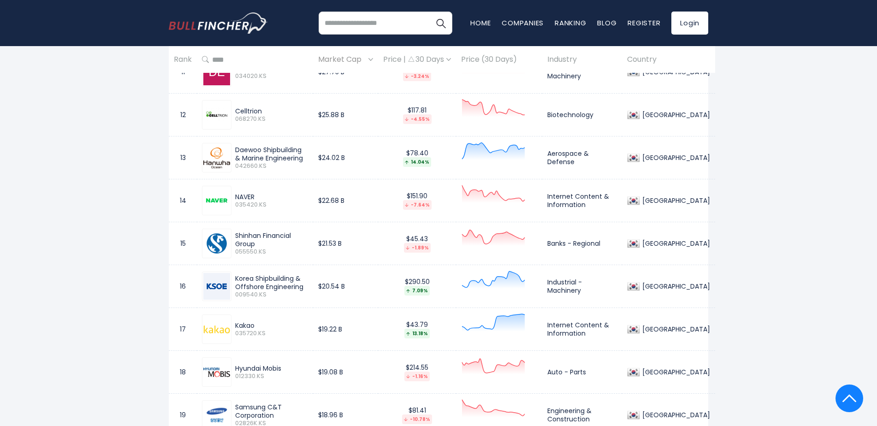
scroll to position [922, 0]
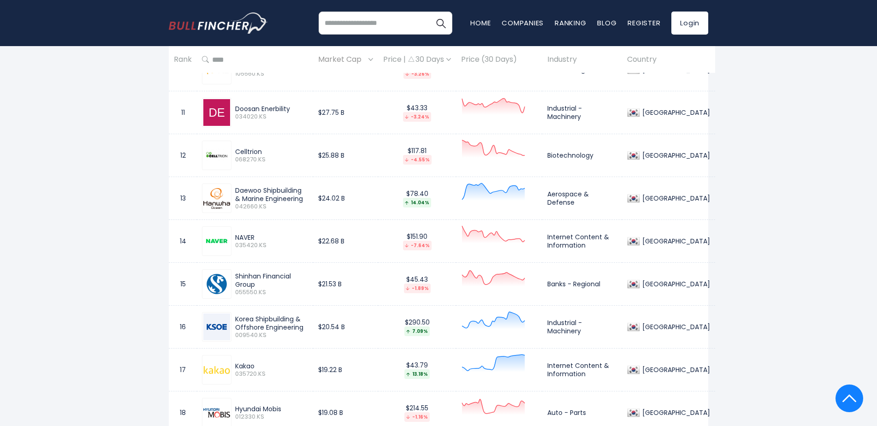
scroll to position [784, 0]
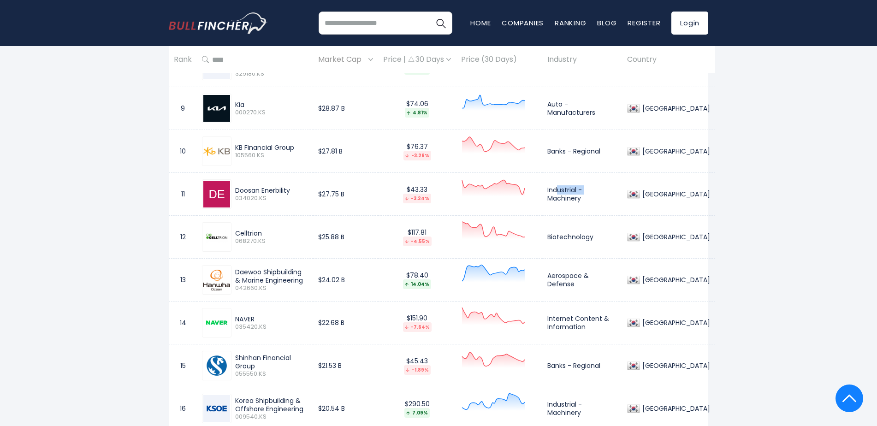
drag, startPoint x: 593, startPoint y: 196, endPoint x: 565, endPoint y: 196, distance: 27.2
click at [565, 196] on td "Industrial - Machinery" at bounding box center [582, 194] width 80 height 43
drag, startPoint x: 744, startPoint y: 231, endPoint x: 770, endPoint y: 230, distance: 25.8
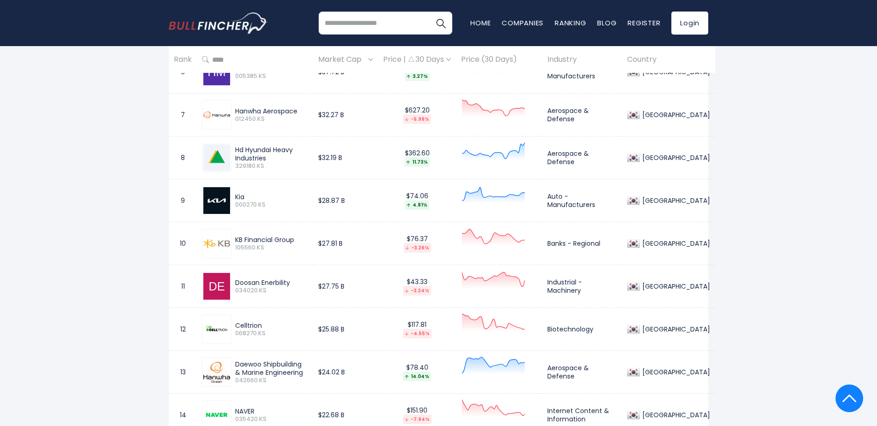
scroll to position [646, 0]
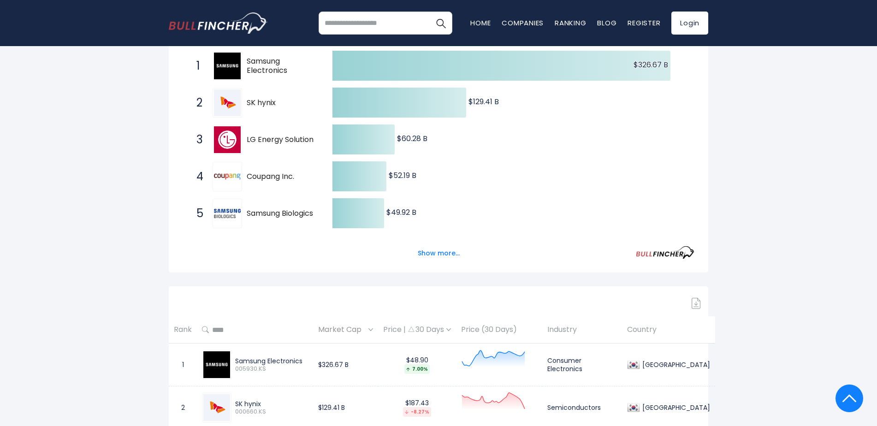
scroll to position [0, 0]
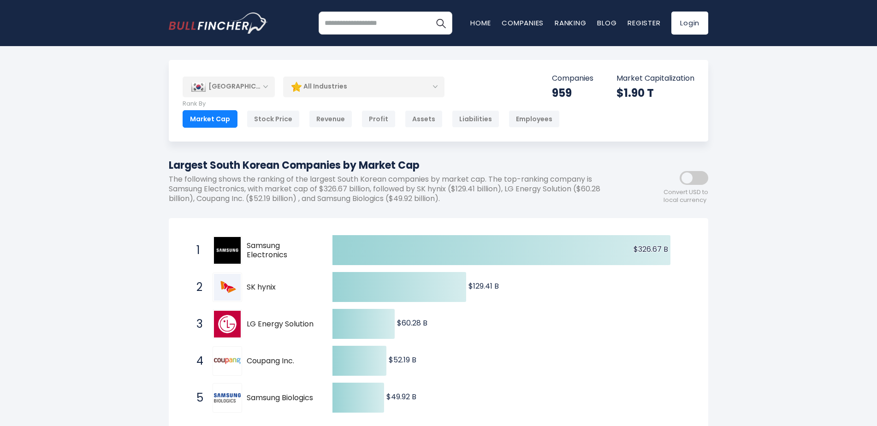
click at [248, 90] on div "[GEOGRAPHIC_DATA]" at bounding box center [229, 87] width 92 height 20
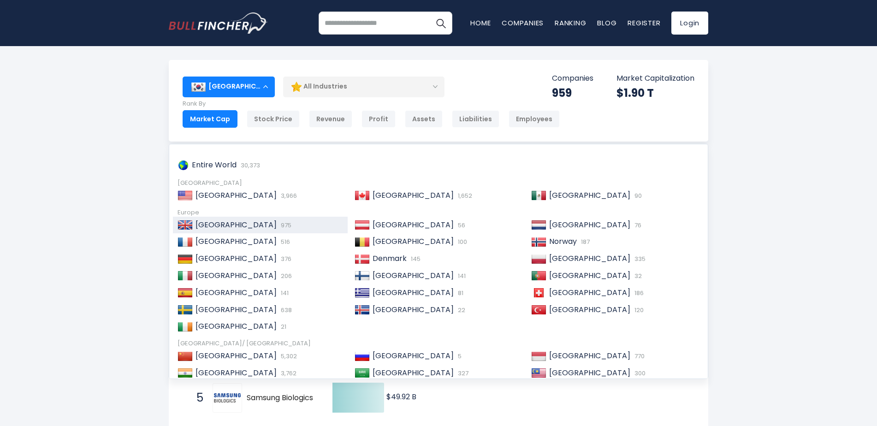
click at [255, 226] on div "United Kingdom 975" at bounding box center [268, 225] width 150 height 10
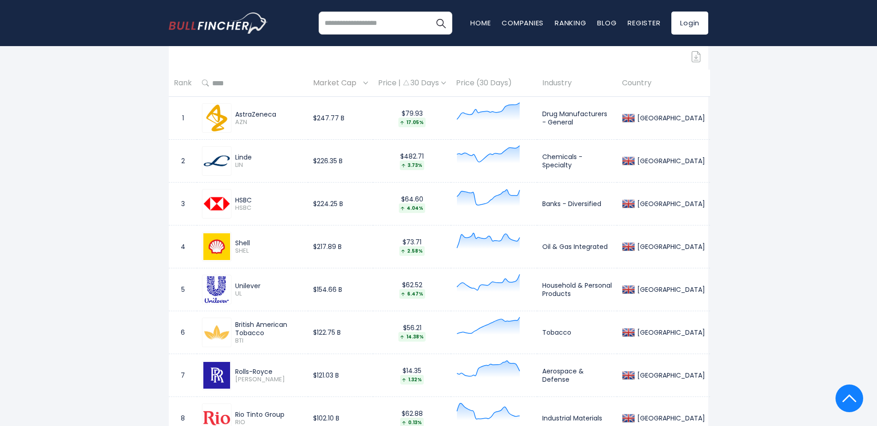
scroll to position [415, 0]
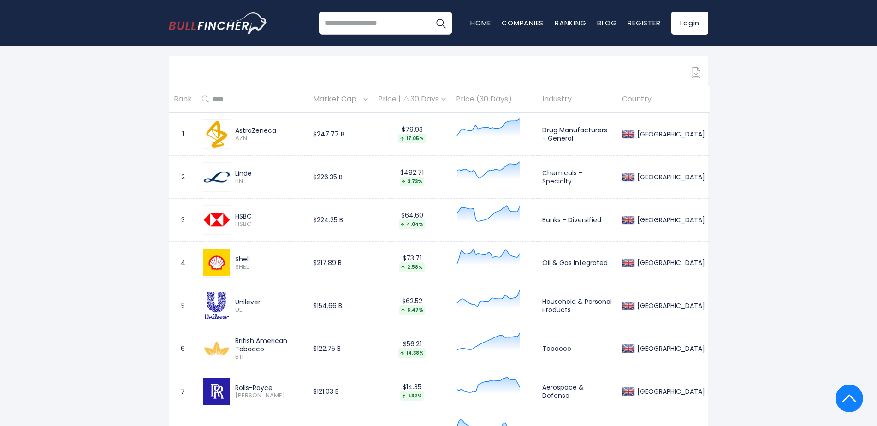
drag, startPoint x: 285, startPoint y: 131, endPoint x: 236, endPoint y: 130, distance: 48.4
click at [236, 130] on div "AstraZeneca" at bounding box center [269, 130] width 68 height 8
copy div "AstraZeneca"
drag, startPoint x: 267, startPoint y: 176, endPoint x: 225, endPoint y: 176, distance: 42.4
click at [225, 176] on div "[PERSON_NAME]" at bounding box center [252, 177] width 101 height 30
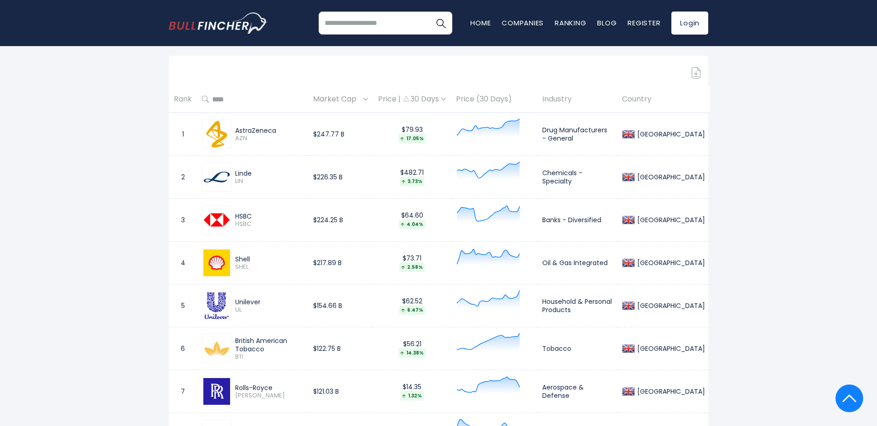
copy div "Linde"
drag, startPoint x: 257, startPoint y: 220, endPoint x: 219, endPoint y: 219, distance: 38.7
click at [219, 219] on div "HSBC HSBC" at bounding box center [252, 220] width 101 height 30
copy div "HSBC"
drag, startPoint x: 254, startPoint y: 258, endPoint x: 234, endPoint y: 261, distance: 19.5
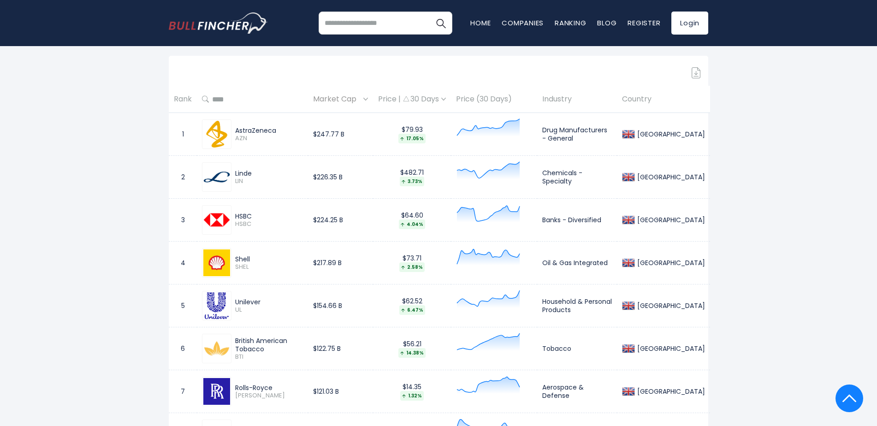
click at [234, 261] on div "Shell SHEL" at bounding box center [267, 263] width 71 height 16
copy div "Shell"
drag, startPoint x: 281, startPoint y: 302, endPoint x: 234, endPoint y: 306, distance: 47.2
click at [234, 306] on div "Unilever UL" at bounding box center [267, 306] width 71 height 16
copy div "Unilever"
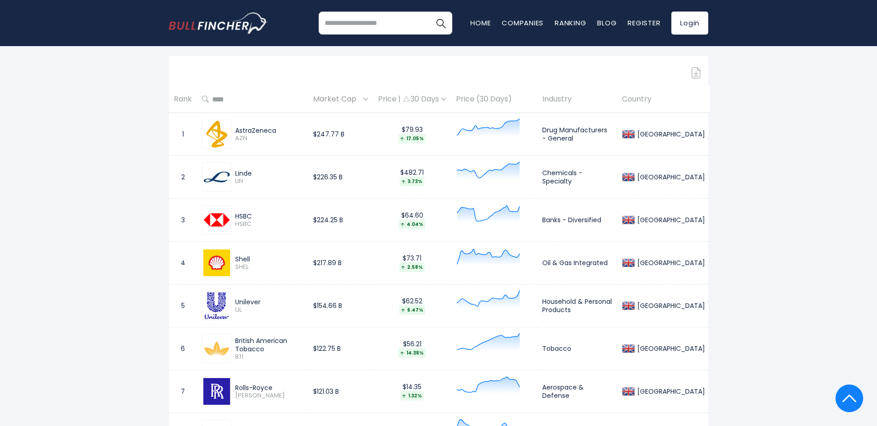
drag, startPoint x: 290, startPoint y: 349, endPoint x: 232, endPoint y: 342, distance: 58.1
click at [232, 342] on div "British American Tobacco BTI" at bounding box center [267, 349] width 71 height 24
copy div "British American Tobacco"
drag, startPoint x: 279, startPoint y: 388, endPoint x: 236, endPoint y: 388, distance: 43.4
click at [236, 388] on div "Rolls-Royce" at bounding box center [269, 388] width 68 height 8
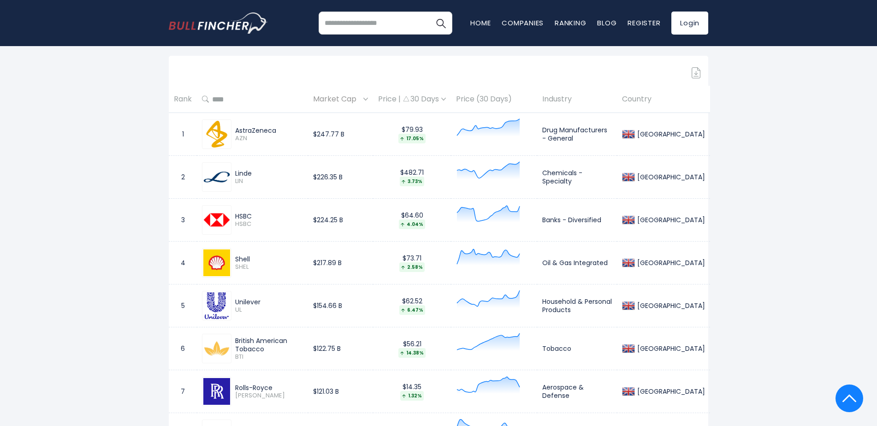
copy div "Rolls-Royce"
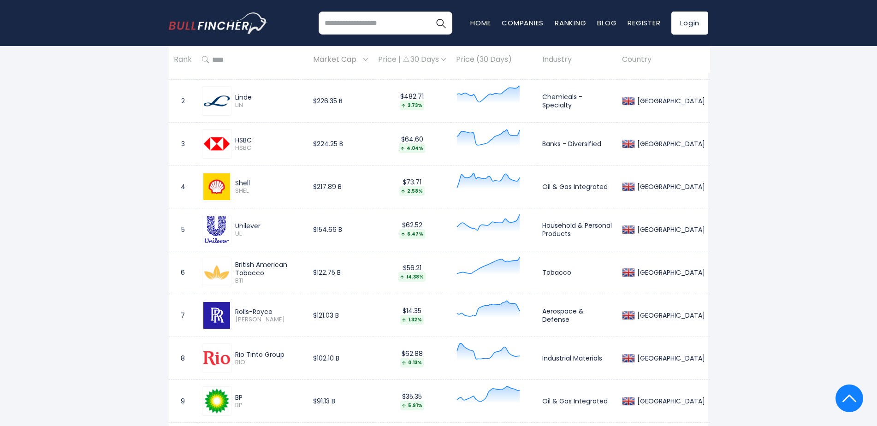
scroll to position [507, 0]
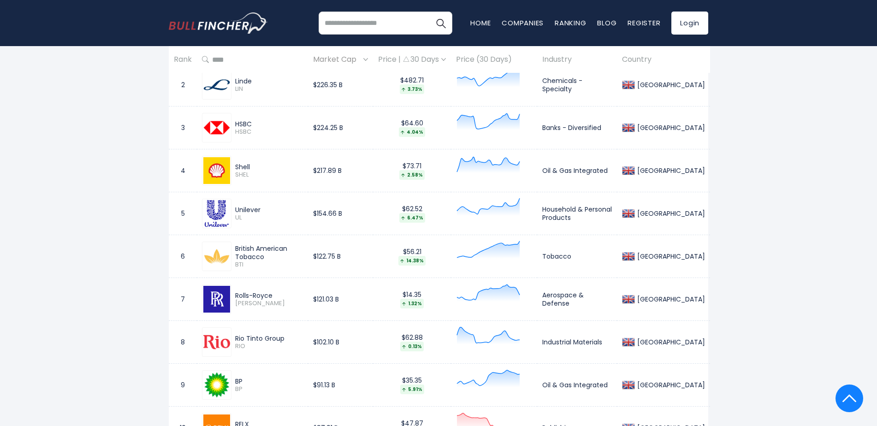
drag, startPoint x: 302, startPoint y: 337, endPoint x: 233, endPoint y: 338, distance: 68.3
click at [233, 338] on div "Rio Tinto Group [GEOGRAPHIC_DATA]" at bounding box center [267, 342] width 71 height 16
copy div "Rio Tinto Group"
drag, startPoint x: 253, startPoint y: 380, endPoint x: 228, endPoint y: 380, distance: 24.4
click at [228, 380] on div "BP BP" at bounding box center [252, 385] width 101 height 30
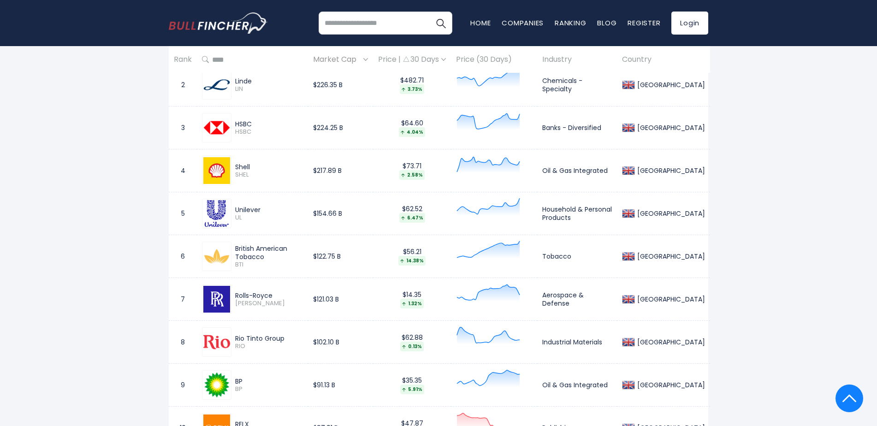
copy div "BP"
drag, startPoint x: 56, startPoint y: 381, endPoint x: 64, endPoint y: 380, distance: 8.1
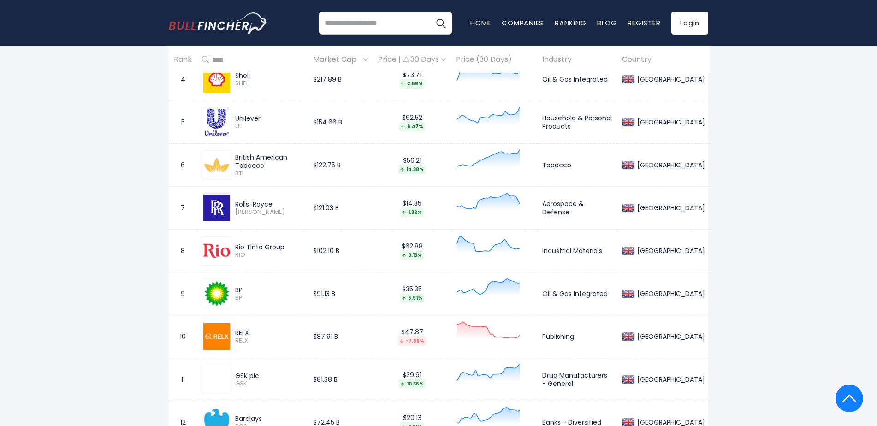
scroll to position [600, 0]
drag, startPoint x: 236, startPoint y: 328, endPoint x: 249, endPoint y: 328, distance: 13.4
click at [249, 328] on div "RELX" at bounding box center [269, 332] width 68 height 8
copy div "RELX"
drag, startPoint x: 322, startPoint y: 332, endPoint x: 351, endPoint y: 333, distance: 29.1
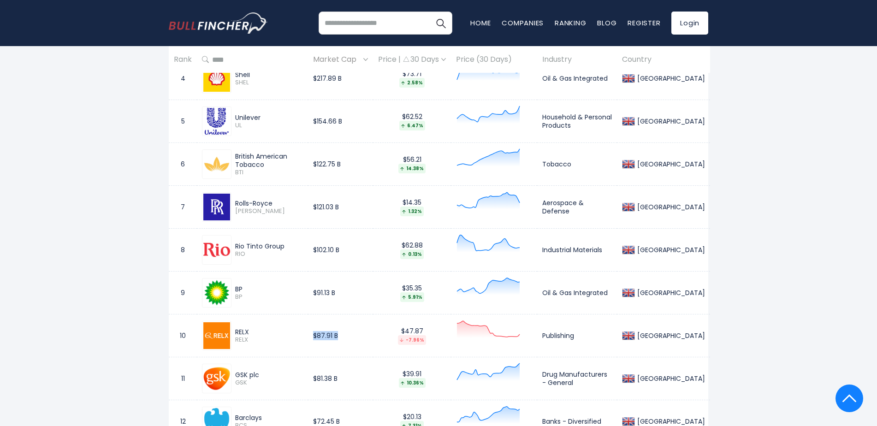
click at [351, 333] on td "$87.91 B" at bounding box center [340, 336] width 65 height 43
click at [170, 220] on td "7" at bounding box center [183, 207] width 28 height 43
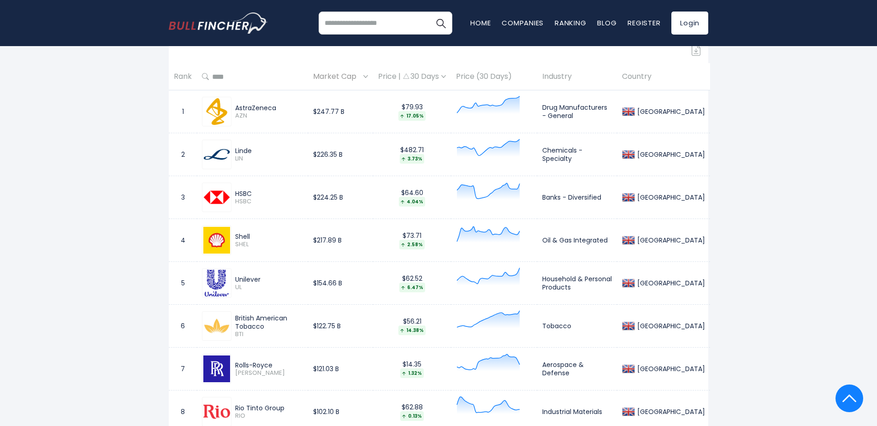
scroll to position [415, 0]
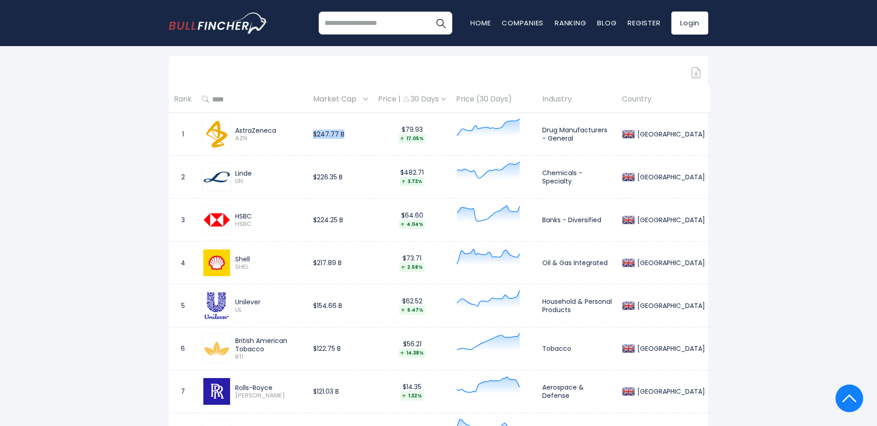
drag, startPoint x: 322, startPoint y: 133, endPoint x: 356, endPoint y: 136, distance: 33.7
click at [356, 136] on td "$247.77 B" at bounding box center [340, 134] width 65 height 43
drag, startPoint x: 324, startPoint y: 178, endPoint x: 357, endPoint y: 175, distance: 32.9
click at [357, 175] on td "$226.35 B" at bounding box center [340, 177] width 65 height 43
drag, startPoint x: 327, startPoint y: 219, endPoint x: 356, endPoint y: 220, distance: 28.1
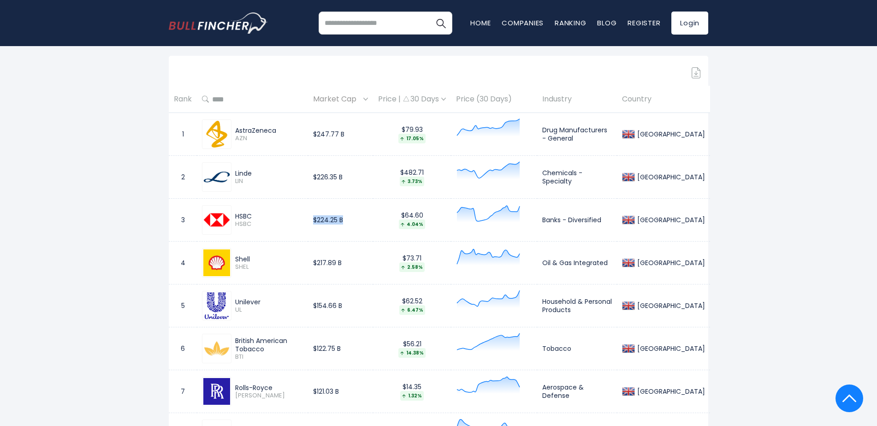
click at [356, 220] on td "$224.25 B" at bounding box center [340, 220] width 65 height 43
drag, startPoint x: 322, startPoint y: 259, endPoint x: 354, endPoint y: 262, distance: 32.4
click at [354, 262] on td "$217.89 B" at bounding box center [340, 263] width 65 height 43
drag, startPoint x: 326, startPoint y: 306, endPoint x: 358, endPoint y: 306, distance: 31.8
click at [358, 306] on td "$154.66 B" at bounding box center [340, 306] width 65 height 43
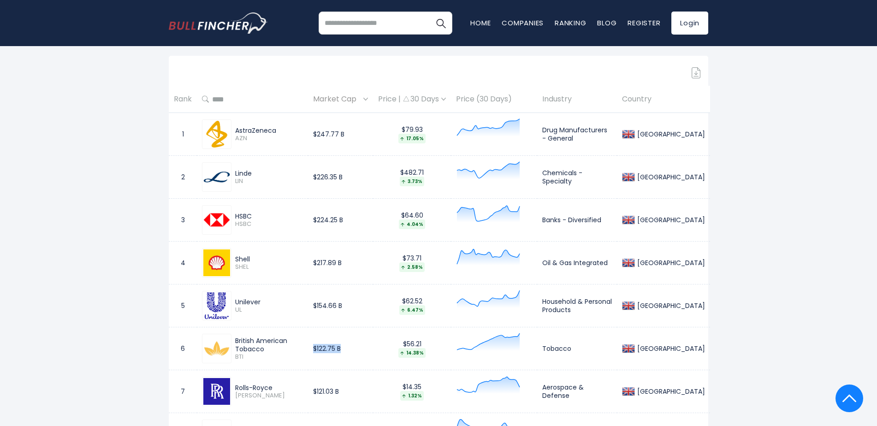
drag, startPoint x: 325, startPoint y: 347, endPoint x: 353, endPoint y: 350, distance: 28.3
click at [353, 350] on td "$122.75 B" at bounding box center [340, 348] width 65 height 43
drag, startPoint x: 324, startPoint y: 392, endPoint x: 353, endPoint y: 392, distance: 29.1
click at [353, 392] on td "$121.03 B" at bounding box center [340, 391] width 65 height 43
click at [373, 402] on td "$121.03 B" at bounding box center [340, 391] width 65 height 43
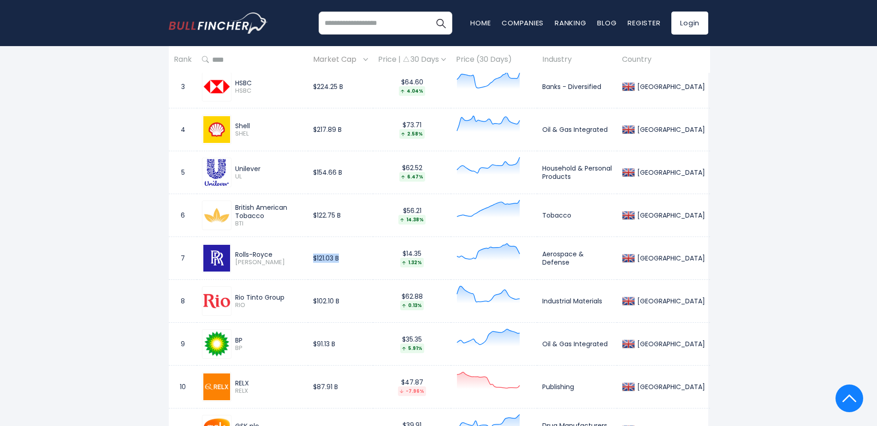
scroll to position [553, 0]
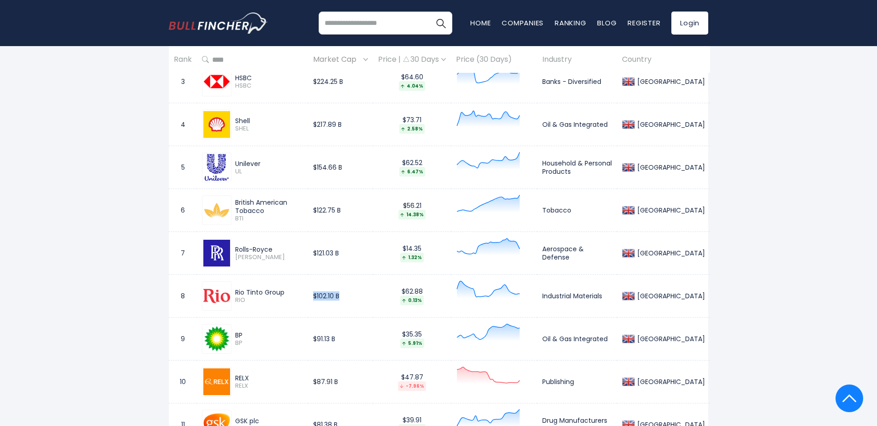
drag, startPoint x: 327, startPoint y: 298, endPoint x: 316, endPoint y: 310, distance: 16.3
click at [352, 299] on td "$102.10 B" at bounding box center [340, 296] width 65 height 43
drag, startPoint x: 323, startPoint y: 341, endPoint x: 353, endPoint y: 341, distance: 30.0
click at [353, 341] on td "$91.13 B" at bounding box center [340, 339] width 65 height 43
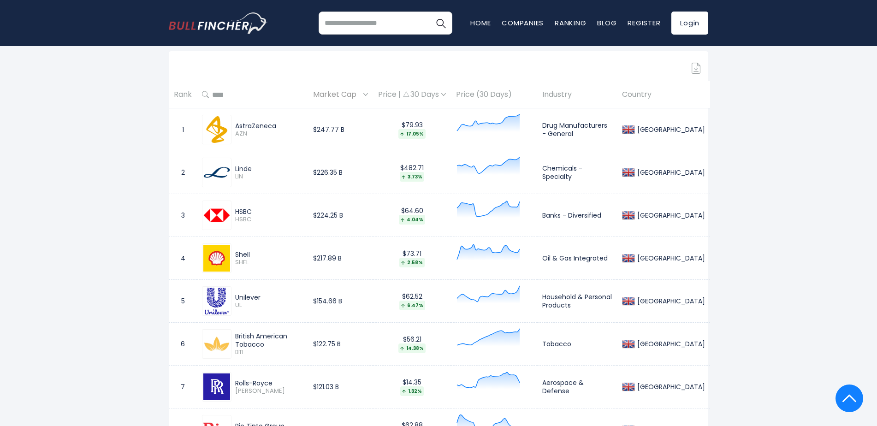
scroll to position [415, 0]
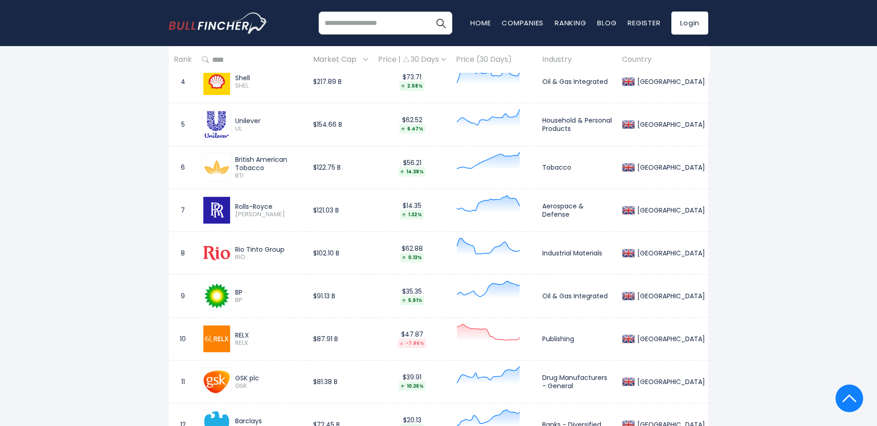
scroll to position [600, 0]
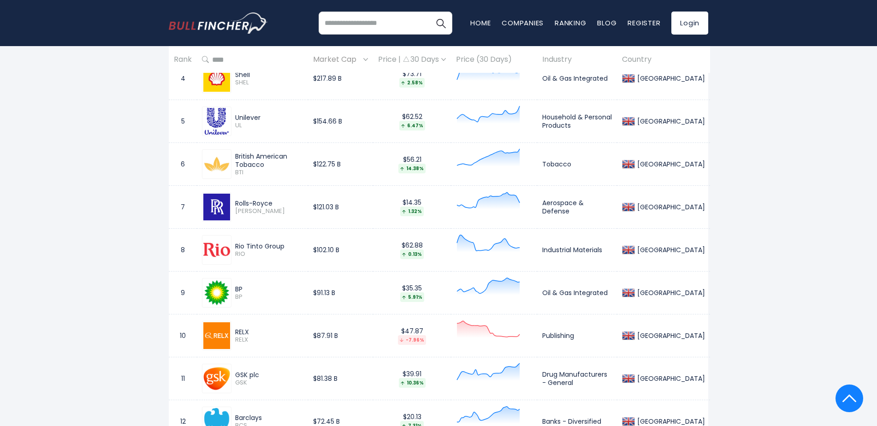
drag, startPoint x: 233, startPoint y: 333, endPoint x: 256, endPoint y: 334, distance: 23.1
click at [256, 334] on div "RELX RELX" at bounding box center [267, 336] width 71 height 16
drag, startPoint x: 236, startPoint y: 375, endPoint x: 262, endPoint y: 374, distance: 26.3
click at [262, 374] on div "GSK plc" at bounding box center [269, 375] width 68 height 8
drag, startPoint x: 325, startPoint y: 378, endPoint x: 356, endPoint y: 378, distance: 31.4
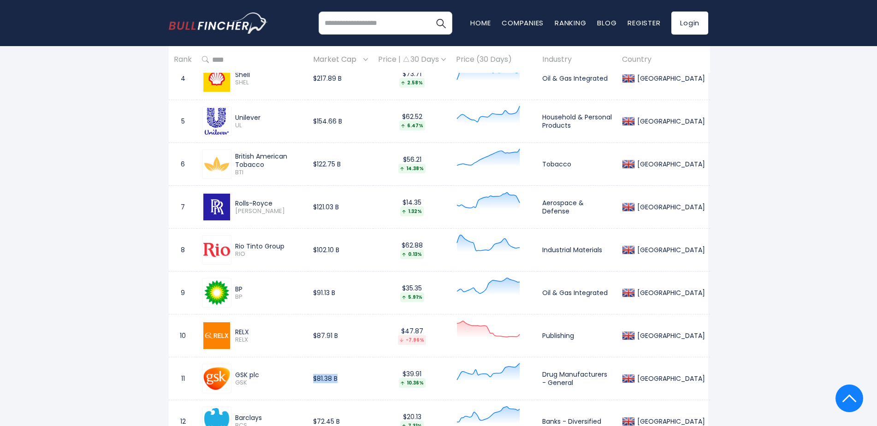
click at [356, 378] on td "$81.38 B" at bounding box center [340, 378] width 65 height 43
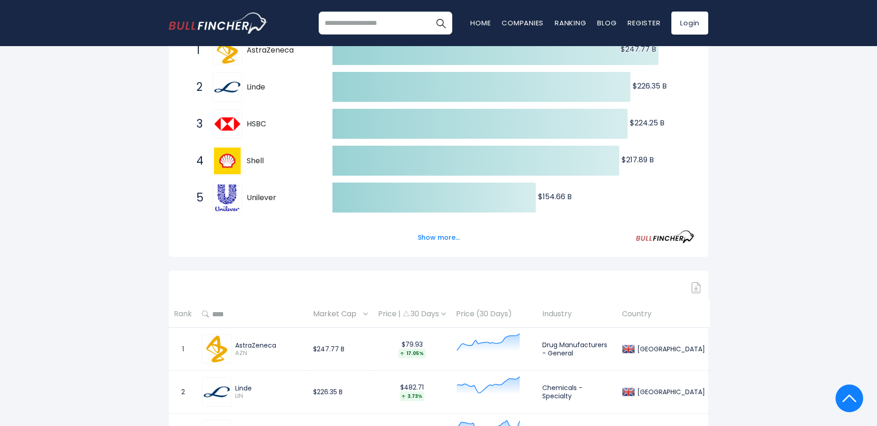
scroll to position [0, 0]
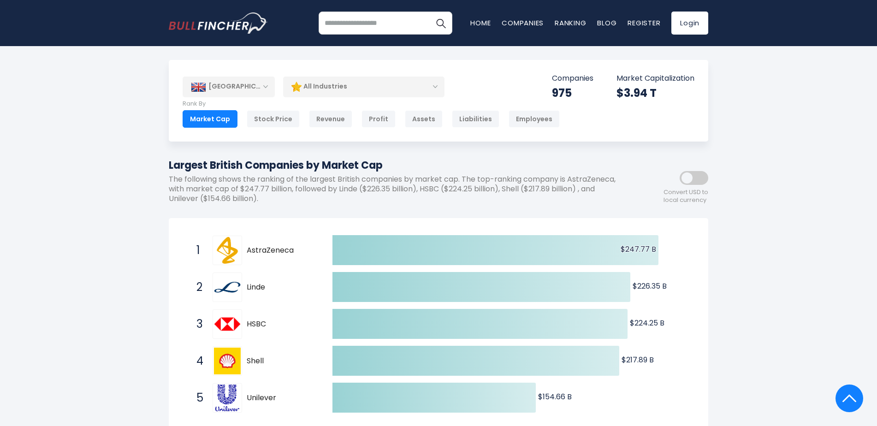
drag, startPoint x: 125, startPoint y: 200, endPoint x: 121, endPoint y: 31, distance: 168.8
click at [249, 88] on div "[GEOGRAPHIC_DATA]" at bounding box center [229, 87] width 92 height 20
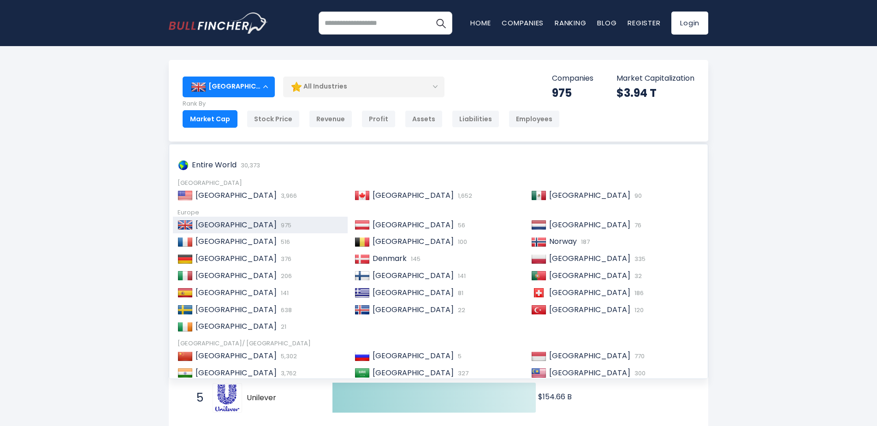
click at [249, 88] on div "[GEOGRAPHIC_DATA]" at bounding box center [229, 87] width 92 height 20
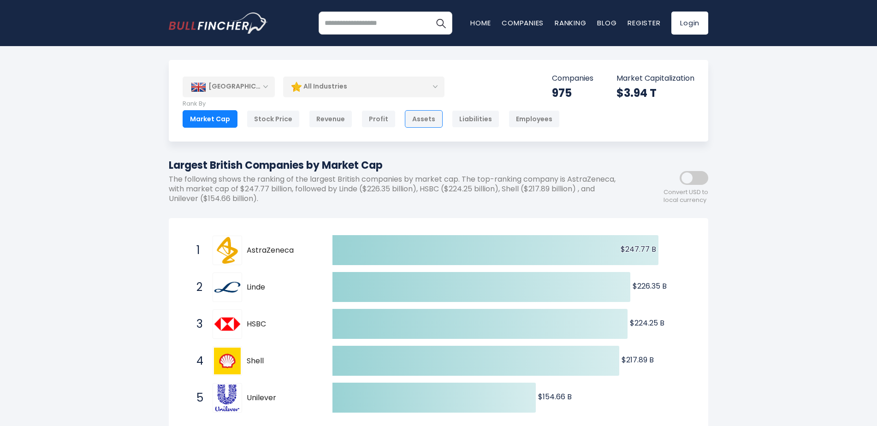
click at [415, 122] on div "Assets" at bounding box center [424, 119] width 38 height 18
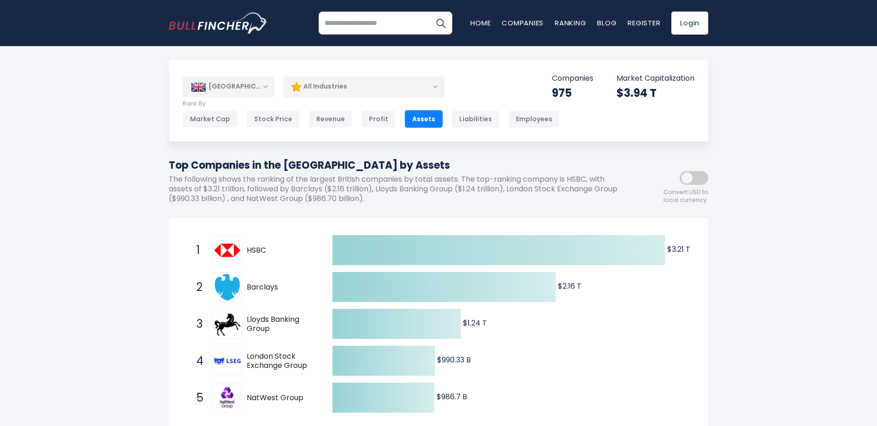
click at [155, 309] on div "[GEOGRAPHIC_DATA] Entire World 30,373 [GEOGRAPHIC_DATA]" at bounding box center [438, 380] width 877 height 641
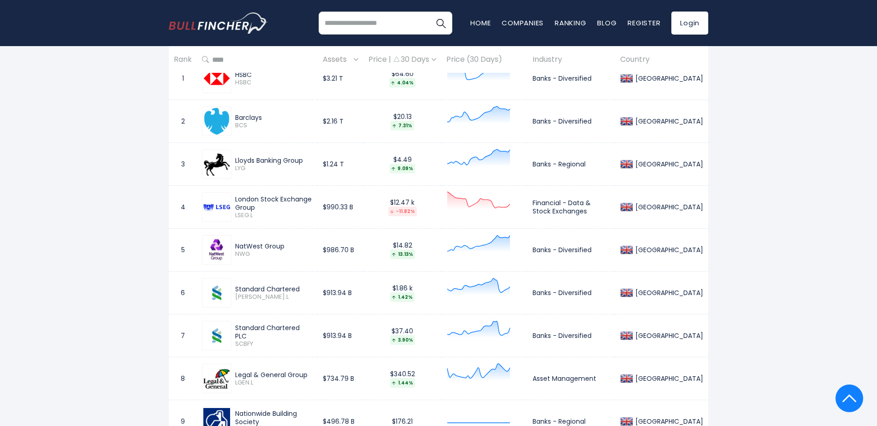
scroll to position [415, 0]
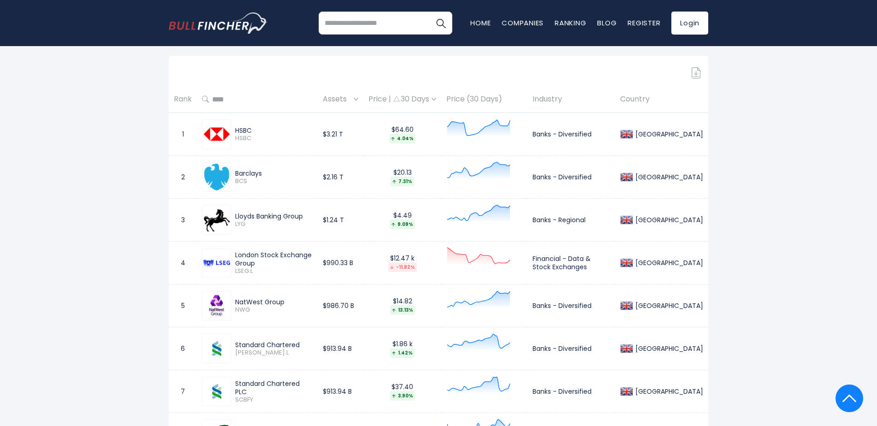
drag, startPoint x: 235, startPoint y: 131, endPoint x: 252, endPoint y: 130, distance: 17.1
click at [252, 130] on div "HSBC HSBC" at bounding box center [272, 134] width 81 height 16
copy div "HSBC"
drag, startPoint x: 244, startPoint y: 174, endPoint x: 272, endPoint y: 174, distance: 27.2
click at [272, 174] on div "Barclays BCS" at bounding box center [272, 177] width 81 height 16
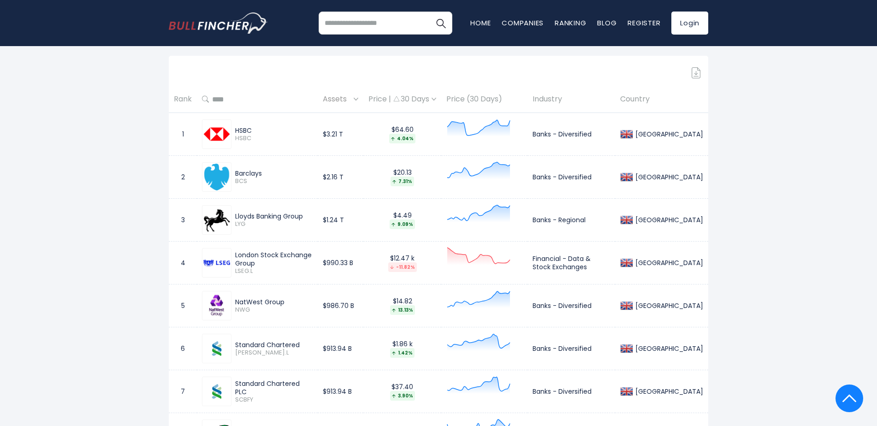
copy div "Barclays"
drag, startPoint x: 237, startPoint y: 218, endPoint x: 314, endPoint y: 216, distance: 77.5
click at [313, 216] on div "Lloyds Banking Group" at bounding box center [273, 216] width 77 height 8
copy div "Lloyds Banking Group"
drag, startPoint x: 234, startPoint y: 255, endPoint x: 268, endPoint y: 268, distance: 36.5
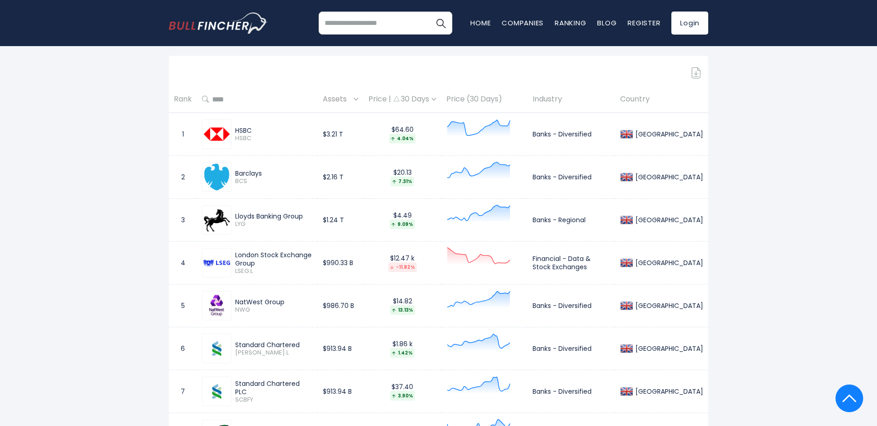
click at [268, 268] on div "London Stock Exchange Group LSEG.L" at bounding box center [272, 263] width 81 height 24
click at [268, 268] on span "LSEG.L" at bounding box center [273, 271] width 77 height 8
drag, startPoint x: 237, startPoint y: 256, endPoint x: 265, endPoint y: 261, distance: 29.0
click at [265, 261] on div "London Stock Exchange Group" at bounding box center [273, 259] width 77 height 17
copy div "London Stock Exchange Group"
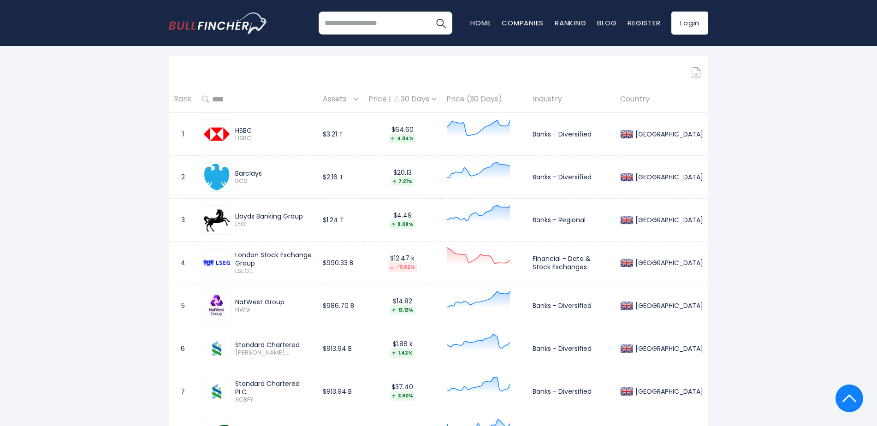
drag, startPoint x: 235, startPoint y: 303, endPoint x: 283, endPoint y: 300, distance: 48.0
click at [283, 300] on div "NatWest Group NWG" at bounding box center [272, 306] width 81 height 16
copy div "NatWest Group"
drag, startPoint x: 265, startPoint y: 262, endPoint x: 235, endPoint y: 257, distance: 30.0
click at [235, 257] on div "London Stock Exchange Group" at bounding box center [273, 259] width 77 height 17
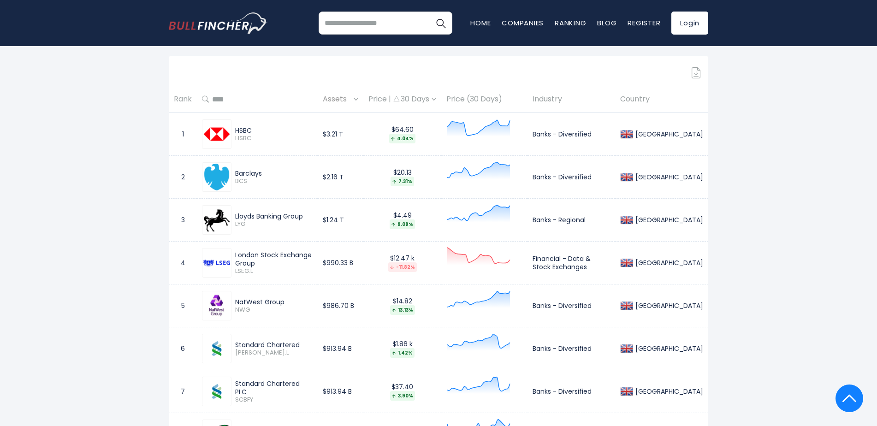
copy div "London Stock Exchange Group"
drag, startPoint x: 236, startPoint y: 302, endPoint x: 291, endPoint y: 302, distance: 54.4
click at [291, 302] on div "NatWest Group" at bounding box center [273, 302] width 77 height 8
copy div "NatWest Group"
drag, startPoint x: 237, startPoint y: 346, endPoint x: 314, endPoint y: 343, distance: 77.1
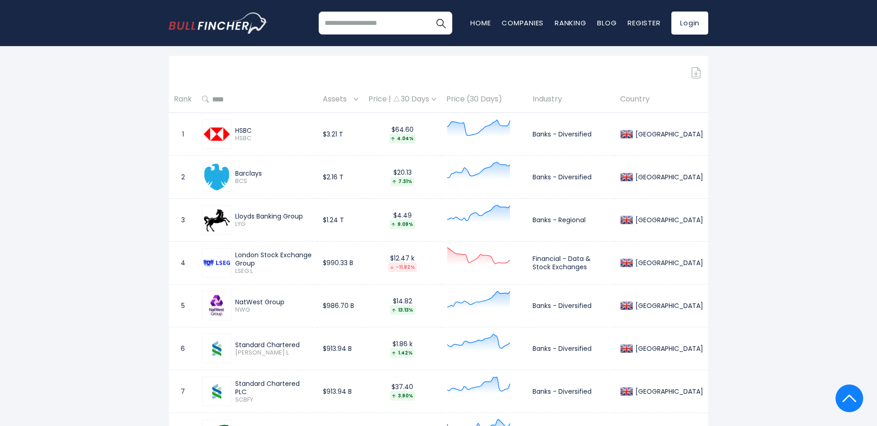
click at [313, 343] on div "Standard Chartered" at bounding box center [273, 345] width 77 height 8
copy div "Standard Chartered"
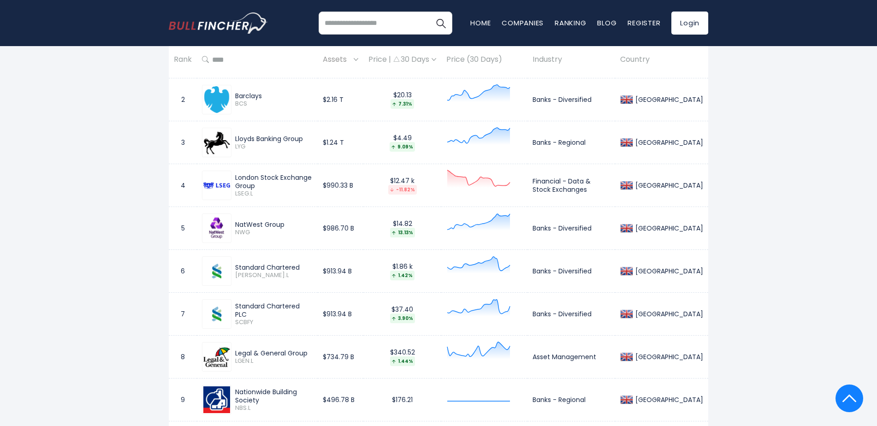
scroll to position [507, 0]
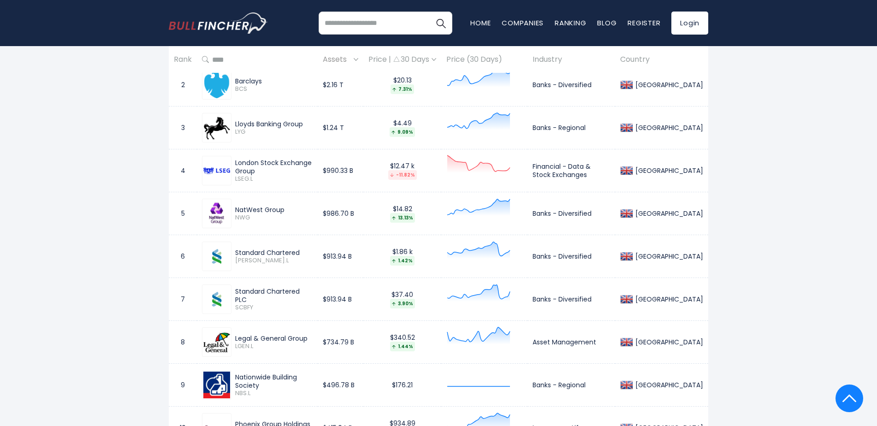
drag, startPoint x: 234, startPoint y: 338, endPoint x: 309, endPoint y: 338, distance: 74.2
click at [309, 338] on div "Legal & General Group LGEN.L" at bounding box center [272, 342] width 81 height 16
copy div "Legal & General Group"
drag, startPoint x: 238, startPoint y: 377, endPoint x: 272, endPoint y: 384, distance: 34.5
click at [272, 384] on div "Nationwide Building Society" at bounding box center [273, 381] width 77 height 17
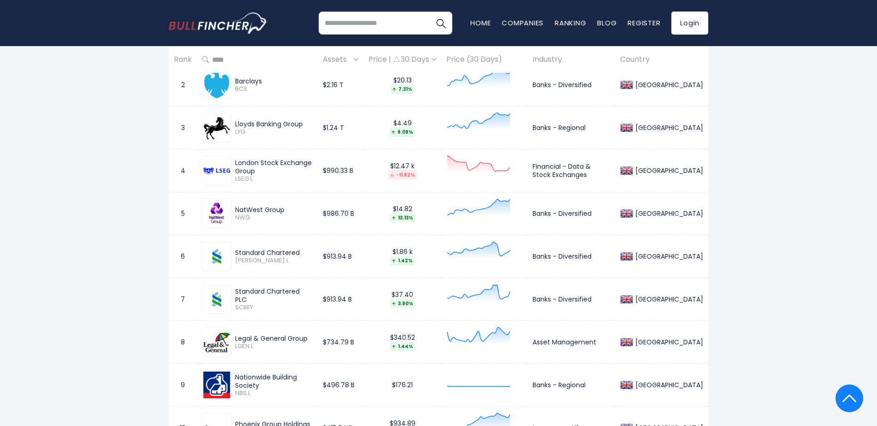
drag, startPoint x: 272, startPoint y: 384, endPoint x: 250, endPoint y: 382, distance: 21.8
click at [250, 382] on div "Nationwide Building Society" at bounding box center [273, 381] width 77 height 17
drag, startPoint x: 236, startPoint y: 375, endPoint x: 269, endPoint y: 383, distance: 34.6
click at [269, 383] on div "Nationwide Building Society" at bounding box center [273, 381] width 77 height 17
copy div "Nationwide Building Society"
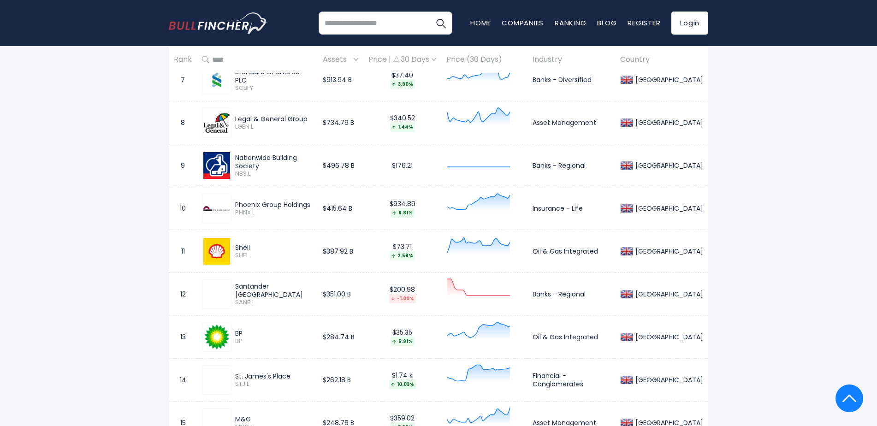
scroll to position [738, 0]
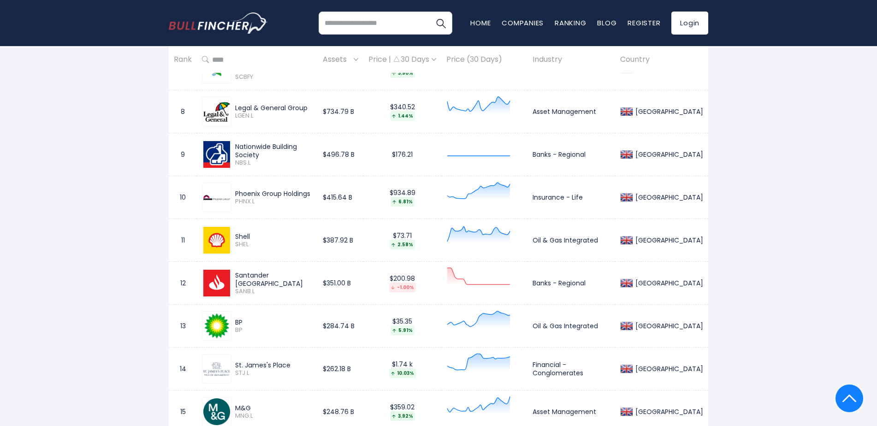
click at [245, 194] on div "Phoenix Group Holdings" at bounding box center [273, 194] width 77 height 8
drag, startPoint x: 237, startPoint y: 195, endPoint x: 309, endPoint y: 194, distance: 72.4
click at [309, 194] on div "Phoenix Group Holdings" at bounding box center [273, 194] width 77 height 8
drag, startPoint x: 236, startPoint y: 238, endPoint x: 265, endPoint y: 238, distance: 29.1
click at [265, 238] on div "Shell" at bounding box center [273, 236] width 77 height 8
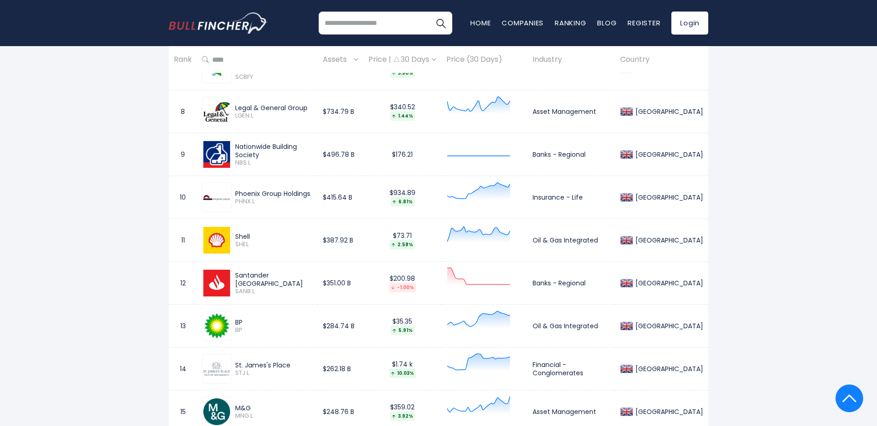
drag, startPoint x: 238, startPoint y: 279, endPoint x: 283, endPoint y: 275, distance: 45.3
click at [283, 275] on div "Santander [GEOGRAPHIC_DATA]" at bounding box center [273, 279] width 77 height 17
drag, startPoint x: 283, startPoint y: 275, endPoint x: 278, endPoint y: 278, distance: 5.2
click at [278, 278] on div "Santander [GEOGRAPHIC_DATA] SANB.L" at bounding box center [272, 283] width 81 height 24
drag, startPoint x: 232, startPoint y: 319, endPoint x: 246, endPoint y: 320, distance: 13.8
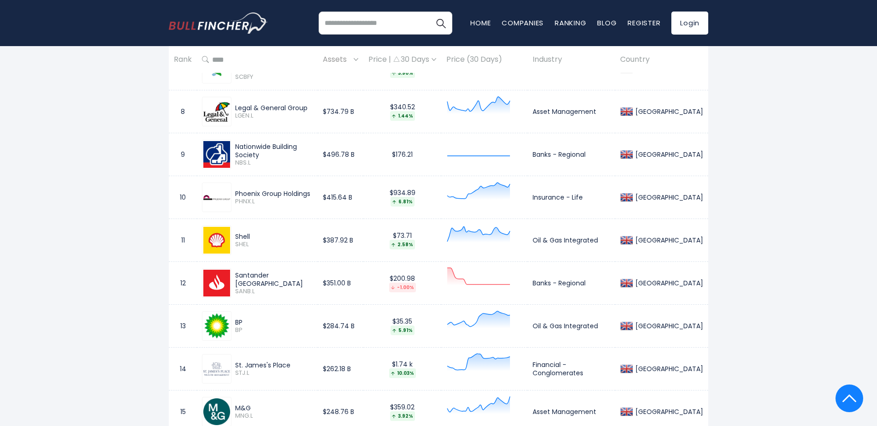
click at [246, 320] on div "BP BP" at bounding box center [272, 326] width 81 height 16
drag, startPoint x: 237, startPoint y: 365, endPoint x: 293, endPoint y: 361, distance: 56.8
click at [293, 361] on div "St. James's Place" at bounding box center [273, 365] width 77 height 8
click at [281, 402] on div "M&G MNG.L" at bounding box center [257, 412] width 111 height 30
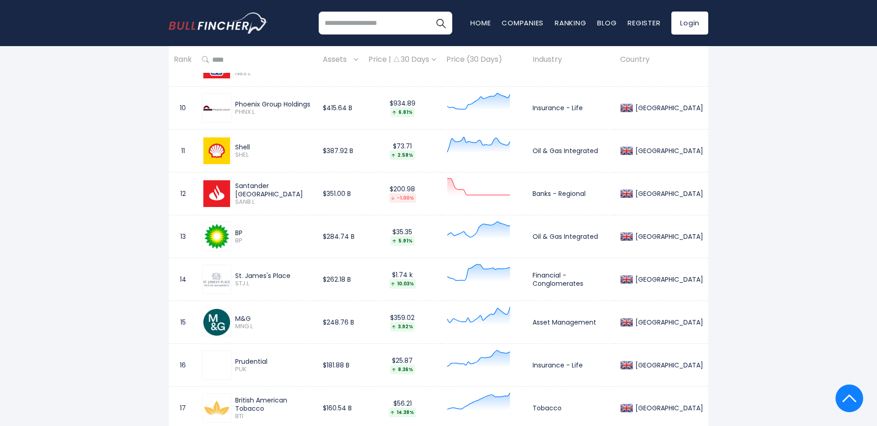
scroll to position [830, 0]
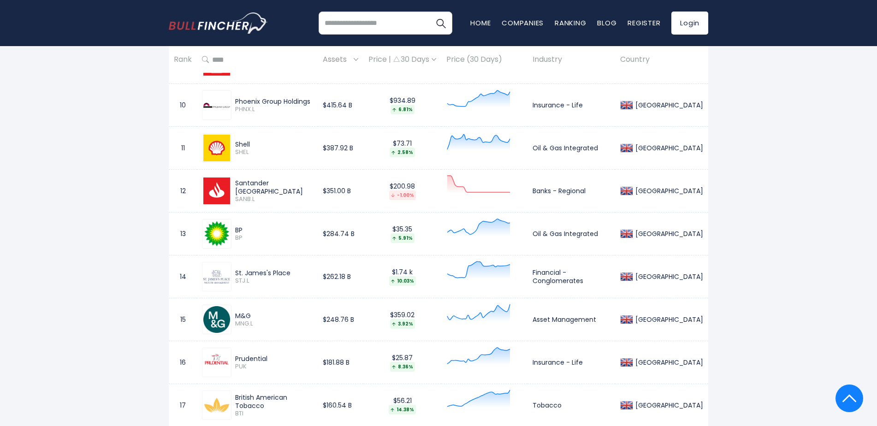
drag, startPoint x: 238, startPoint y: 316, endPoint x: 258, endPoint y: 317, distance: 20.3
click at [258, 317] on div "M&G" at bounding box center [273, 316] width 77 height 8
drag, startPoint x: 235, startPoint y: 356, endPoint x: 277, endPoint y: 356, distance: 41.5
click at [277, 356] on div "Prudential" at bounding box center [273, 359] width 77 height 8
drag, startPoint x: 239, startPoint y: 397, endPoint x: 272, endPoint y: 403, distance: 33.4
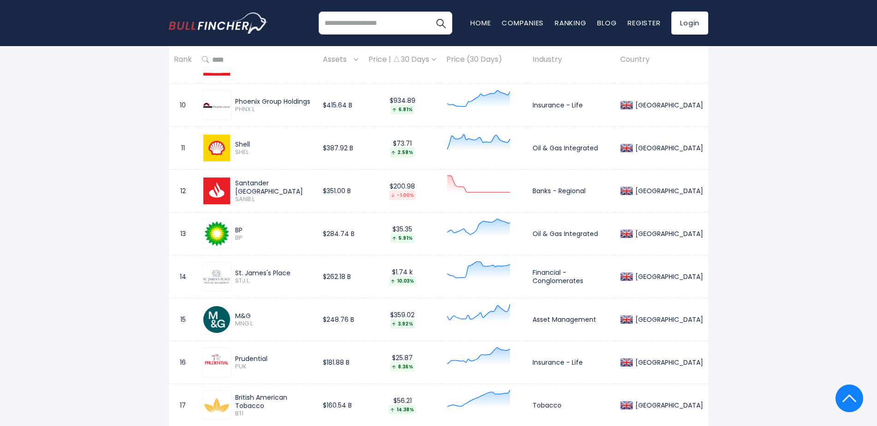
click at [272, 403] on div "British American Tobacco" at bounding box center [273, 401] width 77 height 17
click at [273, 404] on div "British American Tobacco BTI" at bounding box center [272, 405] width 81 height 24
click at [269, 393] on div "British American Tobacco" at bounding box center [273, 401] width 77 height 17
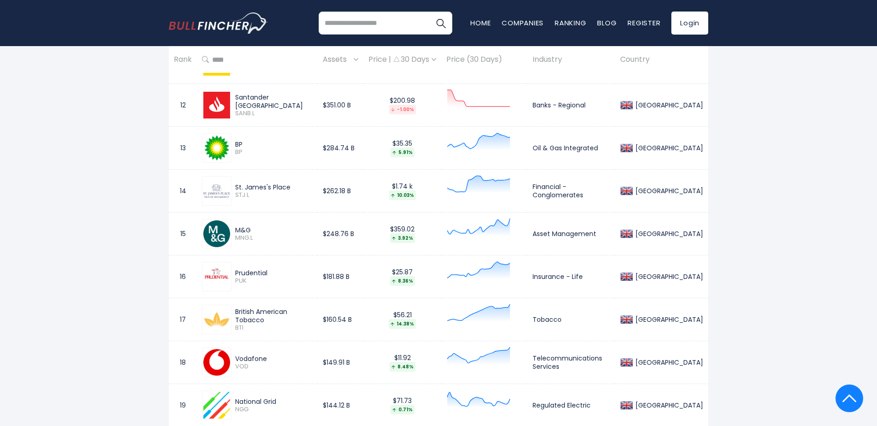
scroll to position [922, 0]
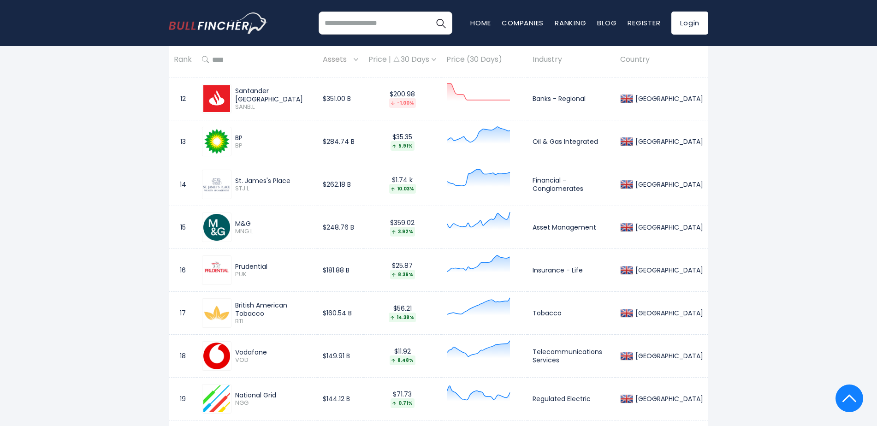
drag, startPoint x: 237, startPoint y: 351, endPoint x: 285, endPoint y: 350, distance: 47.5
click at [285, 350] on div "Vodafone" at bounding box center [273, 352] width 77 height 8
drag, startPoint x: 235, startPoint y: 396, endPoint x: 281, endPoint y: 394, distance: 45.7
click at [281, 394] on div "National Grid NGG" at bounding box center [272, 399] width 81 height 16
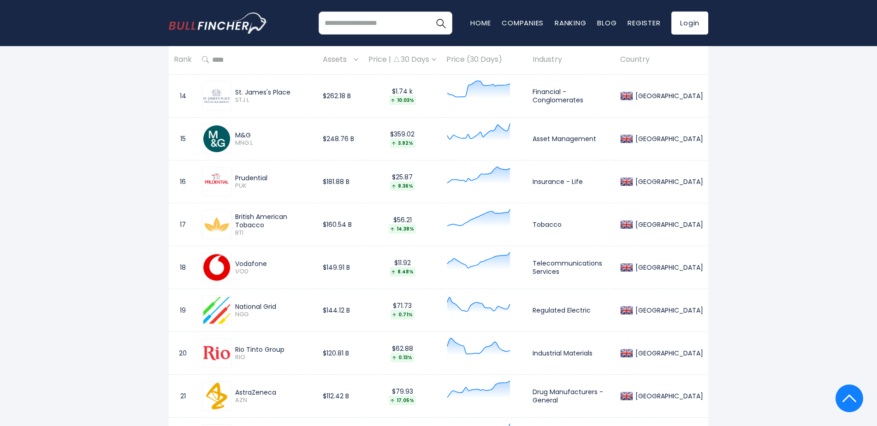
scroll to position [1015, 0]
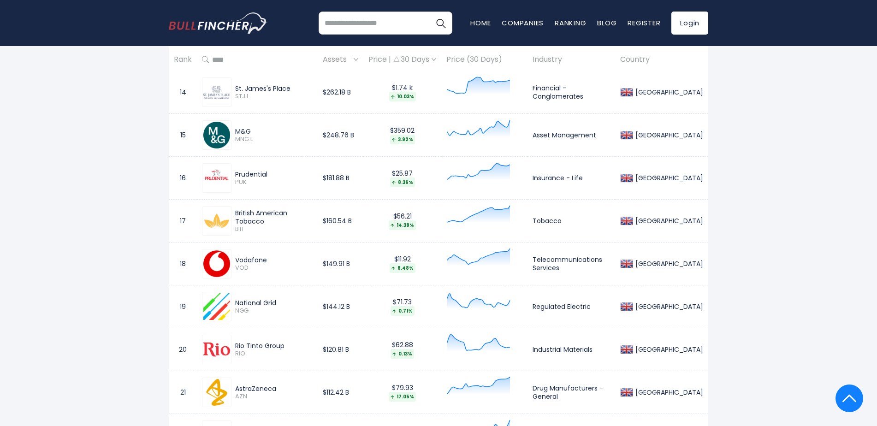
drag, startPoint x: 237, startPoint y: 344, endPoint x: 286, endPoint y: 345, distance: 49.8
click at [286, 345] on div "Rio Tinto Group" at bounding box center [273, 346] width 77 height 8
drag, startPoint x: 235, startPoint y: 388, endPoint x: 279, endPoint y: 389, distance: 44.3
click at [282, 389] on div "AstraZeneca AZN" at bounding box center [272, 393] width 81 height 16
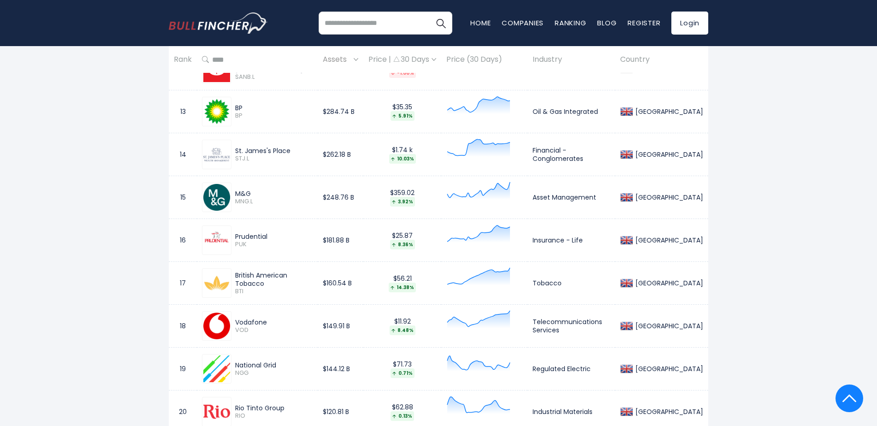
scroll to position [876, 0]
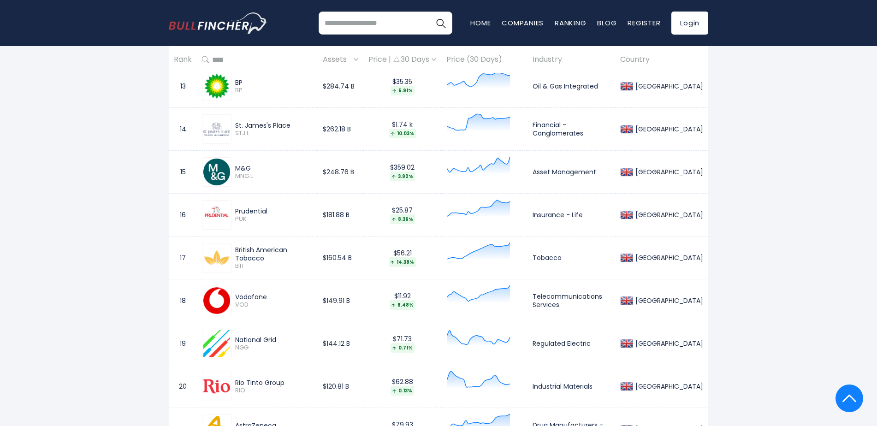
scroll to position [1107, 0]
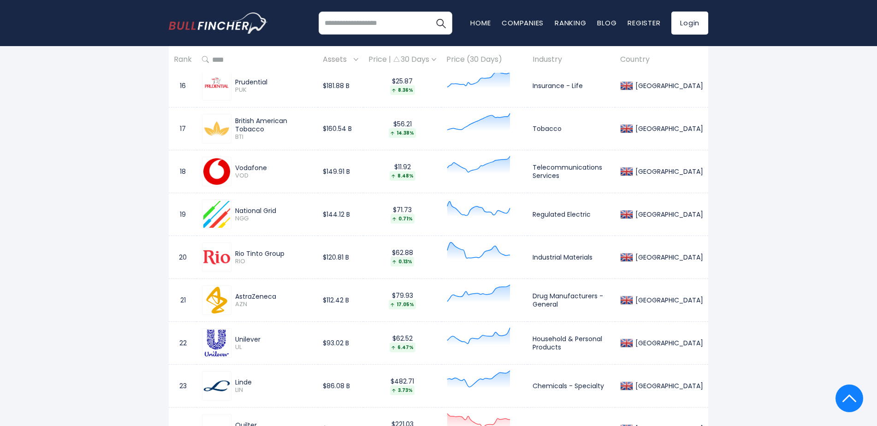
drag, startPoint x: 233, startPoint y: 208, endPoint x: 280, endPoint y: 210, distance: 47.1
click at [280, 210] on div "National Grid NGG" at bounding box center [272, 215] width 81 height 16
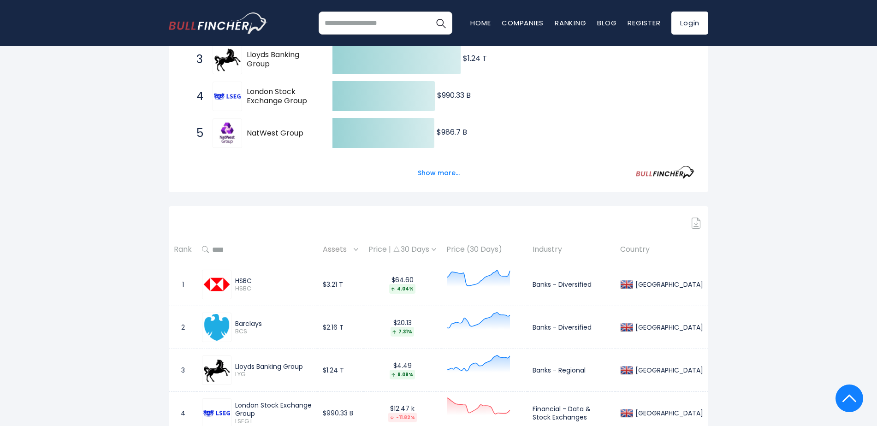
scroll to position [369, 0]
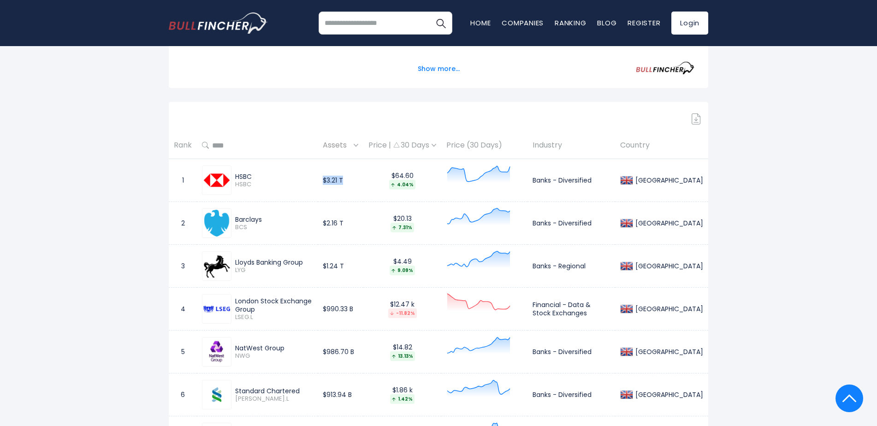
drag, startPoint x: 327, startPoint y: 176, endPoint x: 345, endPoint y: 178, distance: 18.1
click at [345, 178] on td "$3.21 T" at bounding box center [341, 180] width 46 height 43
drag, startPoint x: 326, startPoint y: 222, endPoint x: 347, endPoint y: 220, distance: 21.3
click at [347, 220] on td "$2.16 T" at bounding box center [341, 223] width 46 height 43
drag, startPoint x: 316, startPoint y: 262, endPoint x: 350, endPoint y: 262, distance: 34.1
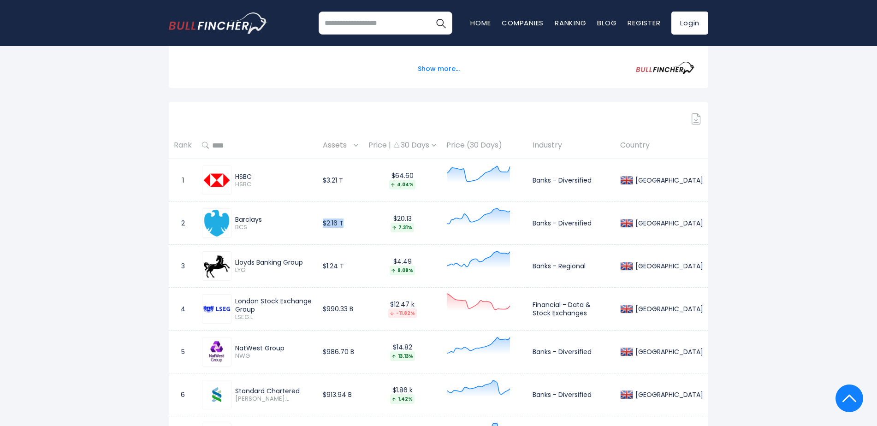
click at [350, 262] on tr "3 Lloyds Banking Group LYG $1.24 T $4.49 9.09% Banks - Regional [GEOGRAPHIC_DAT…" at bounding box center [439, 266] width 540 height 43
click at [347, 263] on td "$1.24 T" at bounding box center [341, 266] width 46 height 43
click at [350, 265] on td "$1.24 T" at bounding box center [341, 266] width 46 height 43
drag, startPoint x: 341, startPoint y: 264, endPoint x: 350, endPoint y: 263, distance: 9.7
click at [350, 263] on td "$1.24 T" at bounding box center [341, 266] width 46 height 43
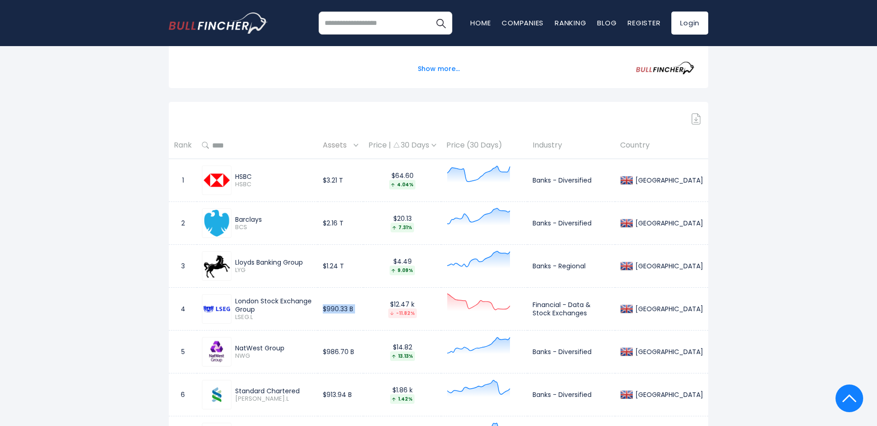
drag, startPoint x: 323, startPoint y: 307, endPoint x: 368, endPoint y: 303, distance: 45.3
click at [368, 303] on tr "4 London Stock Exchange Group LSEG.L $990.33 B $12.47 k -11.82% Financial - Dat…" at bounding box center [439, 309] width 540 height 43
drag, startPoint x: 324, startPoint y: 350, endPoint x: 353, endPoint y: 344, distance: 29.5
click at [353, 344] on td "$986.70 B" at bounding box center [341, 352] width 46 height 43
drag, startPoint x: 353, startPoint y: 344, endPoint x: 327, endPoint y: 350, distance: 26.1
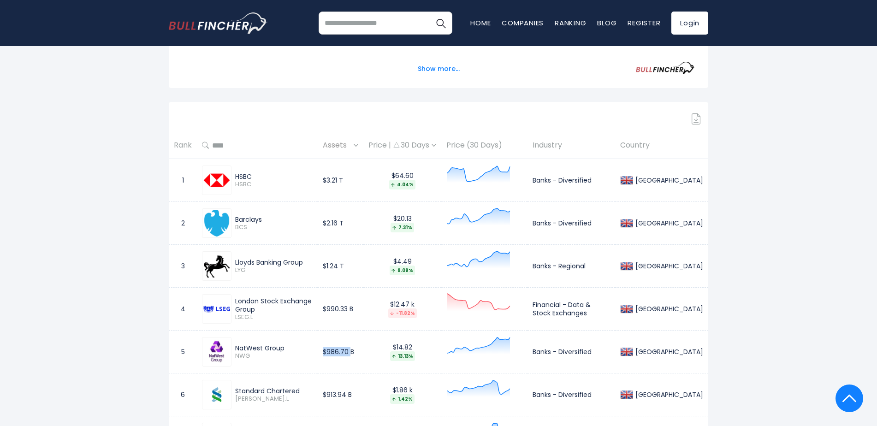
click at [327, 350] on td "$986.70 B" at bounding box center [341, 352] width 46 height 43
drag, startPoint x: 324, startPoint y: 351, endPoint x: 358, endPoint y: 348, distance: 33.8
click at [358, 348] on td "$986.70 B" at bounding box center [341, 352] width 46 height 43
drag, startPoint x: 345, startPoint y: 395, endPoint x: 365, endPoint y: 393, distance: 20.0
click at [365, 393] on tr "6 Standard Chartered [PERSON_NAME].L $913.94 B $1.86 k 1.42% Banks - Diversifie…" at bounding box center [439, 395] width 540 height 43
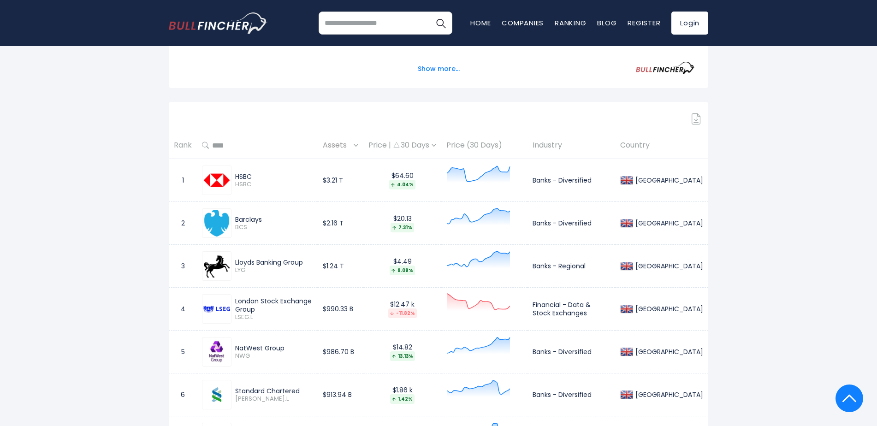
click at [258, 317] on span "LSEG.L" at bounding box center [273, 318] width 77 height 8
drag, startPoint x: 49, startPoint y: 280, endPoint x: 56, endPoint y: 279, distance: 6.9
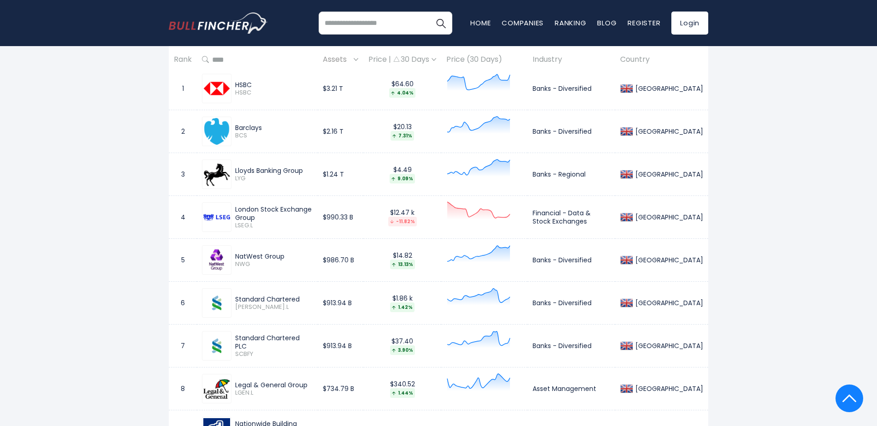
scroll to position [461, 0]
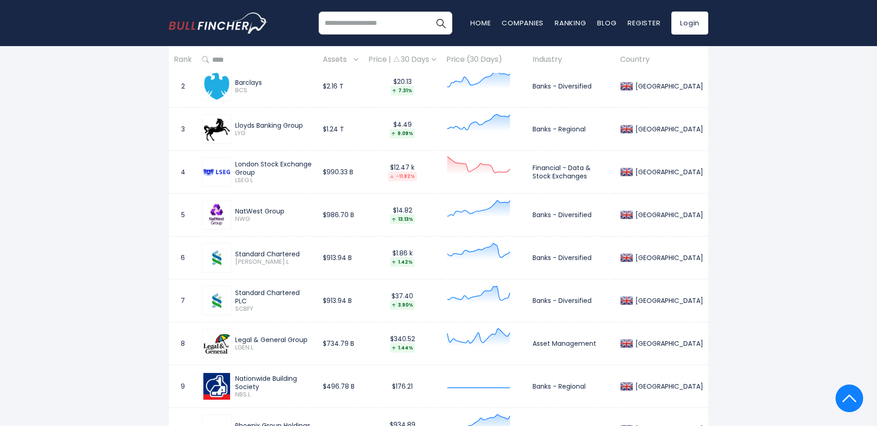
scroll to position [507, 0]
drag, startPoint x: 326, startPoint y: 341, endPoint x: 361, endPoint y: 342, distance: 35.1
click at [361, 342] on td "$734.79 B" at bounding box center [341, 342] width 46 height 43
drag, startPoint x: 323, startPoint y: 381, endPoint x: 356, endPoint y: 381, distance: 33.2
click at [356, 381] on td "$496.78 B" at bounding box center [341, 385] width 46 height 43
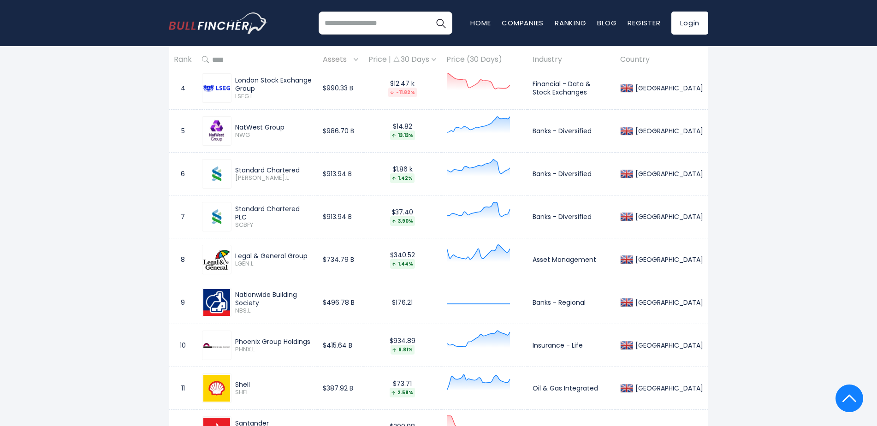
scroll to position [600, 0]
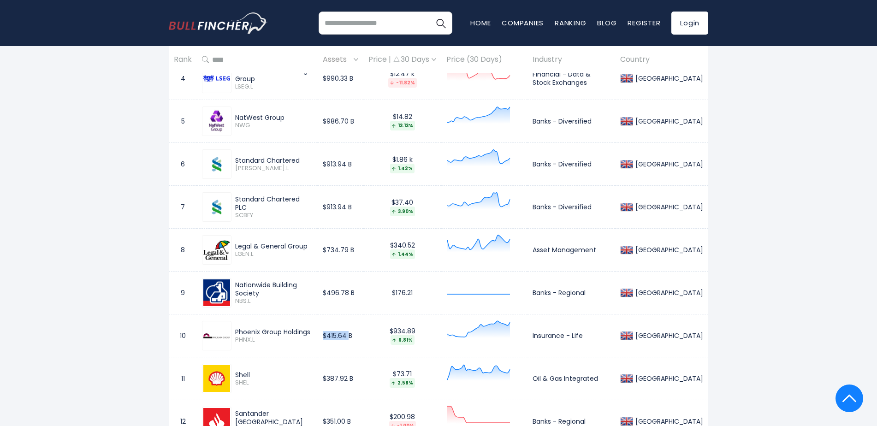
drag, startPoint x: 321, startPoint y: 338, endPoint x: 351, endPoint y: 337, distance: 30.4
click at [351, 337] on td "$415.64 B" at bounding box center [341, 336] width 46 height 43
click at [352, 337] on td "$415.64 B" at bounding box center [341, 336] width 46 height 43
drag, startPoint x: 356, startPoint y: 336, endPoint x: 324, endPoint y: 336, distance: 32.3
click at [324, 336] on td "$415.64 B" at bounding box center [341, 336] width 46 height 43
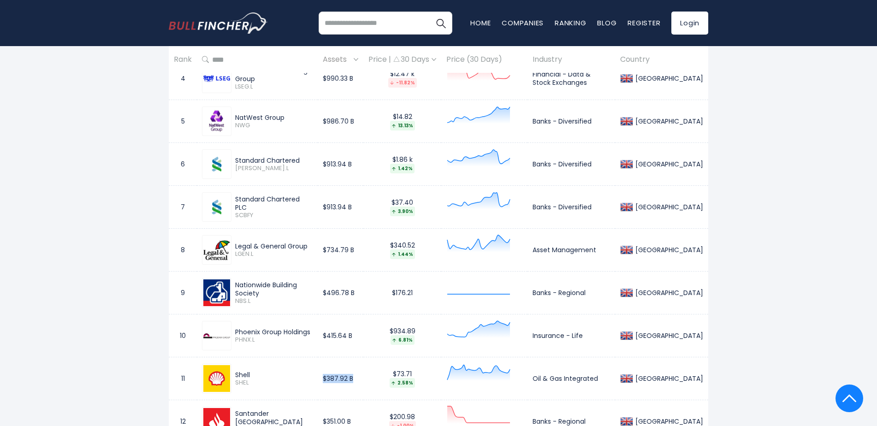
drag, startPoint x: 359, startPoint y: 378, endPoint x: 321, endPoint y: 377, distance: 38.8
click at [321, 377] on td "$387.92 B" at bounding box center [341, 378] width 46 height 43
click at [336, 398] on td "$387.92 B" at bounding box center [341, 378] width 46 height 43
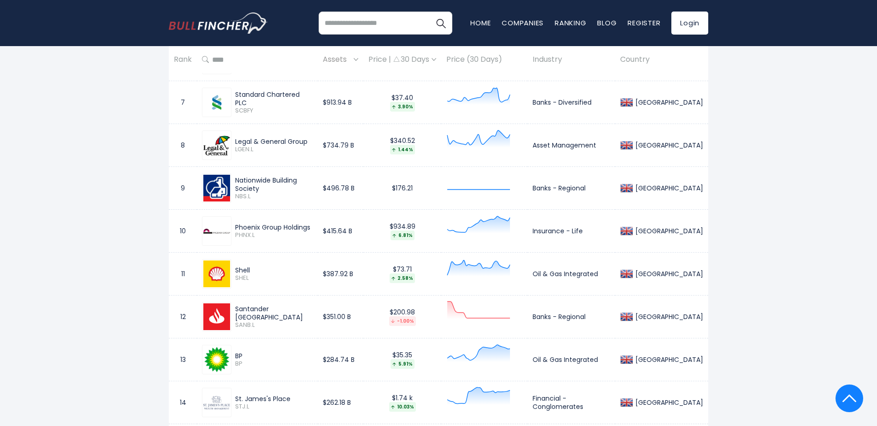
scroll to position [830, 0]
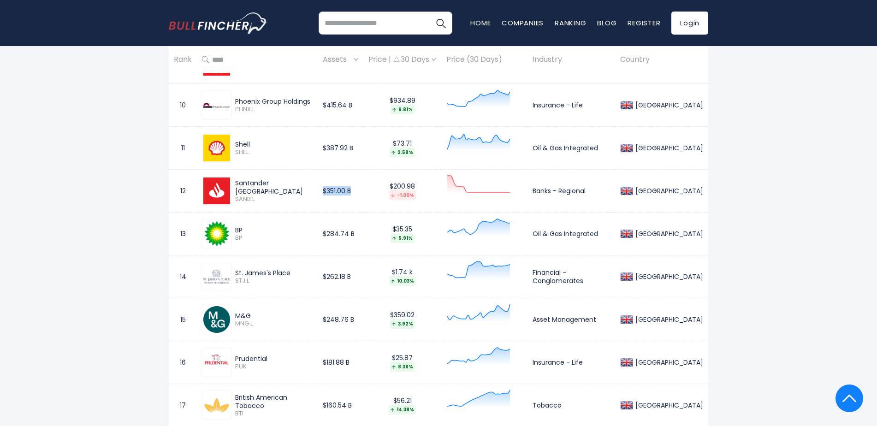
drag, startPoint x: 356, startPoint y: 191, endPoint x: 323, endPoint y: 193, distance: 33.2
click at [323, 193] on td "$351.00 B" at bounding box center [341, 191] width 46 height 43
drag, startPoint x: 359, startPoint y: 234, endPoint x: 321, endPoint y: 235, distance: 38.3
click at [321, 235] on td "$284.74 B" at bounding box center [341, 234] width 46 height 43
drag, startPoint x: 356, startPoint y: 276, endPoint x: 323, endPoint y: 275, distance: 33.2
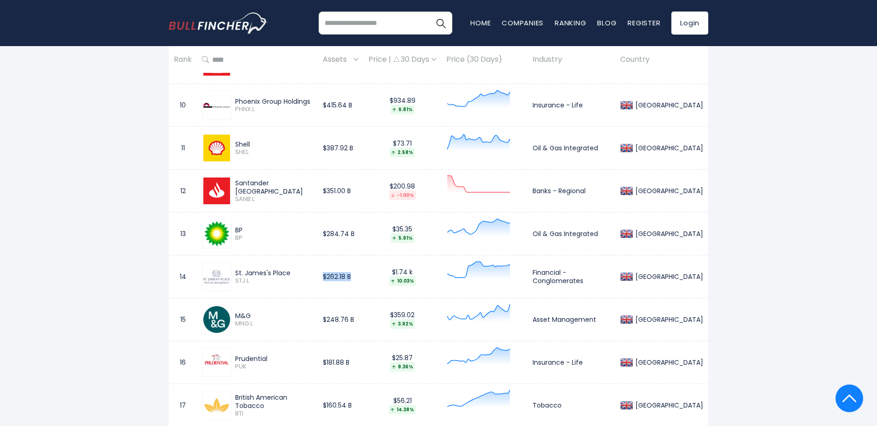
click at [323, 275] on td "$262.18 B" at bounding box center [341, 276] width 46 height 43
drag, startPoint x: 360, startPoint y: 318, endPoint x: 323, endPoint y: 315, distance: 37.0
click at [323, 315] on td "$248.76 B" at bounding box center [341, 319] width 46 height 43
drag, startPoint x: 350, startPoint y: 361, endPoint x: 326, endPoint y: 361, distance: 23.5
click at [326, 361] on td "$181.88 B" at bounding box center [341, 362] width 46 height 43
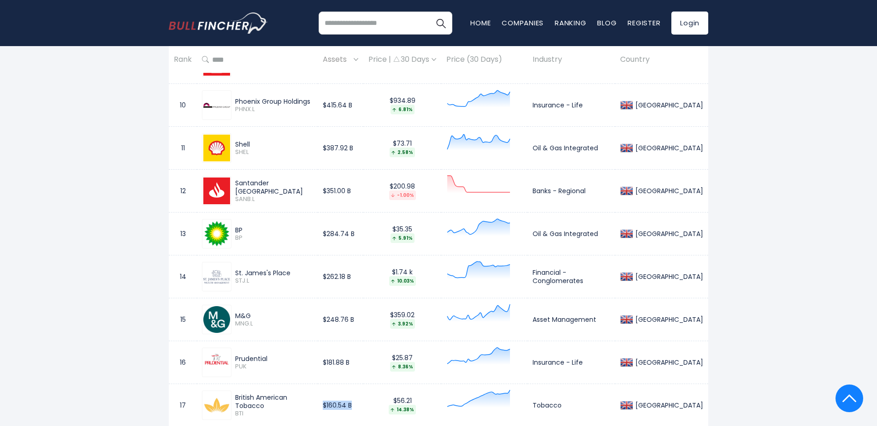
drag, startPoint x: 361, startPoint y: 403, endPoint x: 327, endPoint y: 401, distance: 34.6
click at [327, 401] on td "$160.54 B" at bounding box center [341, 405] width 46 height 43
click at [186, 295] on td "14" at bounding box center [183, 276] width 28 height 43
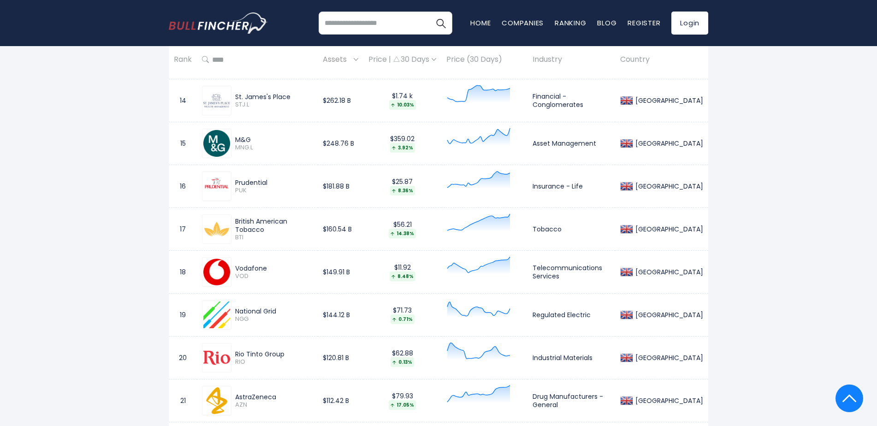
scroll to position [1015, 0]
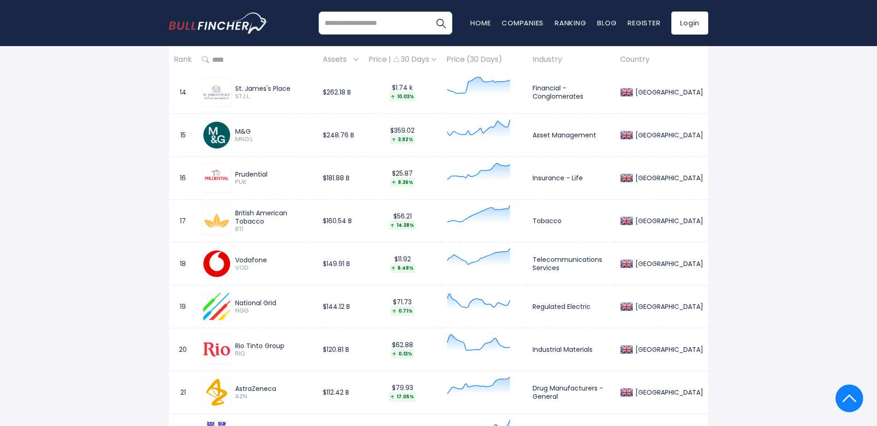
drag, startPoint x: 356, startPoint y: 264, endPoint x: 303, endPoint y: 270, distance: 53.4
click at [303, 270] on tr "18 Vodafone VOD $149.91 B $11.92 8.48% Telecommunications Services [GEOGRAPHIC_…" at bounding box center [439, 264] width 540 height 43
click at [360, 312] on td "$144.12 B" at bounding box center [341, 306] width 46 height 43
drag, startPoint x: 356, startPoint y: 310, endPoint x: 303, endPoint y: 318, distance: 52.8
click at [320, 313] on td "$144.12 B" at bounding box center [341, 306] width 46 height 43
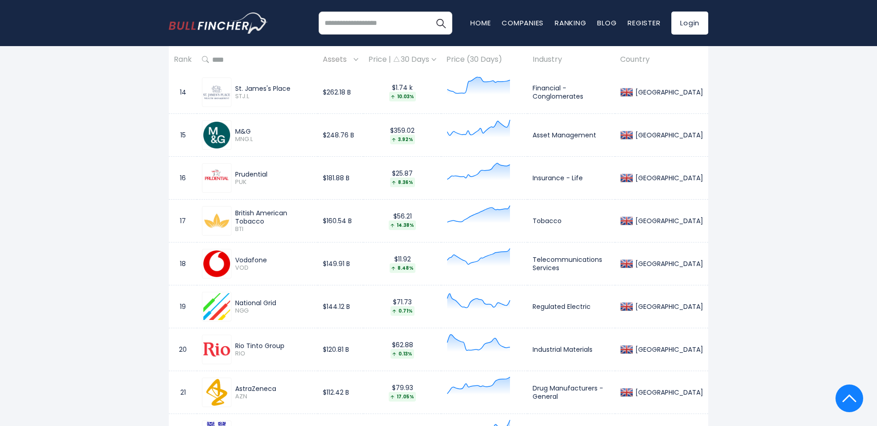
click at [362, 348] on td "$120.81 B" at bounding box center [341, 349] width 46 height 43
drag, startPoint x: 365, startPoint y: 348, endPoint x: 324, endPoint y: 350, distance: 41.1
click at [324, 350] on td "$120.81 B" at bounding box center [341, 349] width 46 height 43
drag, startPoint x: 364, startPoint y: 394, endPoint x: 321, endPoint y: 395, distance: 42.9
click at [321, 395] on td "$112.42 B" at bounding box center [341, 392] width 46 height 43
